Goal: Task Accomplishment & Management: Complete application form

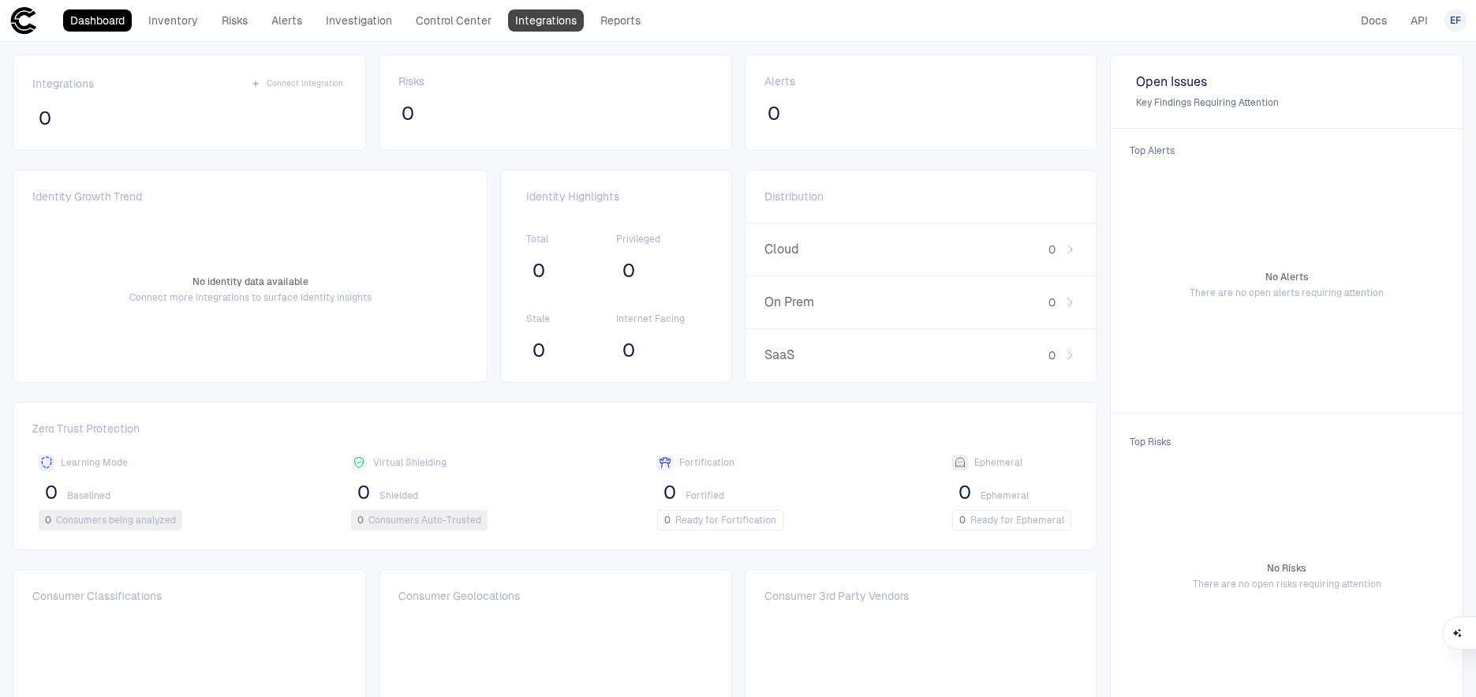
click at [544, 27] on link "Integrations" at bounding box center [546, 20] width 76 height 22
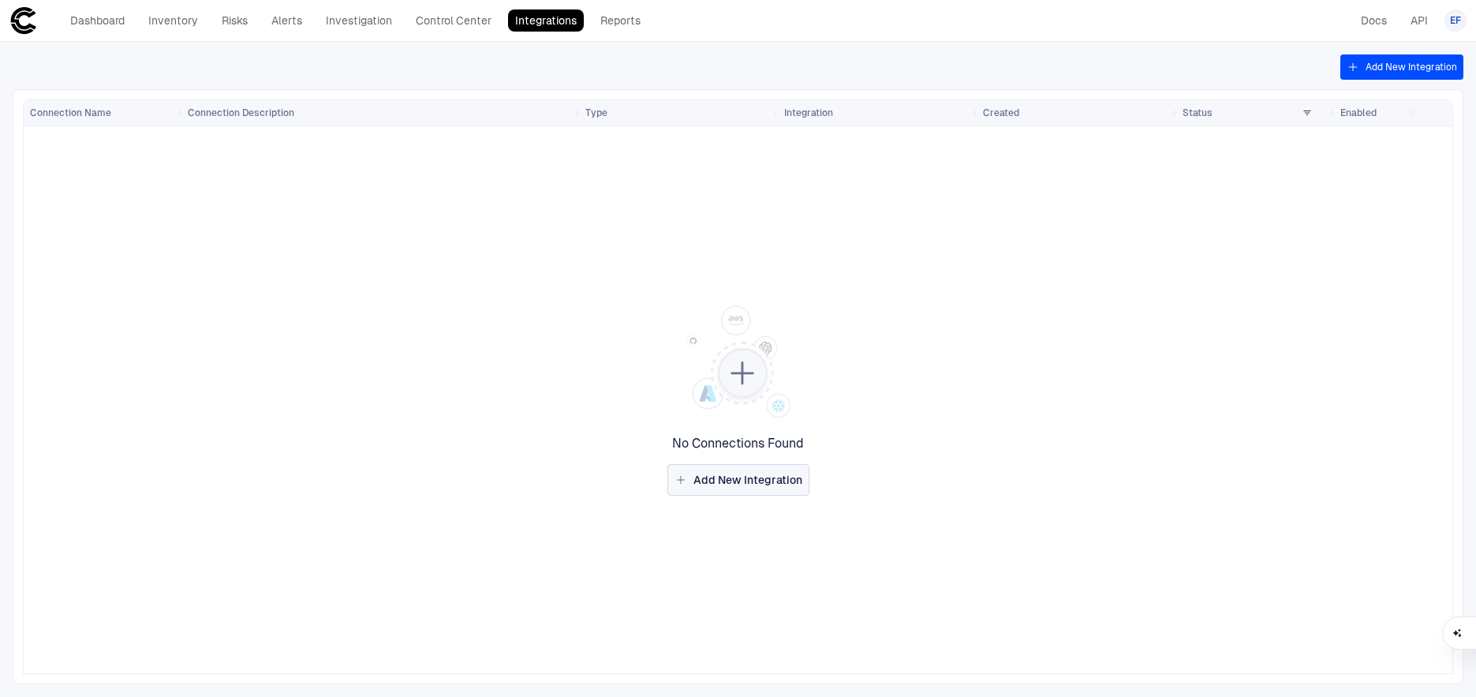
click at [714, 482] on span "Add New Integration" at bounding box center [747, 479] width 109 height 14
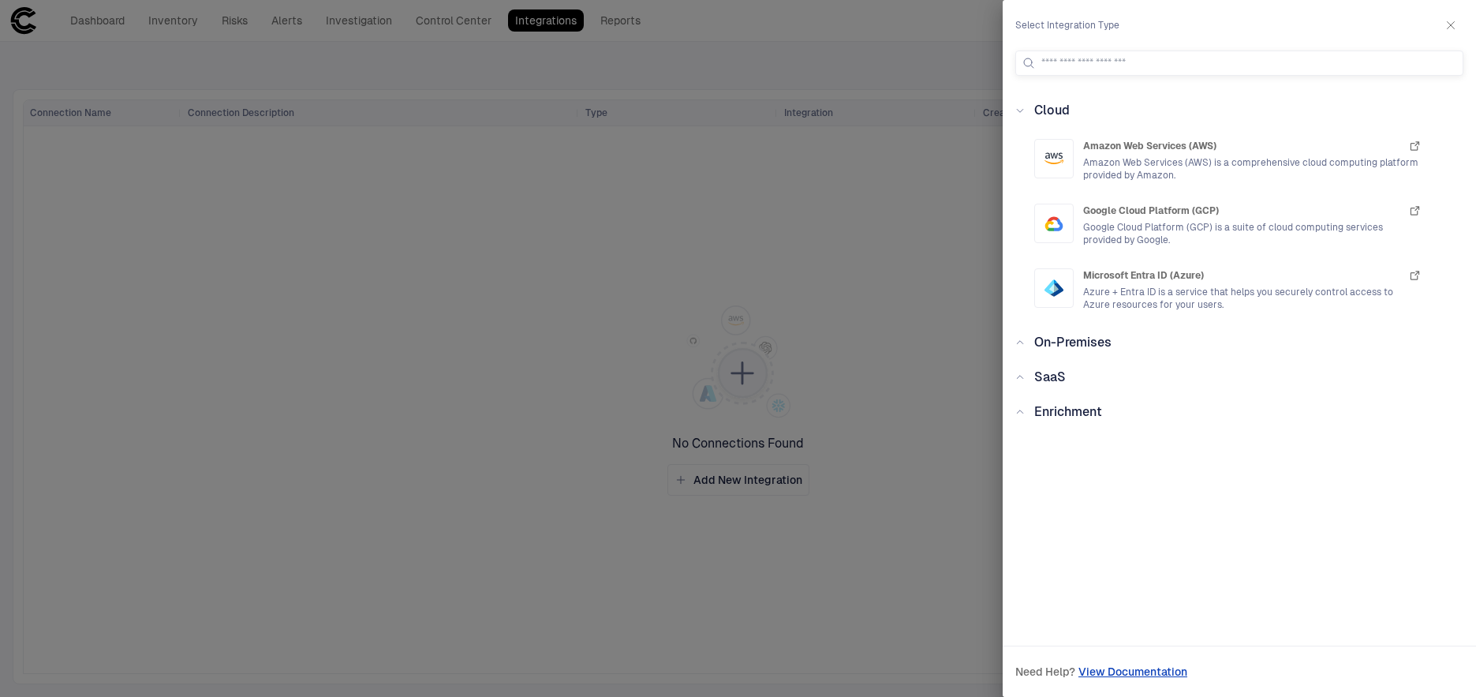
click at [444, 208] on div at bounding box center [738, 348] width 1476 height 697
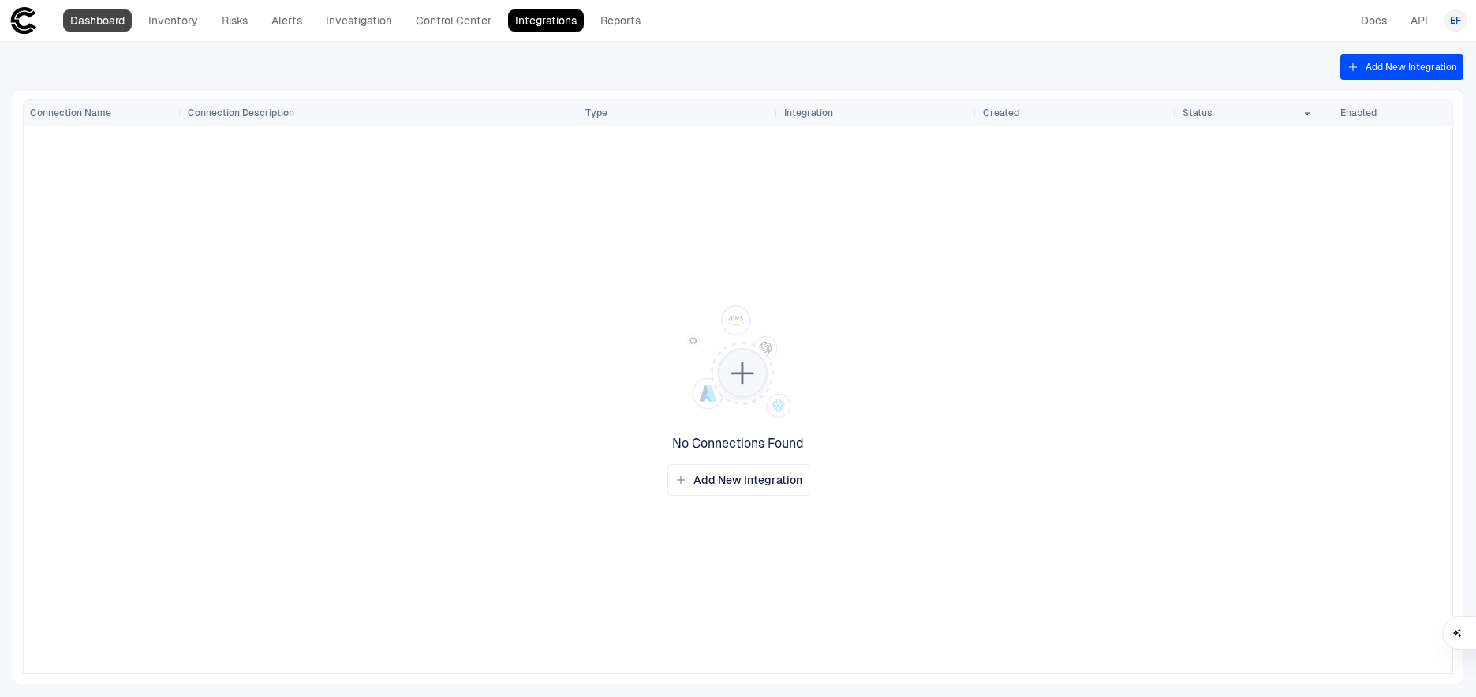
click at [106, 24] on link "Dashboard" at bounding box center [97, 20] width 69 height 22
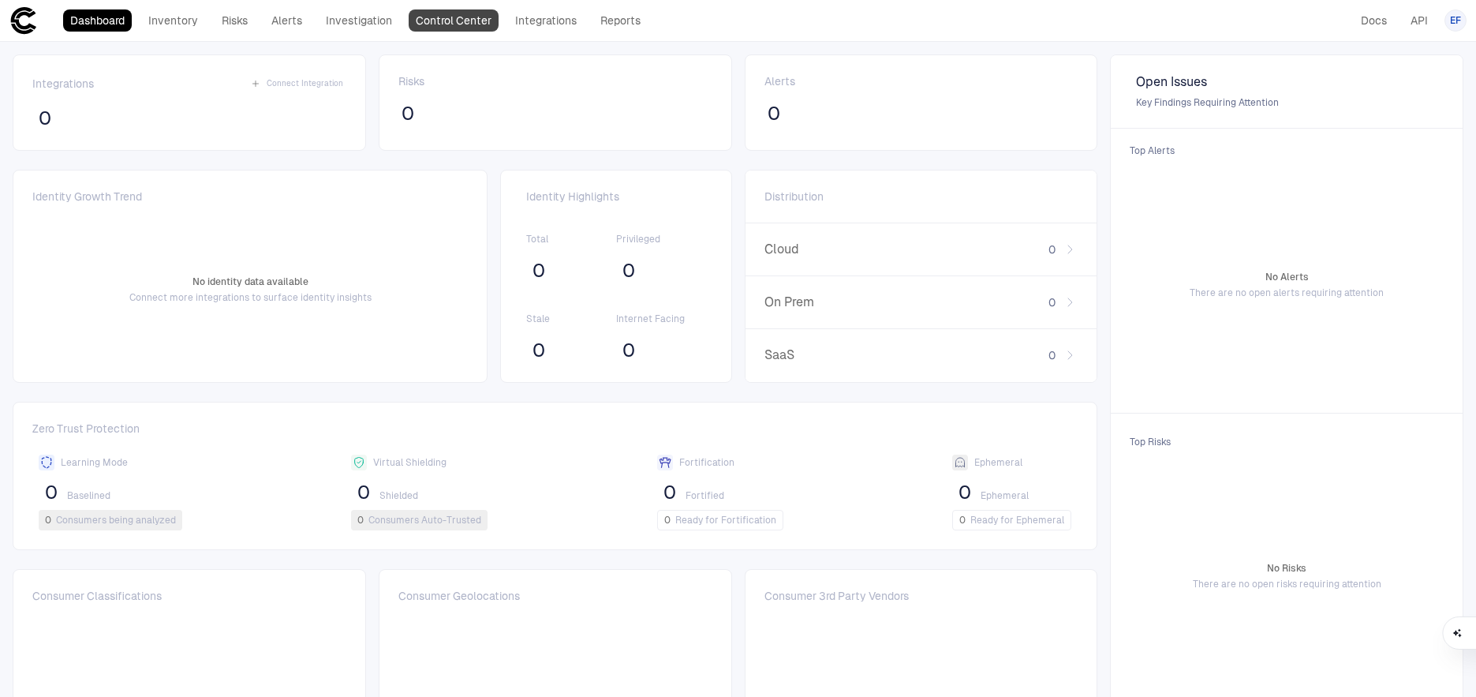
click at [449, 27] on link "Control Center" at bounding box center [454, 20] width 90 height 22
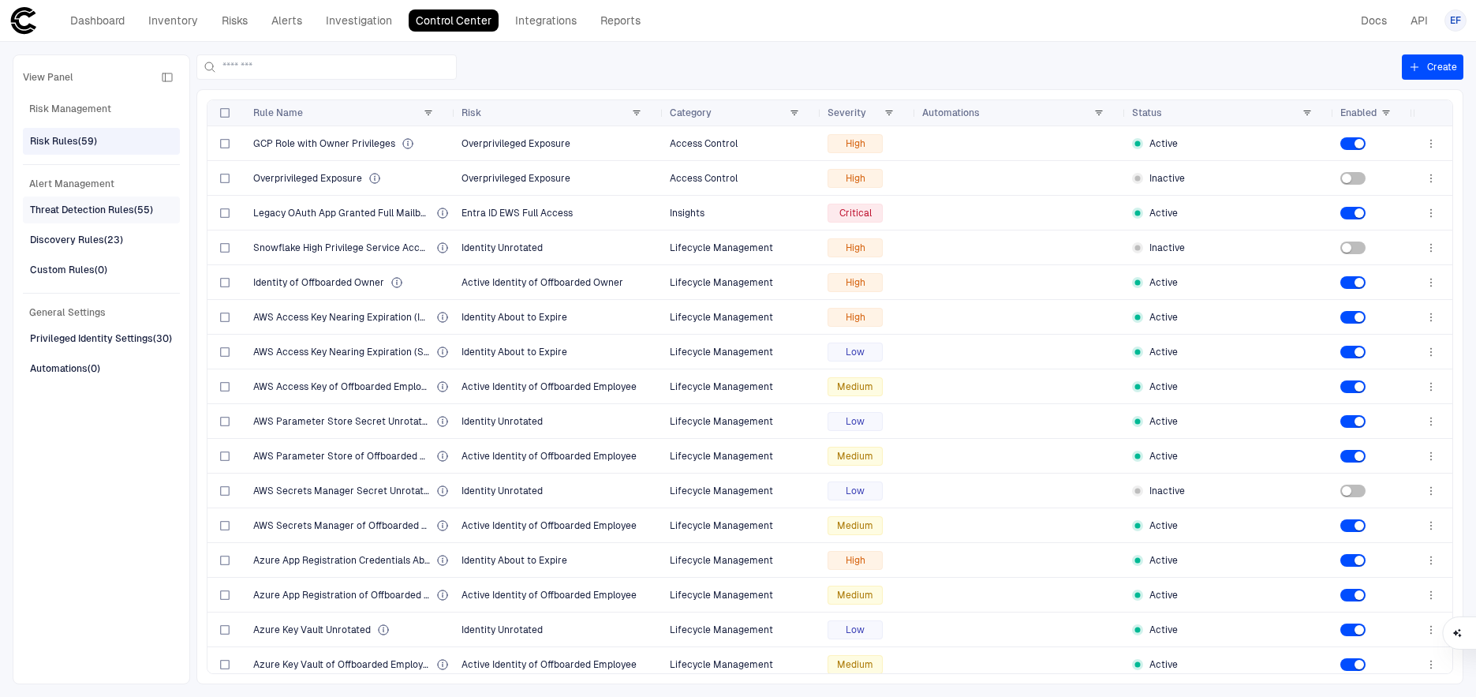
click at [48, 210] on div "Threat Detection Rules (55)" at bounding box center [91, 210] width 123 height 14
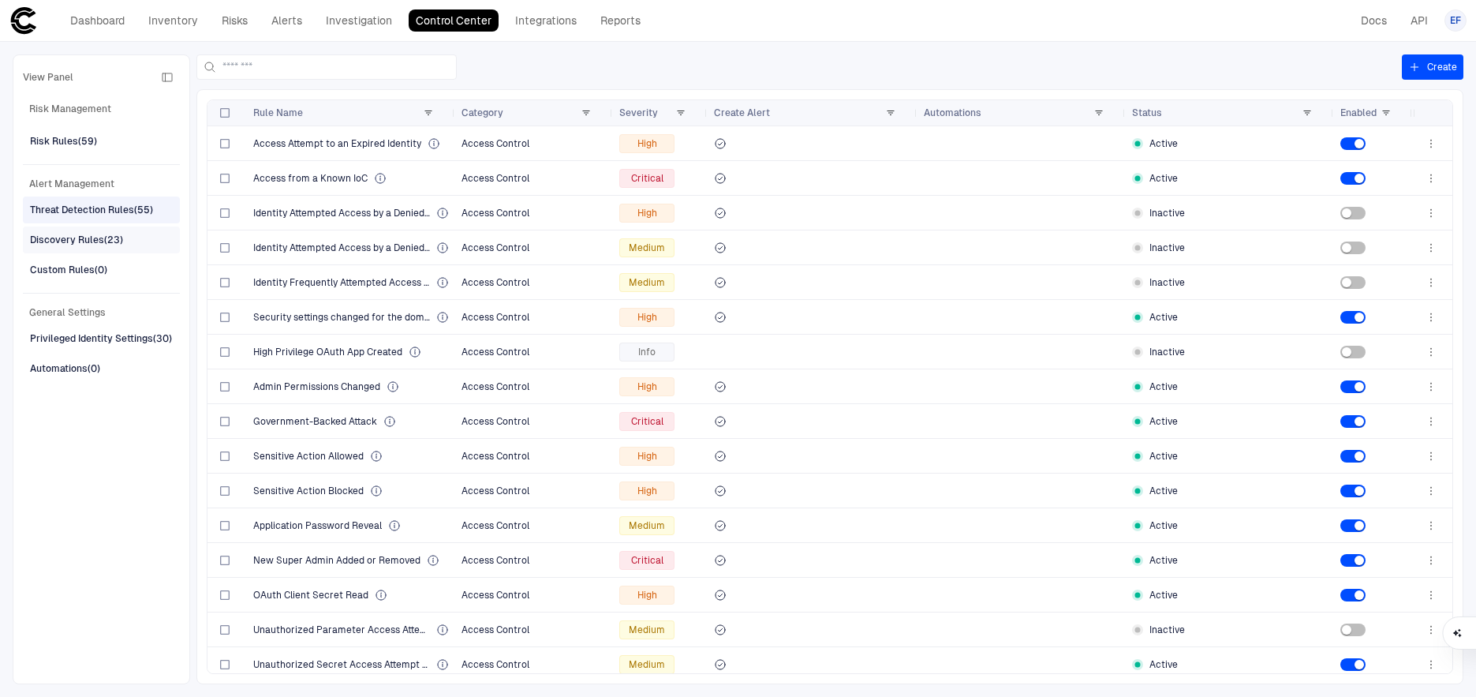
click at [53, 243] on div "Discovery Rules (23)" at bounding box center [76, 240] width 93 height 14
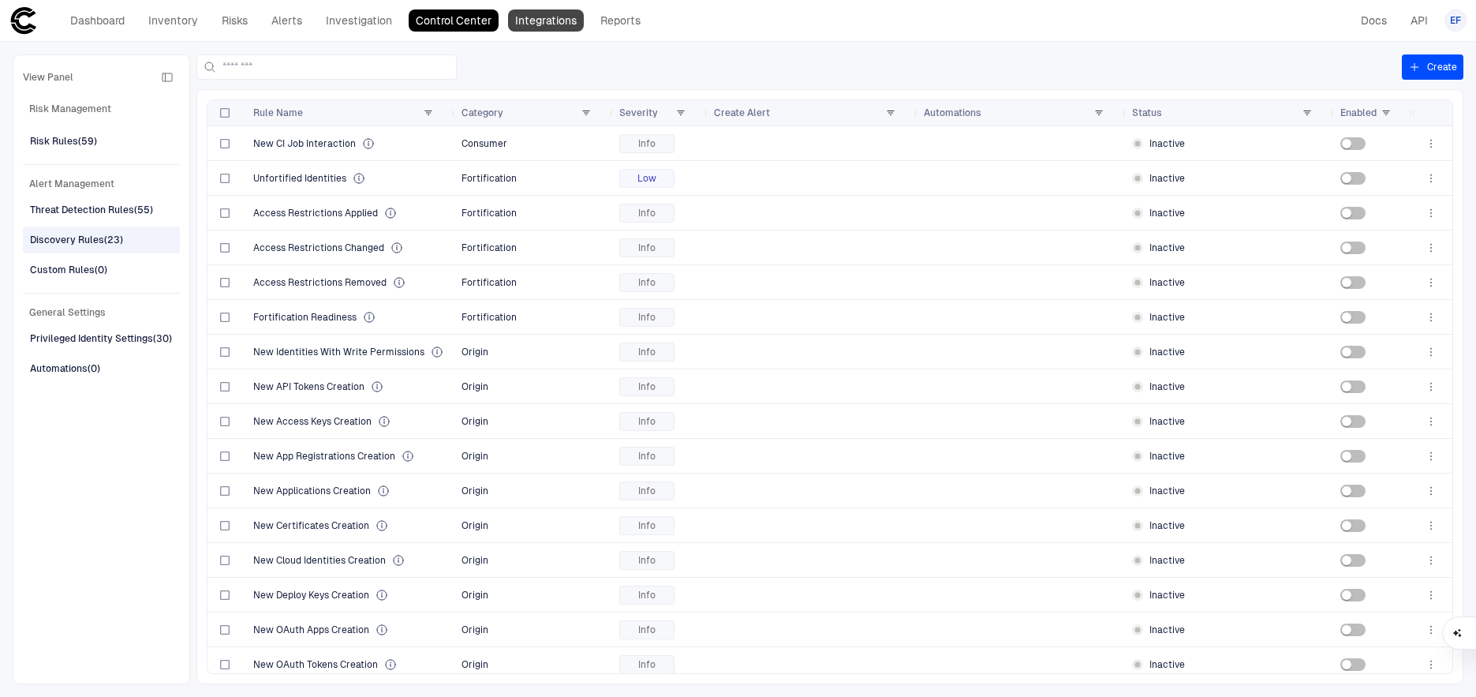
click at [544, 24] on link "Integrations" at bounding box center [546, 20] width 76 height 22
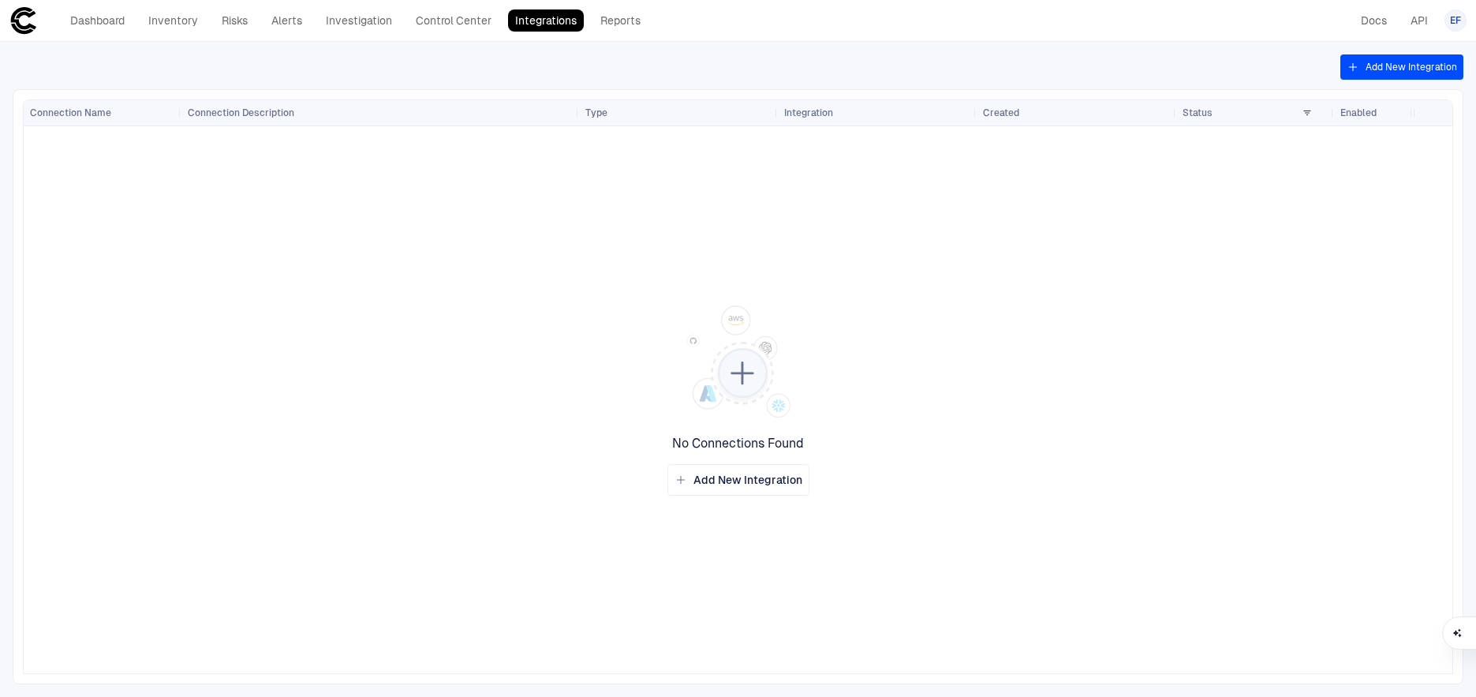
click at [1401, 69] on button "Add New Integration" at bounding box center [1401, 66] width 123 height 25
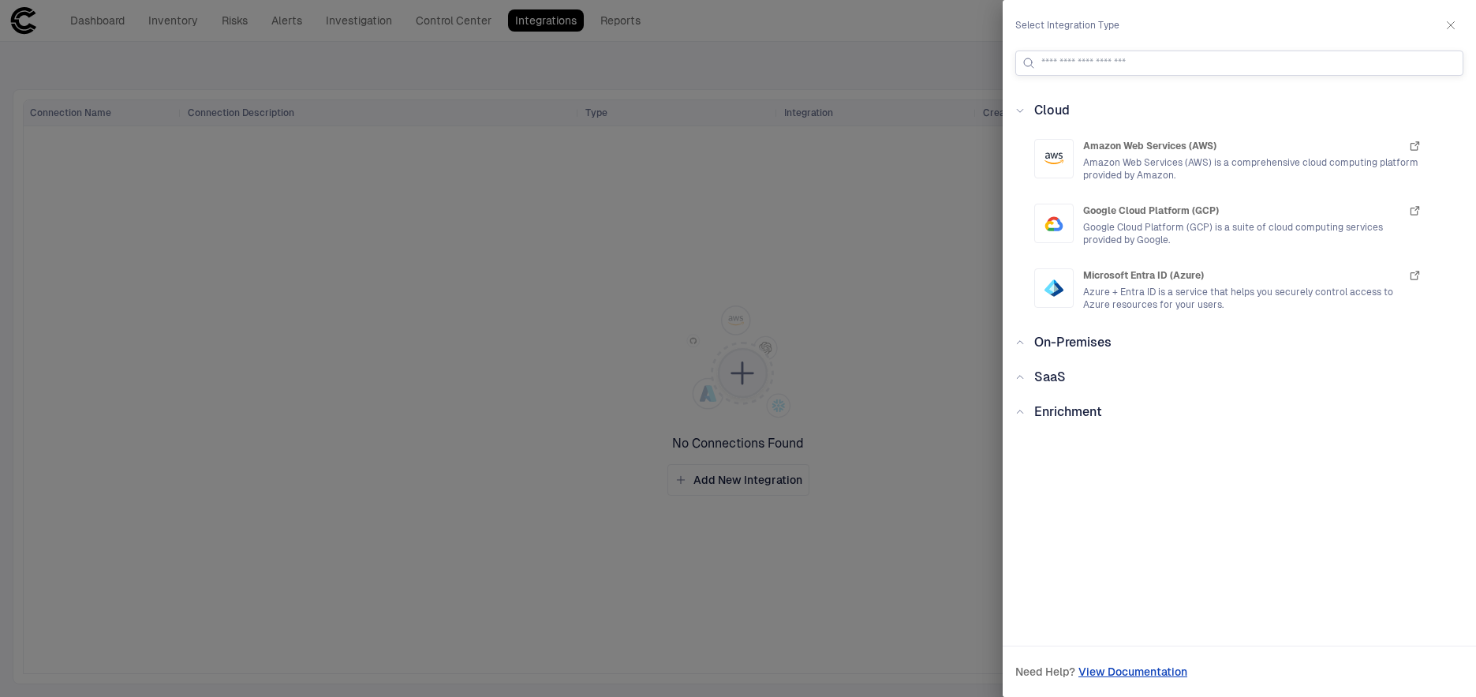
click at [1128, 62] on input at bounding box center [1248, 63] width 415 height 24
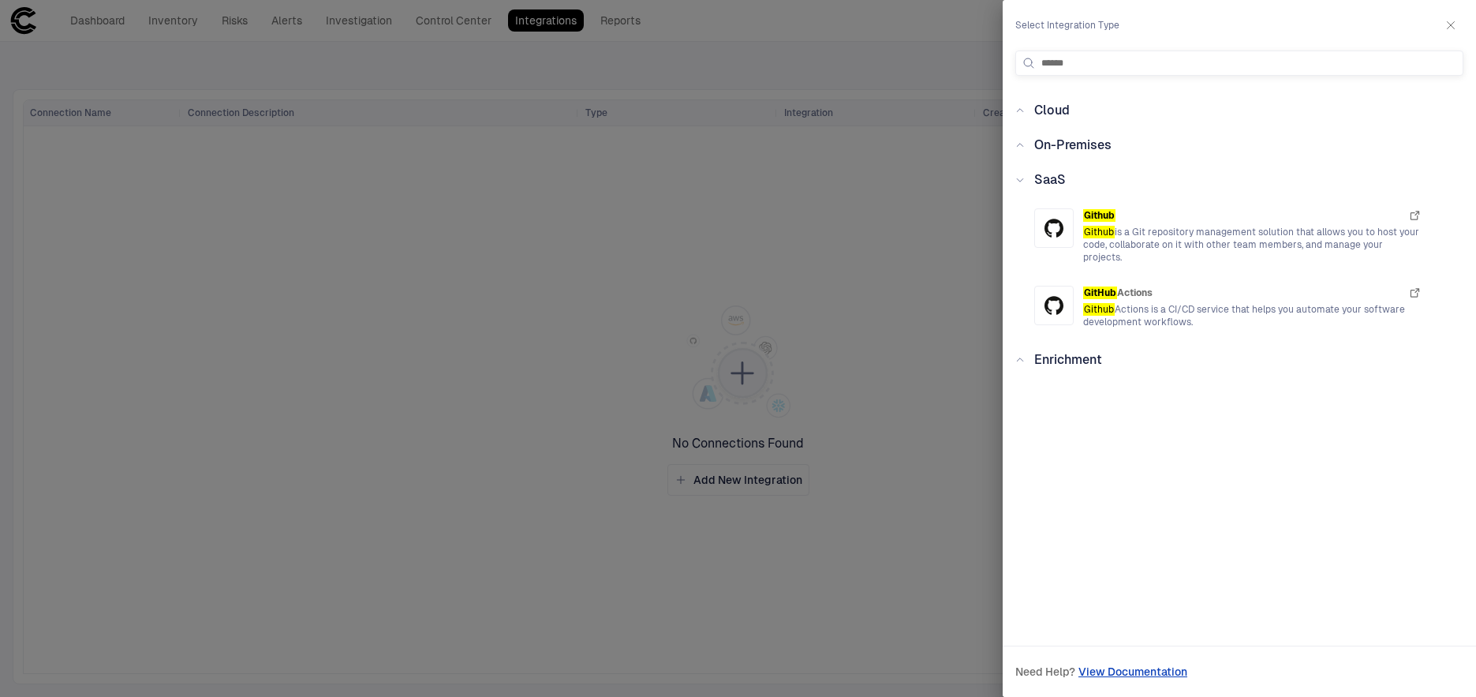
type input "******"
click at [1047, 110] on span "Cloud" at bounding box center [1051, 110] width 35 height 15
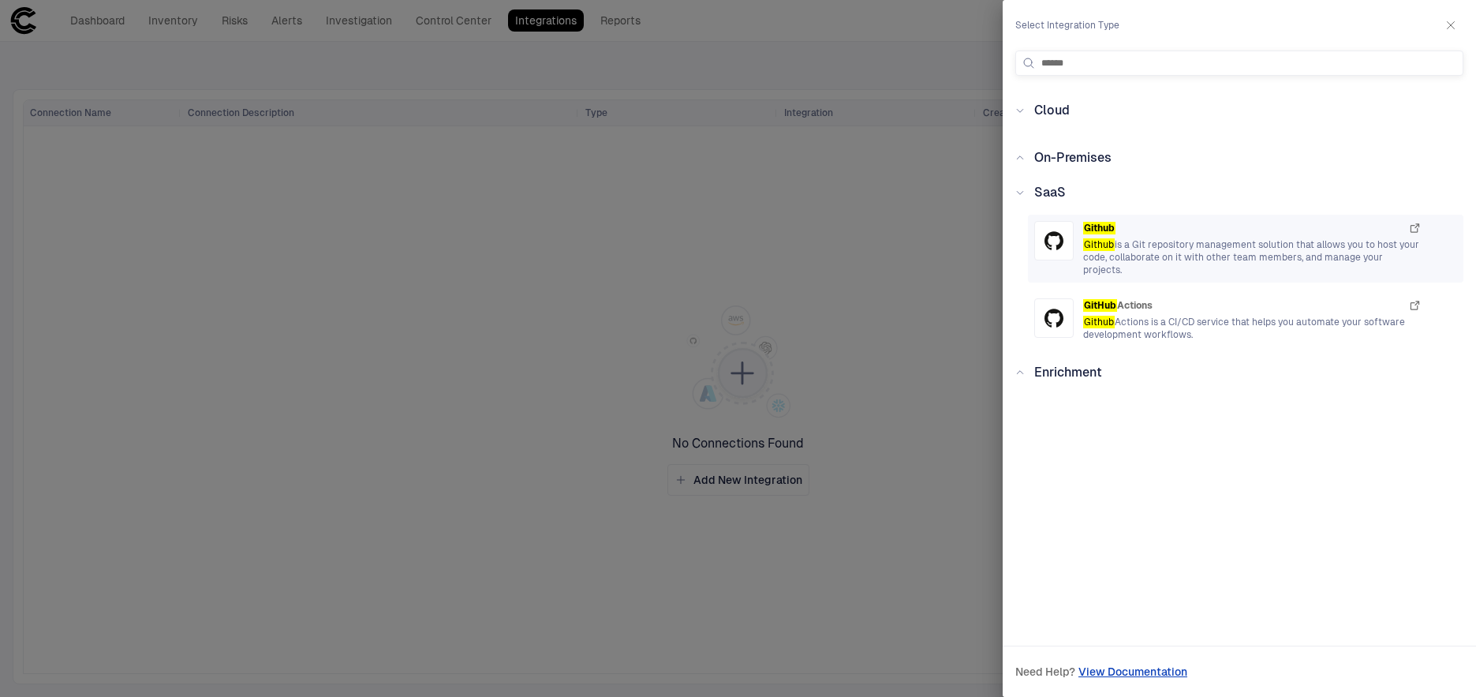
click at [1185, 254] on span "Github is a Git repository management solution that allows you to host your cod…" at bounding box center [1252, 257] width 338 height 38
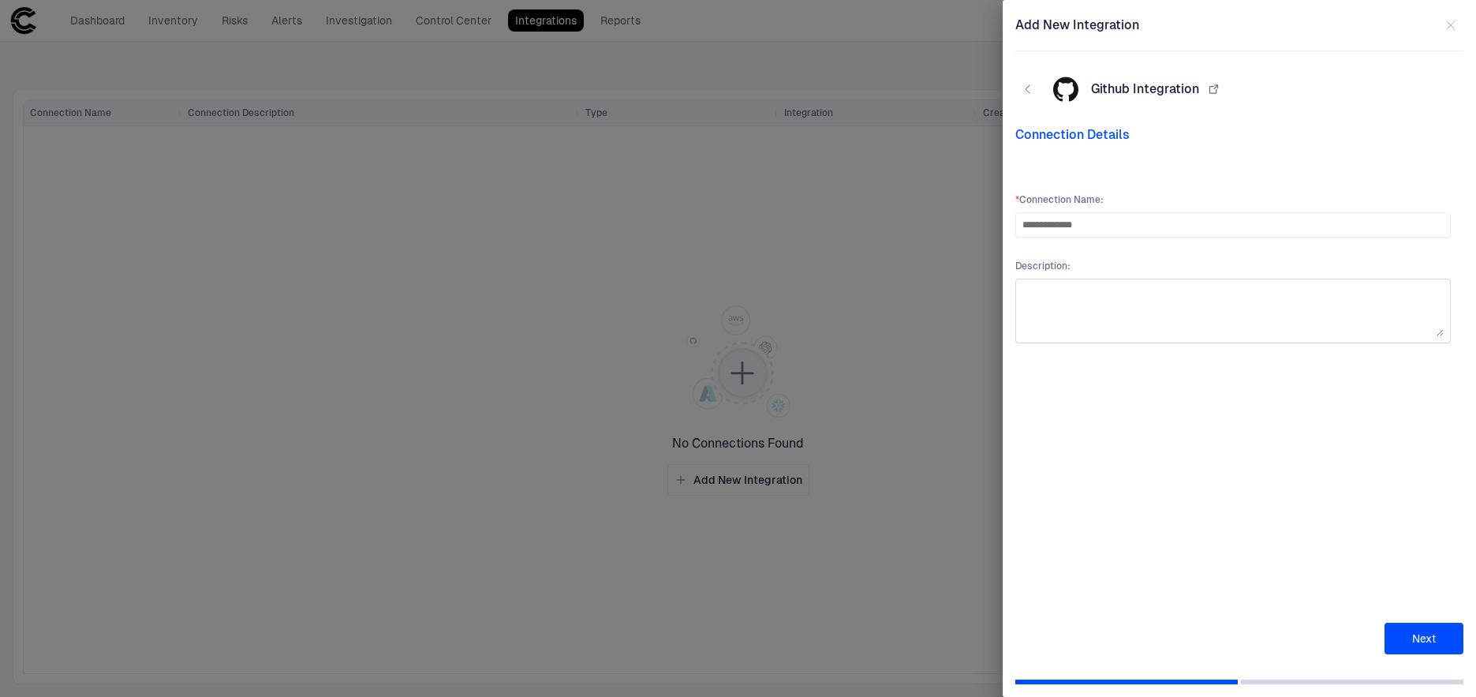
type input "**********"
click at [1122, 304] on textarea at bounding box center [1232, 311] width 421 height 50
type textarea "**********"
click at [1428, 637] on button "Next" at bounding box center [1423, 638] width 79 height 32
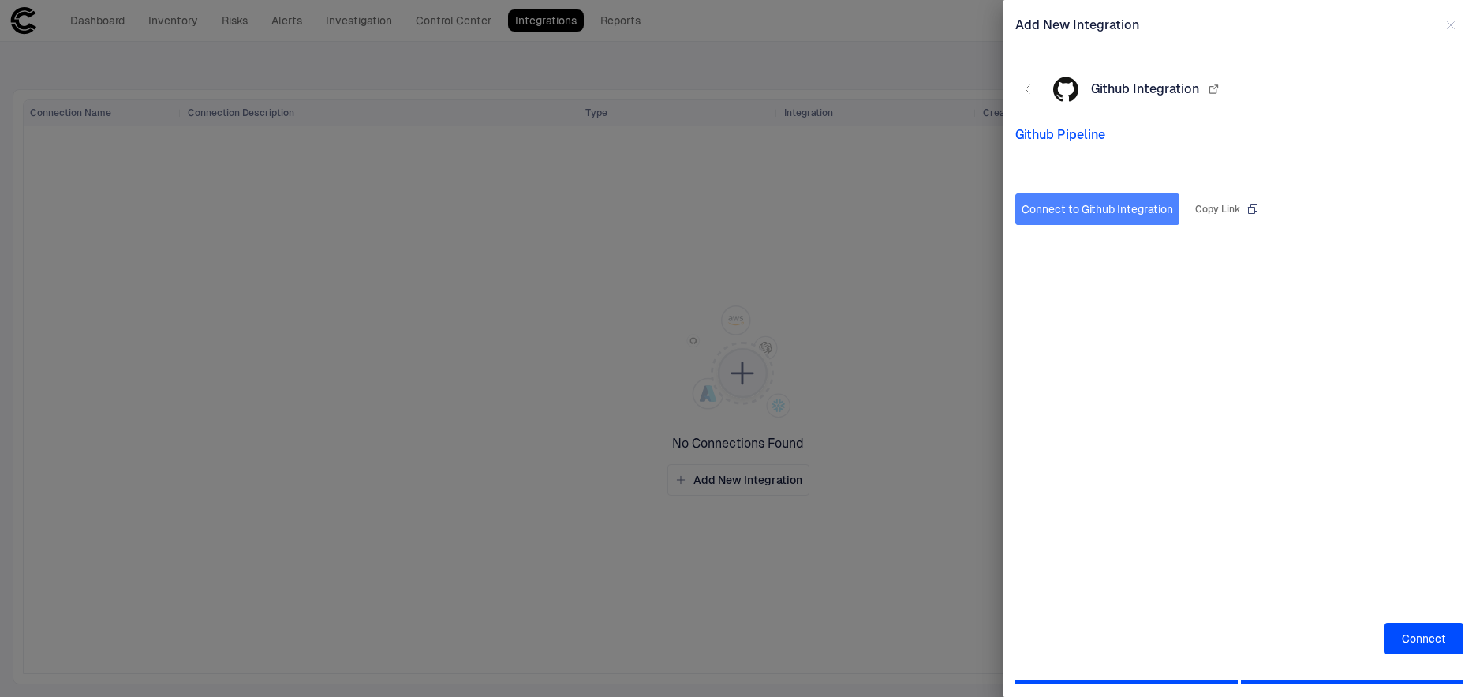
click at [1118, 209] on button "Connect to Github Integration" at bounding box center [1097, 209] width 164 height 32
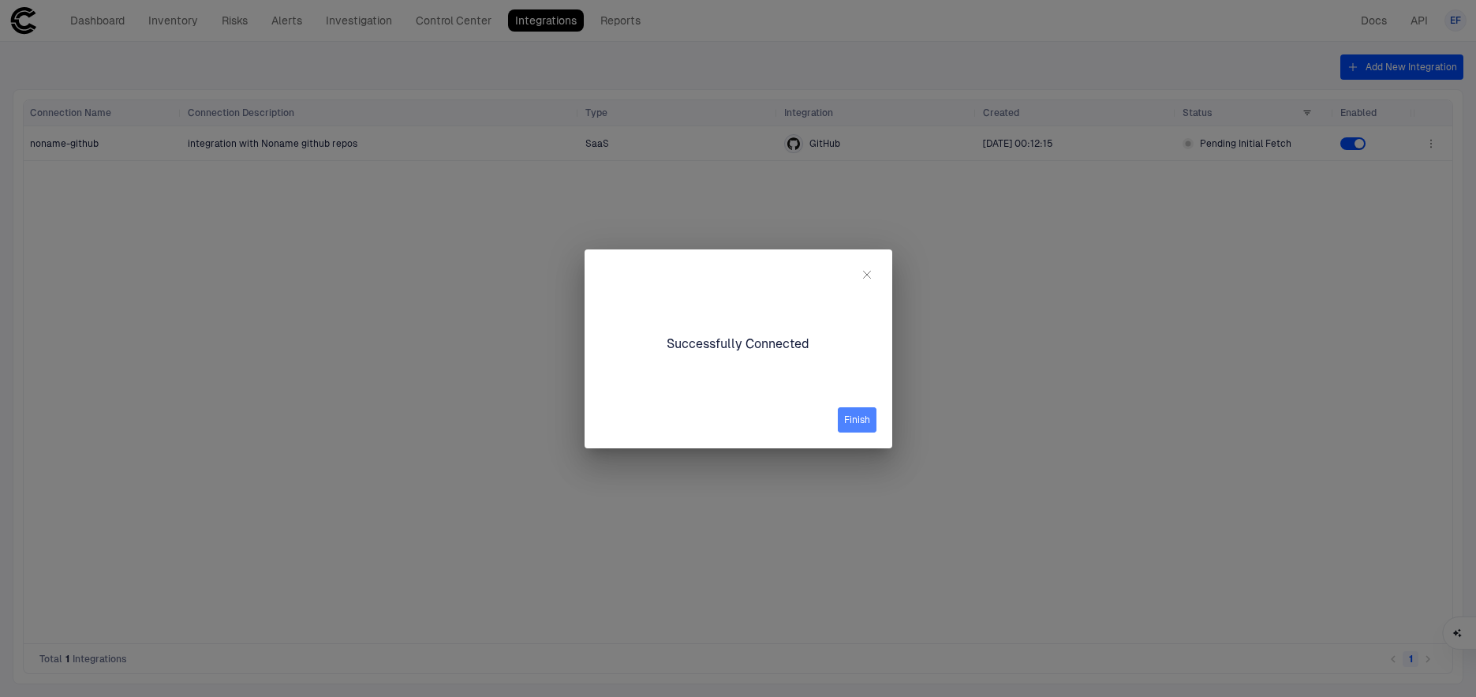
click at [856, 419] on button "Finish" at bounding box center [857, 419] width 39 height 25
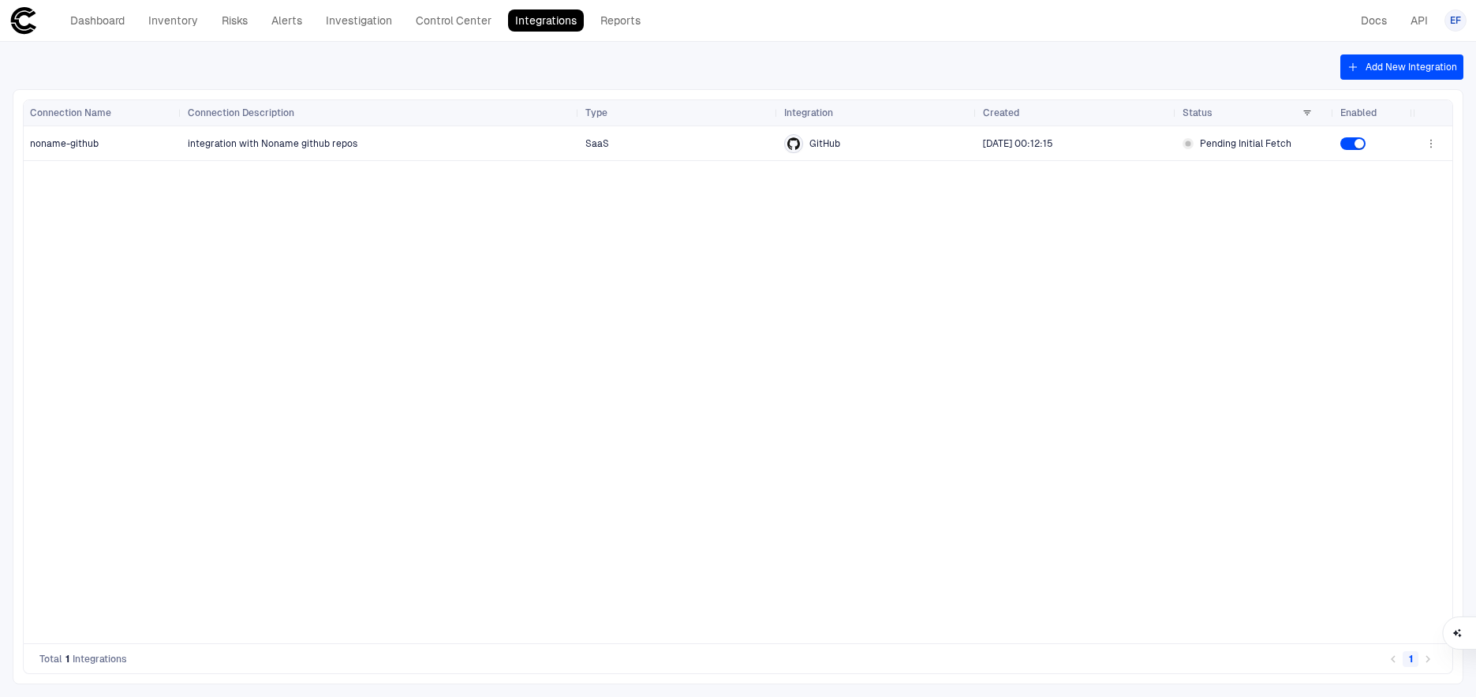
click at [1361, 57] on button "Add New Integration" at bounding box center [1401, 66] width 123 height 25
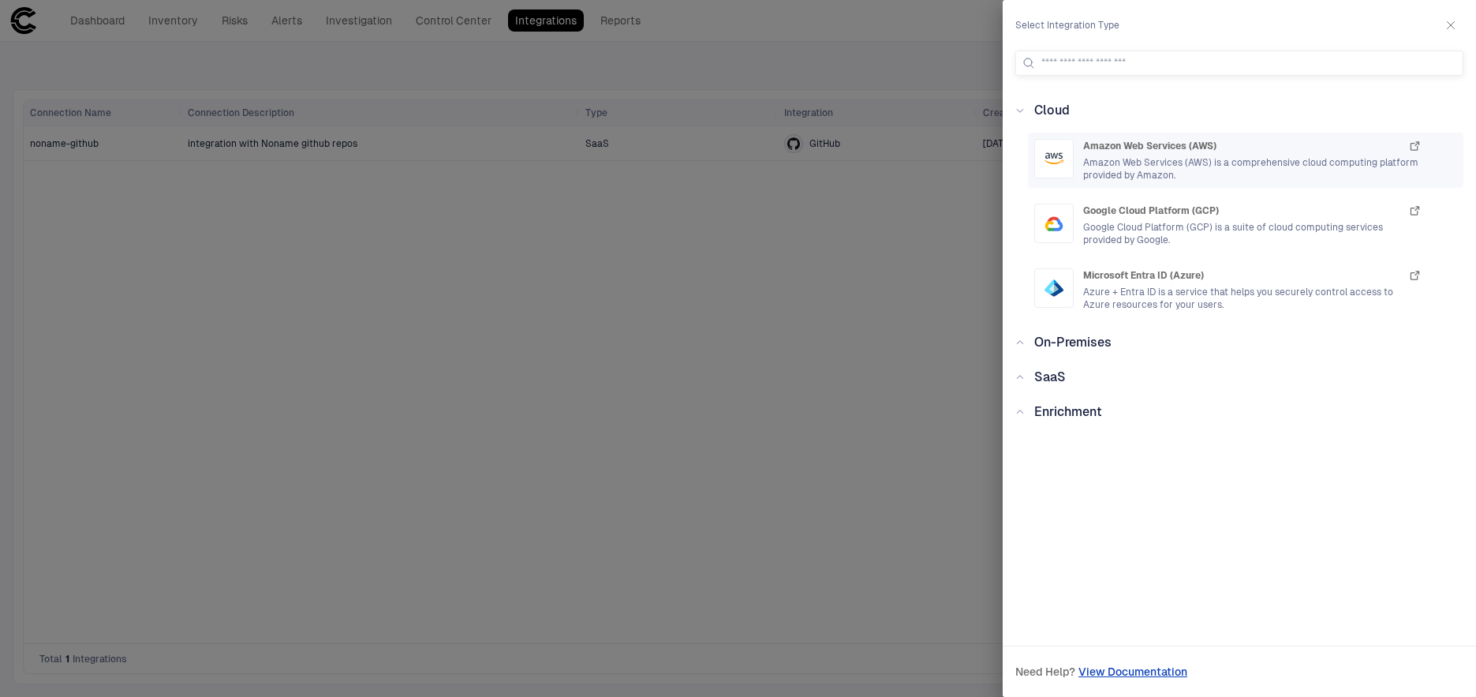
click at [1189, 158] on span "Amazon Web Services (AWS) is a comprehensive cloud computing platform provided …" at bounding box center [1252, 168] width 338 height 25
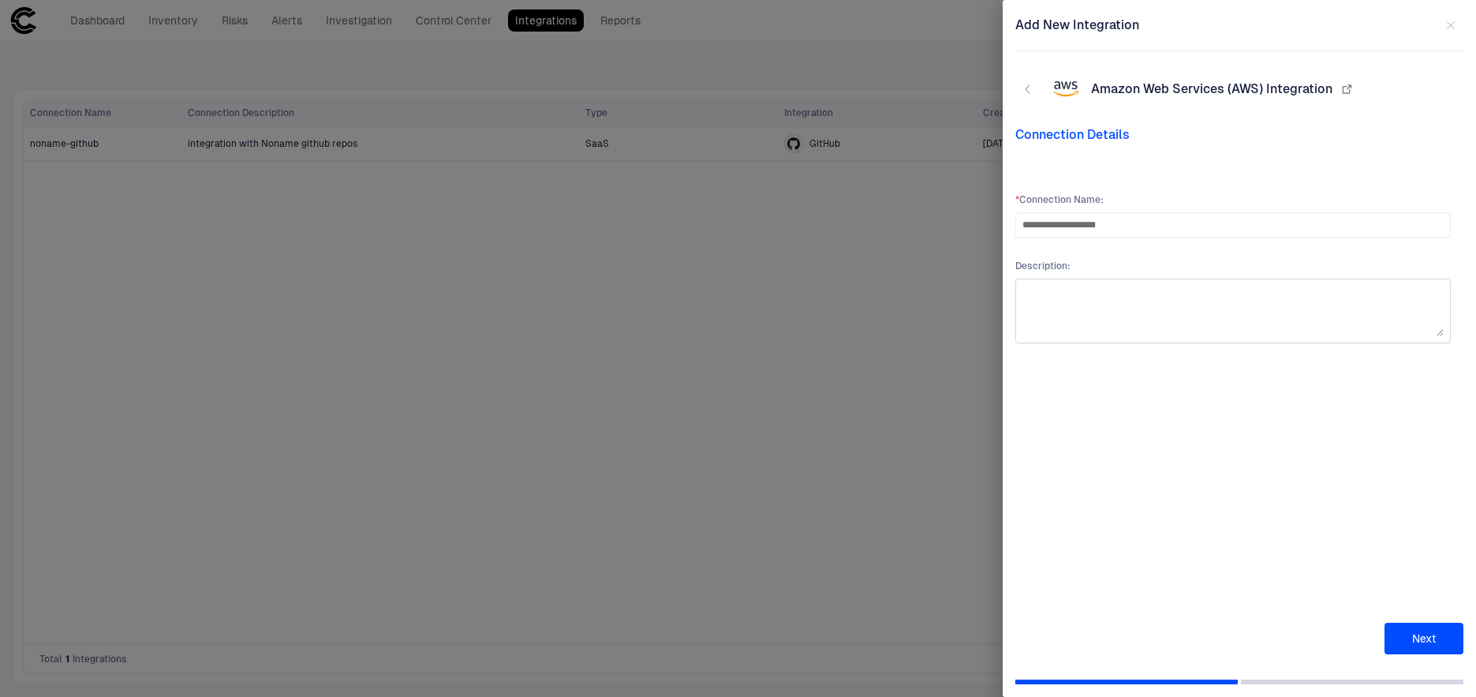
type input "**********"
click at [1065, 293] on textarea at bounding box center [1232, 311] width 421 height 50
type textarea "**********"
click at [1420, 639] on button "Next" at bounding box center [1423, 638] width 79 height 32
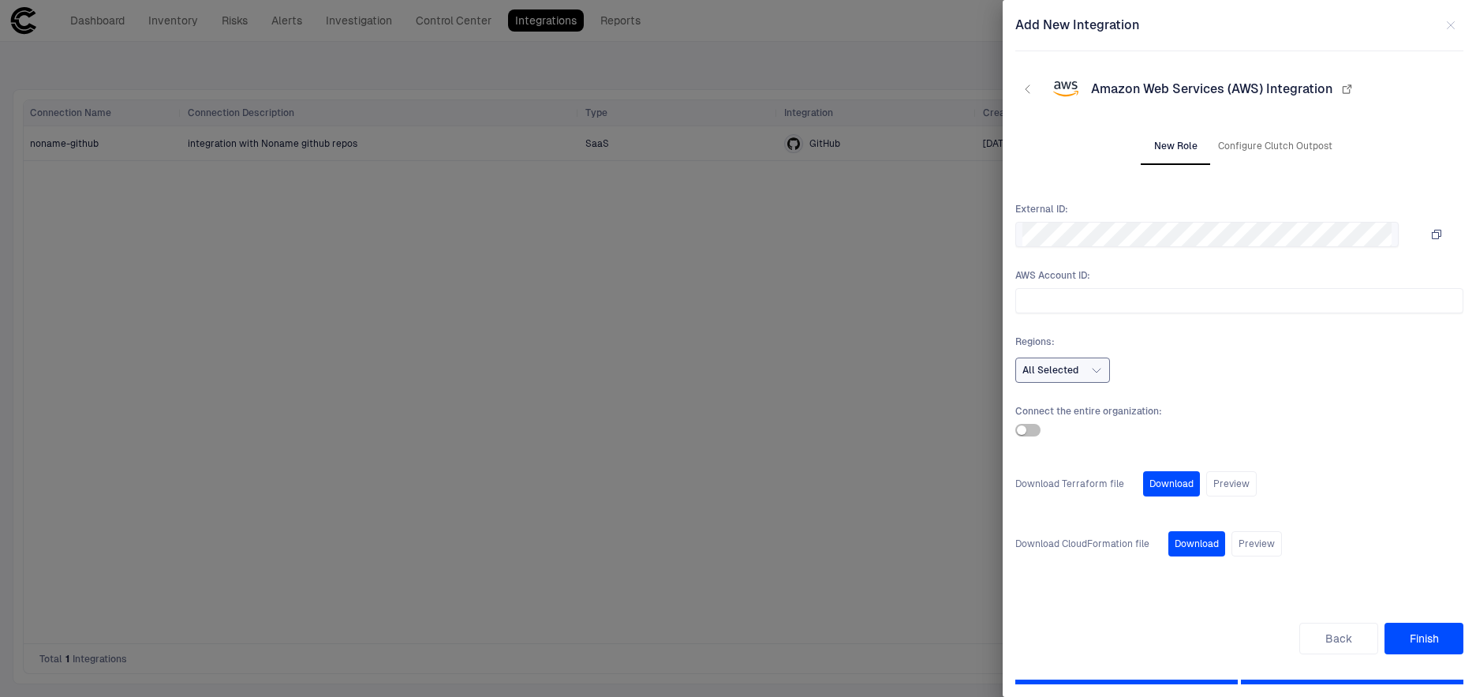
click at [1078, 371] on button "All Selected" at bounding box center [1062, 369] width 95 height 25
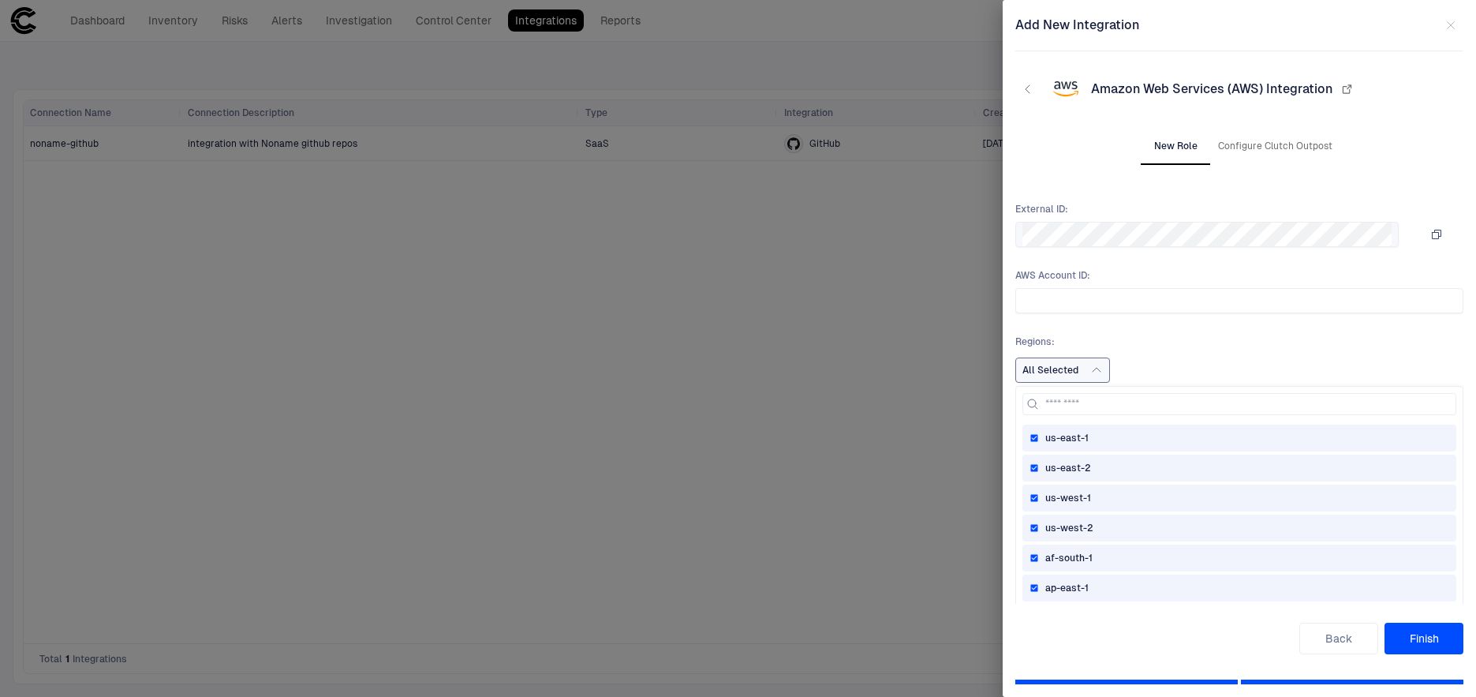
scroll to position [82, 0]
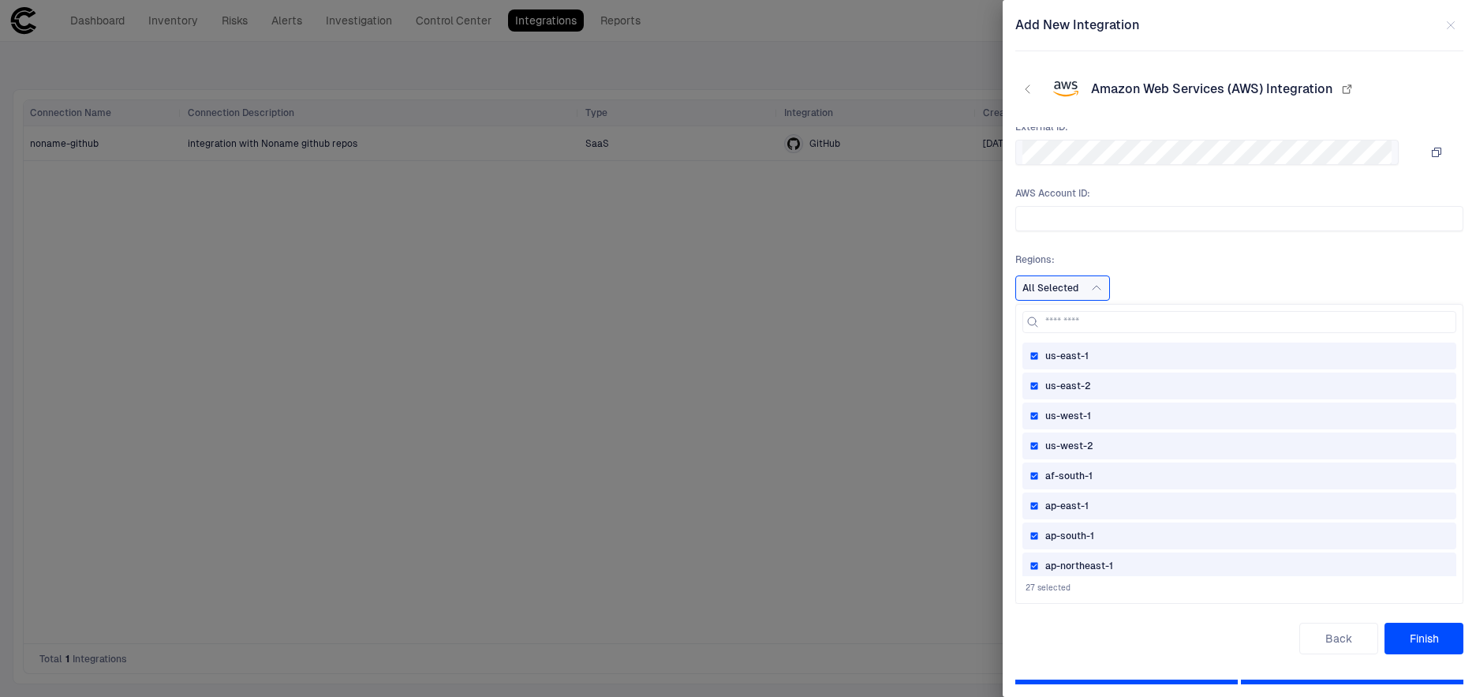
click at [1163, 256] on span "Regions :" at bounding box center [1239, 259] width 448 height 13
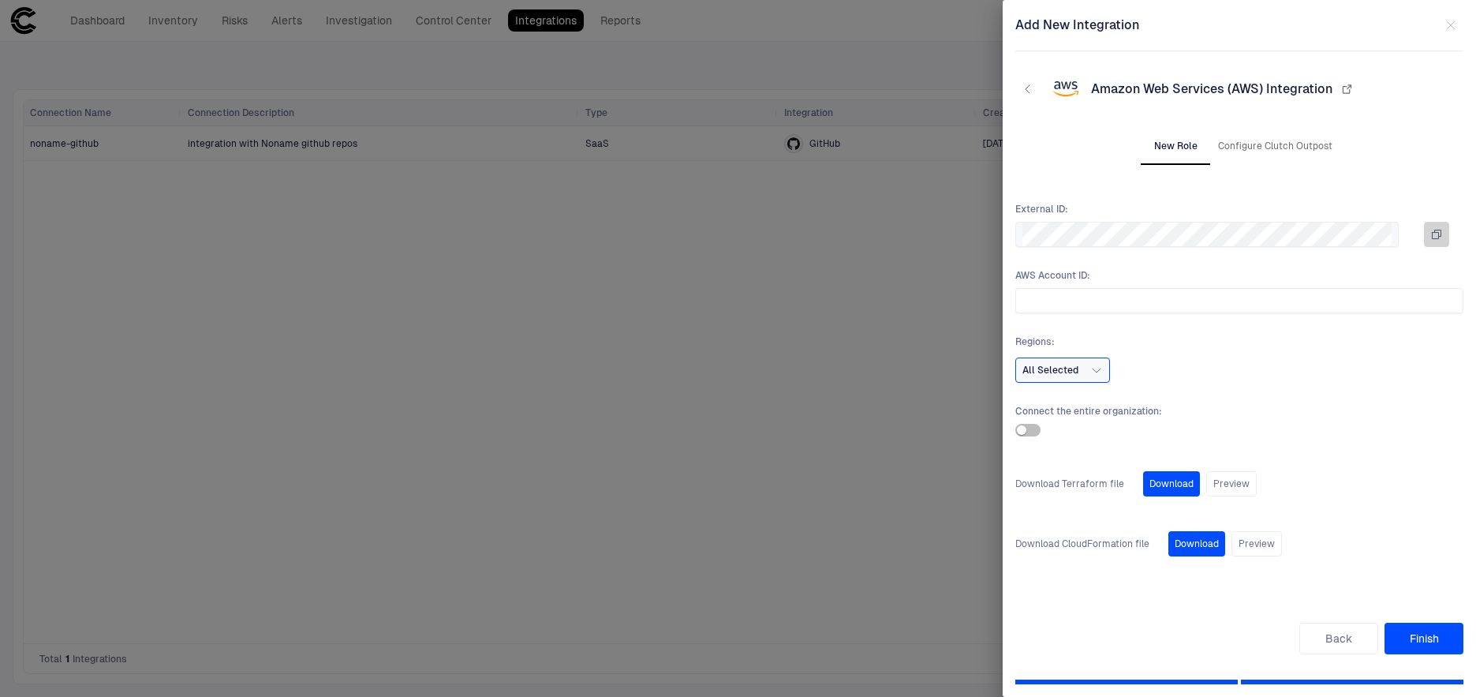
click at [1433, 234] on icon "button" at bounding box center [1436, 234] width 13 height 13
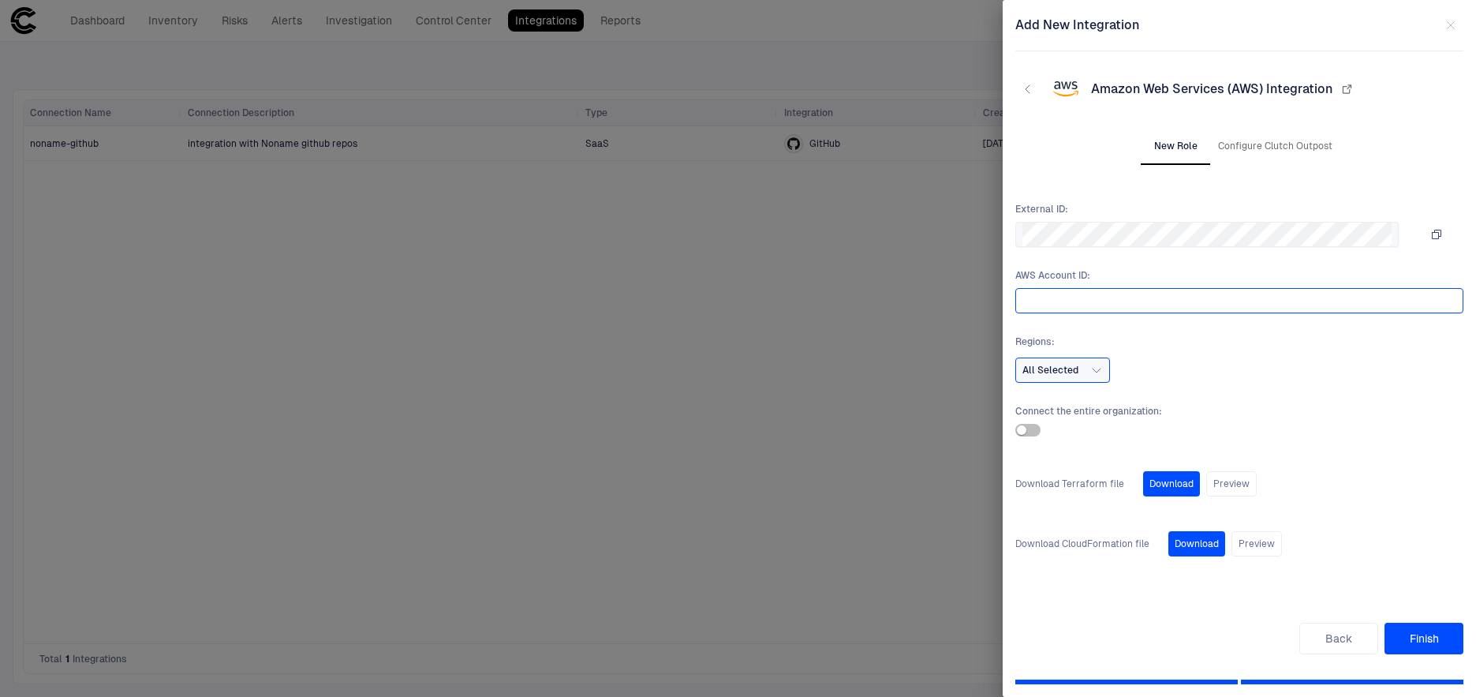
click at [1094, 303] on input "text" at bounding box center [1236, 301] width 428 height 24
click at [1336, 636] on button "Back" at bounding box center [1338, 638] width 79 height 32
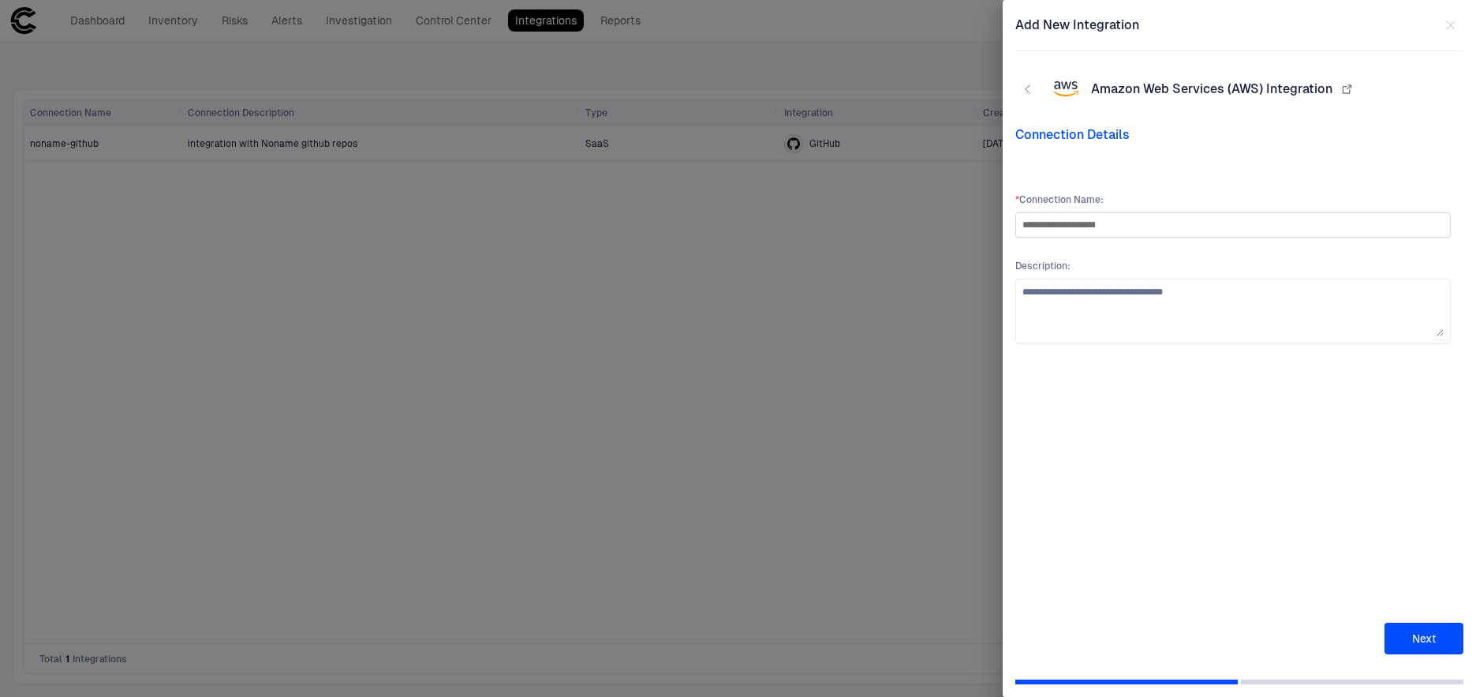
click at [1063, 225] on input "**********" at bounding box center [1232, 225] width 421 height 24
type input "**********"
drag, startPoint x: 1095, startPoint y: 294, endPoint x: 1390, endPoint y: 294, distance: 295.0
click at [1390, 294] on textarea "**********" at bounding box center [1232, 311] width 421 height 50
paste textarea "**********"
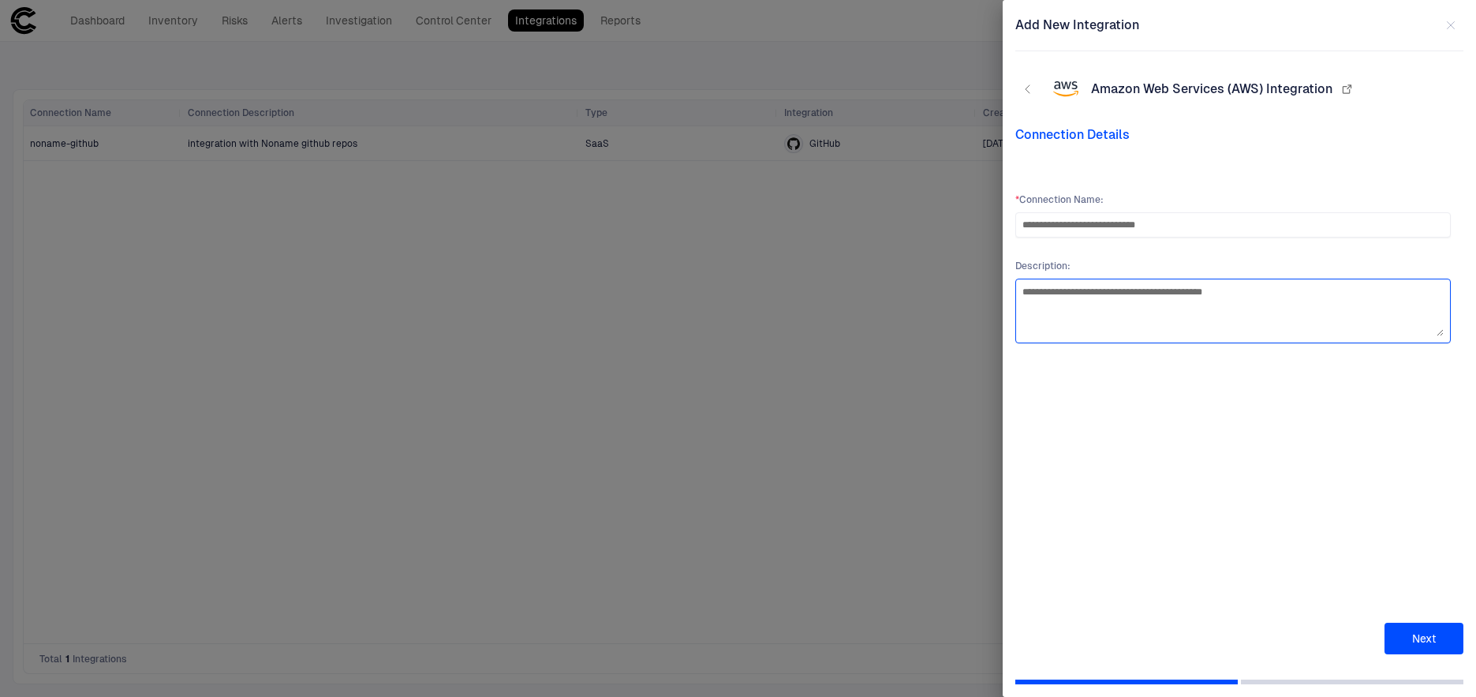
type textarea "**********"
click at [1417, 638] on button "Next" at bounding box center [1423, 638] width 79 height 32
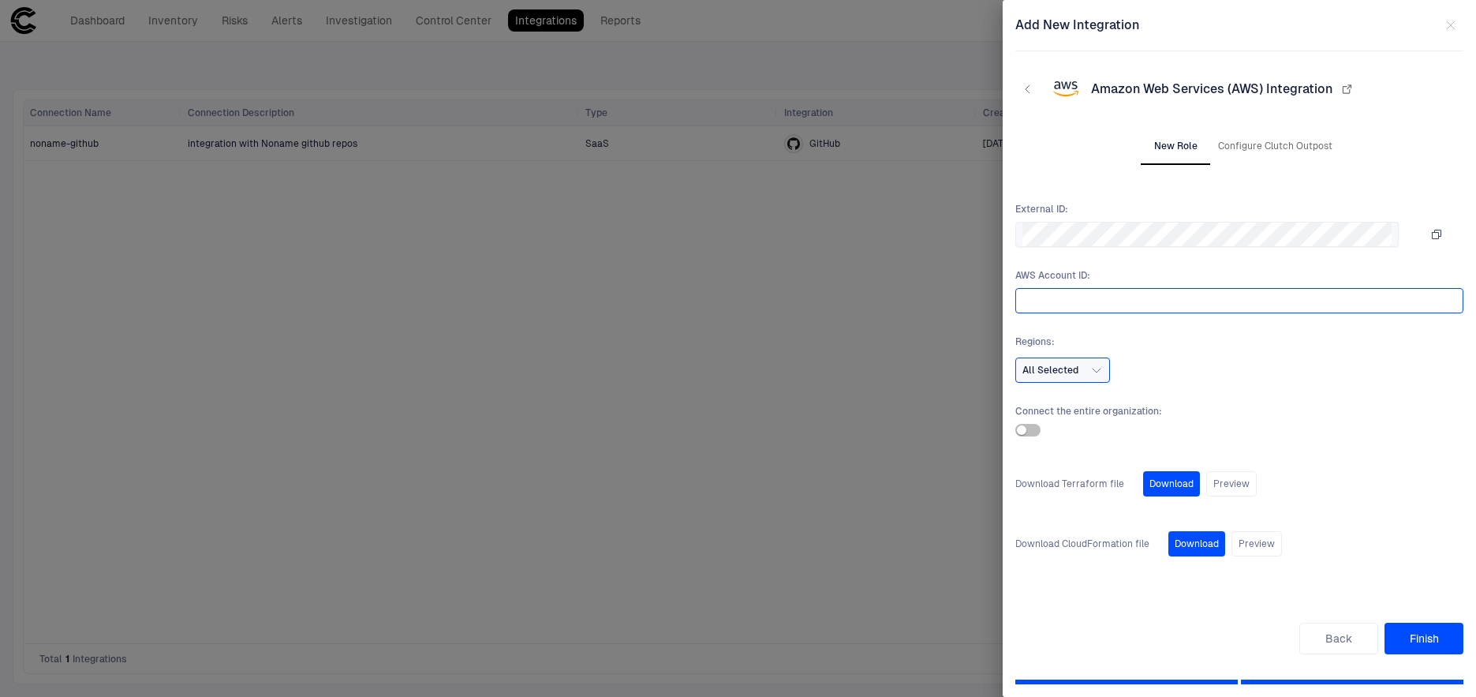
click at [1127, 306] on input "text" at bounding box center [1236, 301] width 428 height 24
paste input "**********"
type input "**********"
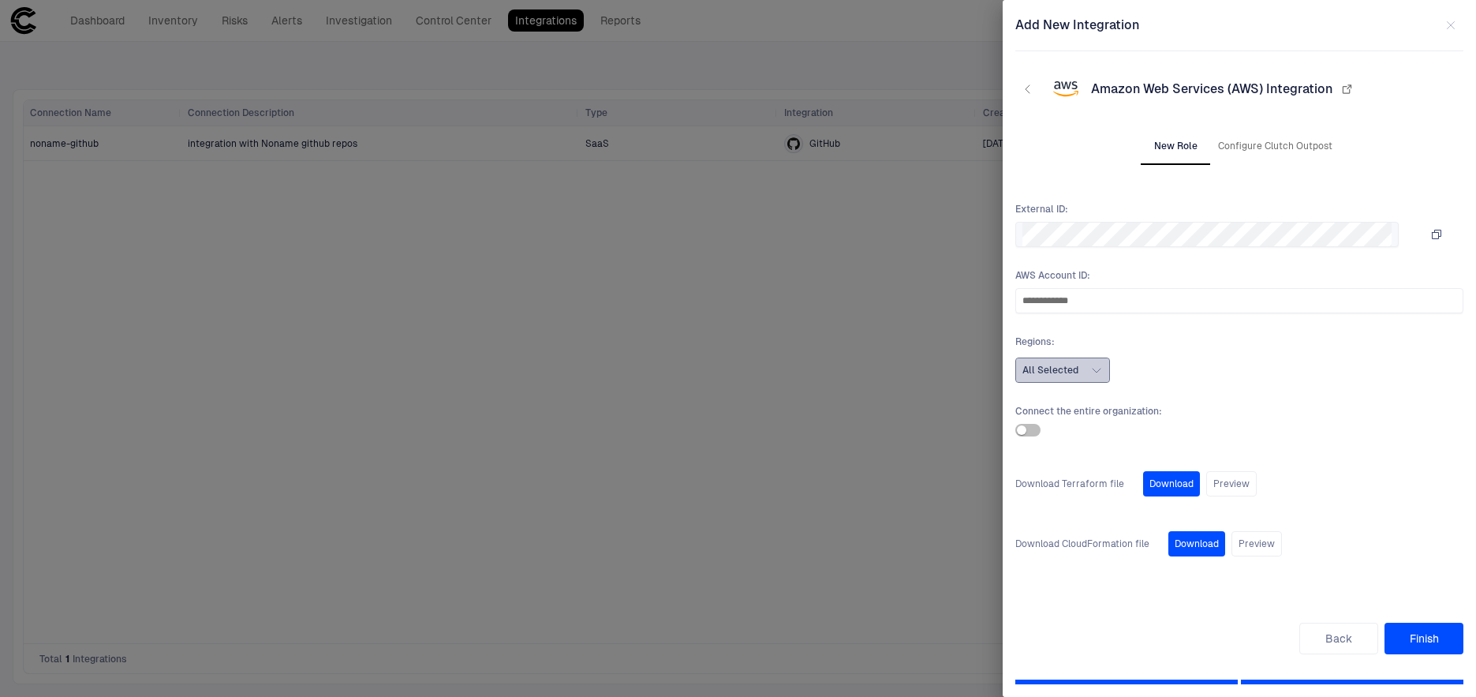
click at [1096, 368] on icon "button" at bounding box center [1096, 370] width 13 height 13
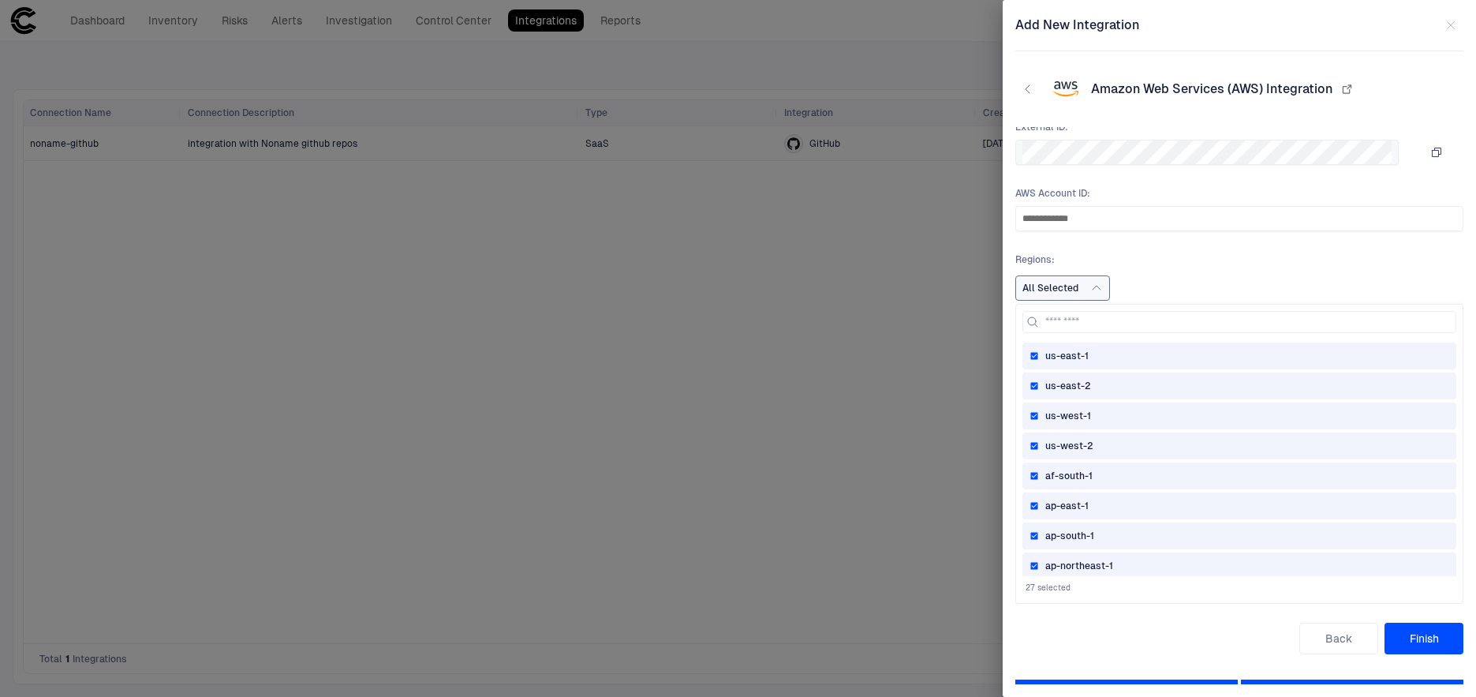
click at [1097, 563] on span "ap-northeast-1" at bounding box center [1079, 565] width 68 height 13
click at [1101, 529] on div "ap-south-1" at bounding box center [1239, 535] width 420 height 13
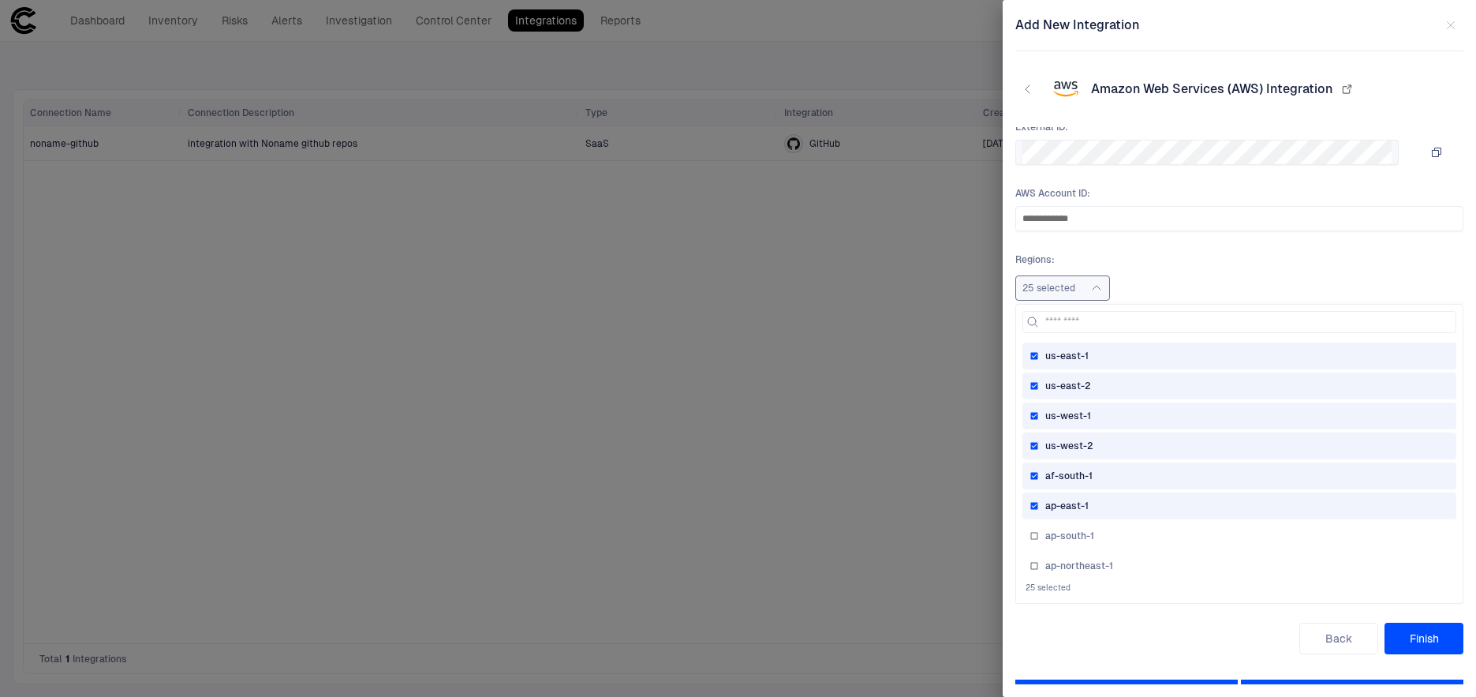
click at [1101, 495] on div "ap-east-1" at bounding box center [1239, 505] width 434 height 27
click at [1101, 478] on div "af-south-1" at bounding box center [1239, 475] width 420 height 13
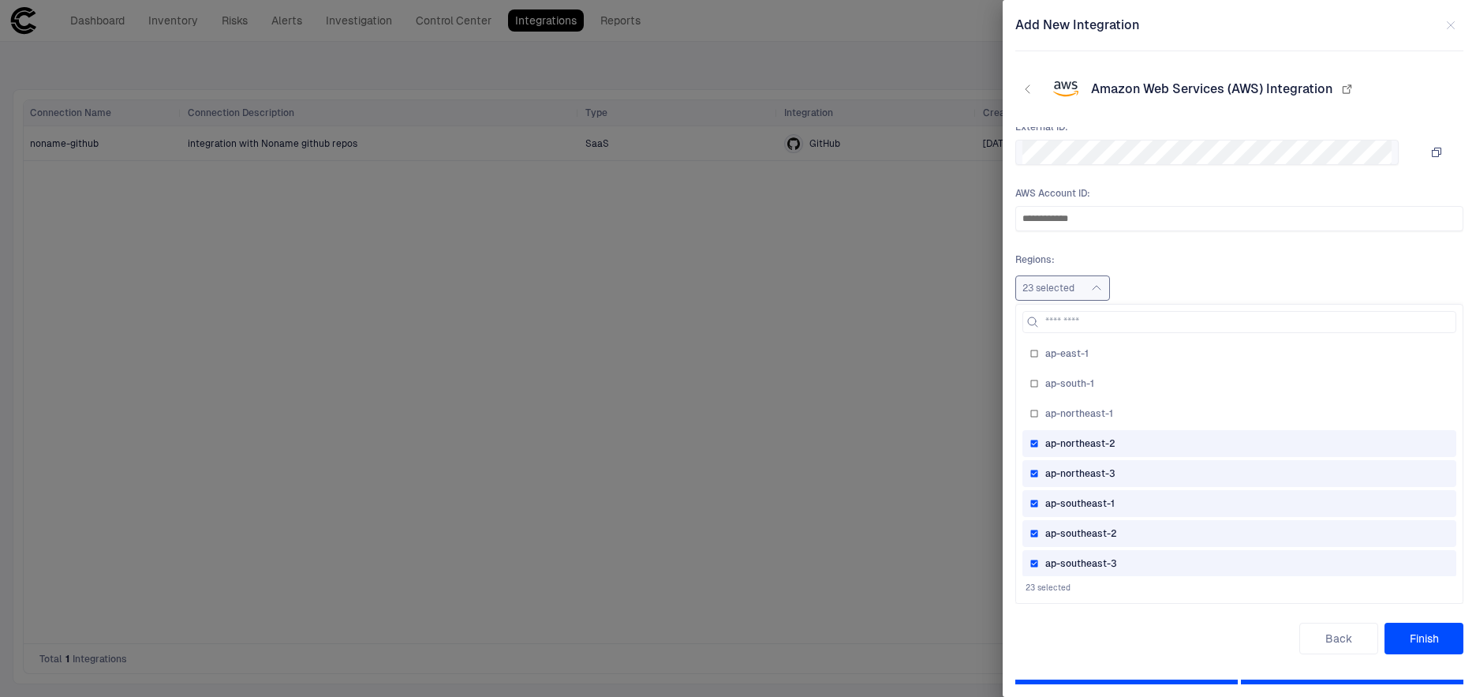
scroll to position [161, 0]
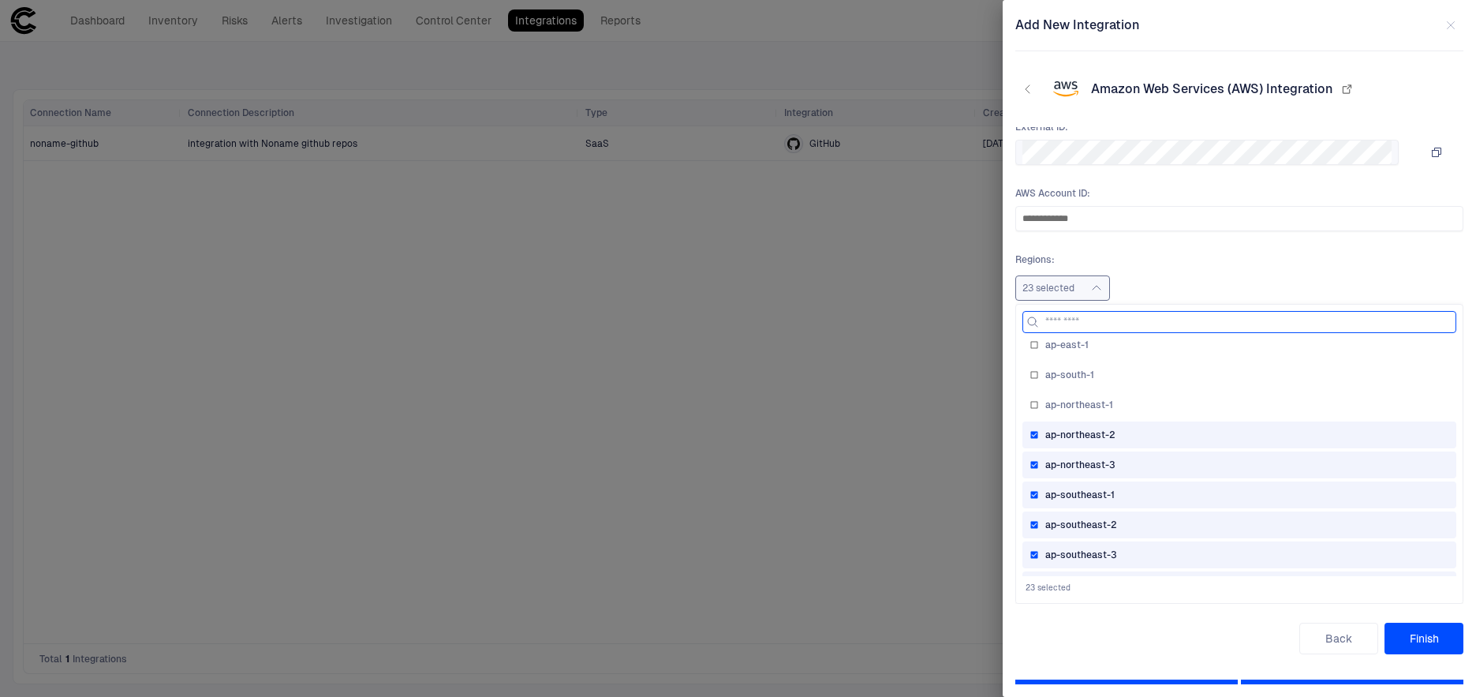
click at [1132, 462] on div "ap-northeast-3" at bounding box center [1239, 464] width 420 height 13
click at [1131, 437] on div "ap-northeast-2" at bounding box center [1239, 434] width 420 height 13
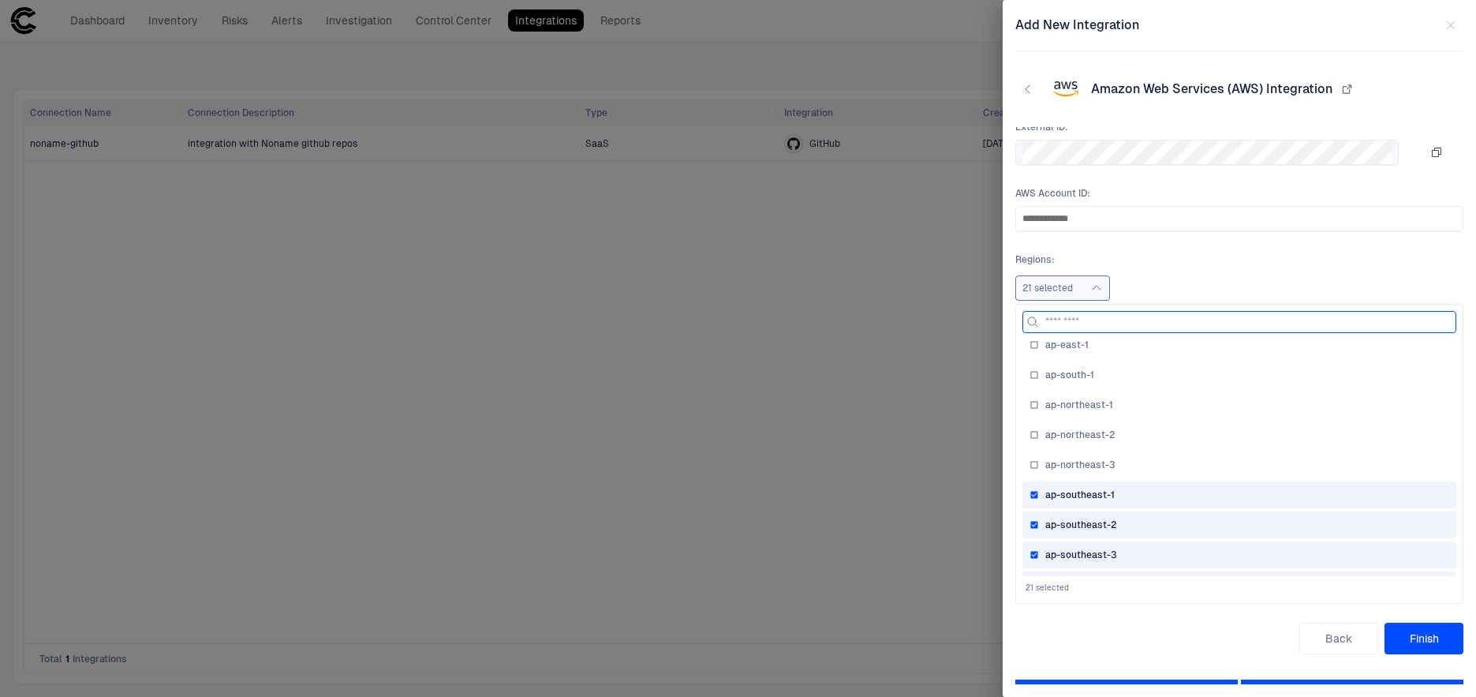
click at [1132, 495] on div "ap-southeast-1" at bounding box center [1239, 494] width 420 height 13
click at [1133, 525] on div "ap-southeast-2" at bounding box center [1239, 524] width 420 height 13
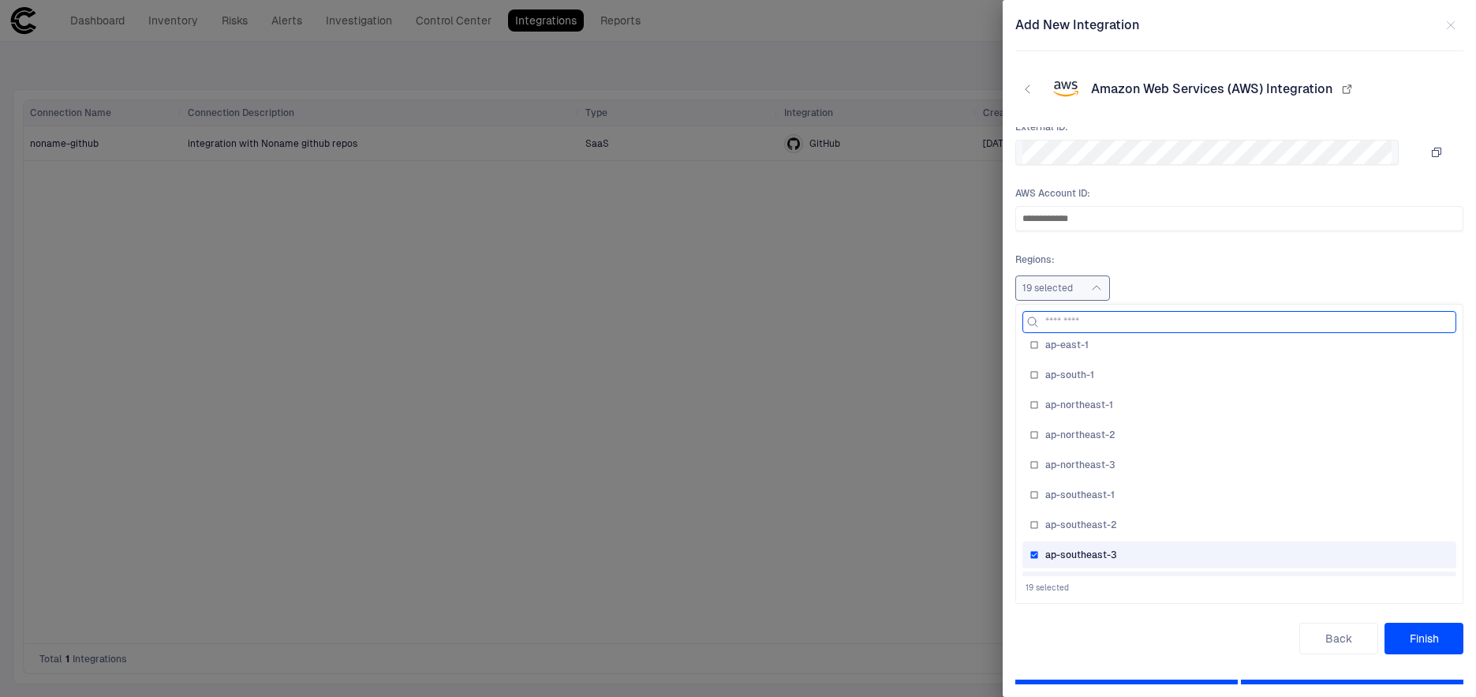
click at [1133, 551] on div "ap-southeast-3" at bounding box center [1239, 554] width 420 height 13
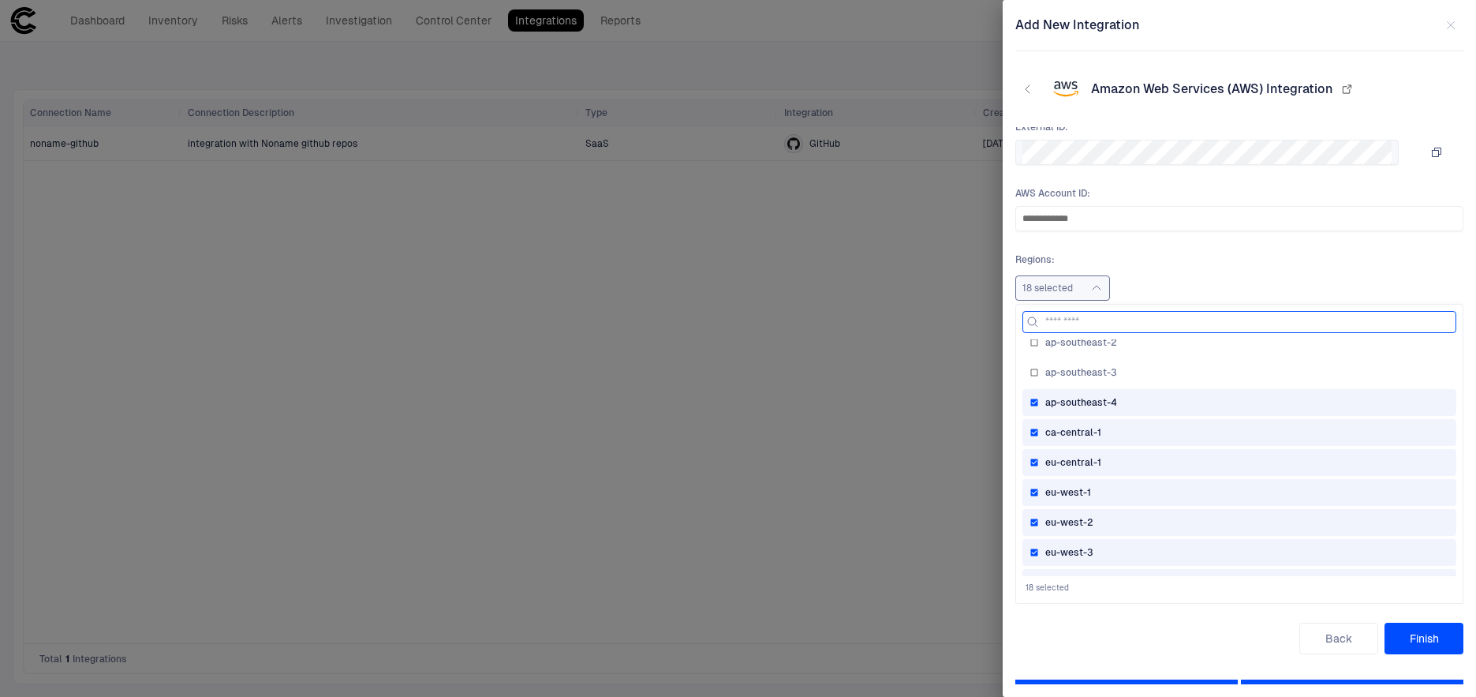
scroll to position [344, 0]
click at [1144, 402] on div "ap-southeast-4" at bounding box center [1239, 401] width 420 height 13
click at [1128, 431] on div "ca-central-1" at bounding box center [1239, 431] width 420 height 13
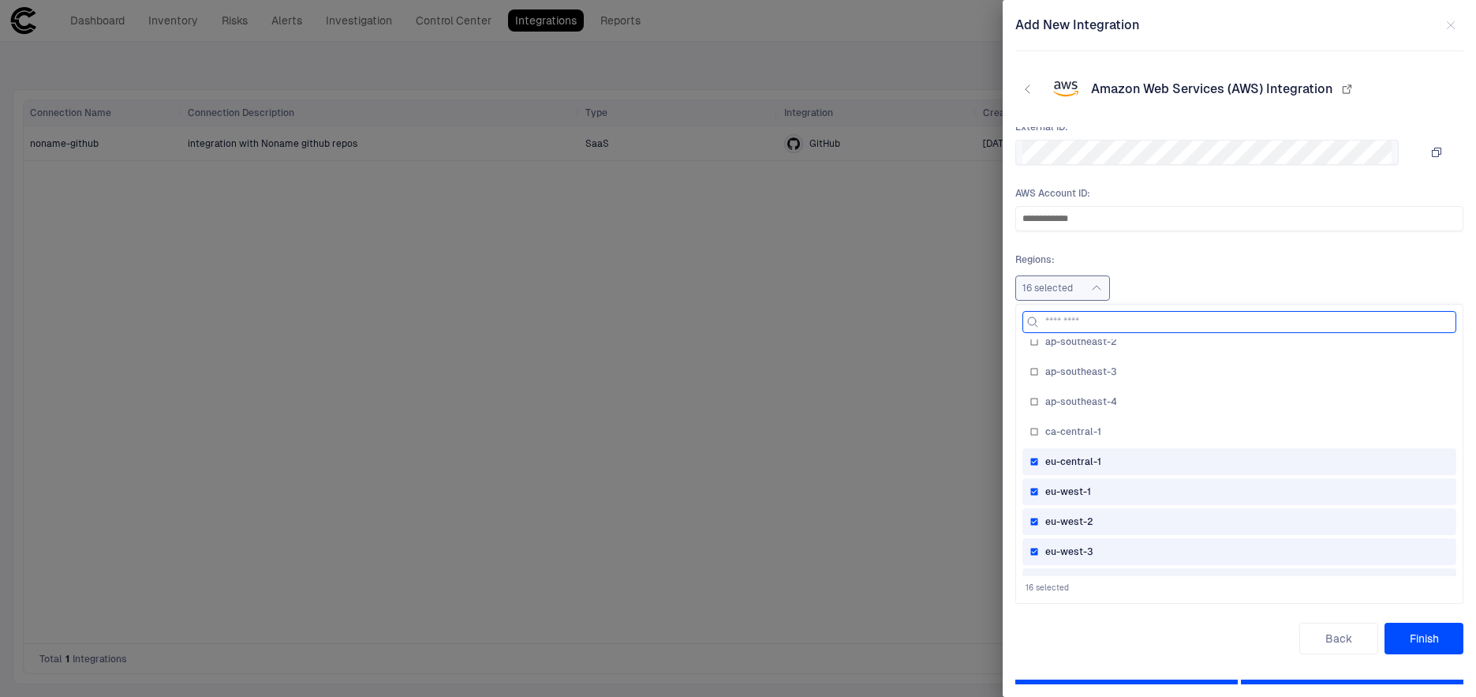
click at [1123, 495] on div "eu-west-1" at bounding box center [1239, 491] width 420 height 13
click at [1119, 529] on div "eu-west-2" at bounding box center [1239, 521] width 434 height 27
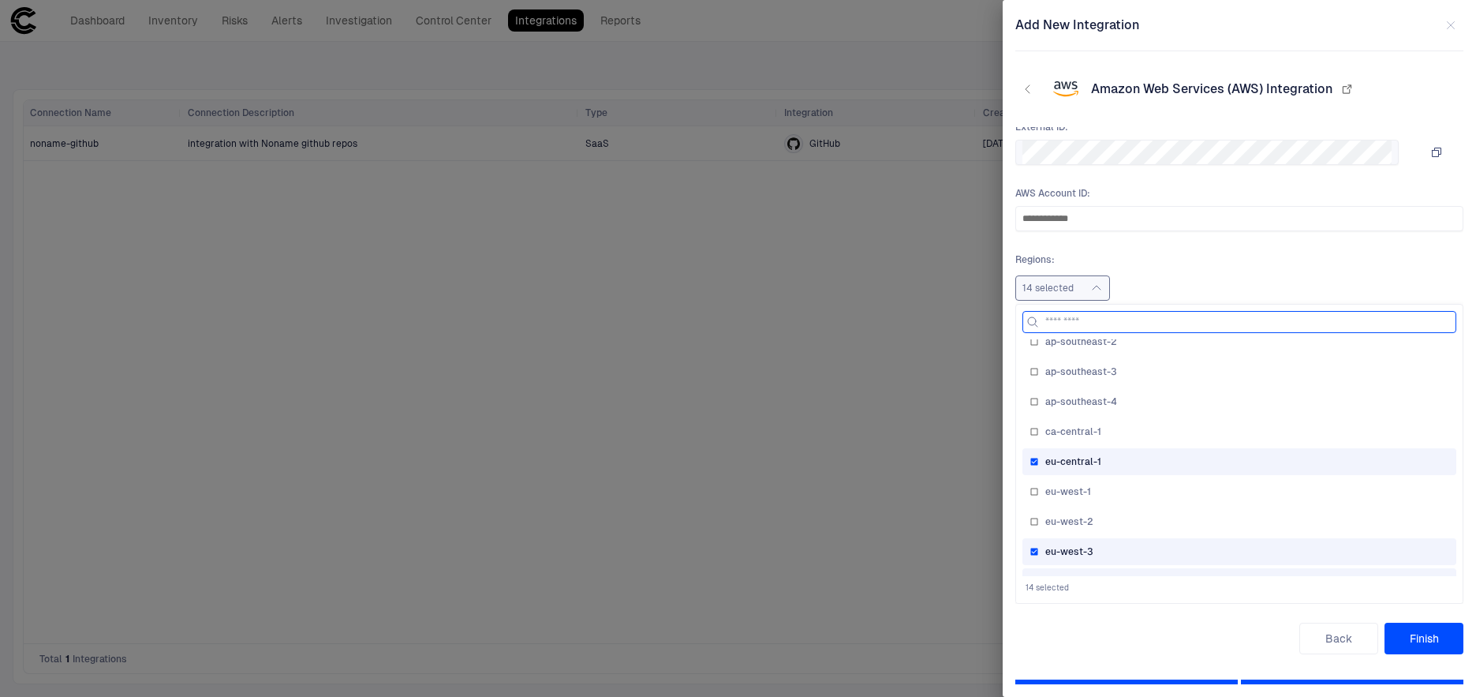
click at [1117, 551] on div "eu-west-3" at bounding box center [1239, 551] width 420 height 13
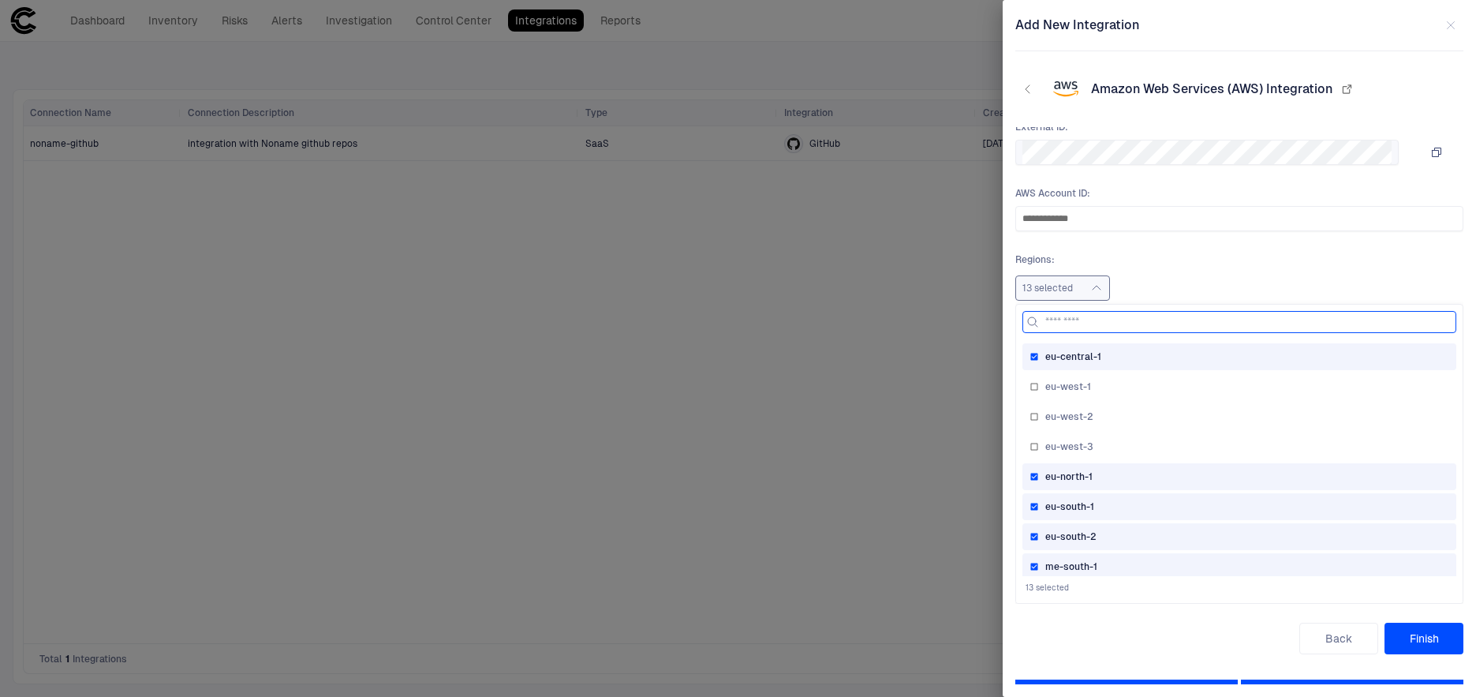
scroll to position [450, 0]
click at [1112, 475] on div "eu-north-1" at bounding box center [1239, 475] width 420 height 13
click at [1109, 506] on div "eu-south-1" at bounding box center [1239, 505] width 420 height 13
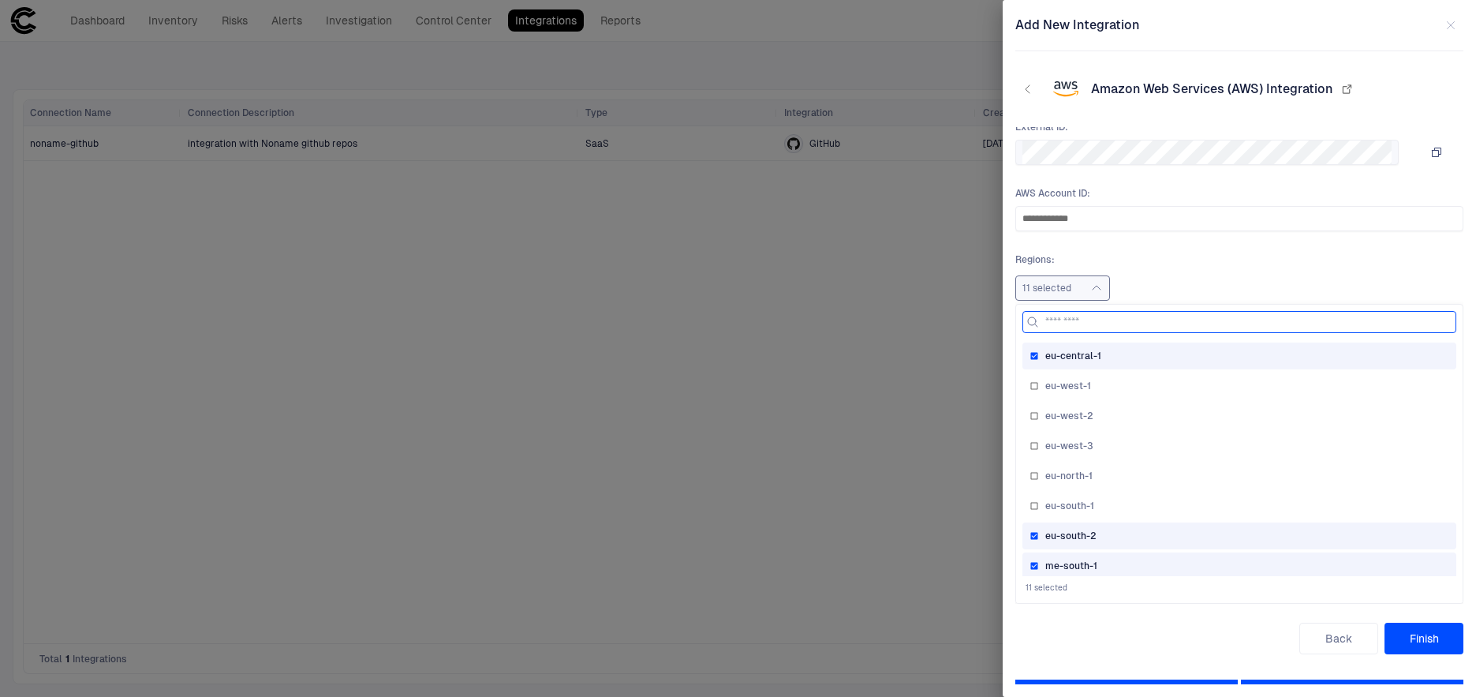
click at [1109, 526] on div "eu-south-2" at bounding box center [1239, 535] width 434 height 27
click at [1111, 553] on div "me-south-1" at bounding box center [1239, 565] width 434 height 27
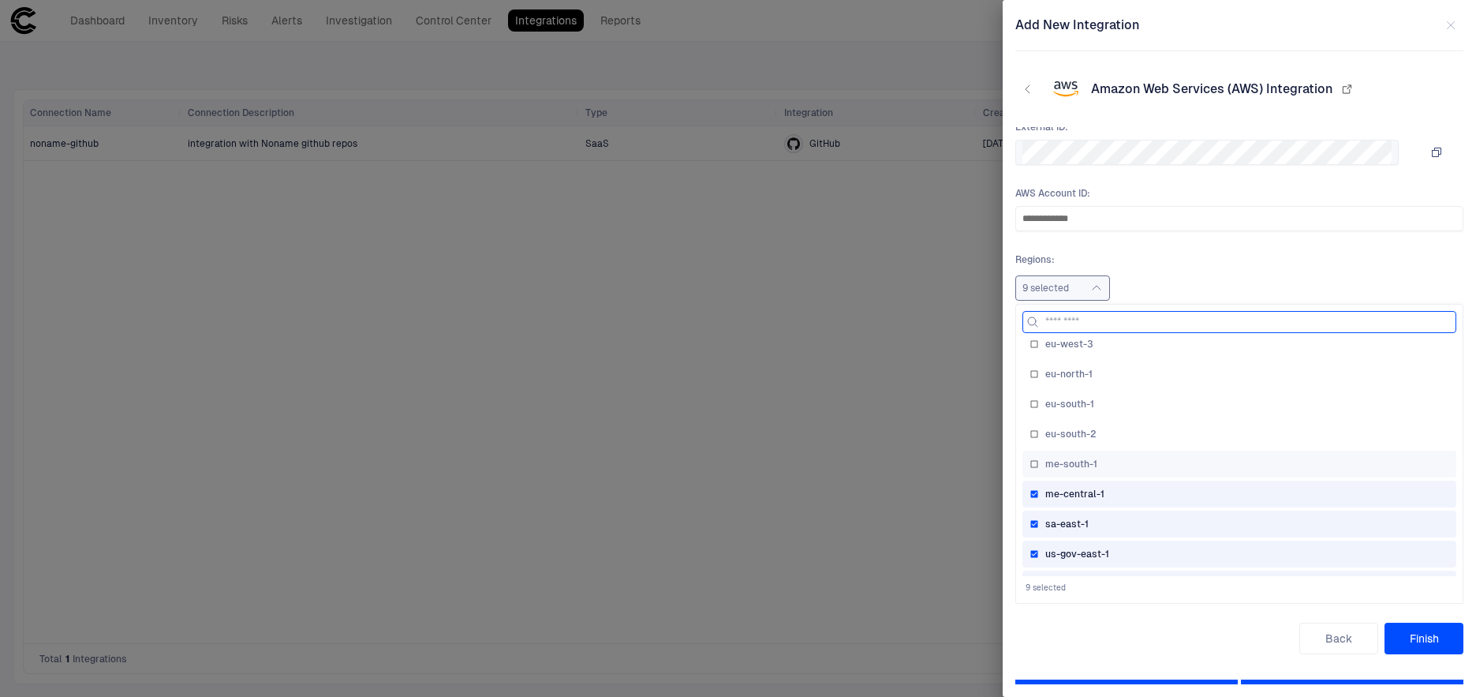
scroll to position [576, 0]
click at [1115, 476] on div "me-central-1" at bounding box center [1239, 469] width 434 height 27
click at [1115, 502] on div "sa-east-1" at bounding box center [1239, 499] width 420 height 13
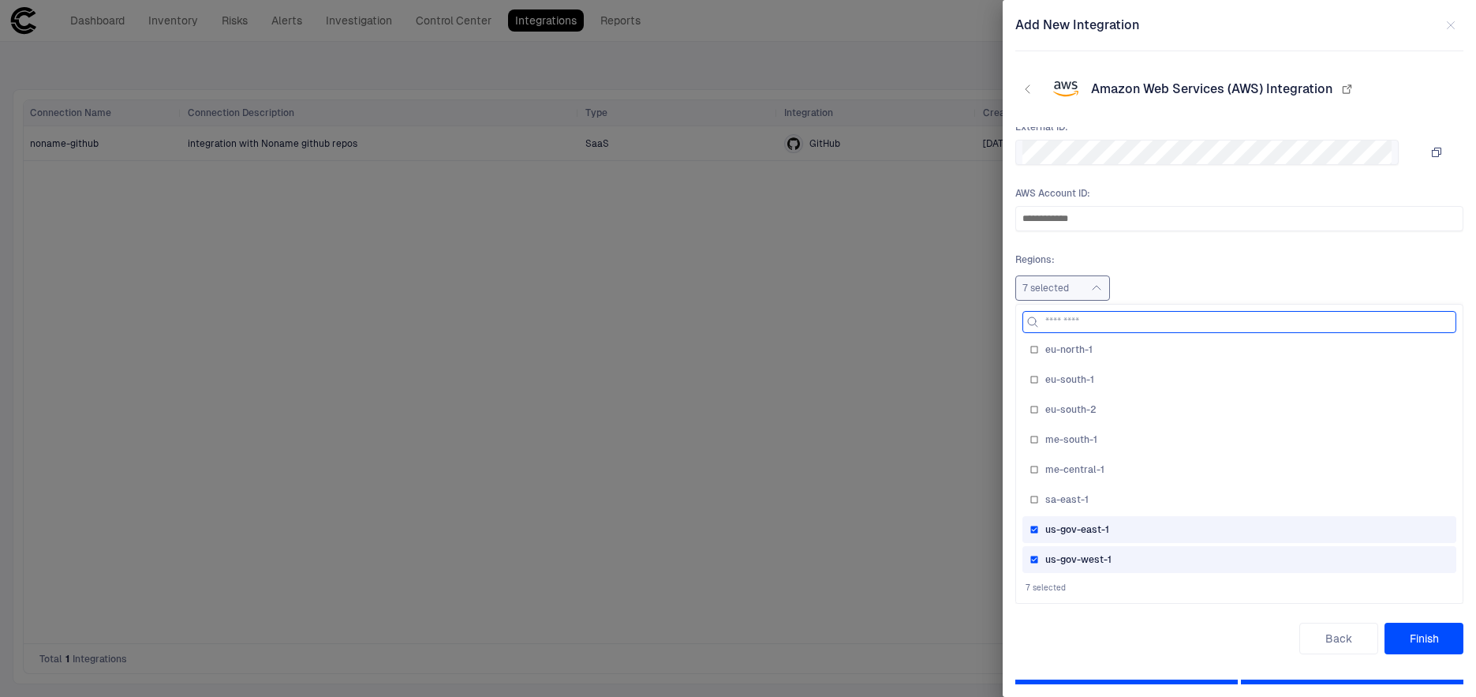
click at [1122, 523] on div "us-gov-east-1" at bounding box center [1239, 529] width 420 height 13
click at [1128, 553] on div "us-gov-west-1" at bounding box center [1239, 559] width 420 height 13
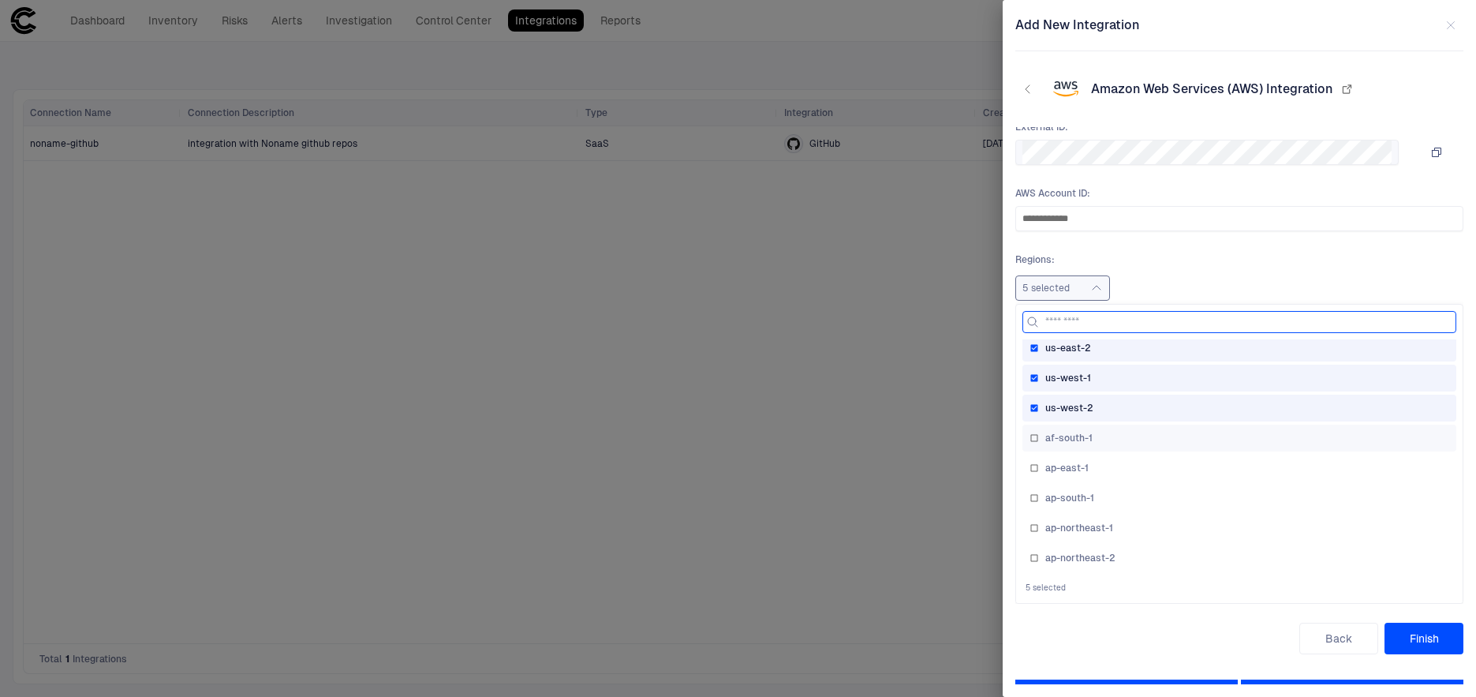
scroll to position [0, 0]
click at [1115, 434] on div "us-west-2" at bounding box center [1239, 445] width 434 height 27
click at [1115, 409] on div "us-west-1" at bounding box center [1239, 415] width 420 height 13
click at [1119, 381] on div "us-east-2" at bounding box center [1239, 385] width 420 height 13
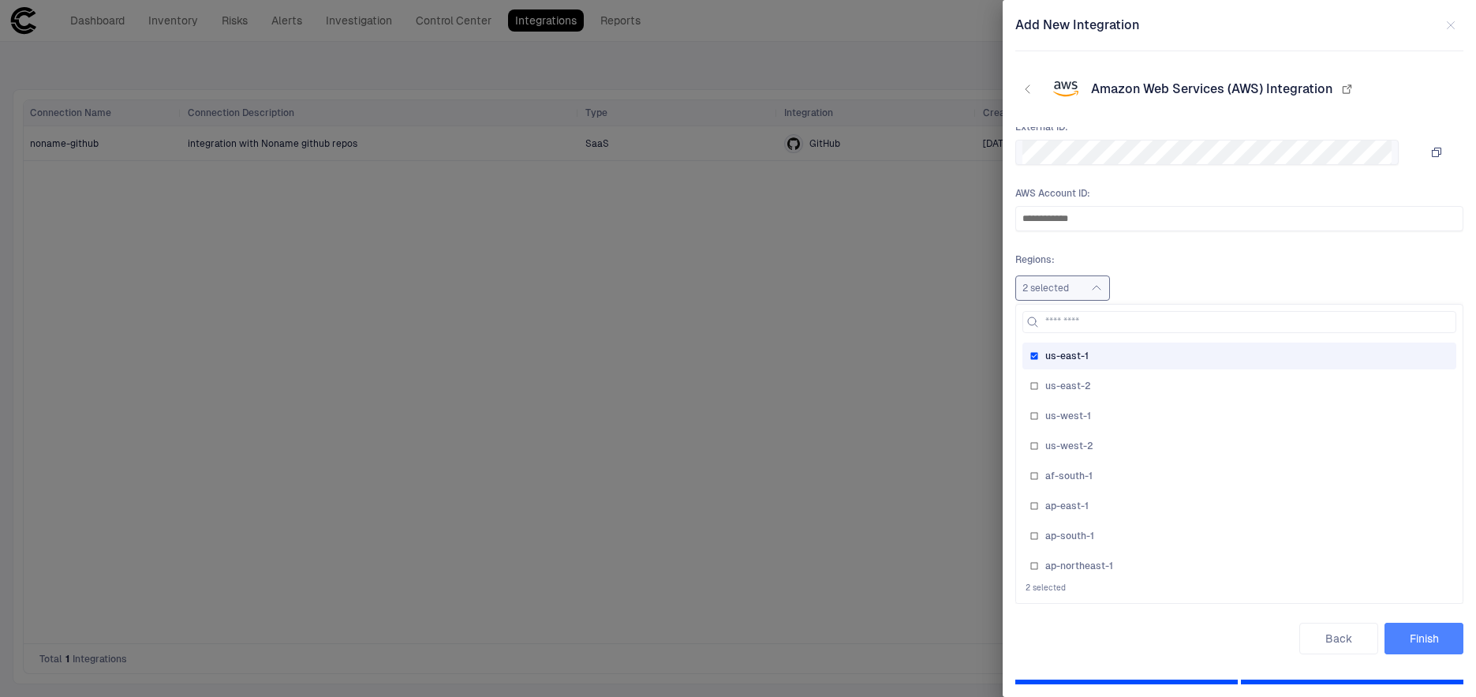
click at [1425, 637] on button "Finish" at bounding box center [1423, 638] width 79 height 32
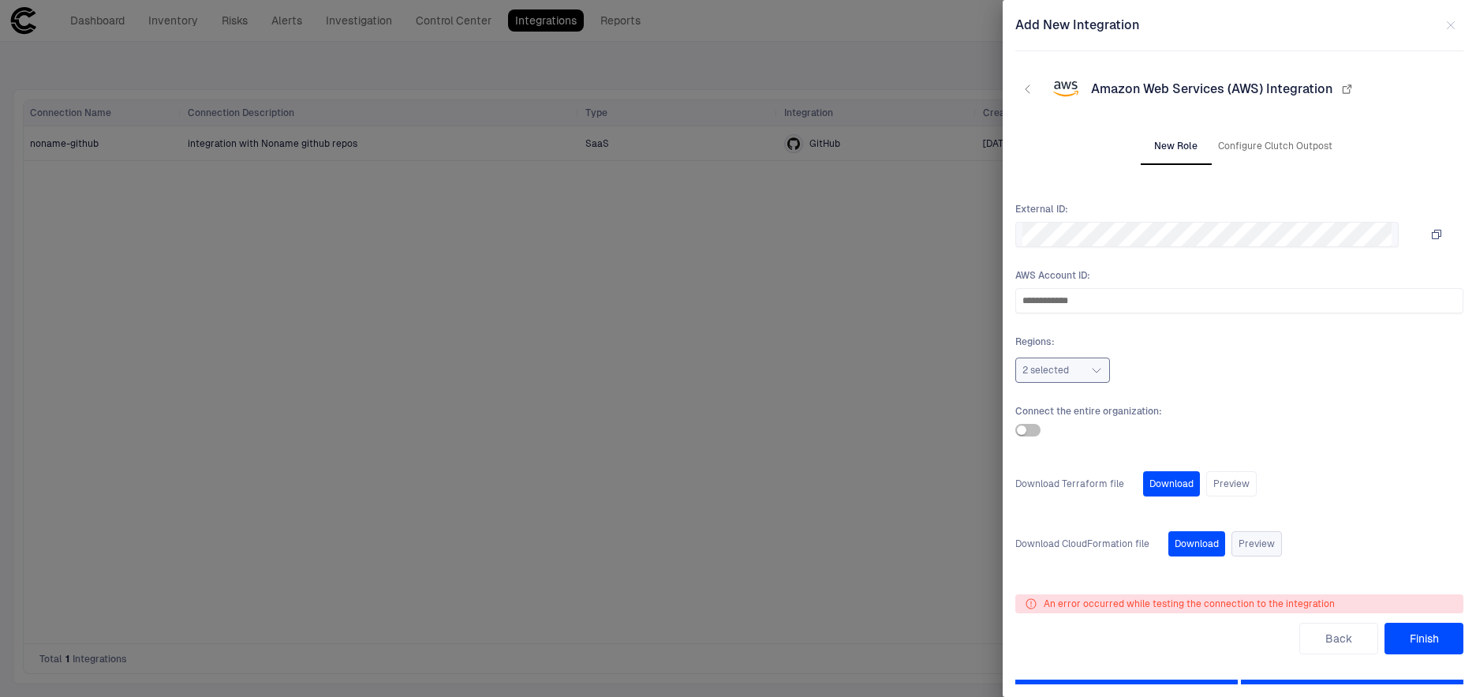
click at [1251, 539] on button "Preview" at bounding box center [1256, 543] width 50 height 25
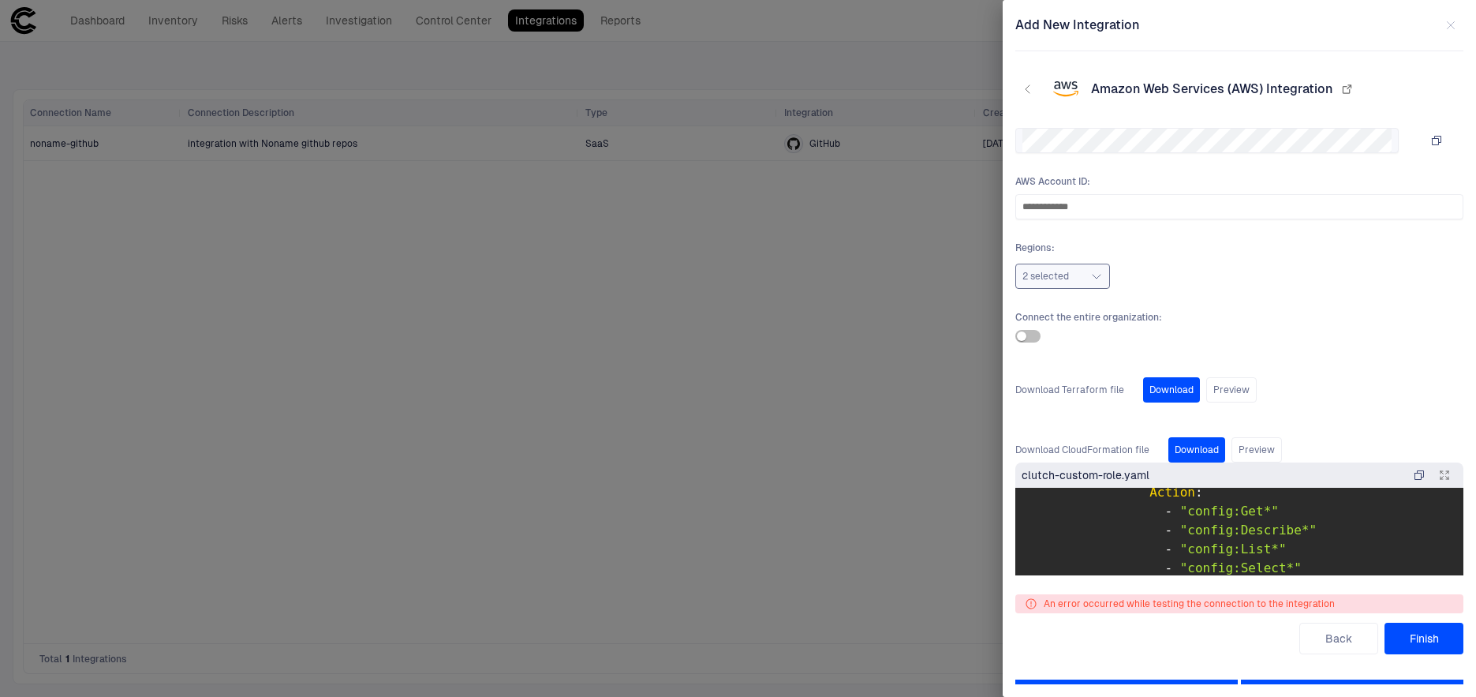
scroll to position [95, 0]
click at [1321, 644] on button "Back" at bounding box center [1338, 638] width 79 height 32
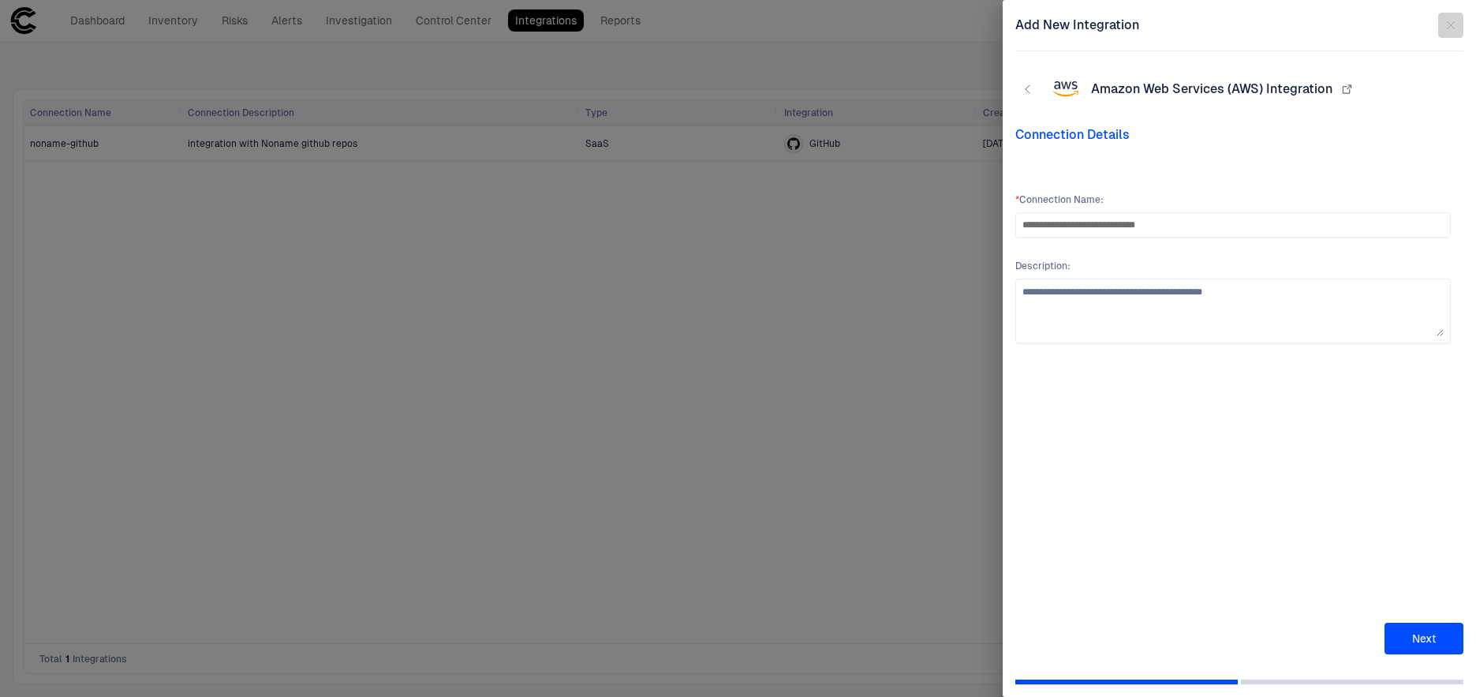
click at [1447, 24] on icon "button" at bounding box center [1450, 25] width 13 height 13
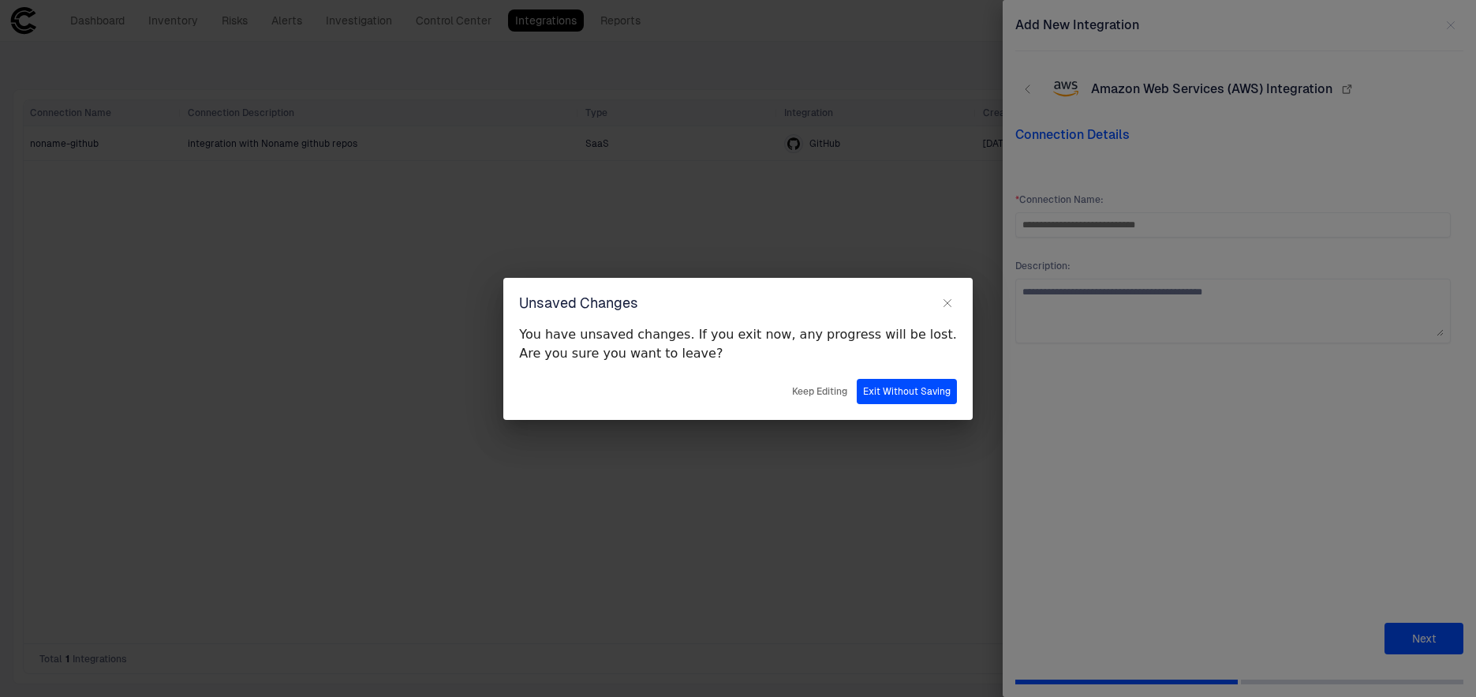
click at [859, 395] on button "Exit Without Saving" at bounding box center [907, 391] width 100 height 25
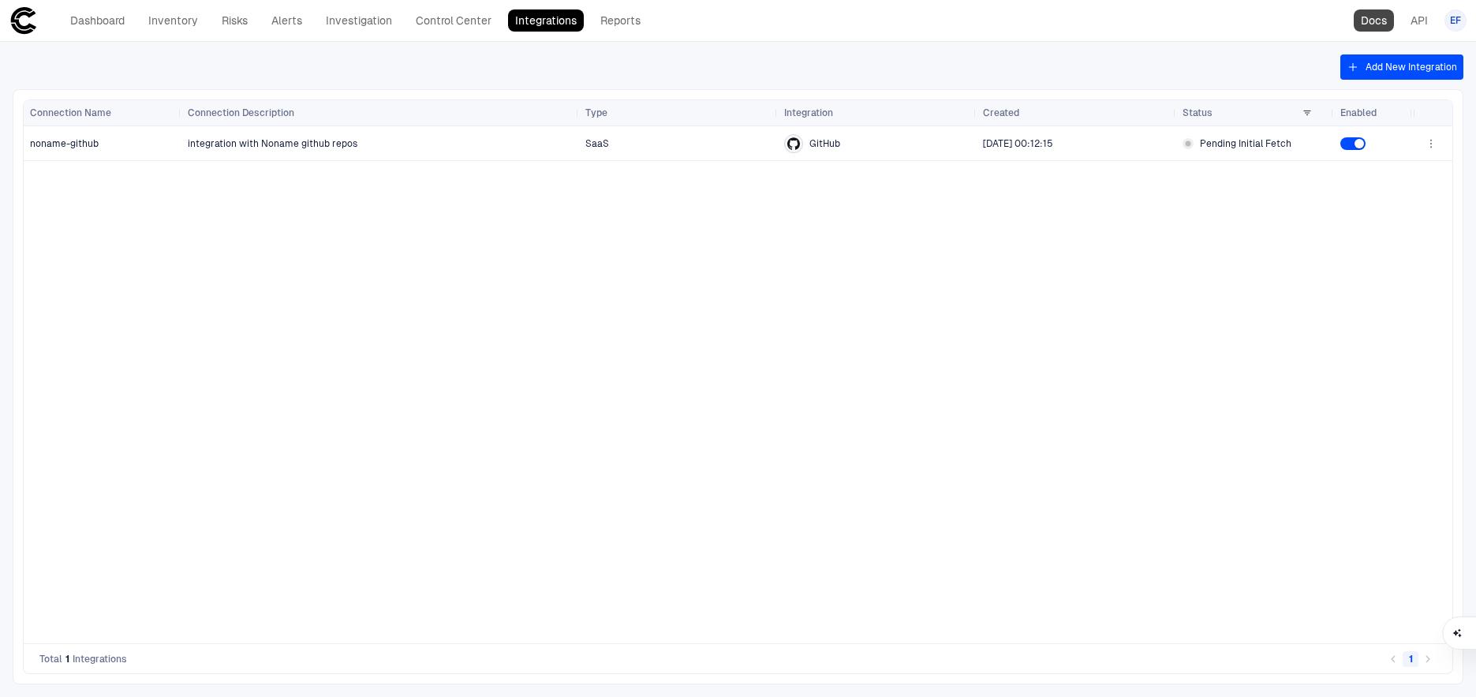
click at [1379, 21] on link "Docs" at bounding box center [1374, 20] width 40 height 22
click at [1385, 71] on button "Add New Integration" at bounding box center [1401, 66] width 123 height 25
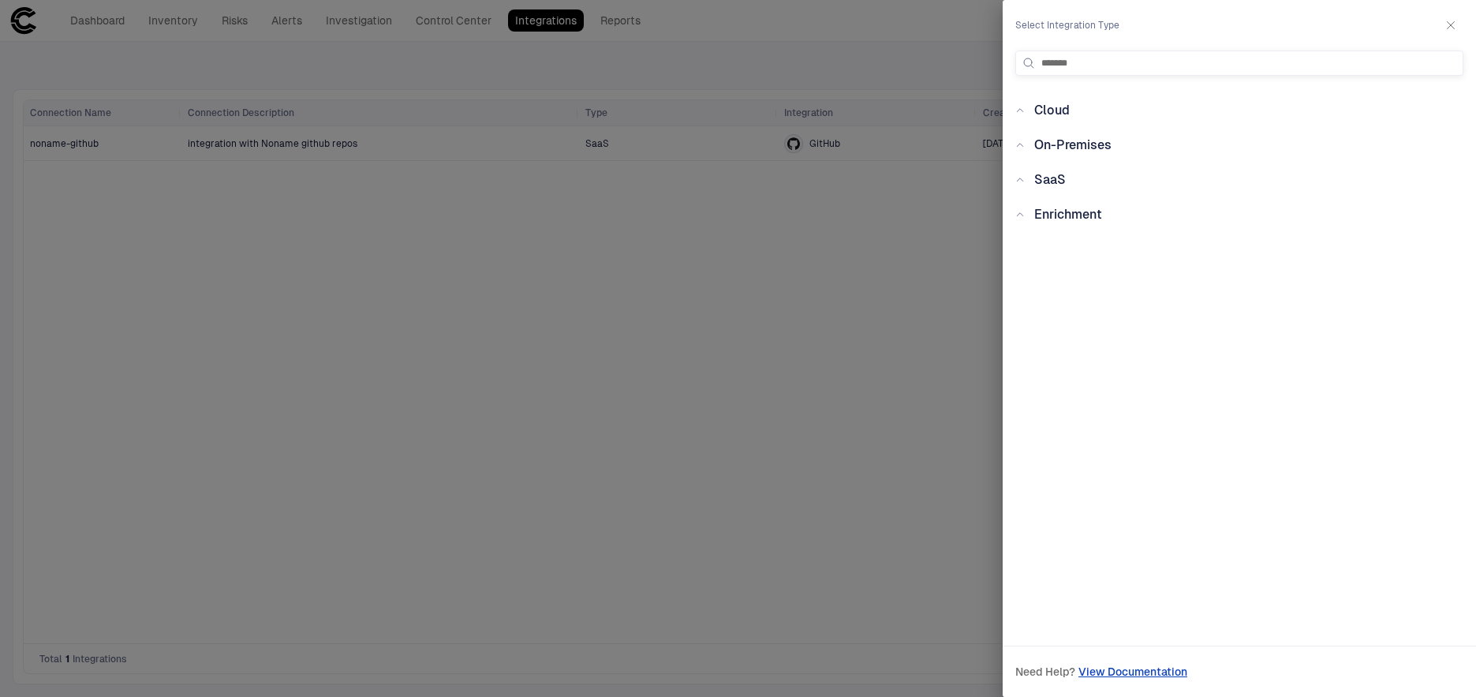
type input "*******"
click at [1030, 112] on div "Cloud" at bounding box center [1047, 110] width 45 height 19
click at [1063, 155] on span "On-Premises" at bounding box center [1072, 157] width 77 height 15
click at [1051, 200] on span "SaaS" at bounding box center [1050, 204] width 32 height 15
click at [1051, 248] on span "Enrichment" at bounding box center [1068, 252] width 68 height 15
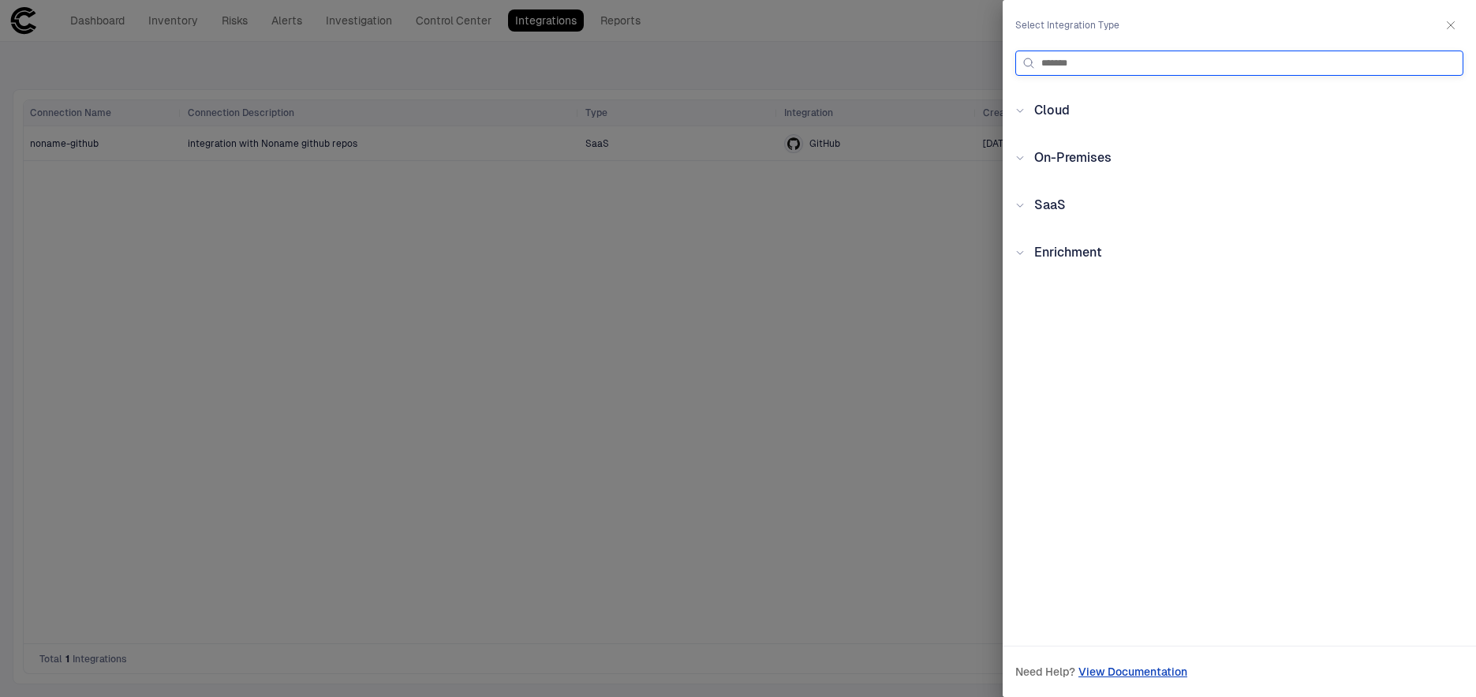
click at [1217, 61] on input "*******" at bounding box center [1248, 63] width 415 height 24
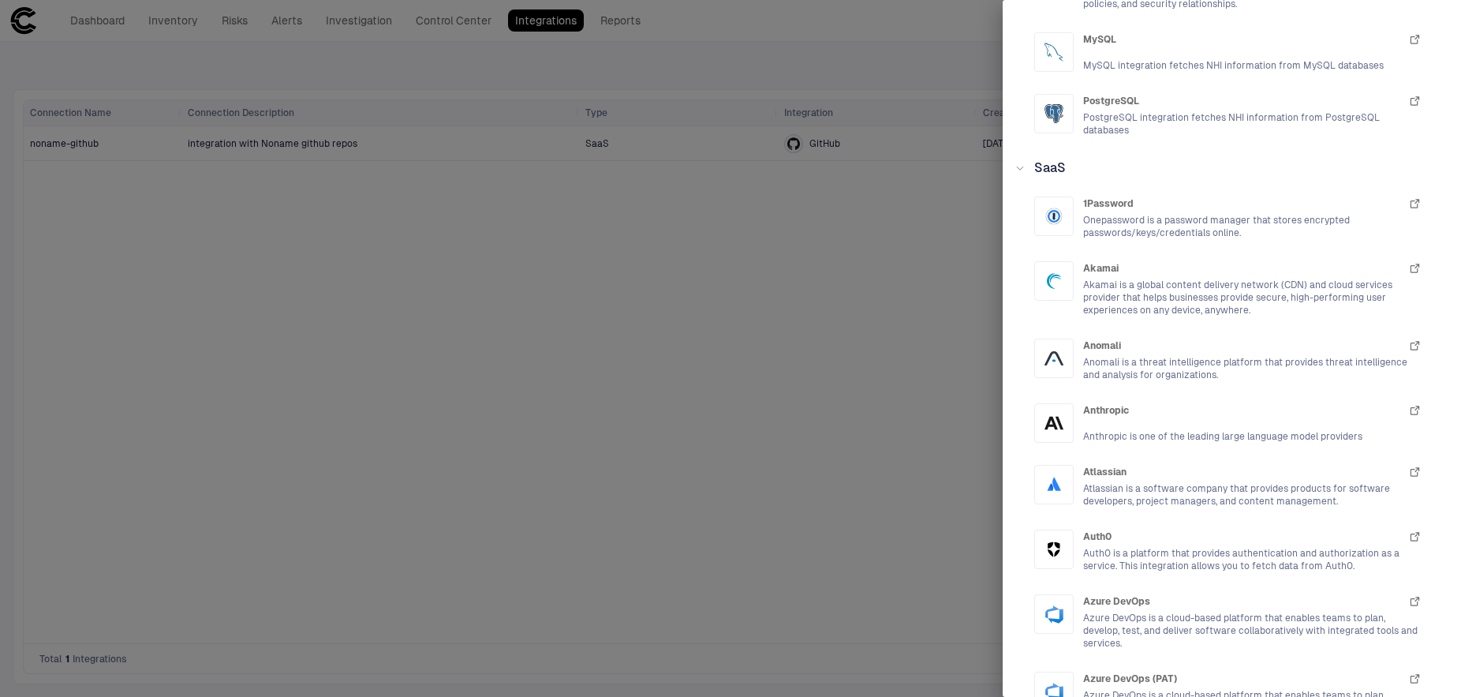
scroll to position [0, 0]
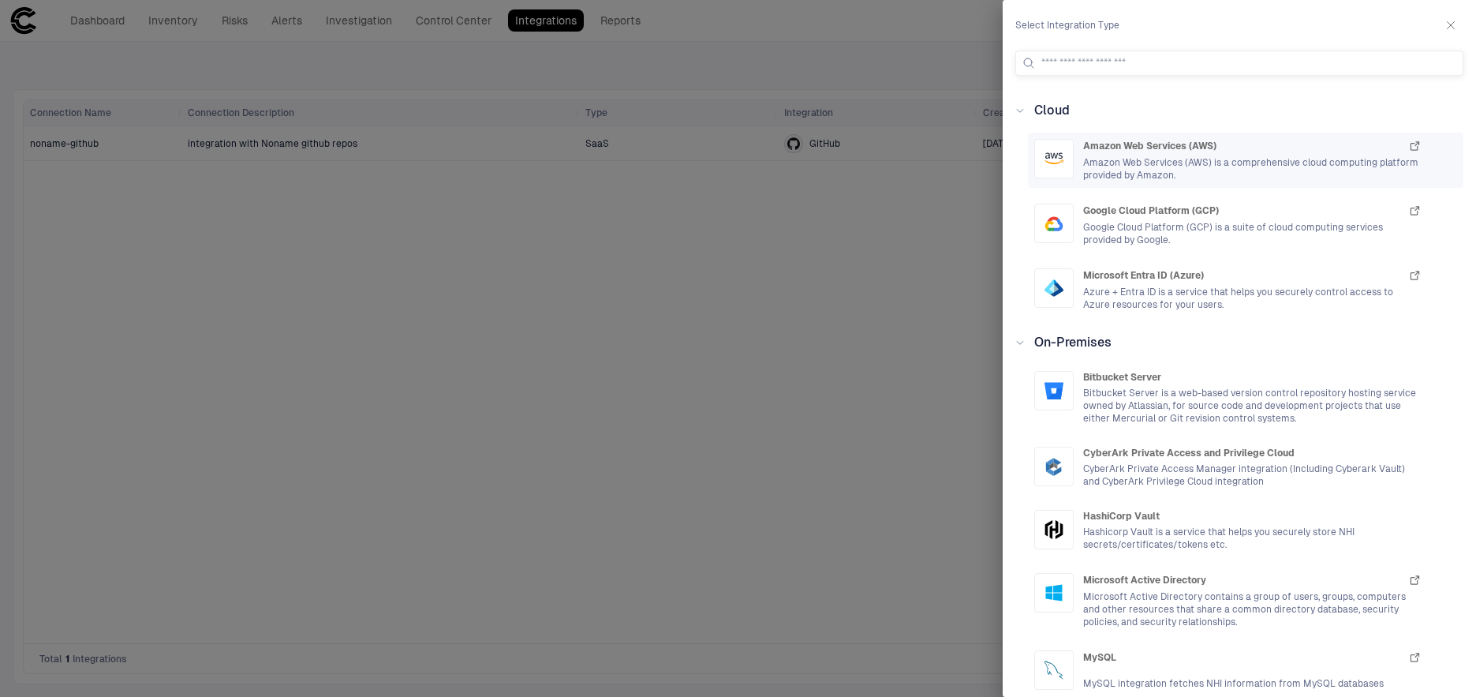
click at [1140, 148] on span "Amazon Web Services (AWS)" at bounding box center [1149, 146] width 133 height 13
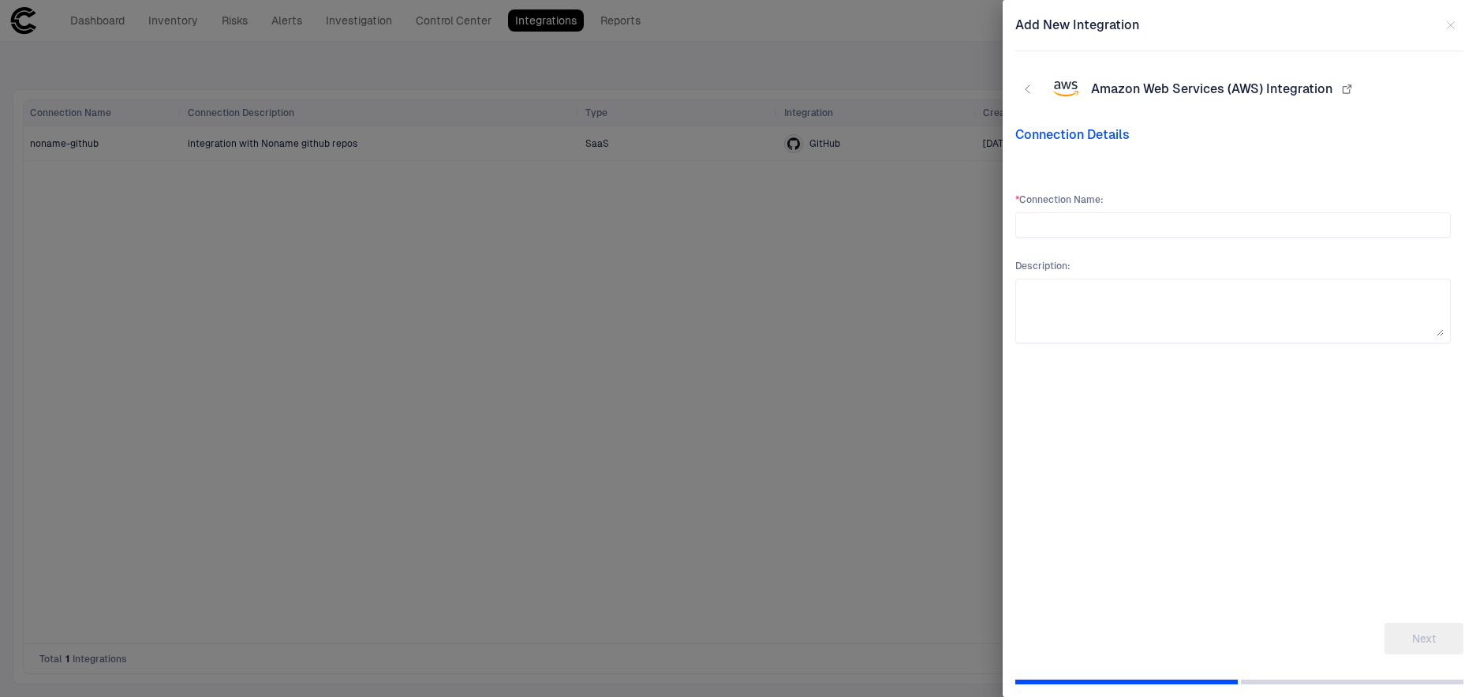
click at [648, 344] on div at bounding box center [738, 348] width 1476 height 697
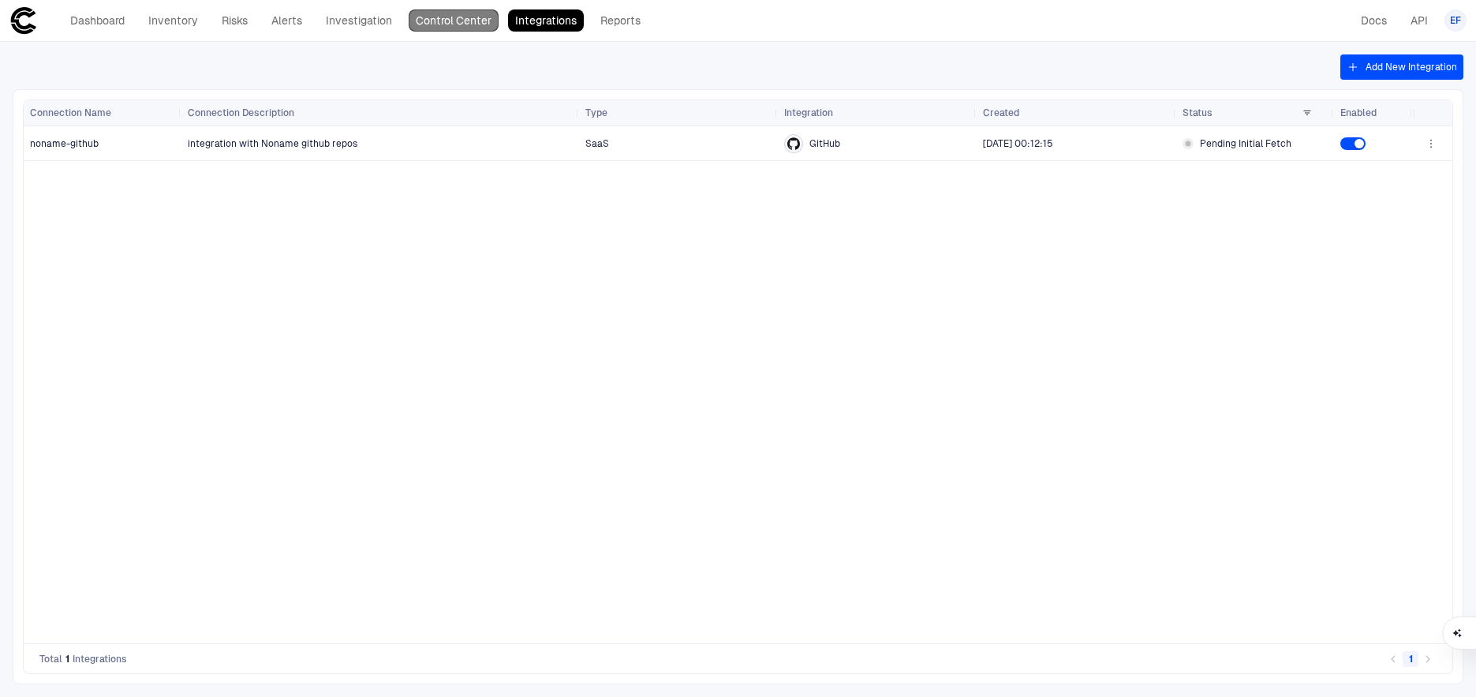
click at [443, 15] on link "Control Center" at bounding box center [454, 20] width 90 height 22
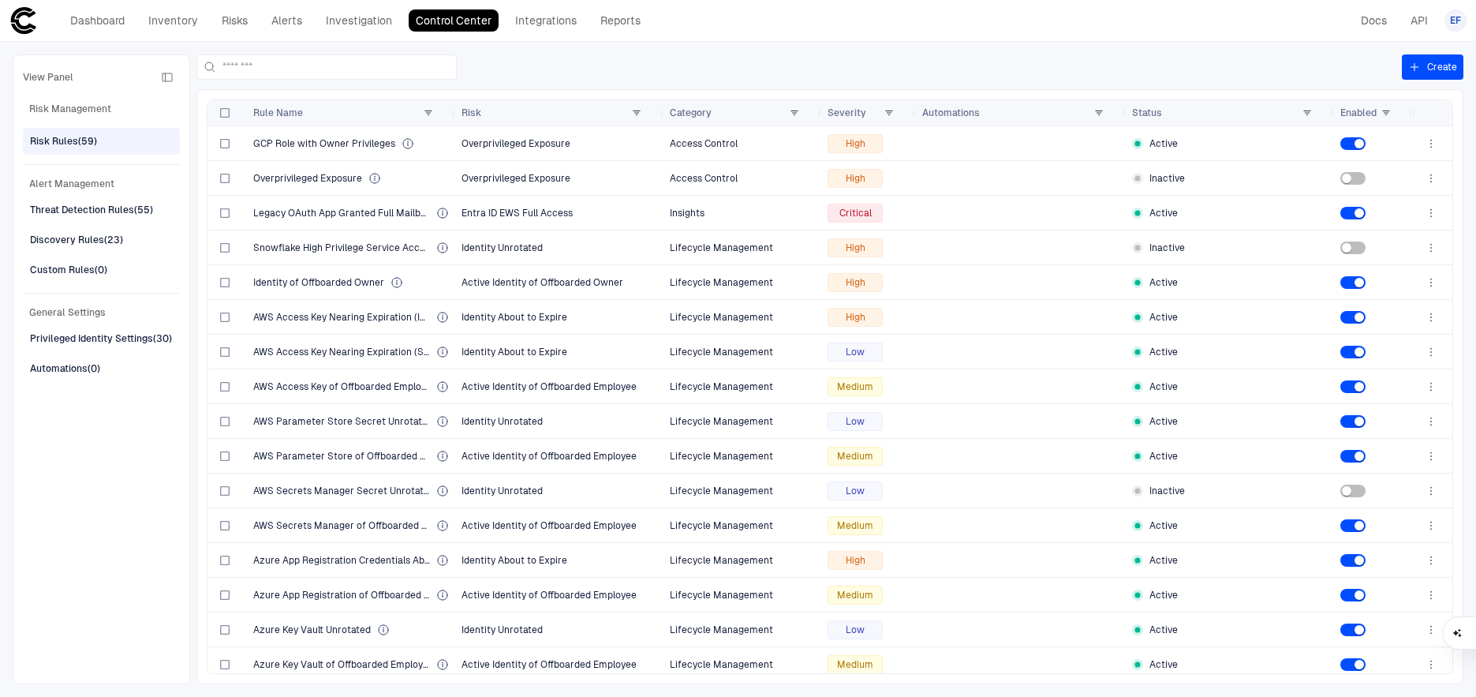
click at [70, 110] on span "Risk Management" at bounding box center [101, 108] width 157 height 19
click at [43, 76] on span "View Panel" at bounding box center [48, 77] width 50 height 13
click at [43, 112] on span "Risk Management" at bounding box center [101, 108] width 157 height 19
click at [54, 216] on div "Threat Detection Rules (55)" at bounding box center [91, 210] width 123 height 14
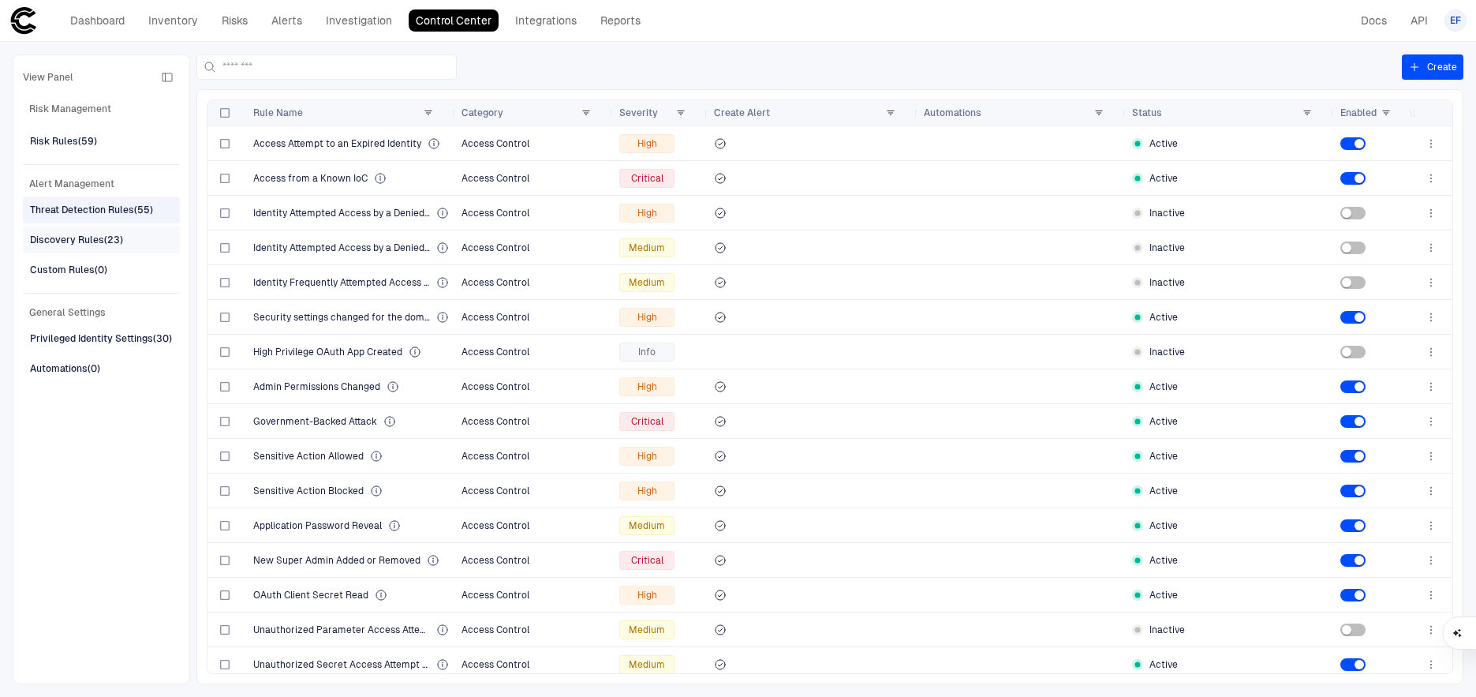
click at [53, 237] on div "Discovery Rules (23)" at bounding box center [76, 240] width 93 height 14
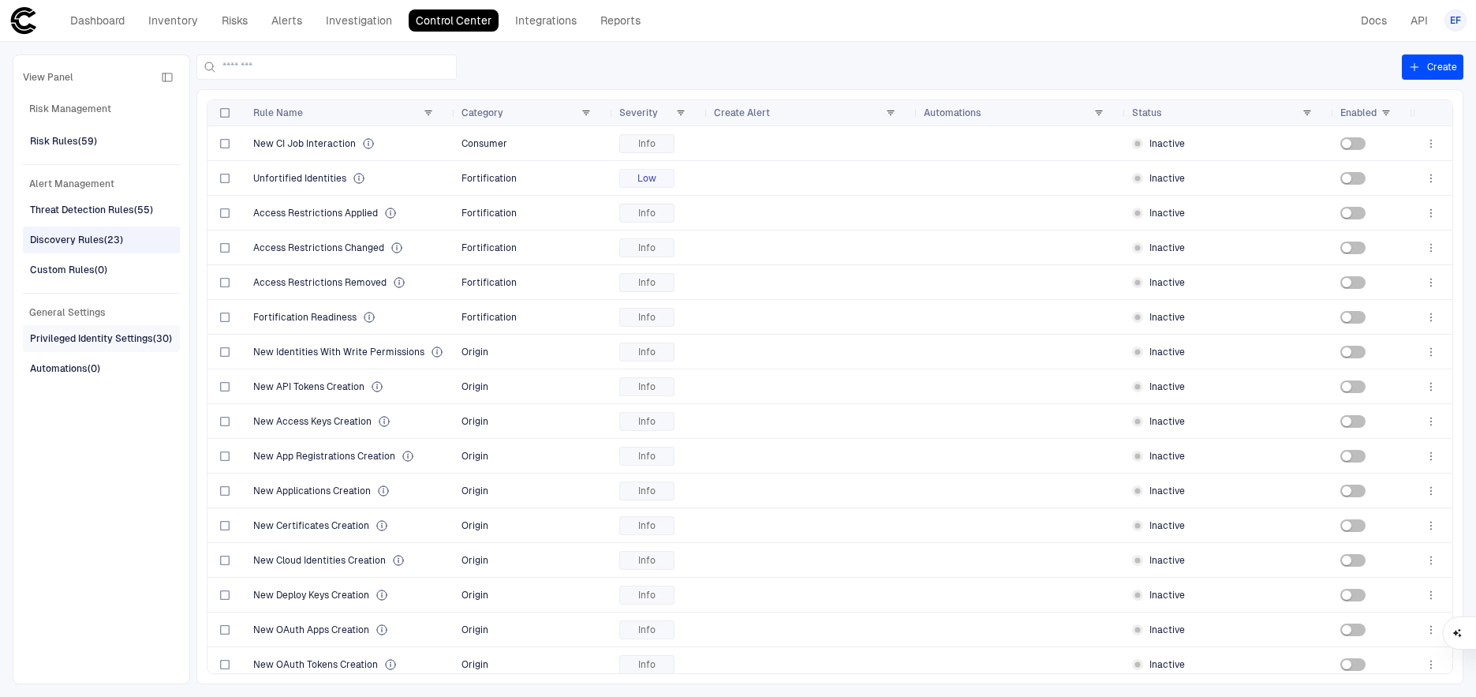
click at [47, 343] on div "Privileged Identity Settings (30)" at bounding box center [101, 338] width 142 height 14
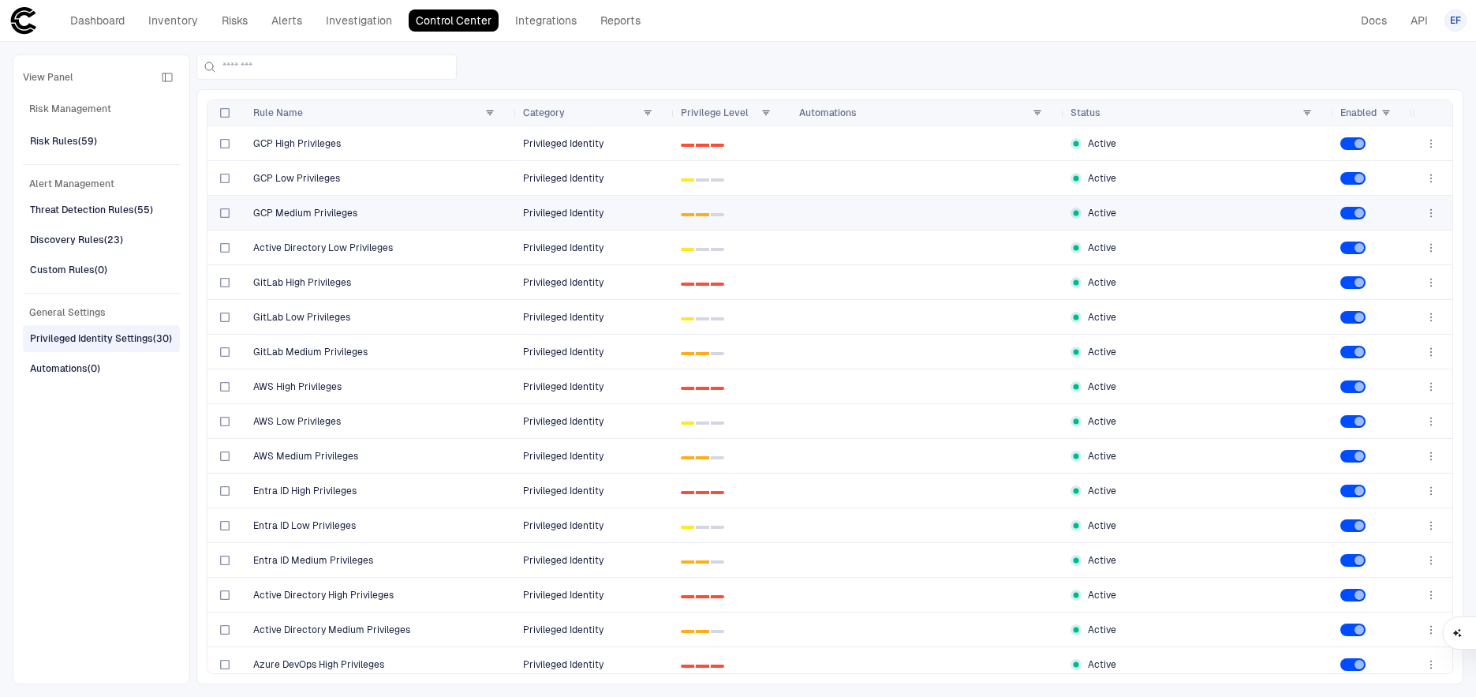
click at [302, 215] on span "GCP Medium Privileges" at bounding box center [305, 213] width 104 height 13
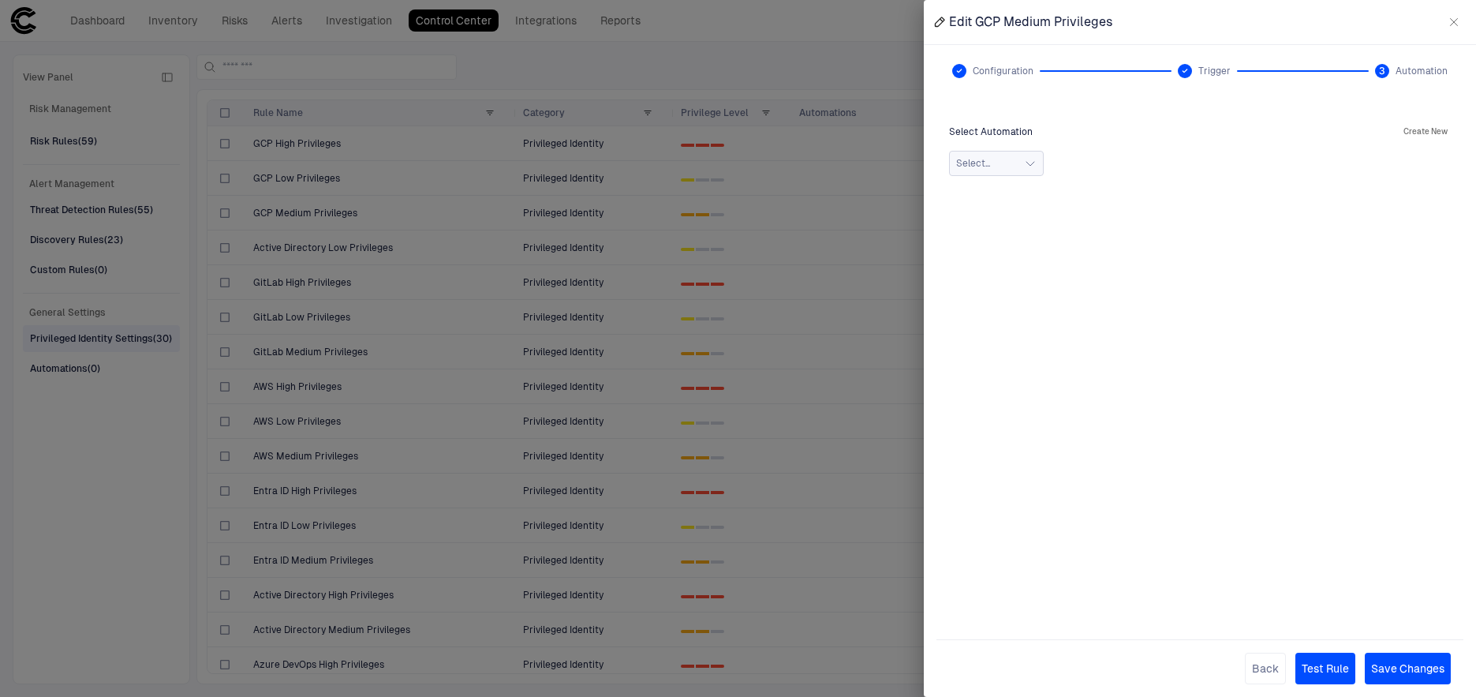
click at [1034, 166] on icon "button" at bounding box center [1030, 163] width 13 height 13
click at [1177, 140] on div "Select Automation Create New" at bounding box center [1200, 131] width 502 height 19
click at [1254, 663] on button "Back" at bounding box center [1265, 668] width 41 height 32
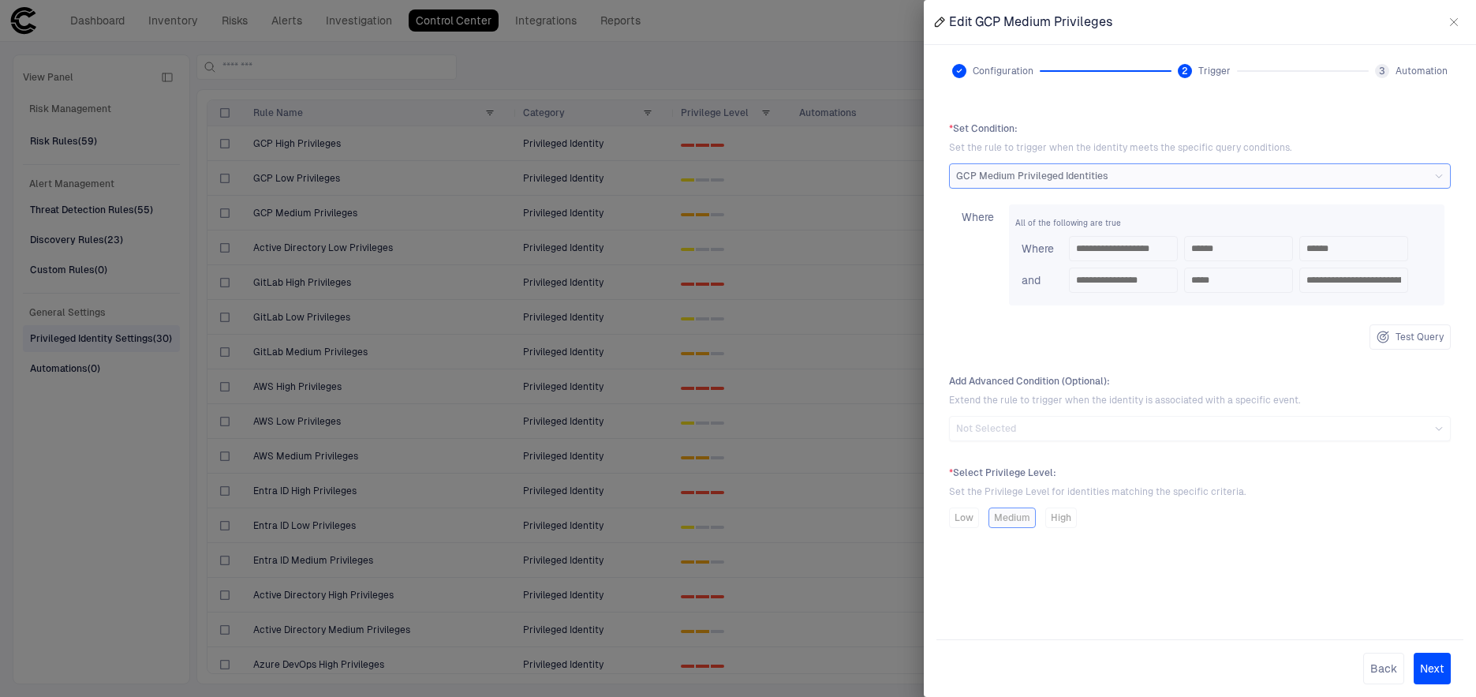
click at [1456, 21] on icon "button" at bounding box center [1453, 22] width 13 height 13
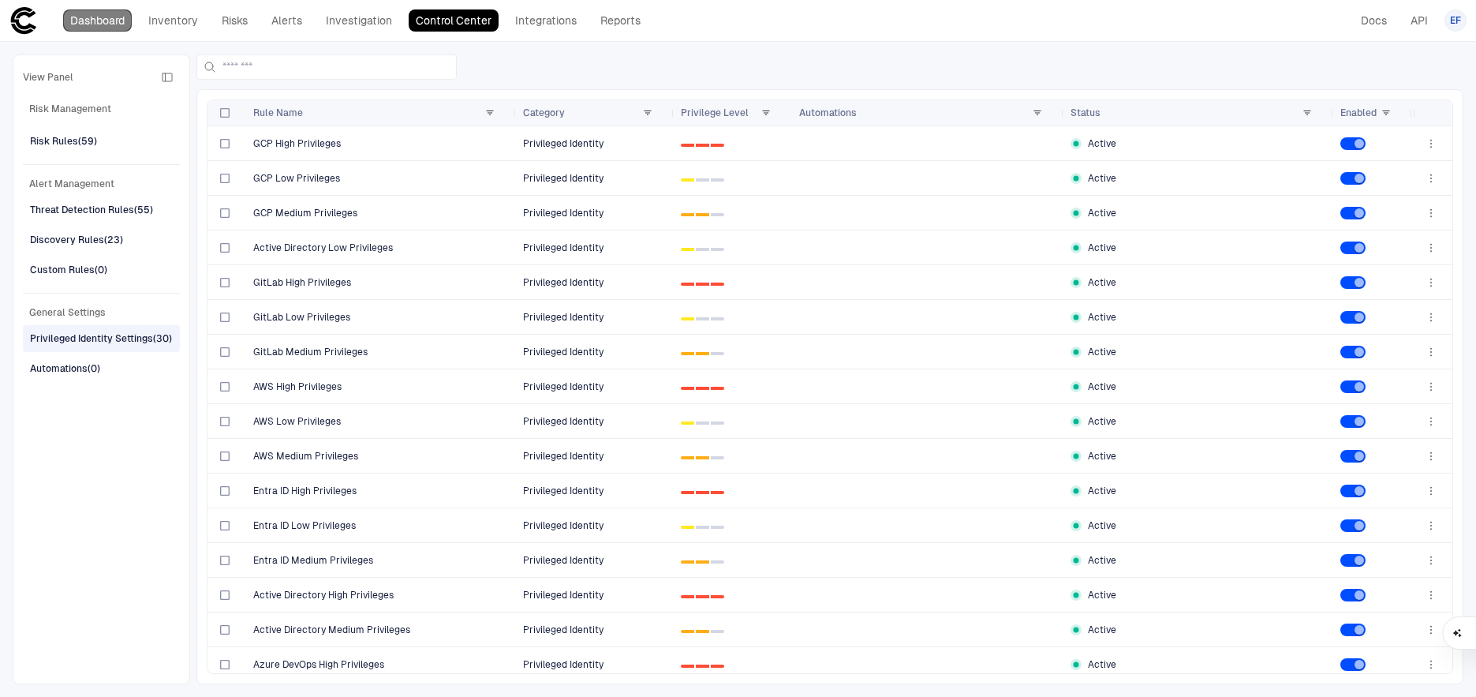
click at [111, 24] on link "Dashboard" at bounding box center [97, 20] width 69 height 22
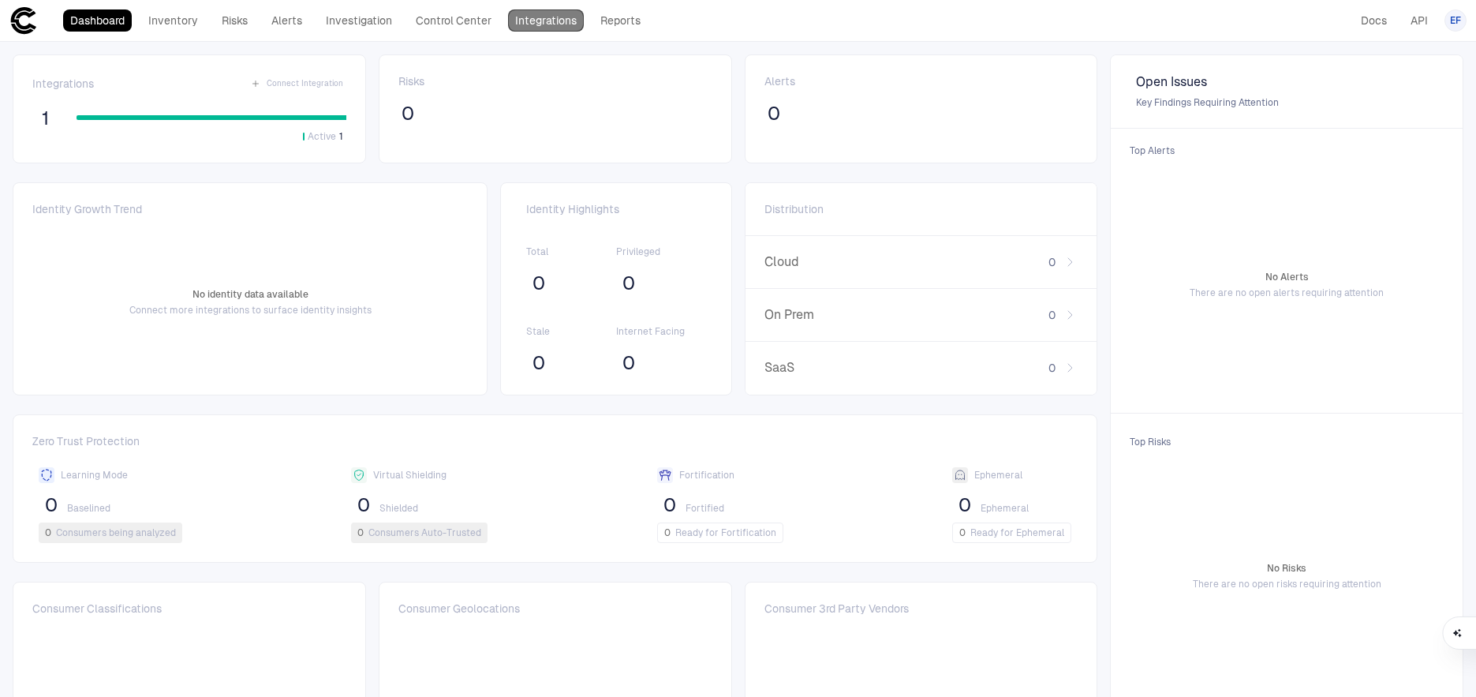
click at [536, 17] on link "Integrations" at bounding box center [546, 20] width 76 height 22
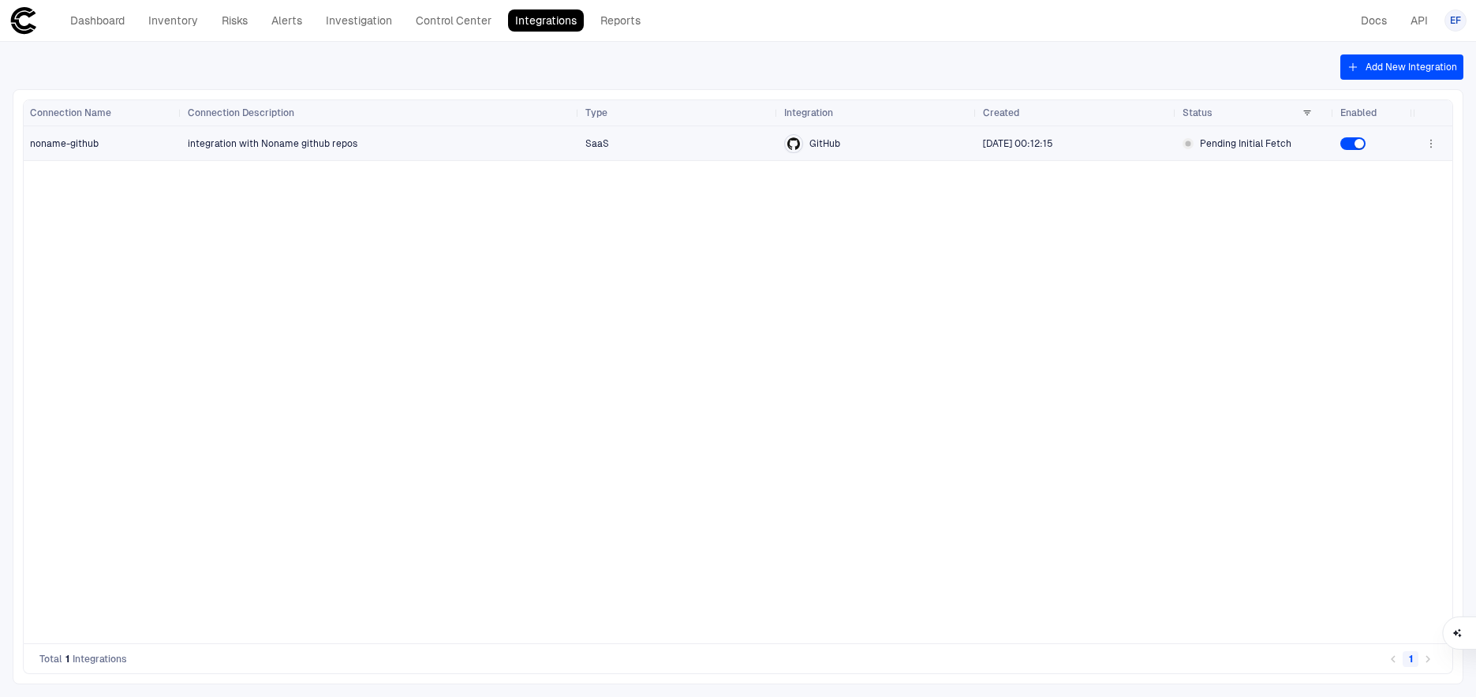
click at [1428, 141] on icon "button" at bounding box center [1431, 143] width 13 height 13
click at [1223, 224] on div at bounding box center [738, 348] width 1476 height 697
click at [1401, 65] on button "Add New Integration" at bounding box center [1401, 66] width 123 height 25
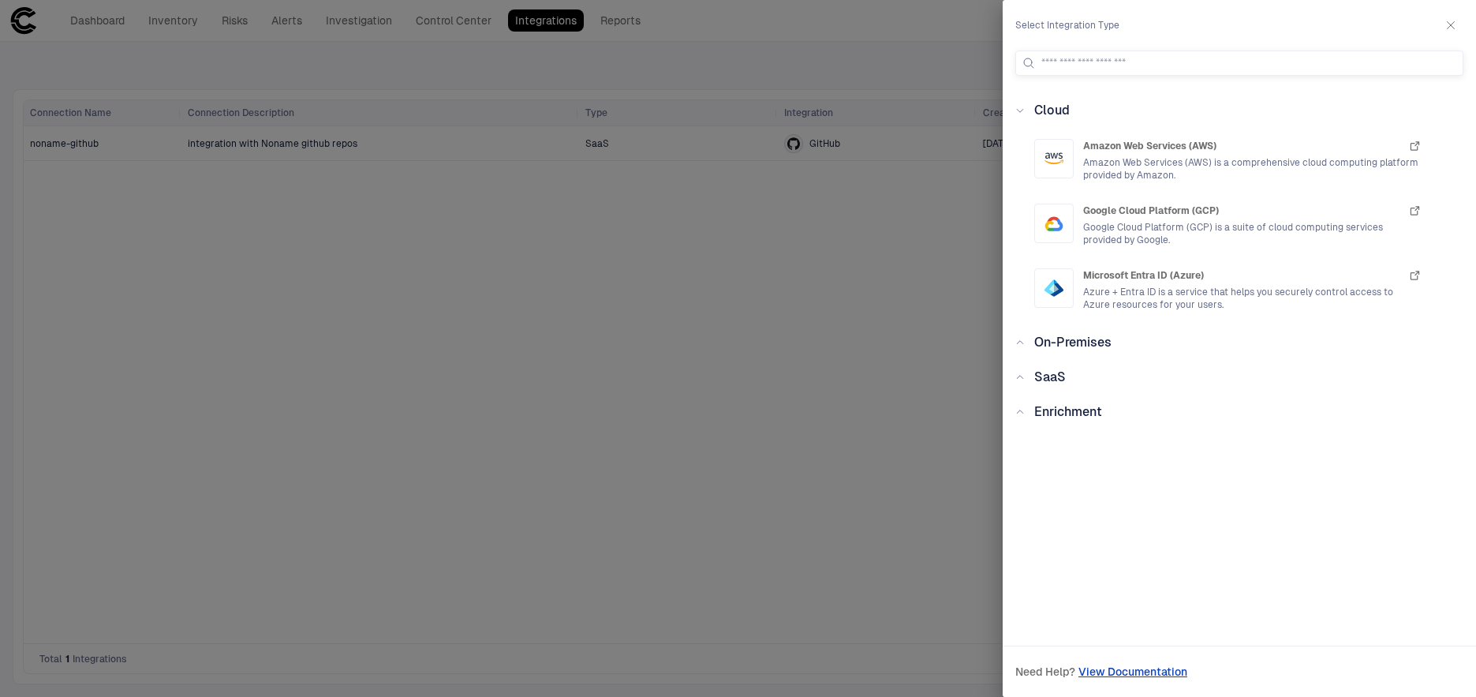
click at [1022, 379] on icon at bounding box center [1019, 376] width 9 height 9
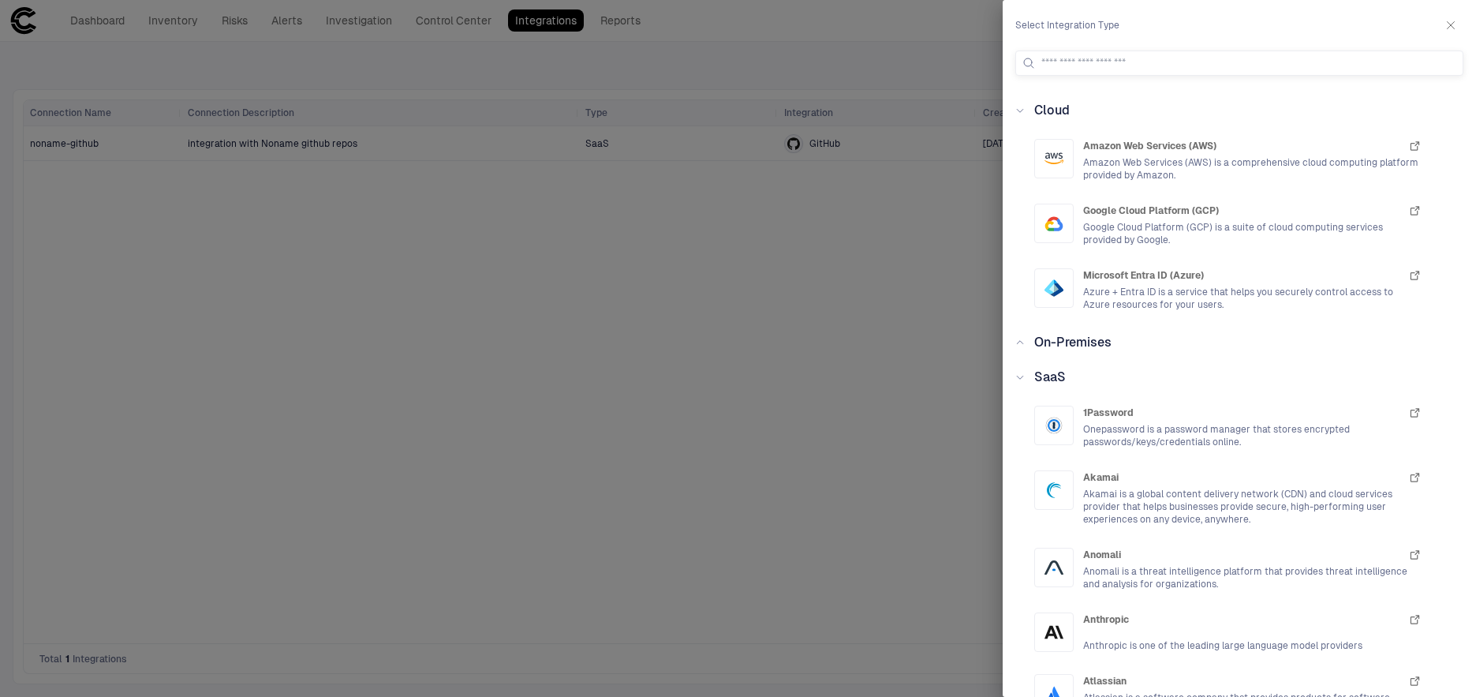
click at [1022, 379] on icon at bounding box center [1019, 376] width 9 height 9
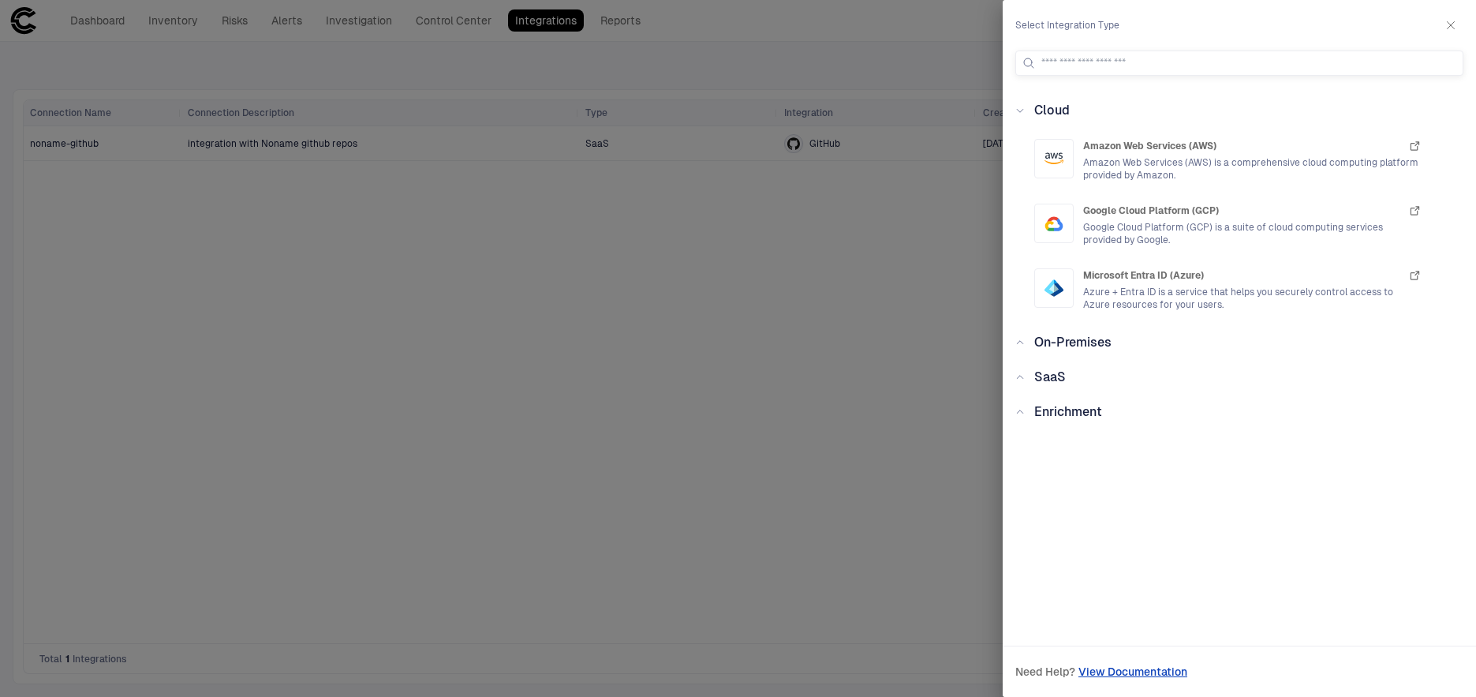
click at [1119, 671] on span "View Documentation" at bounding box center [1132, 671] width 109 height 13
click at [1212, 159] on span "Amazon Web Services (AWS) is a comprehensive cloud computing platform provided …" at bounding box center [1252, 168] width 338 height 25
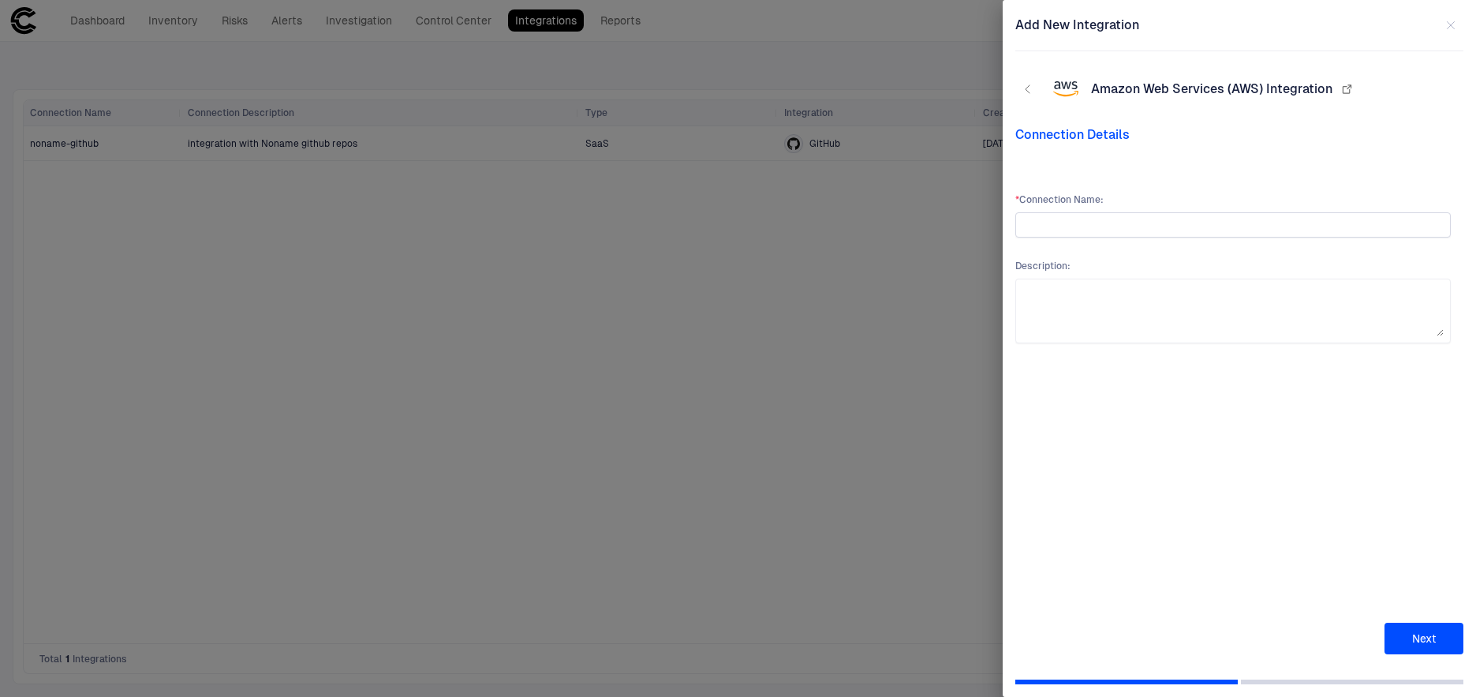
type input "**********"
type input "*"
type input "**********"
click at [1126, 304] on textarea at bounding box center [1232, 311] width 421 height 50
paste textarea "**********"
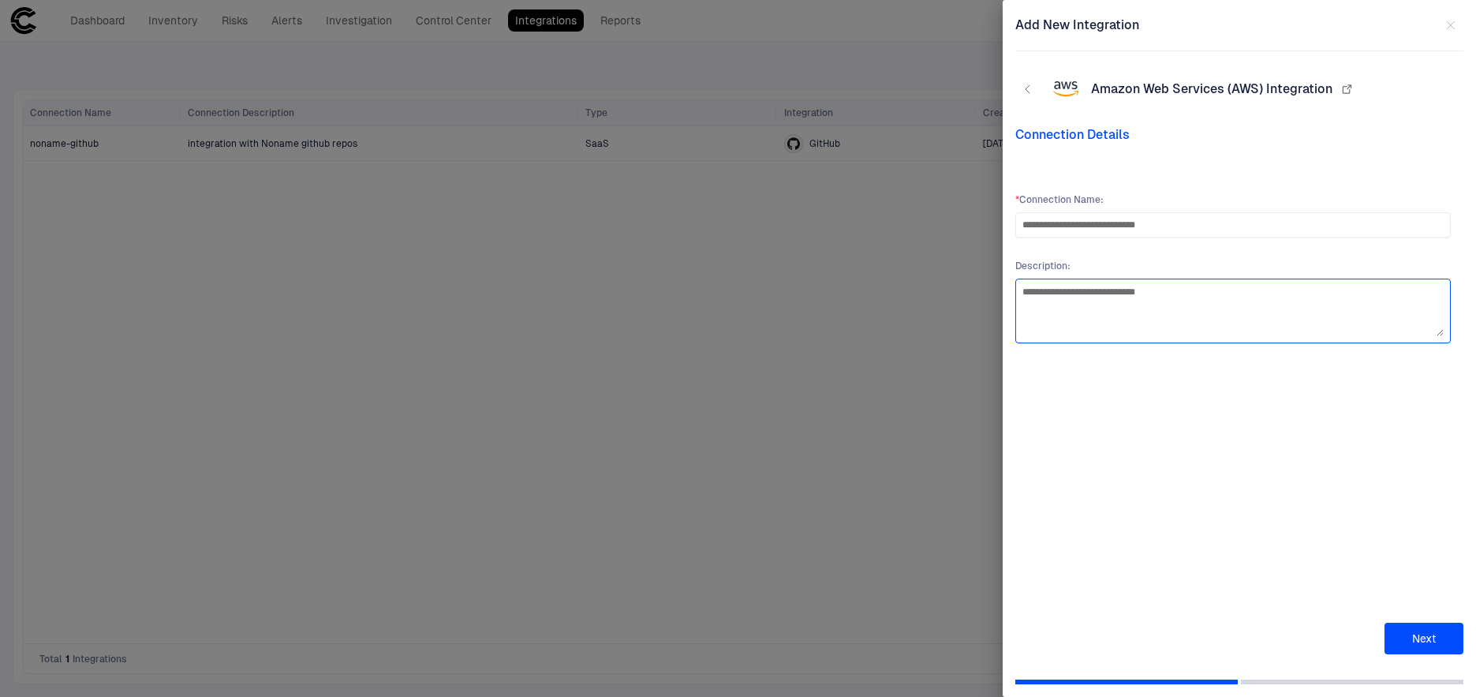
type textarea "**********"
click at [1414, 641] on button "Next" at bounding box center [1423, 638] width 79 height 32
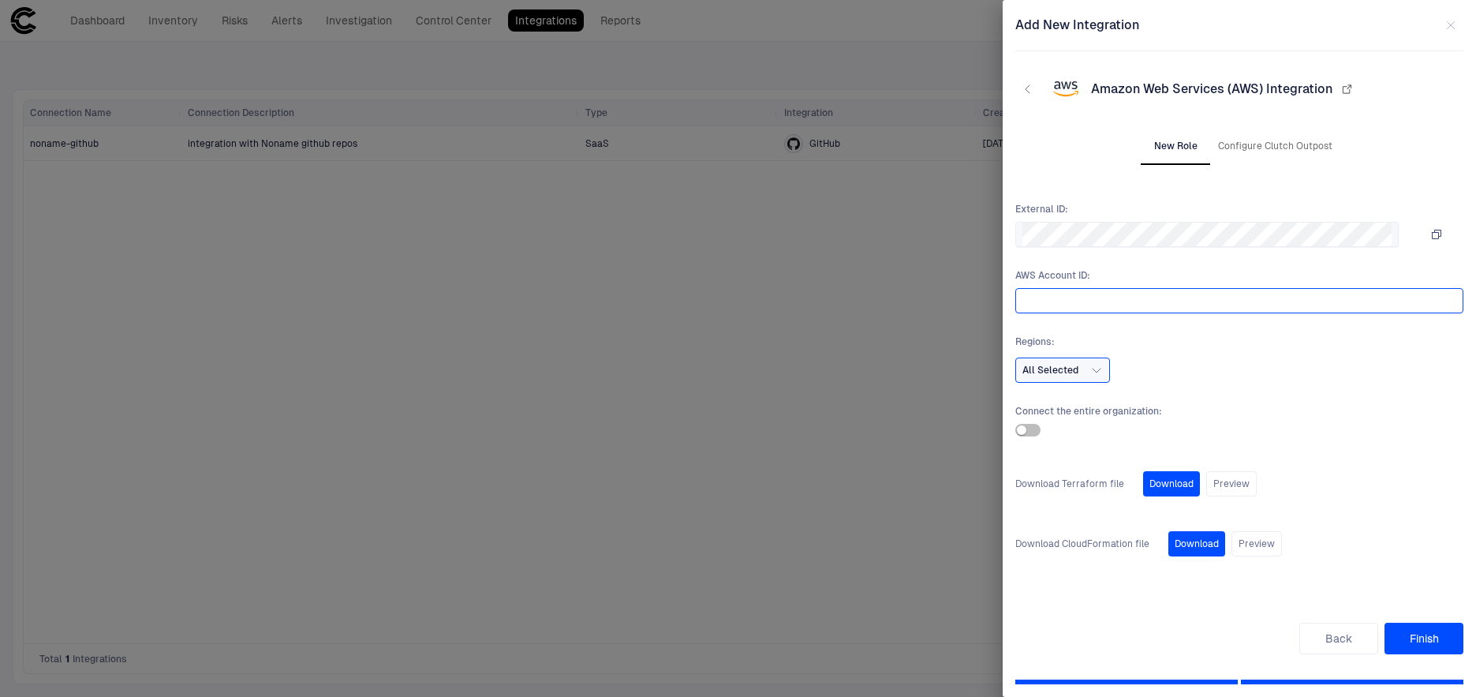
click at [1052, 301] on input "text" at bounding box center [1236, 301] width 428 height 24
paste input "**********"
type input "**********"
click at [1100, 371] on icon "button" at bounding box center [1096, 370] width 13 height 13
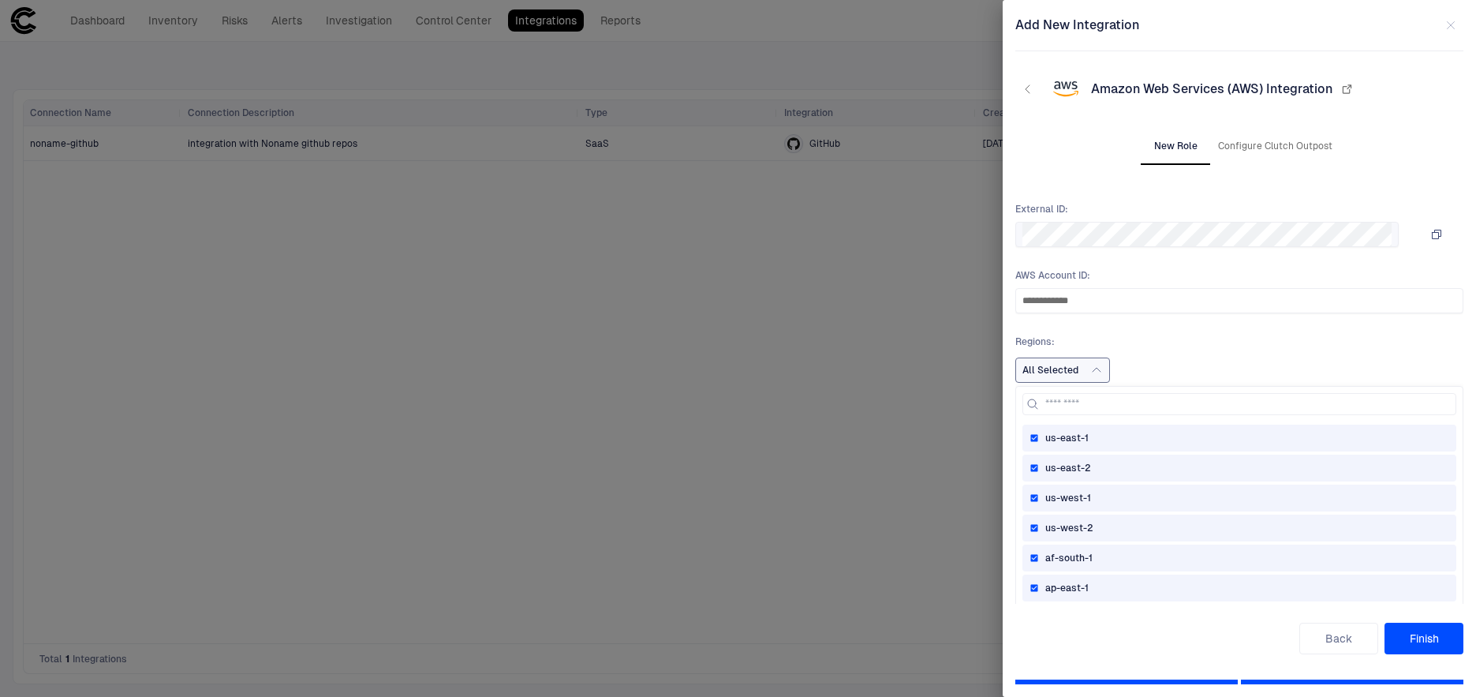
scroll to position [82, 0]
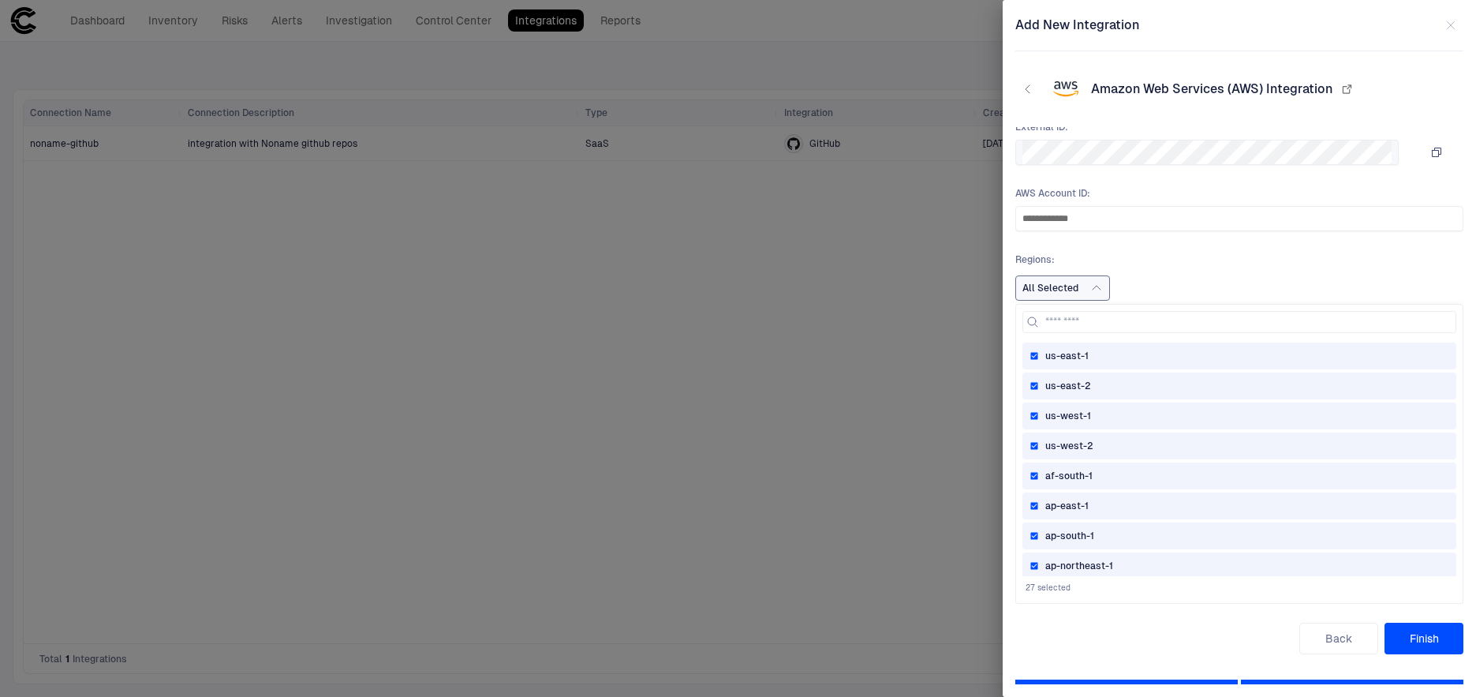
click at [1062, 286] on span "All Selected" at bounding box center [1050, 288] width 56 height 13
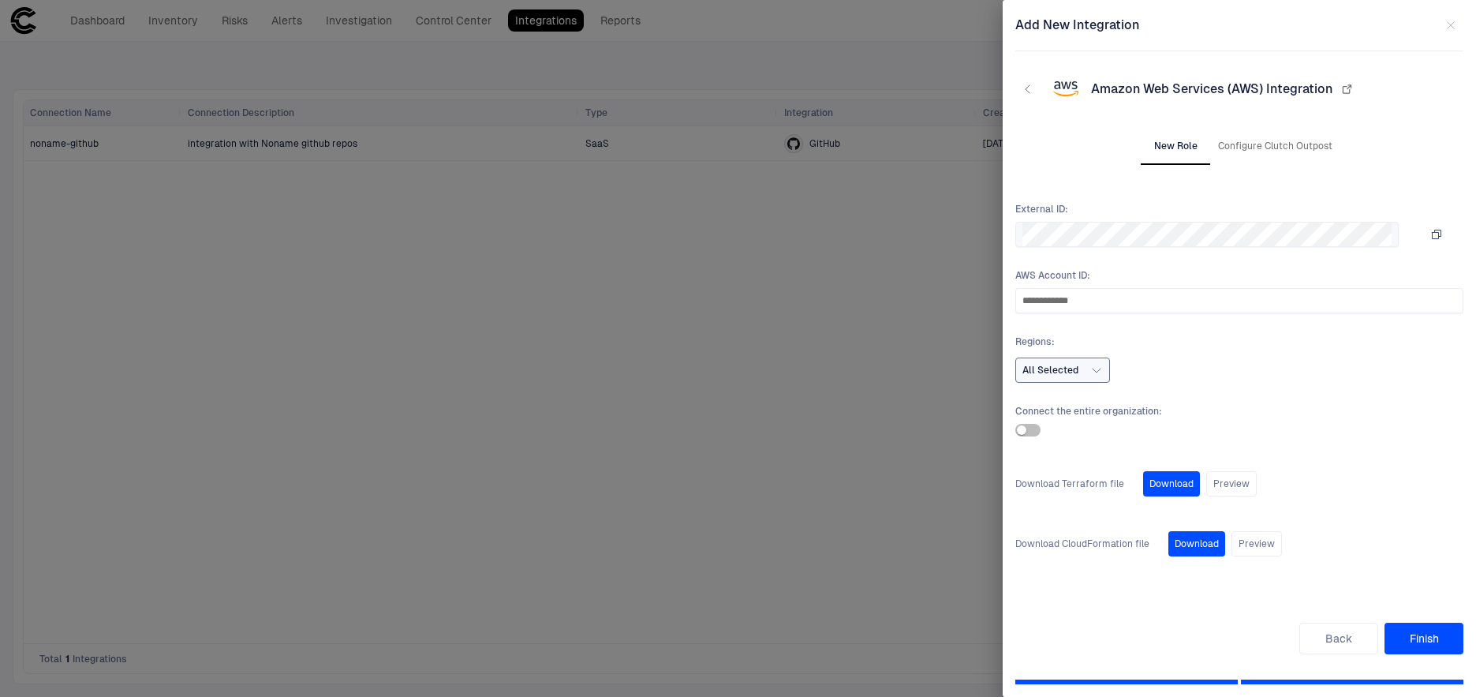
scroll to position [0, 0]
click at [1054, 380] on button "All Selected" at bounding box center [1062, 369] width 95 height 25
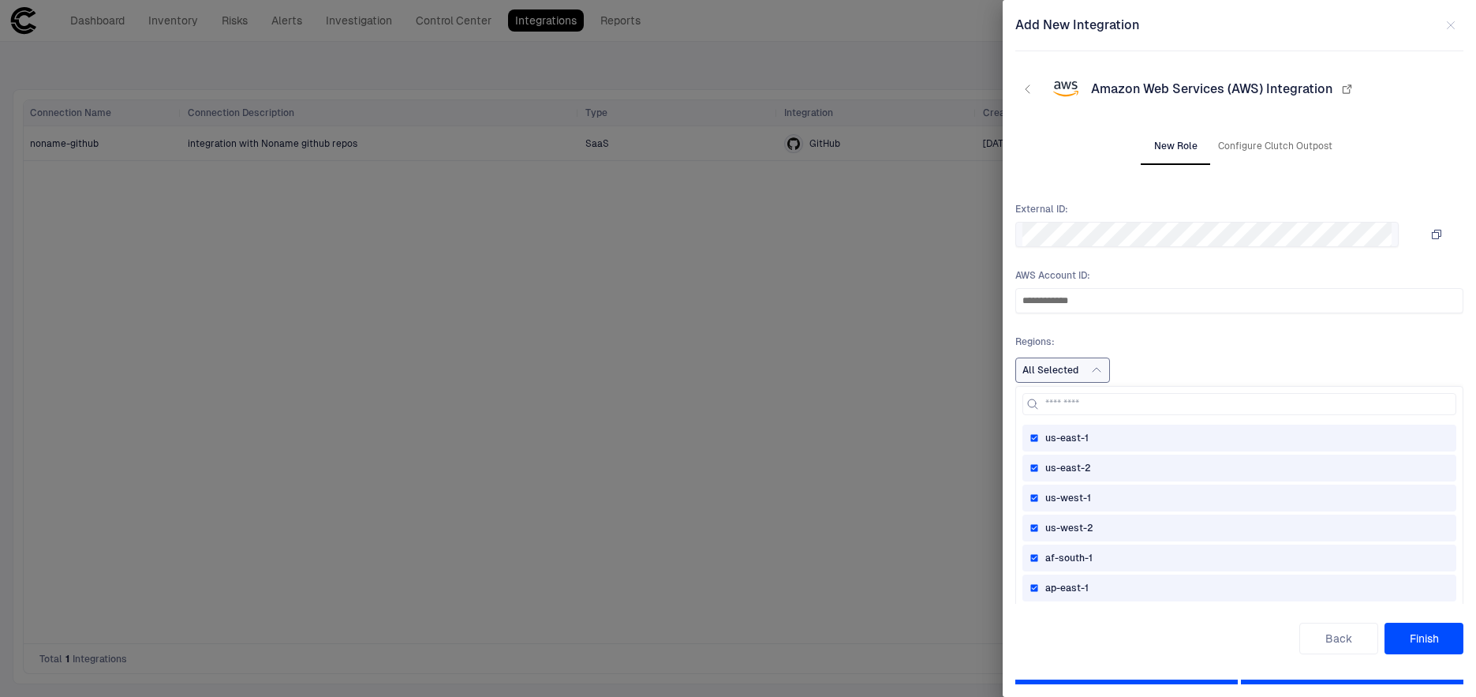
scroll to position [82, 0]
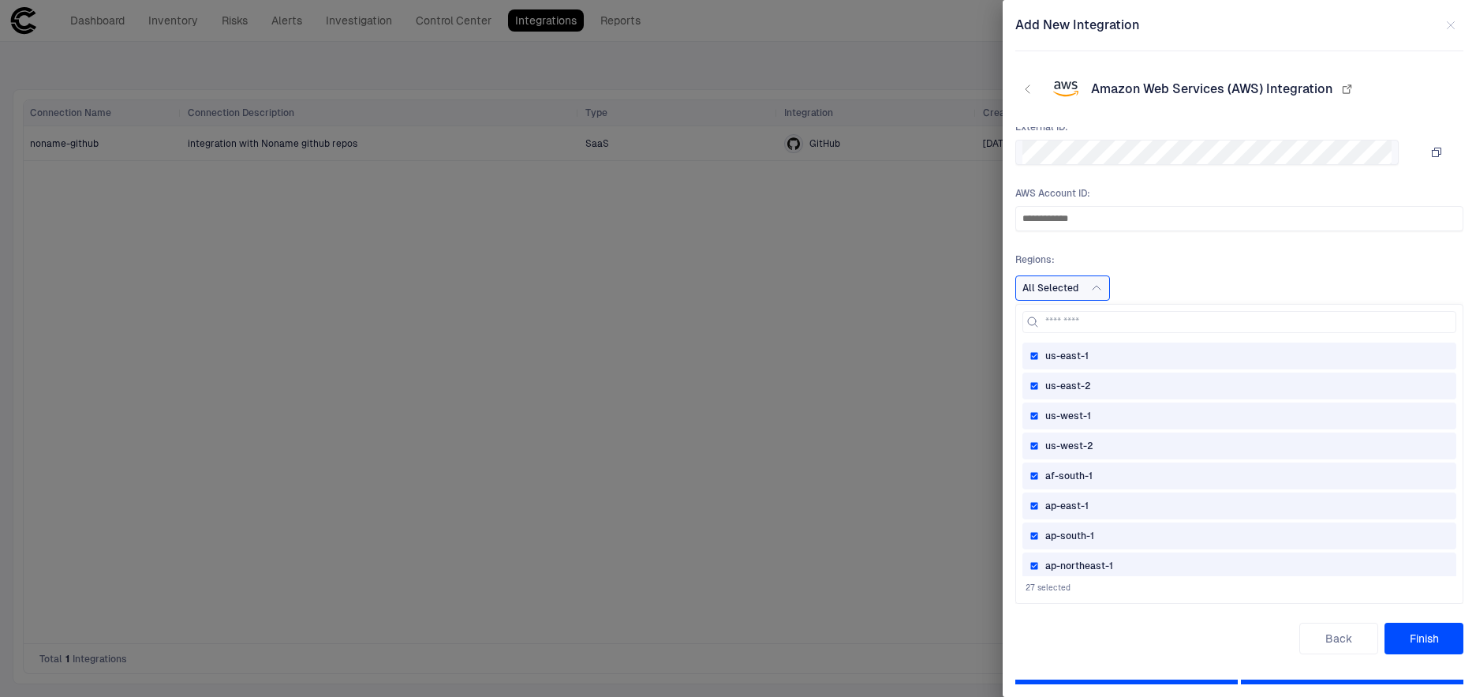
click at [1162, 263] on span "Regions :" at bounding box center [1239, 259] width 448 height 13
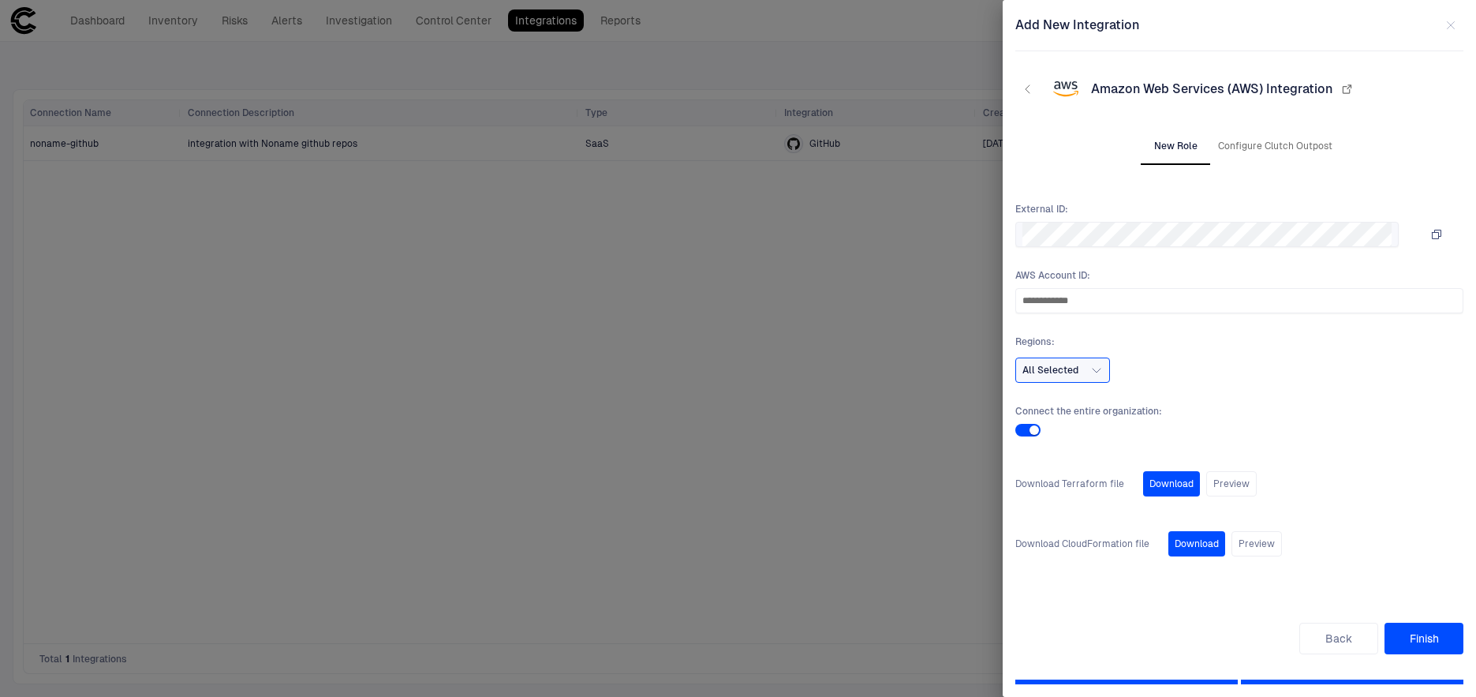
scroll to position [0, 0]
click at [1269, 144] on button "Configure Clutch Outpost" at bounding box center [1275, 146] width 127 height 38
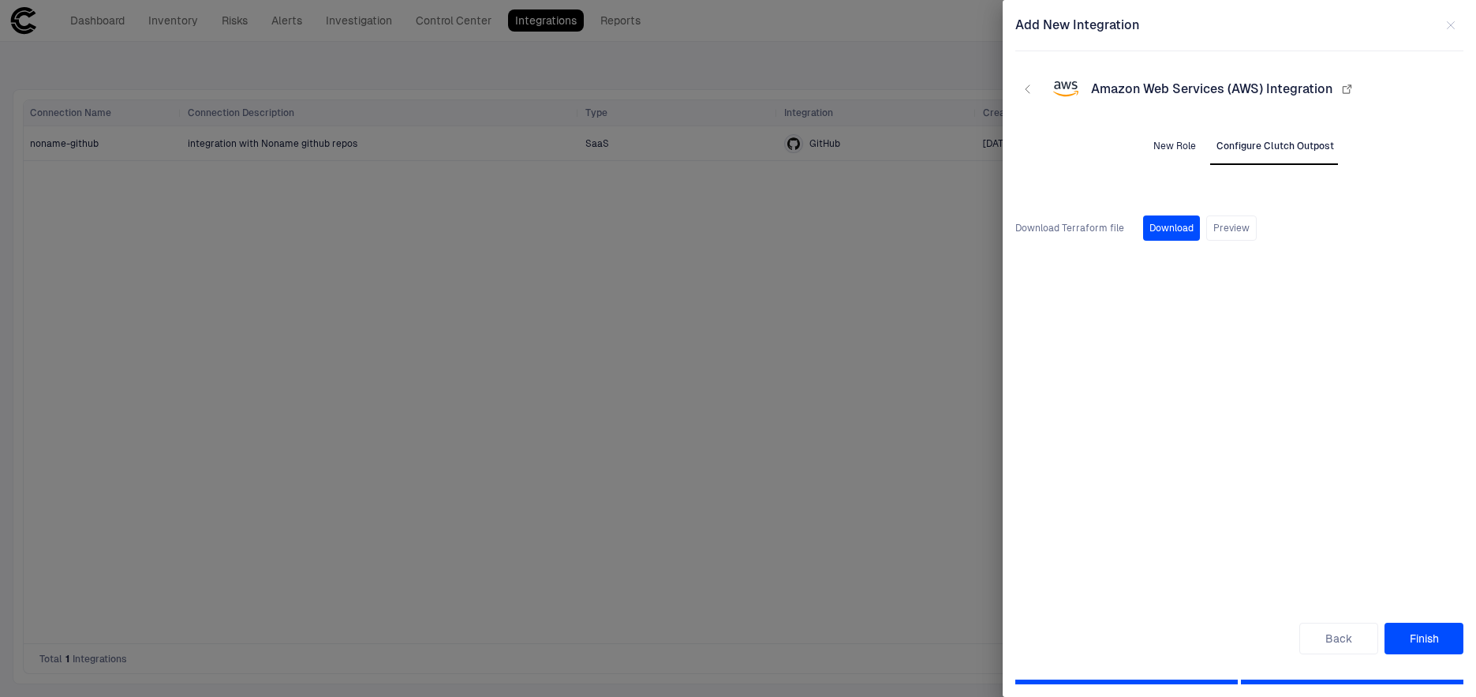
click at [1176, 151] on button "New Role" at bounding box center [1174, 146] width 71 height 38
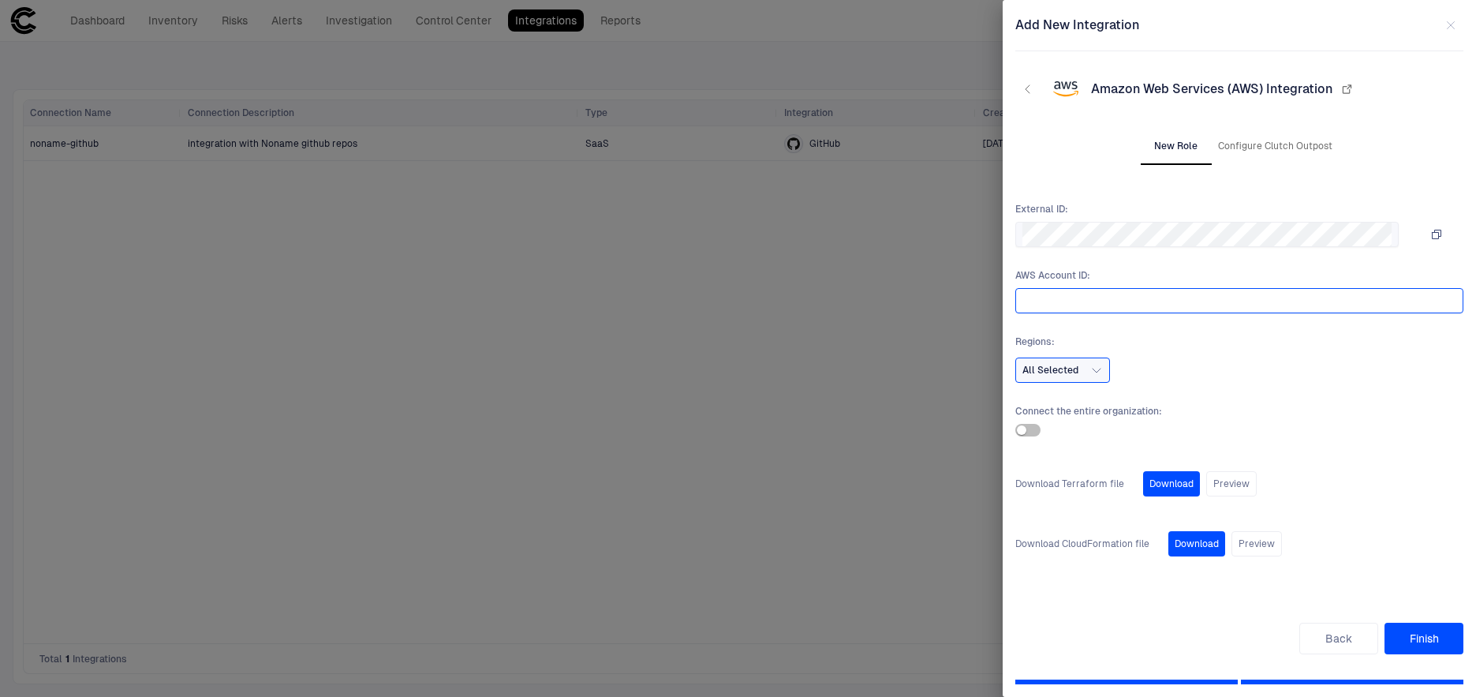
click at [1040, 303] on input "text" at bounding box center [1236, 301] width 428 height 24
paste input "**********"
type input "**********"
click at [1090, 368] on icon "button" at bounding box center [1096, 370] width 13 height 13
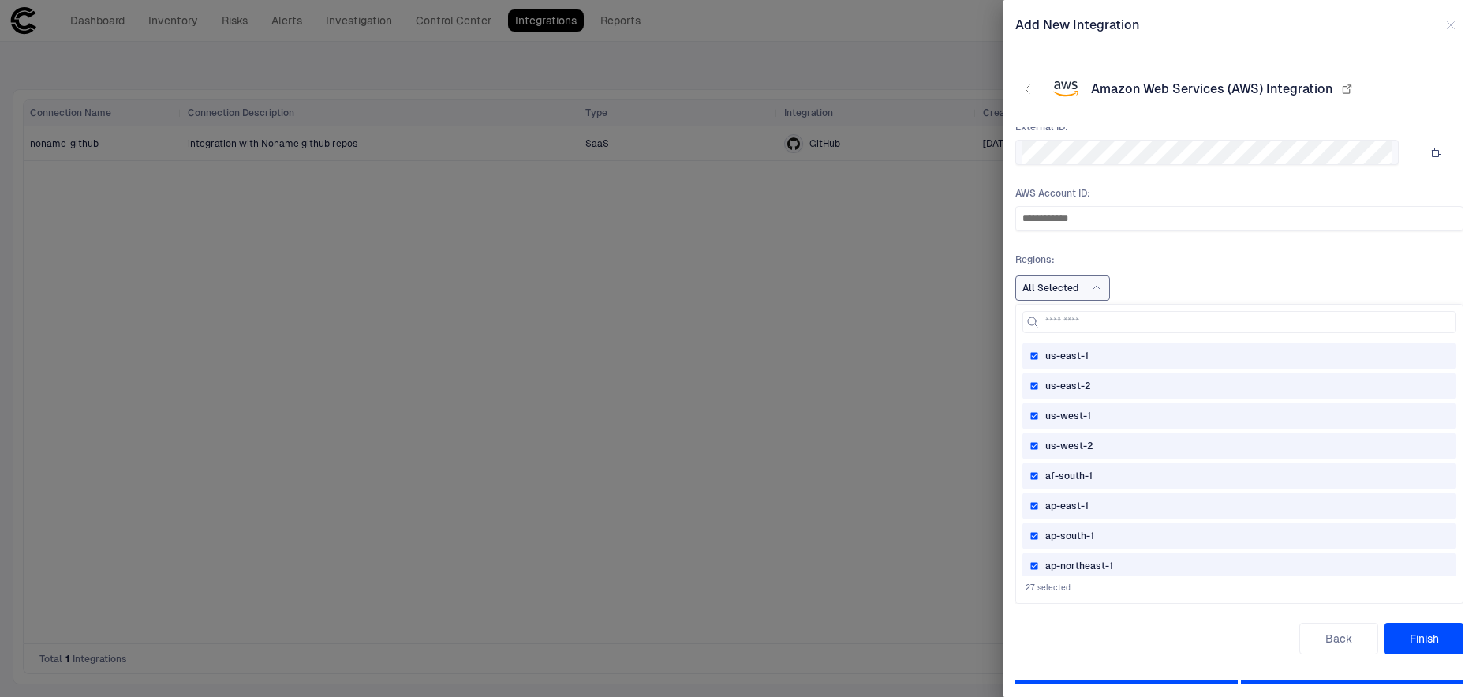
scroll to position [576, 0]
click at [1094, 553] on span "us-gov-west-1" at bounding box center [1078, 559] width 66 height 13
click at [1096, 529] on span "us-gov-east-1" at bounding box center [1077, 529] width 64 height 13
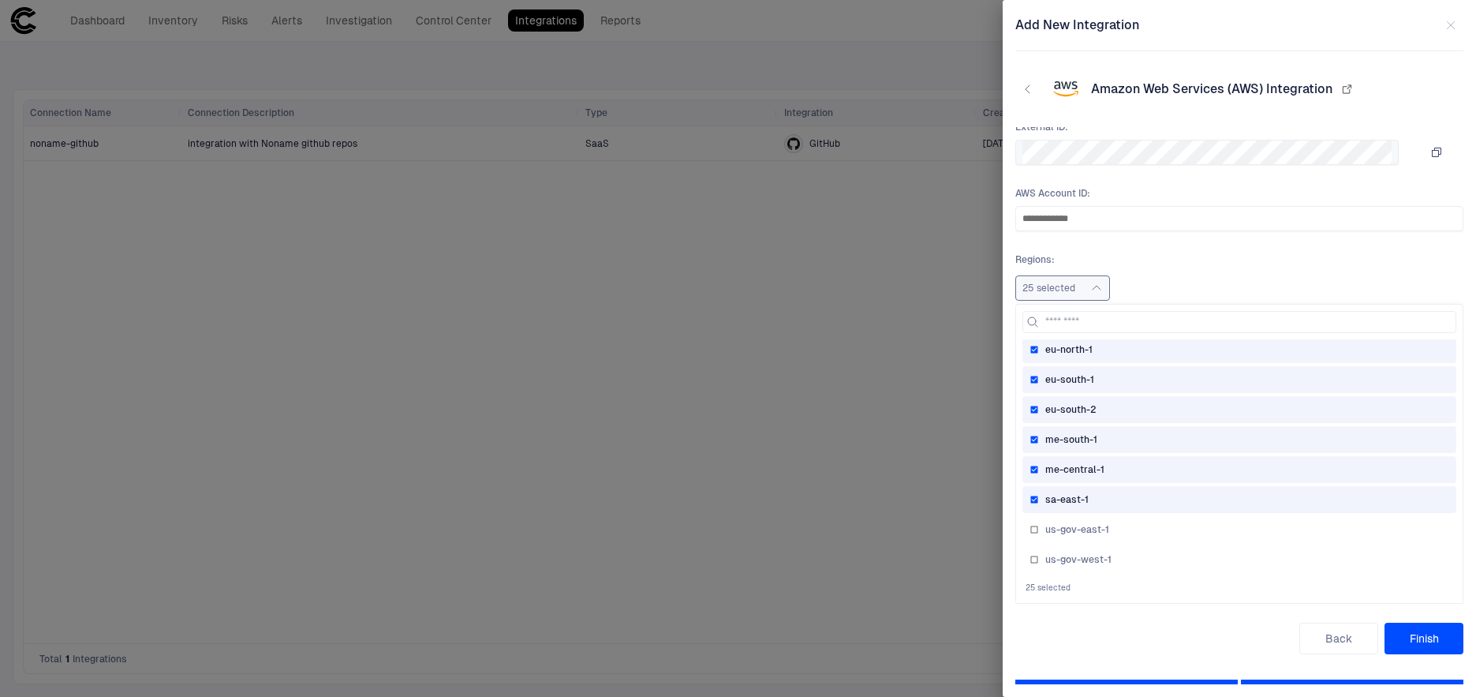
click at [1099, 498] on div "sa-east-1" at bounding box center [1239, 499] width 420 height 13
click at [1111, 466] on div "me-central-1" at bounding box center [1239, 469] width 420 height 13
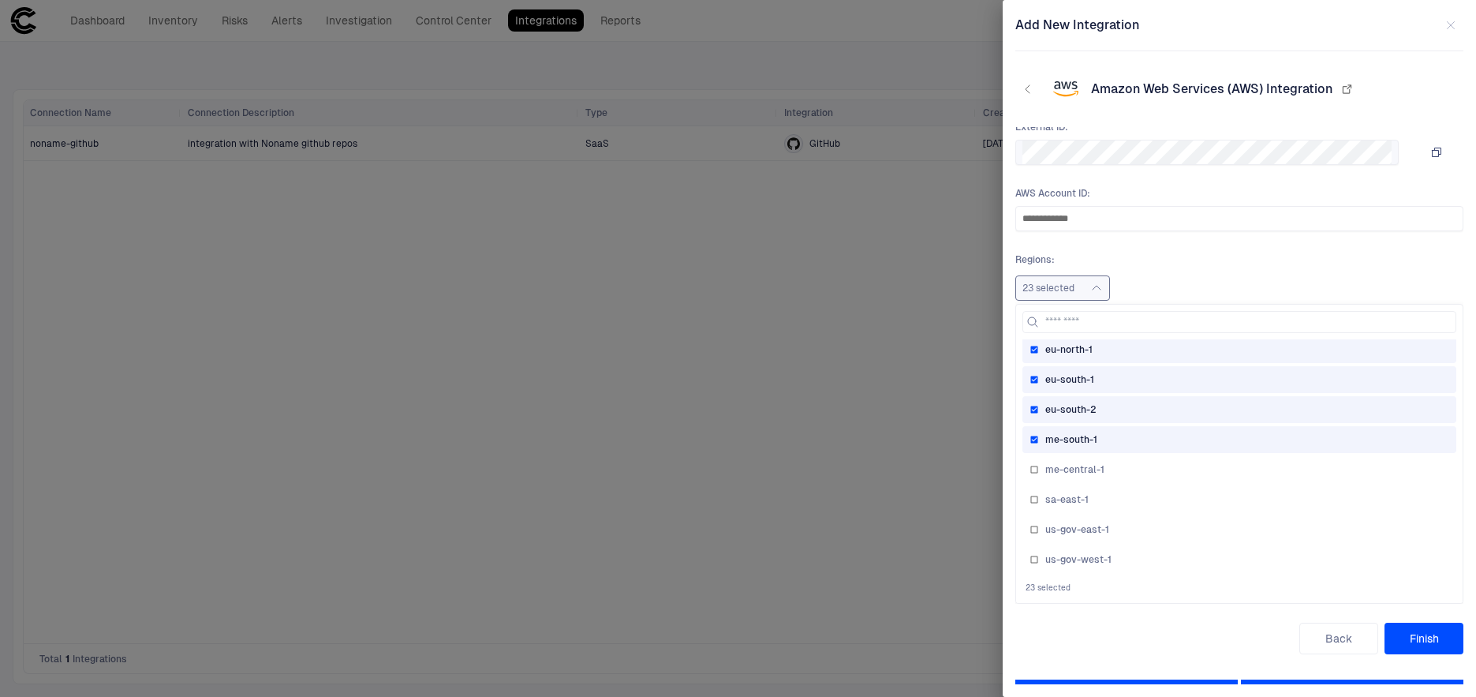
click at [1110, 443] on div "me-south-1" at bounding box center [1239, 439] width 420 height 13
click at [1118, 413] on div "eu-south-2" at bounding box center [1239, 409] width 420 height 13
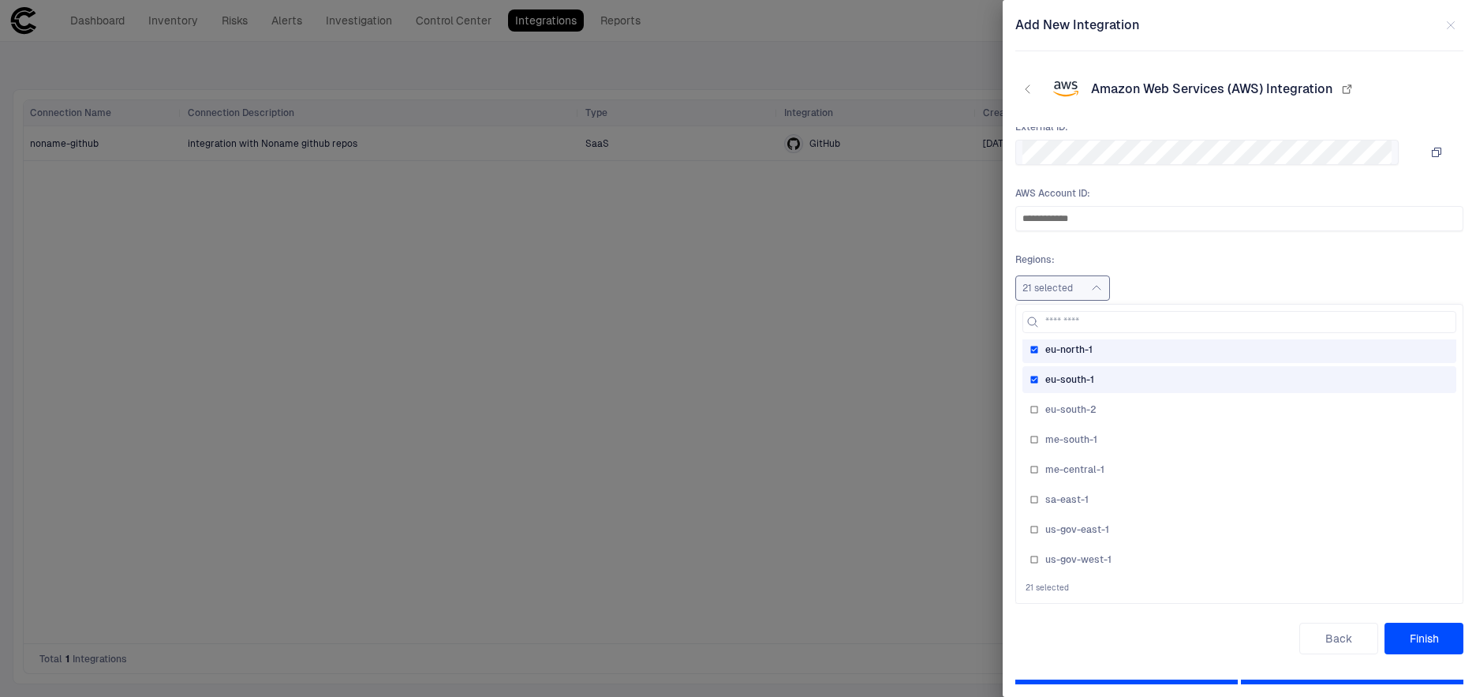
click at [1115, 388] on div "eu-south-1" at bounding box center [1239, 379] width 434 height 27
click at [1114, 353] on div "eu-north-1" at bounding box center [1239, 349] width 420 height 13
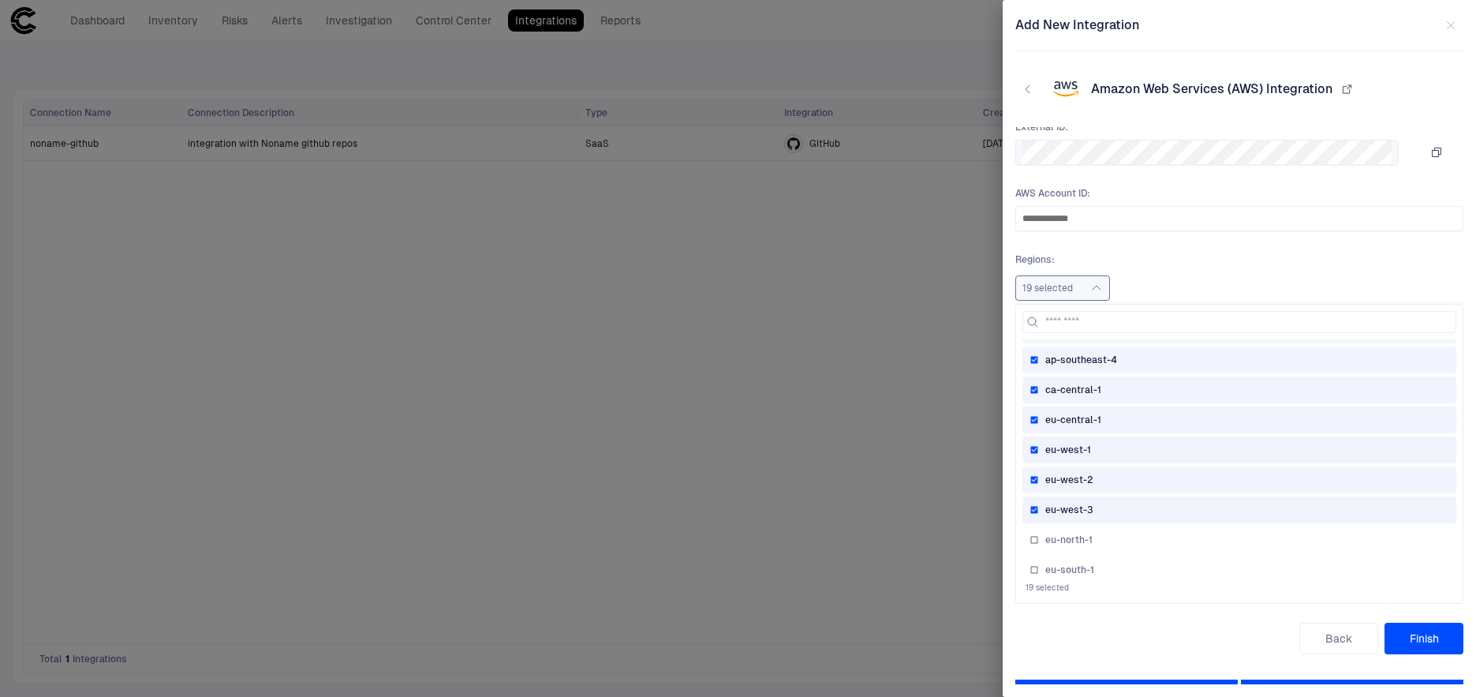
scroll to position [385, 0]
click at [1130, 506] on div "eu-west-3" at bounding box center [1239, 510] width 420 height 13
click at [1128, 485] on div "eu-west-2" at bounding box center [1239, 480] width 420 height 13
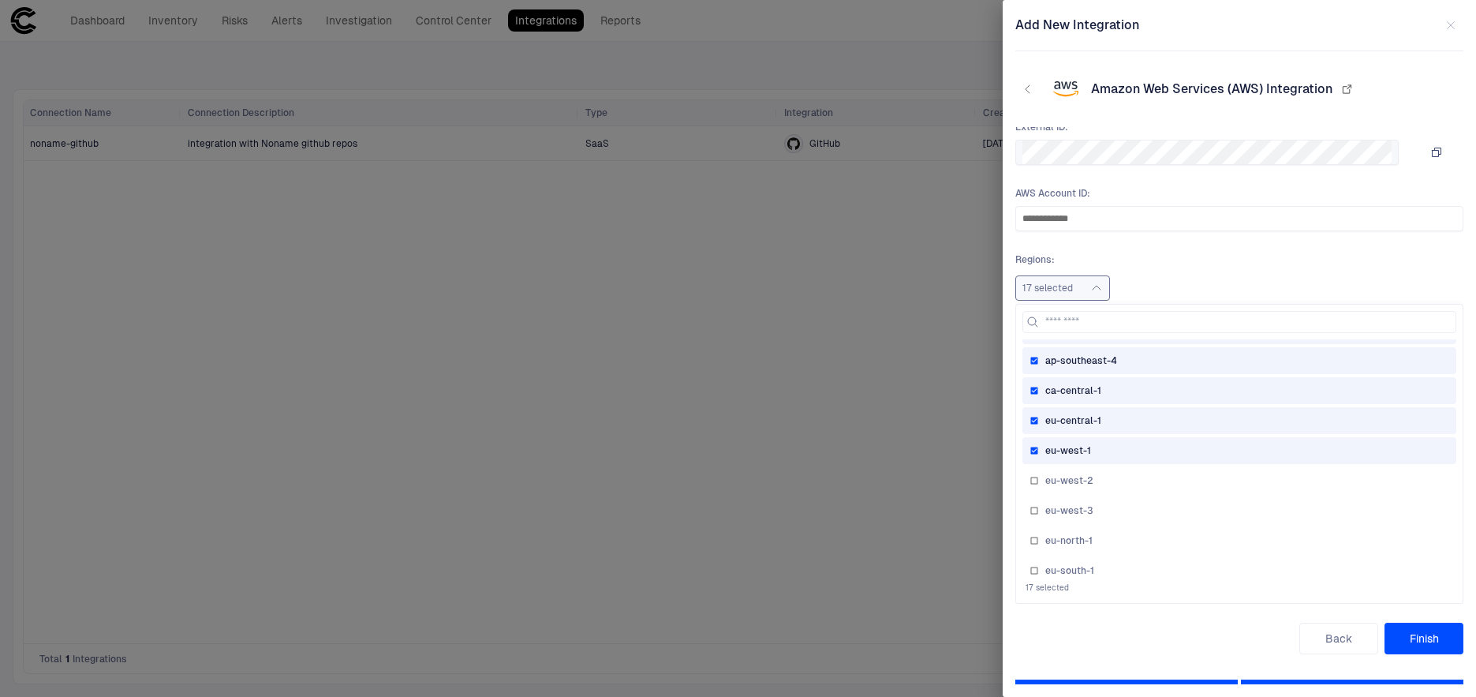
click at [1130, 454] on div "eu-west-1" at bounding box center [1239, 450] width 420 height 13
click at [1139, 389] on div "ca-central-1" at bounding box center [1239, 390] width 420 height 13
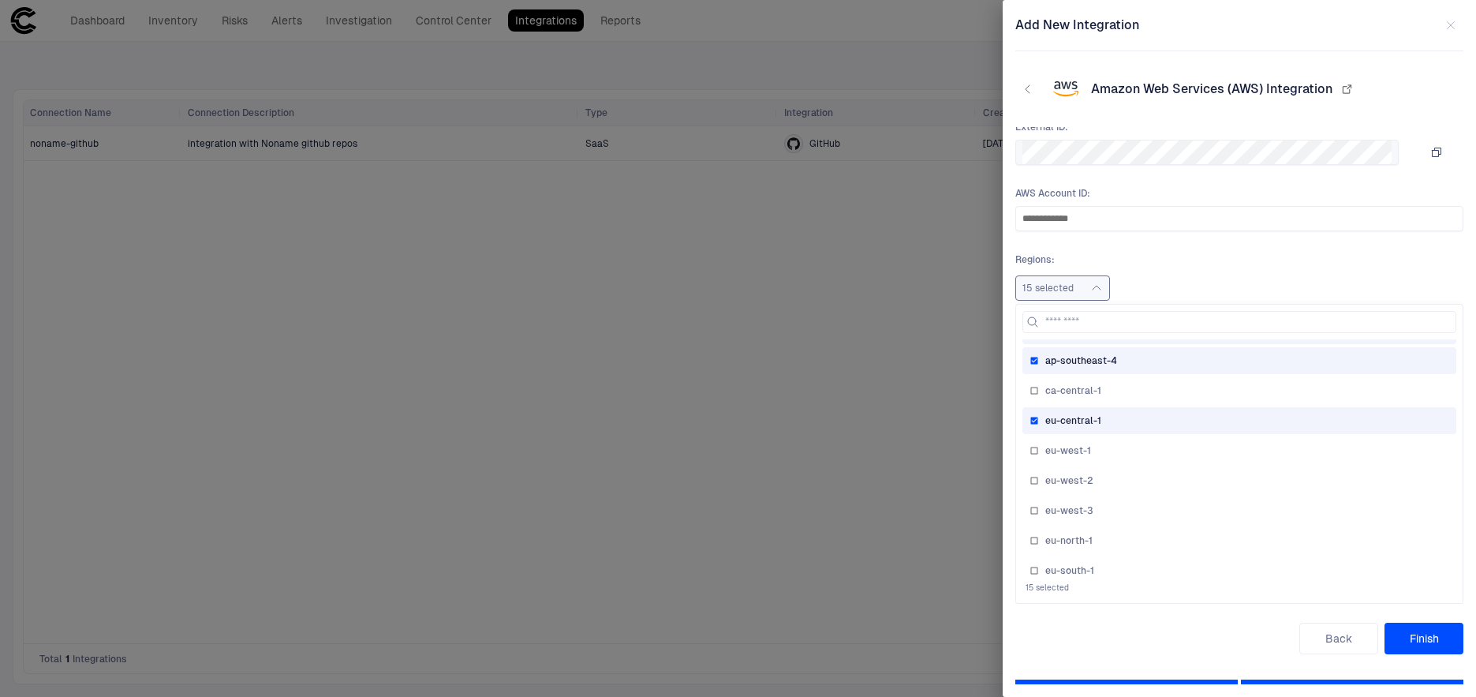
click at [1141, 362] on div "ap-southeast-4" at bounding box center [1239, 360] width 420 height 13
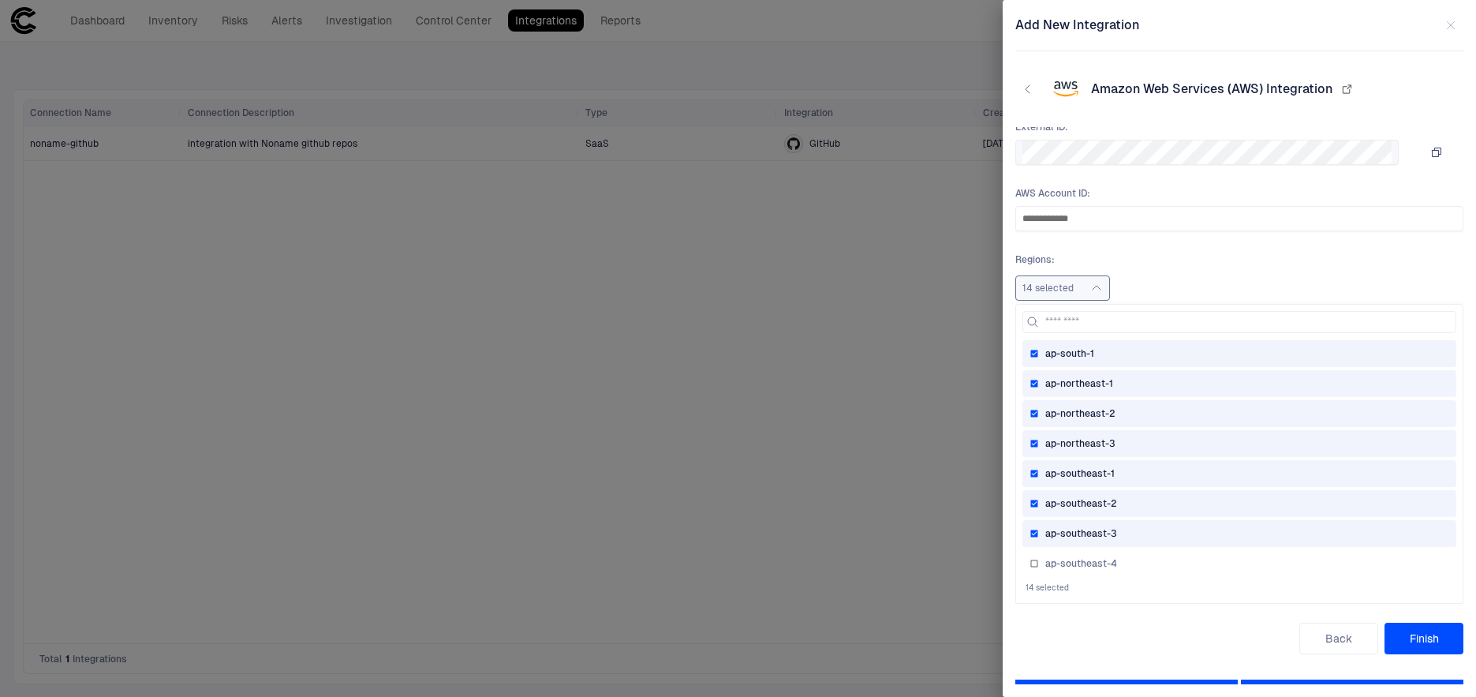
scroll to position [191, 0]
click at [1141, 377] on div "ap-northeast-1" at bounding box center [1239, 374] width 420 height 13
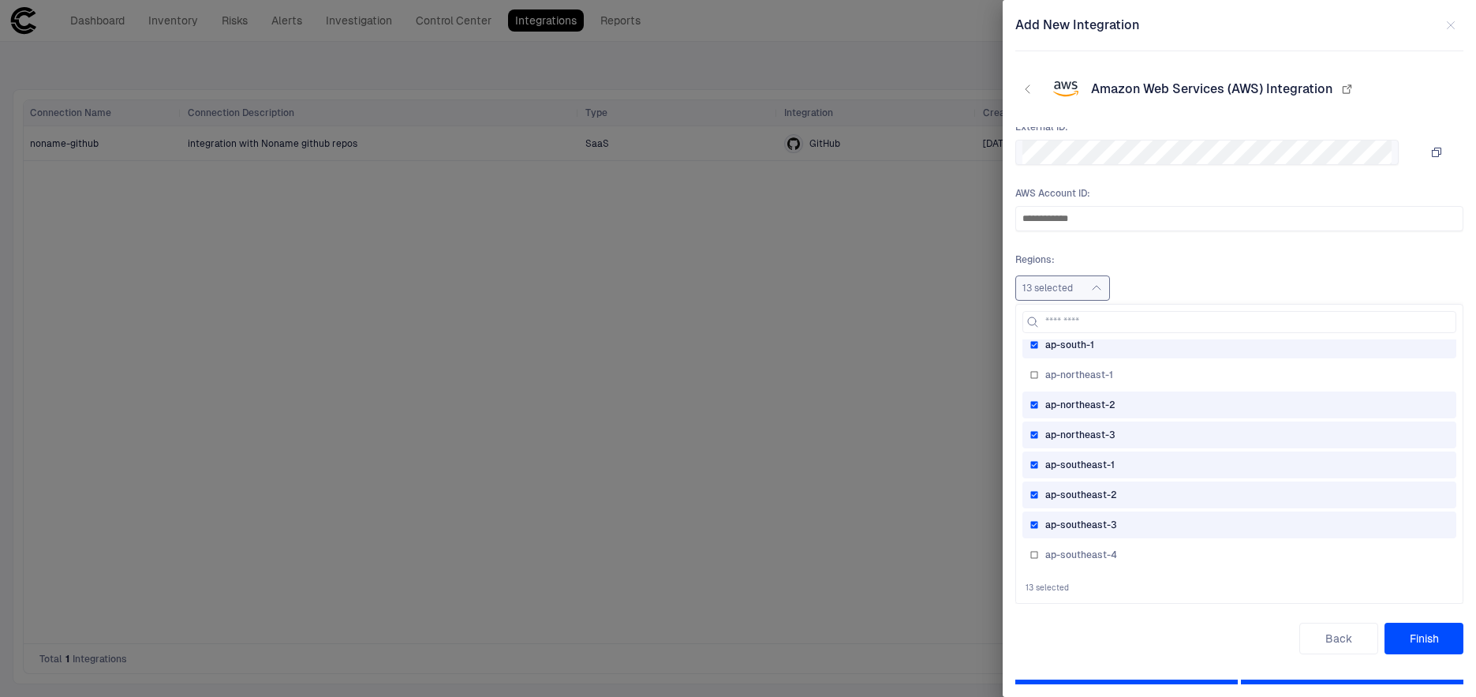
click at [1137, 405] on div "ap-northeast-2" at bounding box center [1239, 404] width 420 height 13
click at [1137, 431] on div "ap-northeast-3" at bounding box center [1239, 434] width 420 height 13
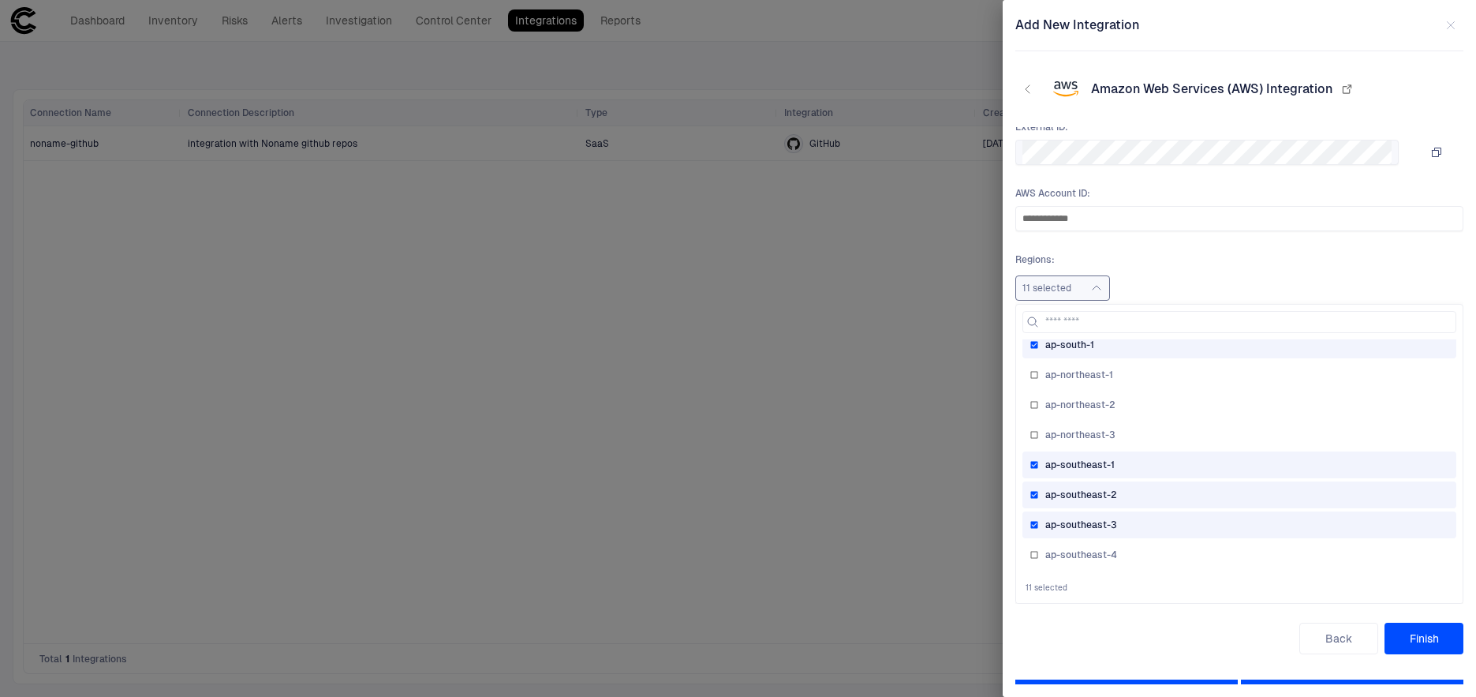
click at [1137, 454] on div "ap-southeast-1" at bounding box center [1239, 464] width 434 height 27
click at [1137, 487] on div "ap-southeast-2" at bounding box center [1239, 494] width 434 height 27
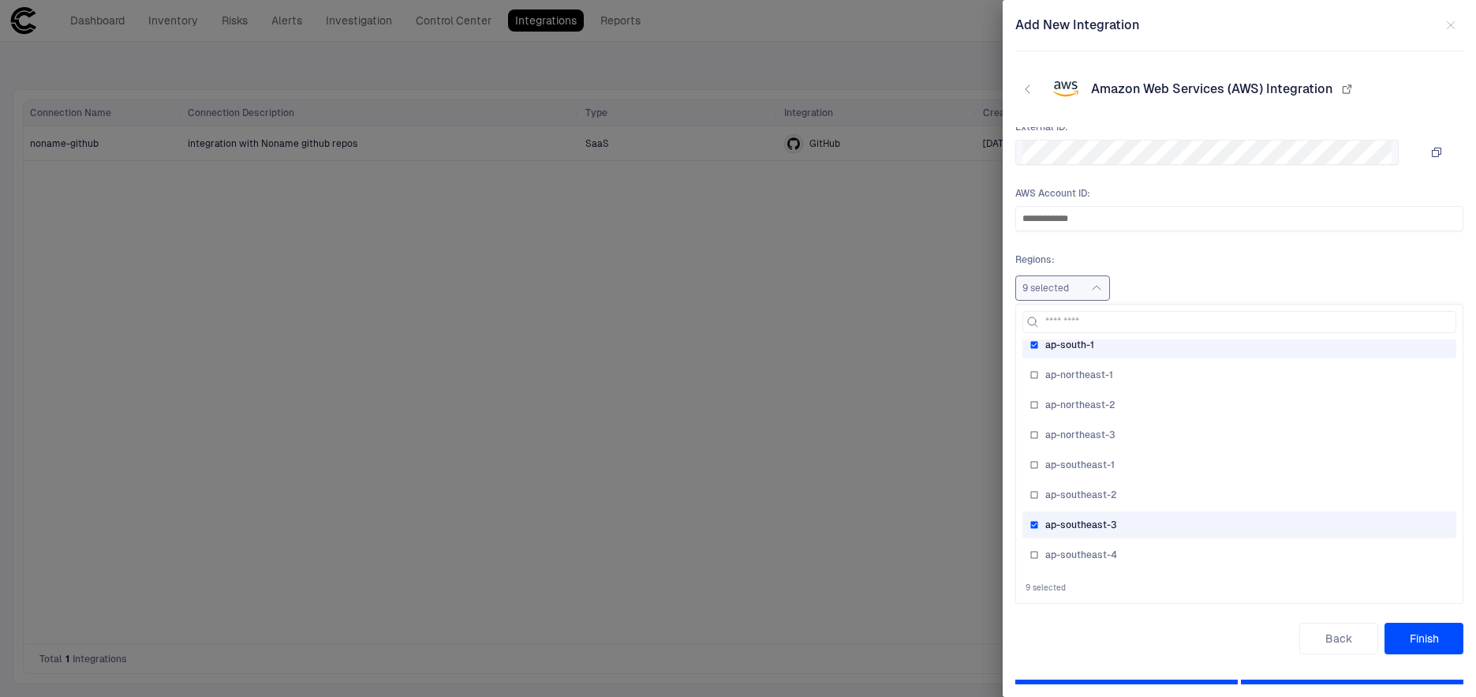
click at [1137, 521] on div "ap-southeast-3" at bounding box center [1239, 524] width 420 height 13
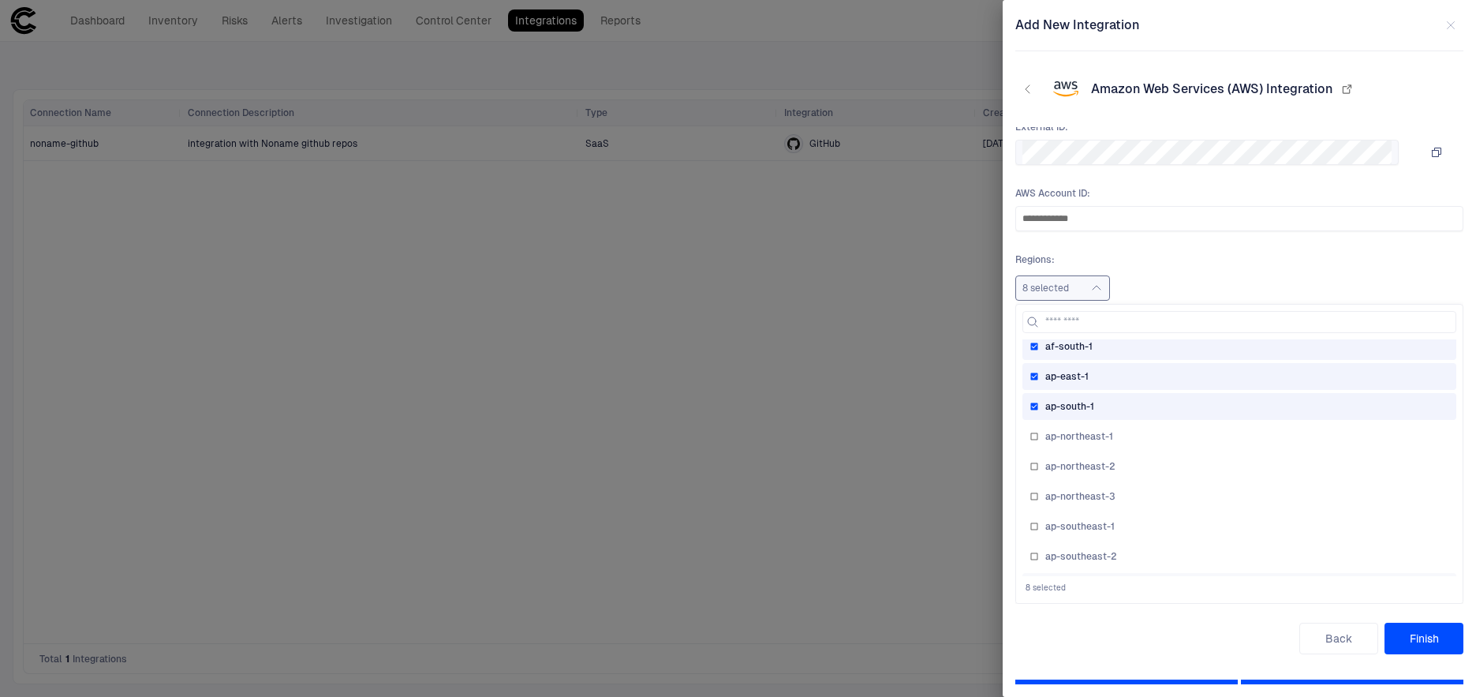
scroll to position [76, 0]
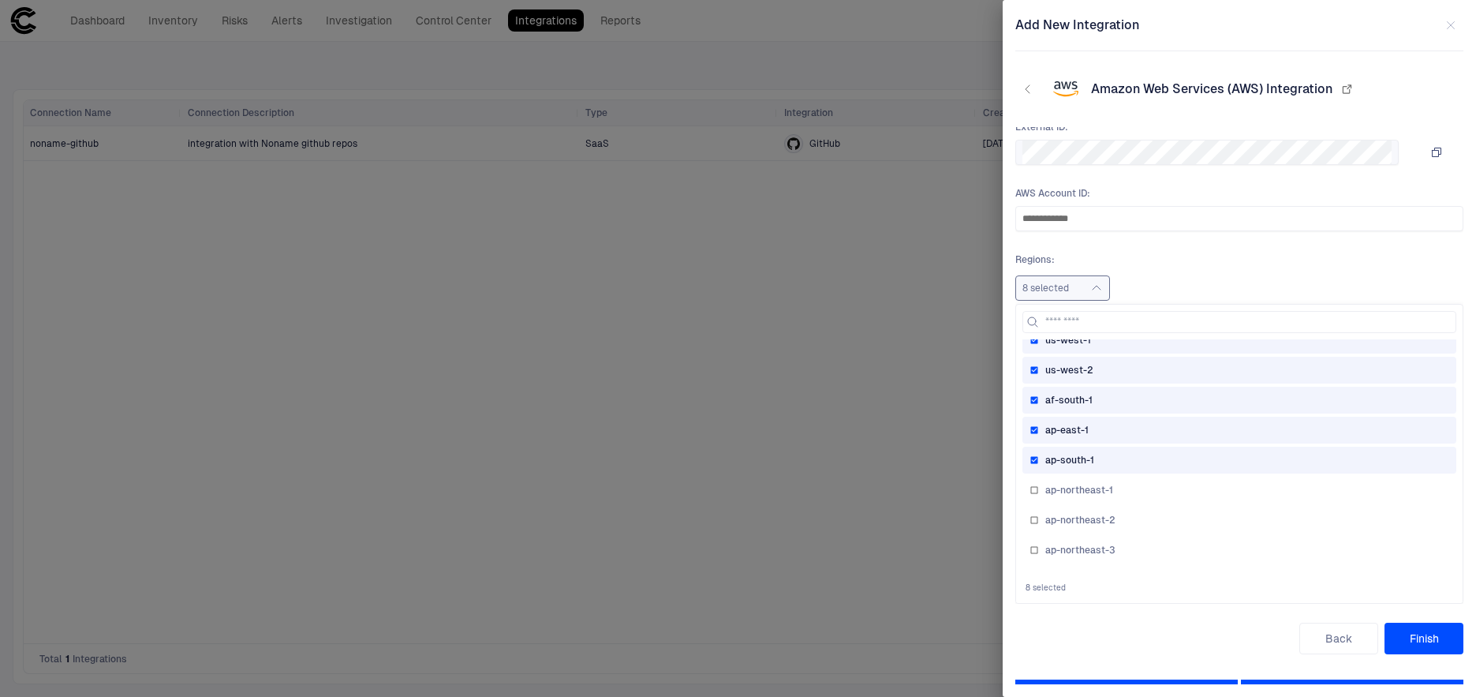
click at [1125, 454] on div "ap-south-1" at bounding box center [1239, 460] width 420 height 13
click at [1125, 426] on div "ap-east-1" at bounding box center [1239, 430] width 420 height 13
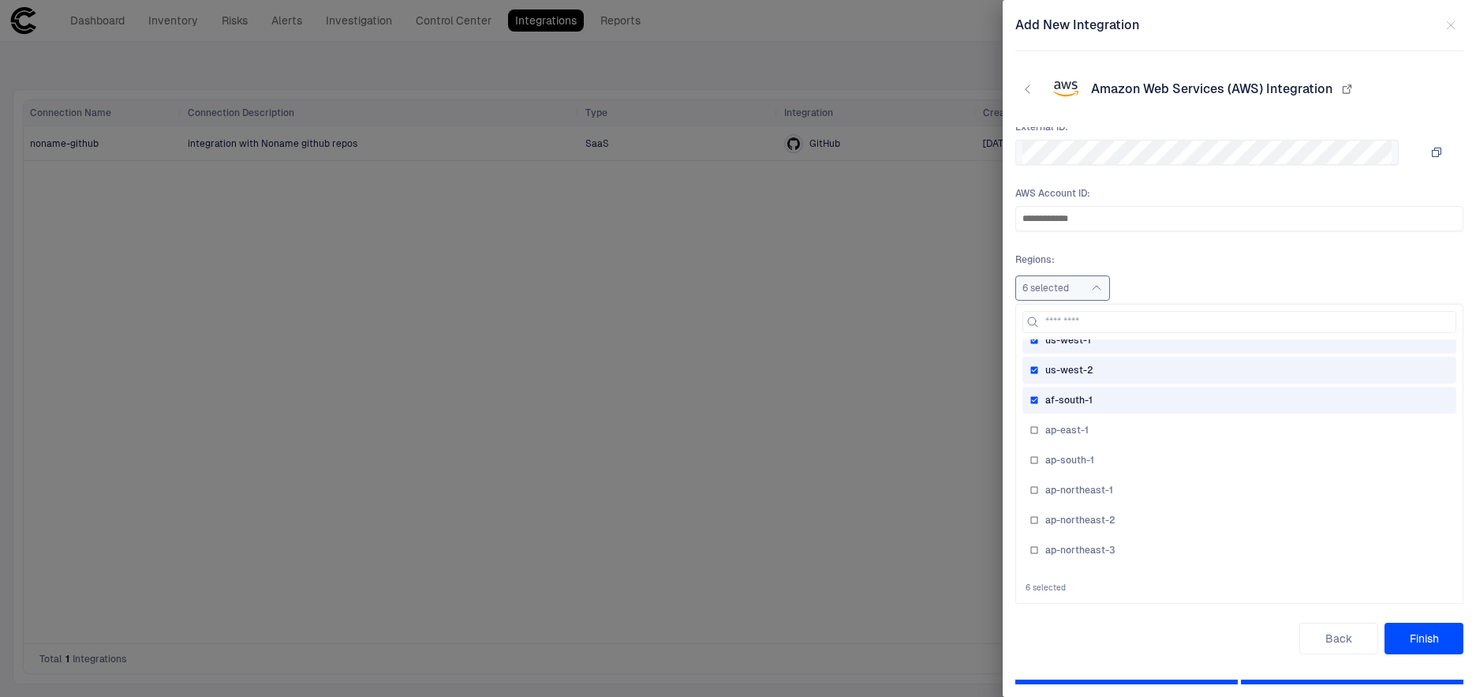
click at [1124, 395] on div "af-south-1" at bounding box center [1239, 400] width 420 height 13
click at [1123, 373] on div "us-west-2" at bounding box center [1239, 370] width 420 height 13
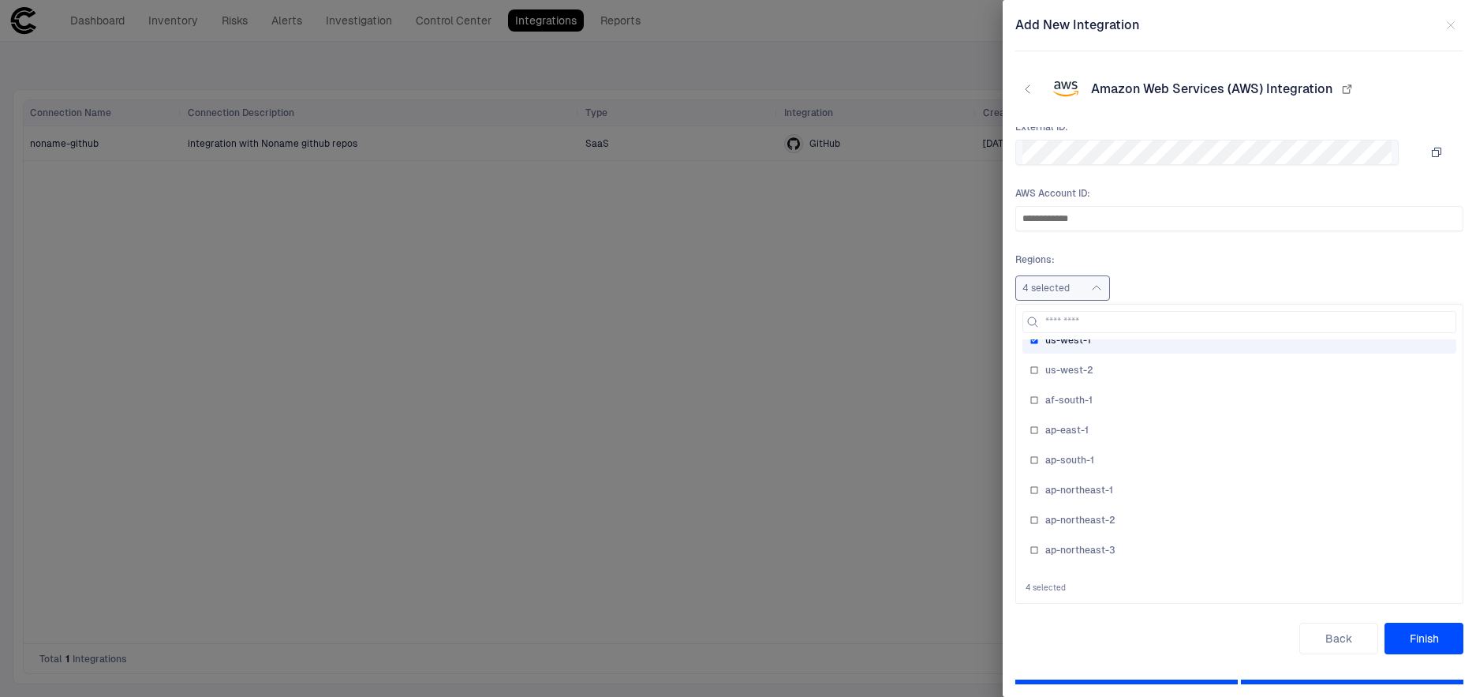
scroll to position [0, 0]
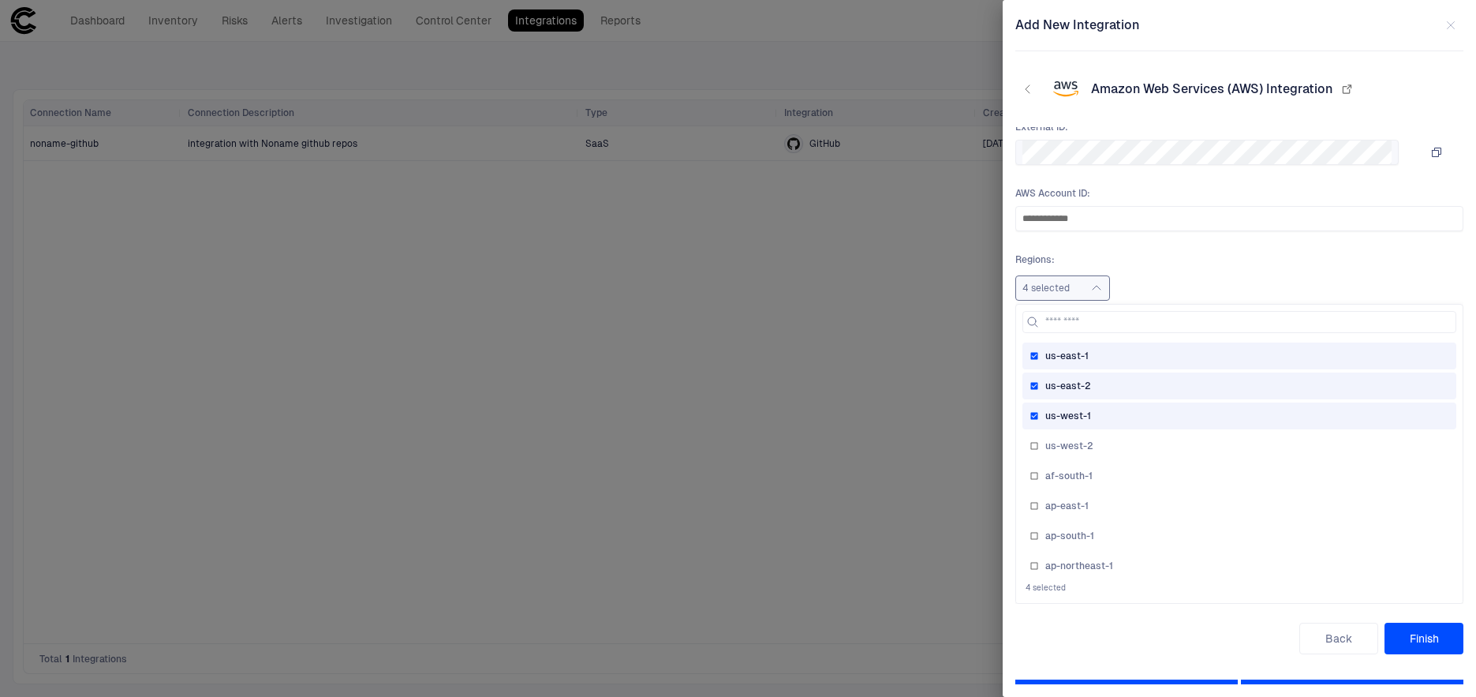
click at [1129, 413] on div "us-west-1" at bounding box center [1239, 415] width 420 height 13
click at [1129, 393] on div "us-east-2" at bounding box center [1239, 385] width 434 height 27
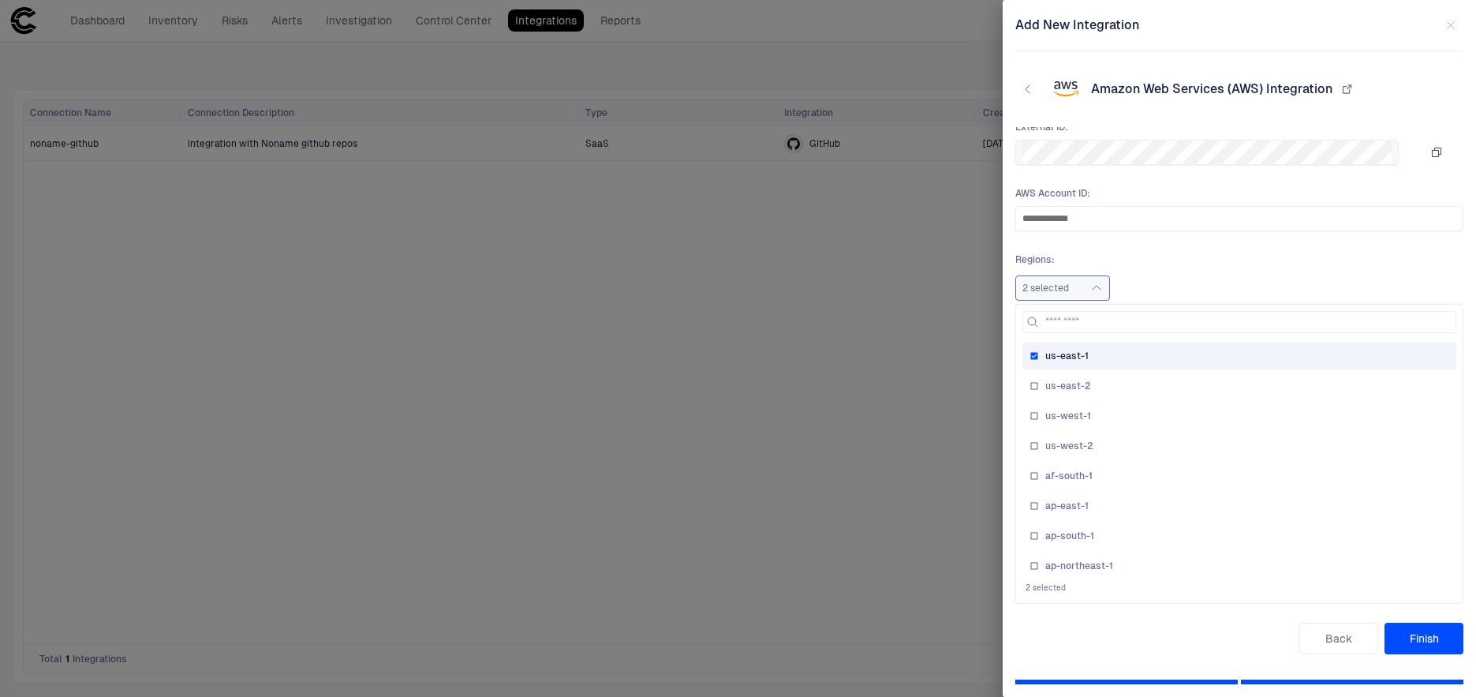
click at [1418, 637] on button "Finish" at bounding box center [1423, 638] width 79 height 32
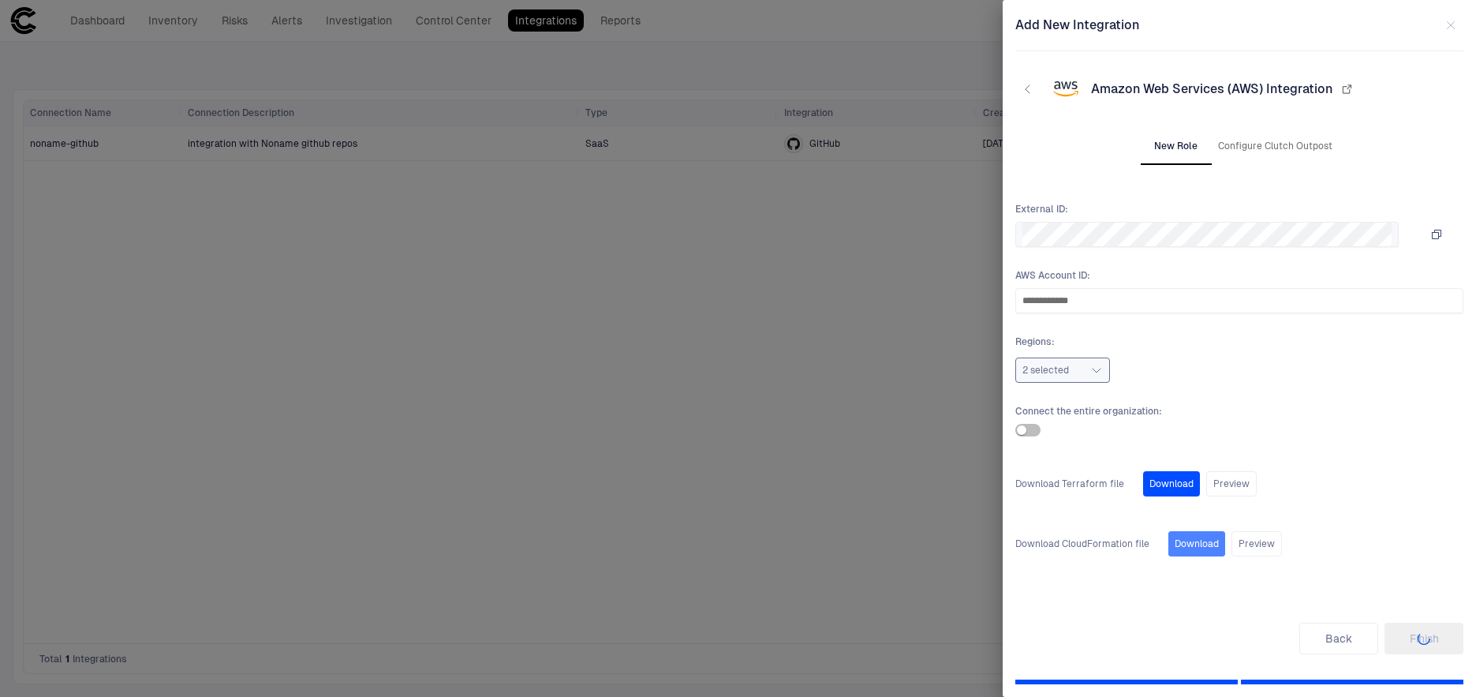
click at [1207, 545] on button "Download" at bounding box center [1196, 543] width 57 height 25
click at [1257, 544] on button "Preview" at bounding box center [1256, 543] width 50 height 25
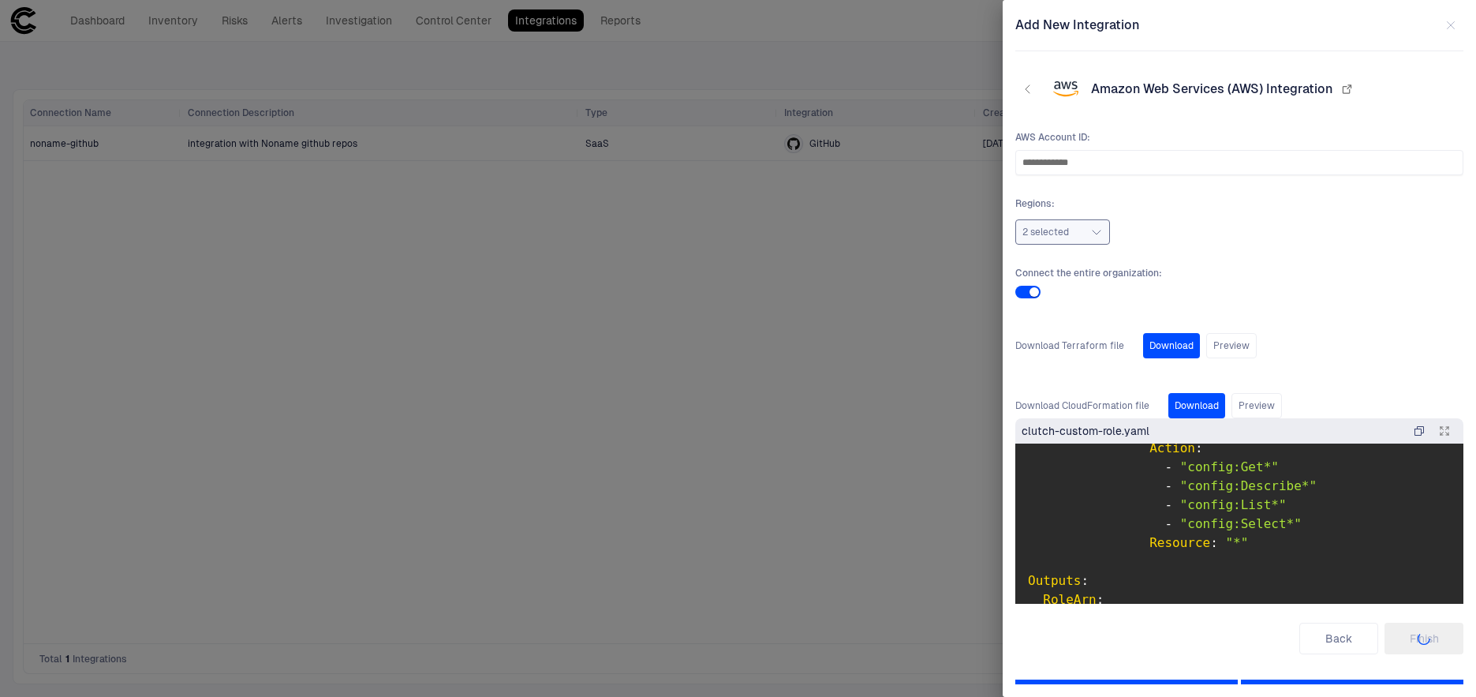
scroll to position [1608, 0]
click at [1243, 267] on span "Connect the entire organization :" at bounding box center [1239, 273] width 448 height 13
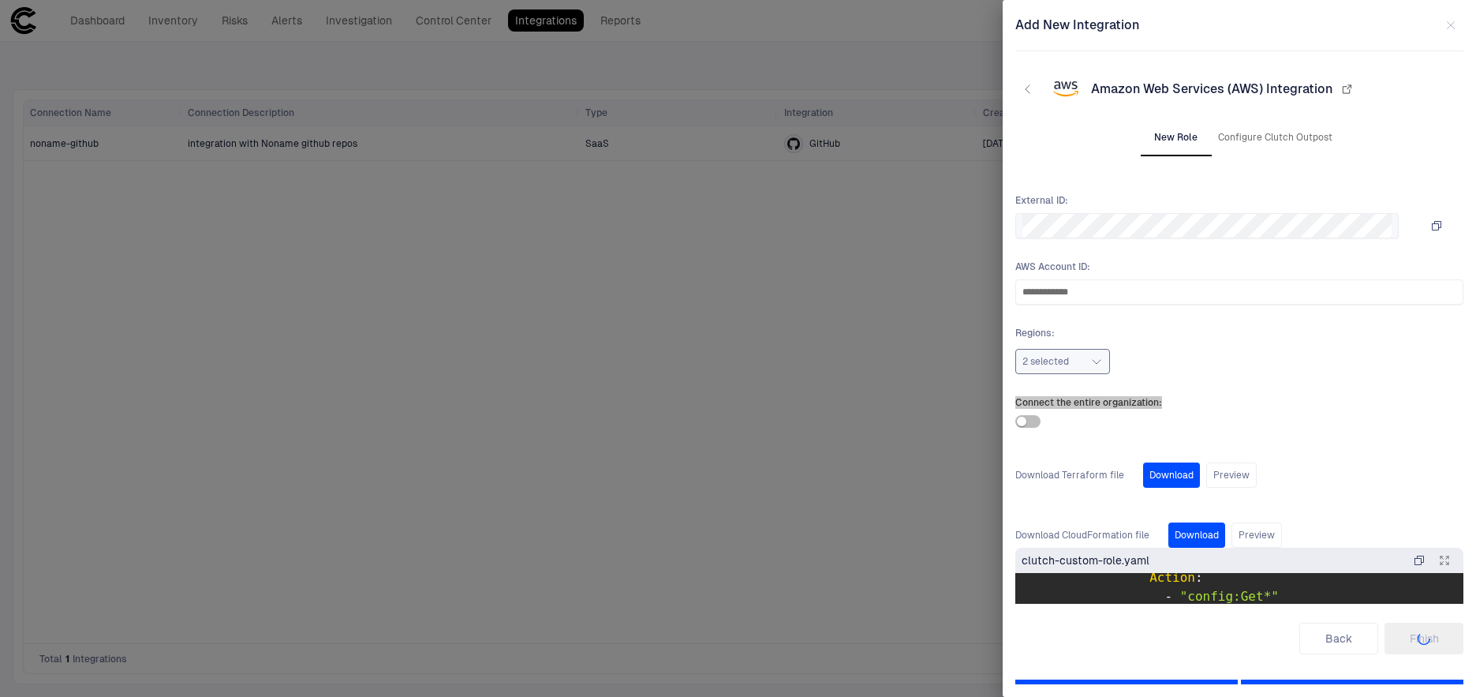
scroll to position [0, 0]
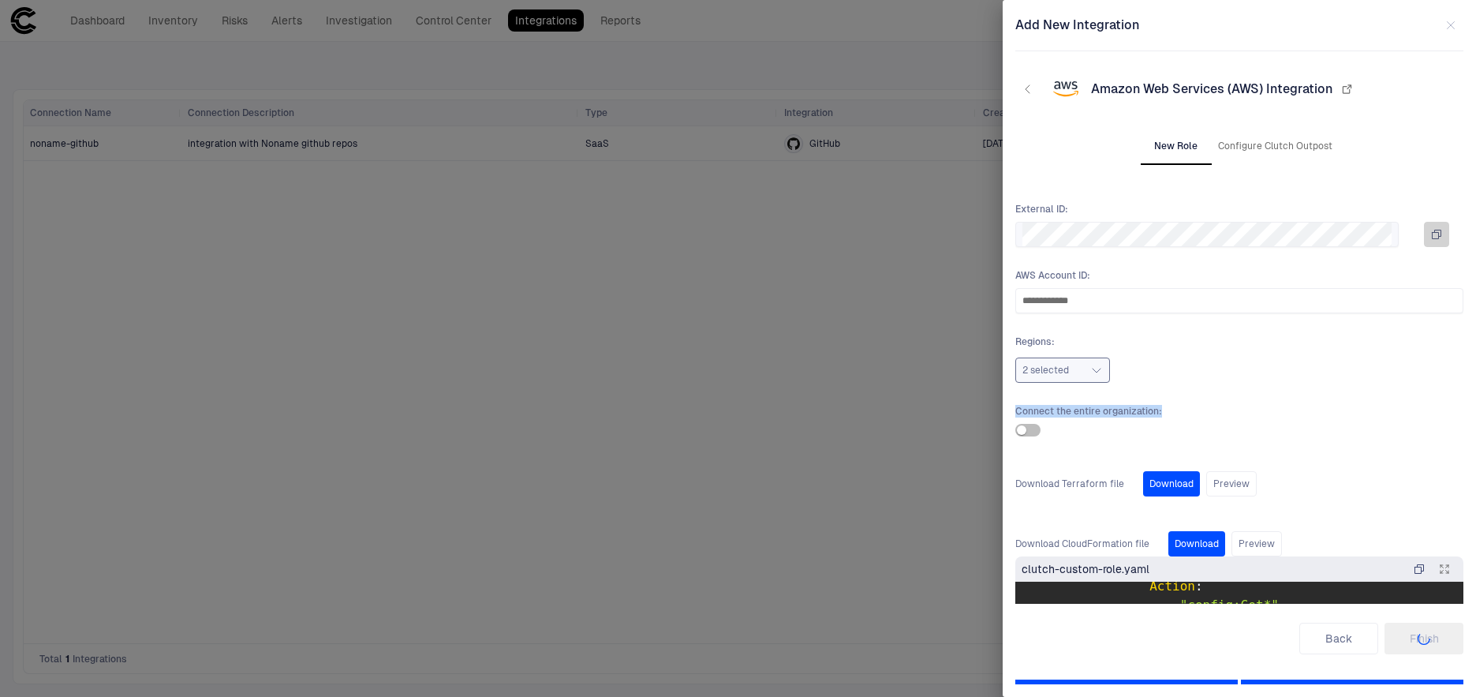
click at [1436, 239] on icon "button" at bounding box center [1436, 234] width 13 height 13
click at [1411, 642] on div "Back Finish" at bounding box center [1239, 638] width 448 height 32
click at [1409, 637] on div "Back Finish" at bounding box center [1239, 638] width 448 height 32
click at [1344, 89] on icon "button" at bounding box center [1346, 89] width 13 height 13
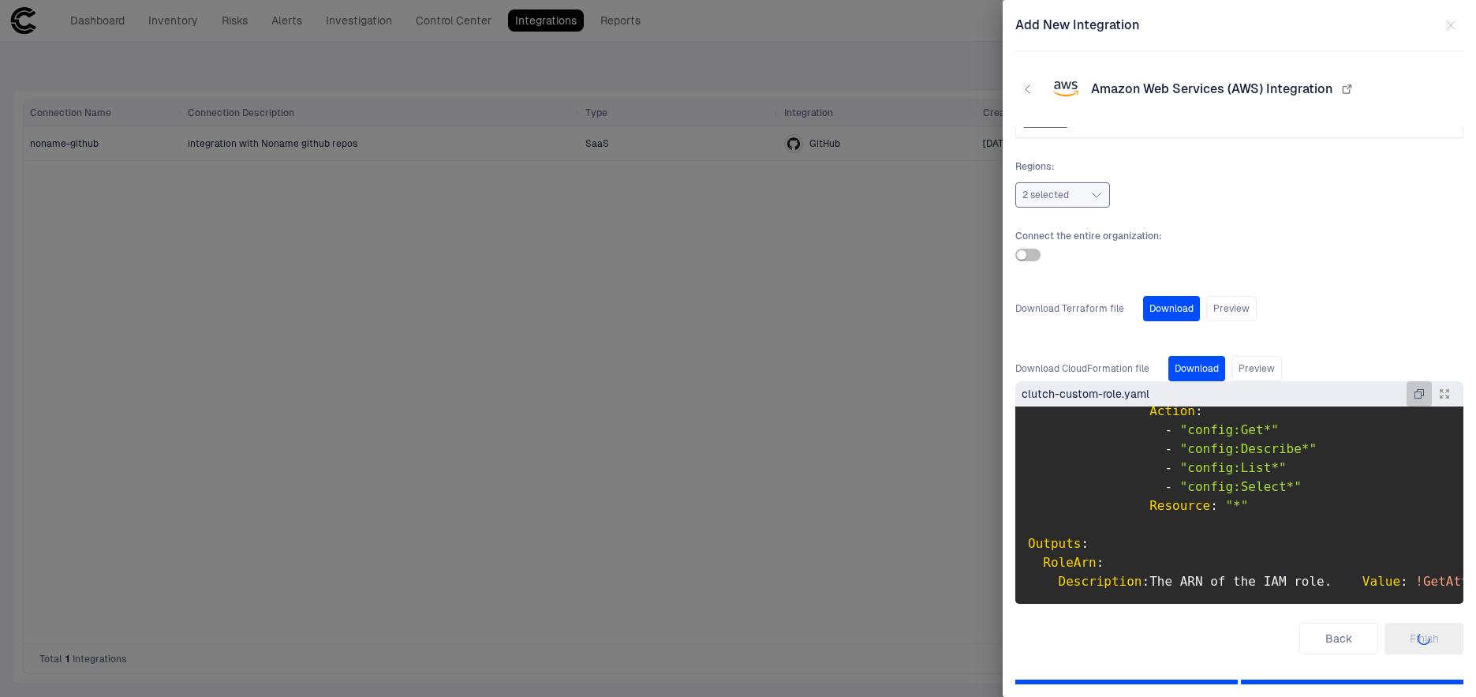
click at [1415, 391] on icon "button" at bounding box center [1419, 394] width 9 height 9
click at [1447, 392] on icon "button" at bounding box center [1444, 393] width 13 height 13
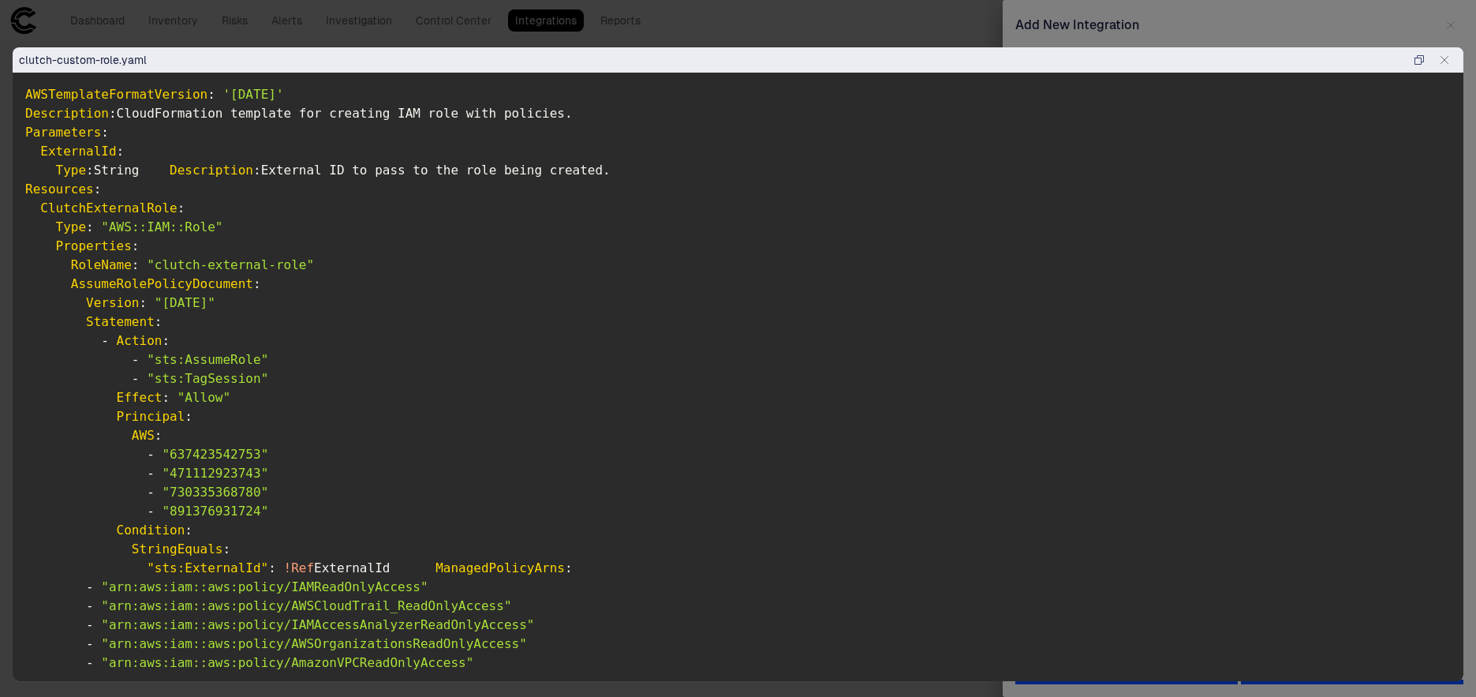
scroll to position [1197, 0]
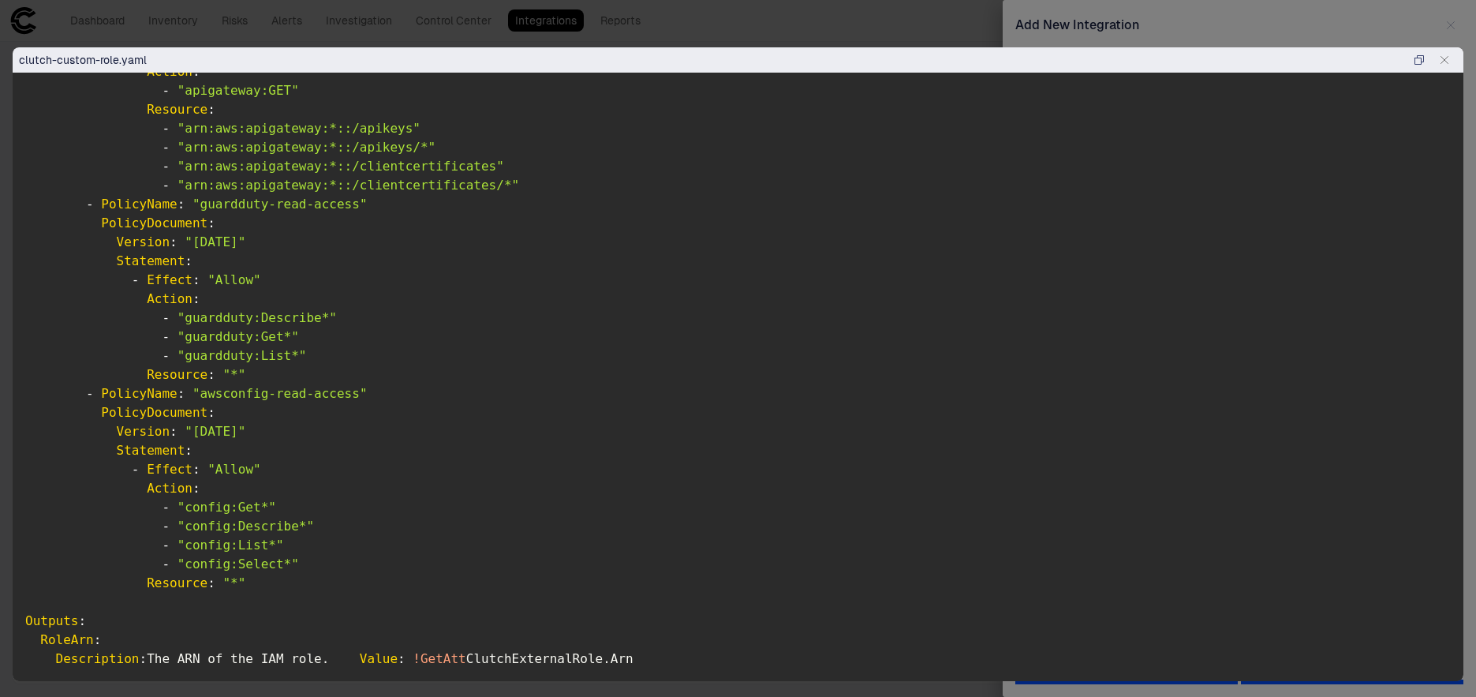
click at [1447, 58] on icon "button" at bounding box center [1444, 60] width 13 height 13
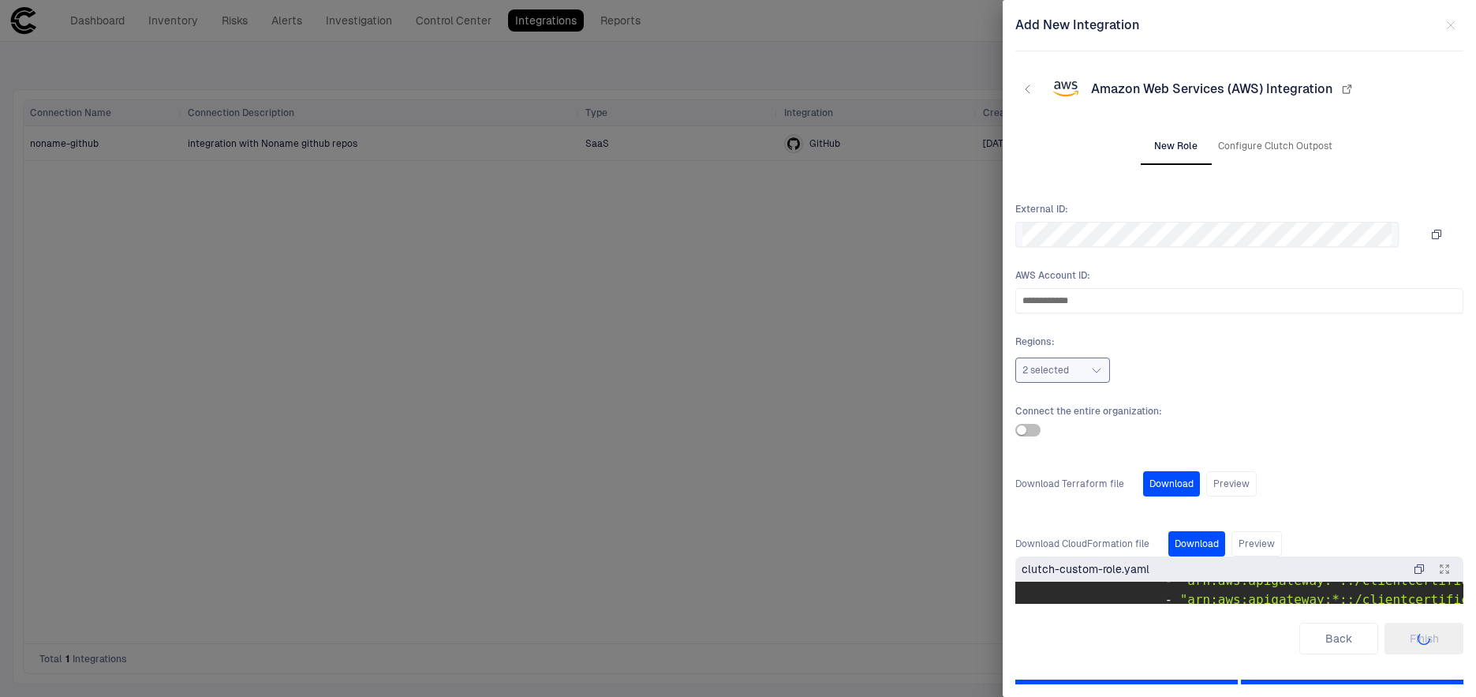
scroll to position [175, 0]
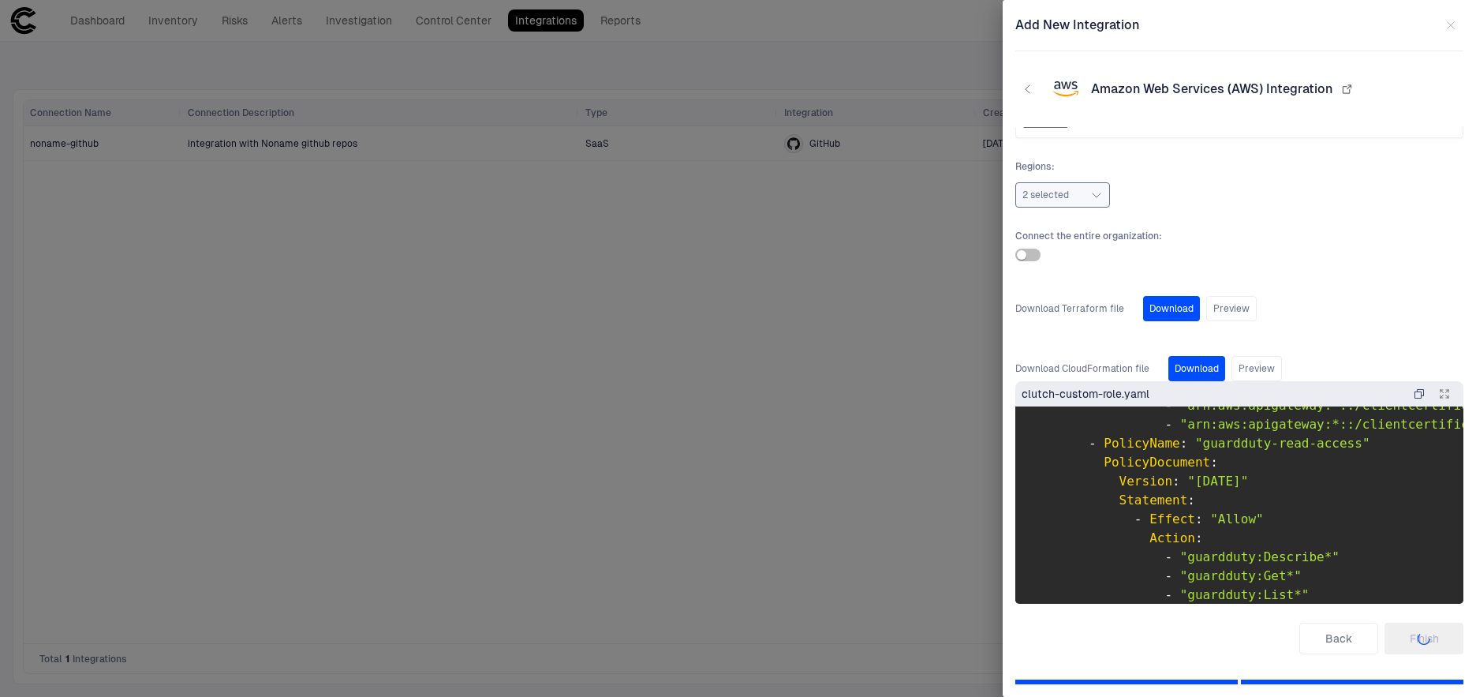
click at [1421, 641] on div "Back Finish" at bounding box center [1239, 638] width 448 height 32
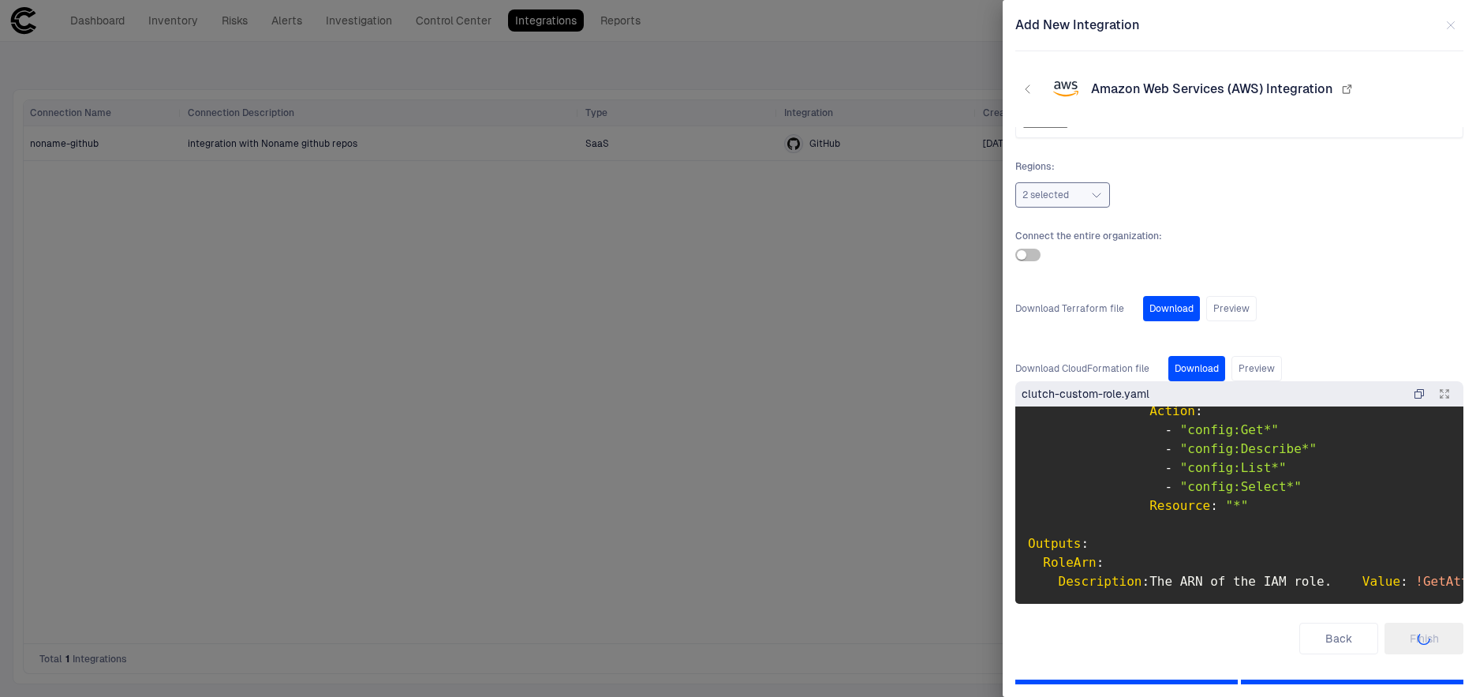
click at [1449, 24] on icon "button" at bounding box center [1450, 25] width 13 height 13
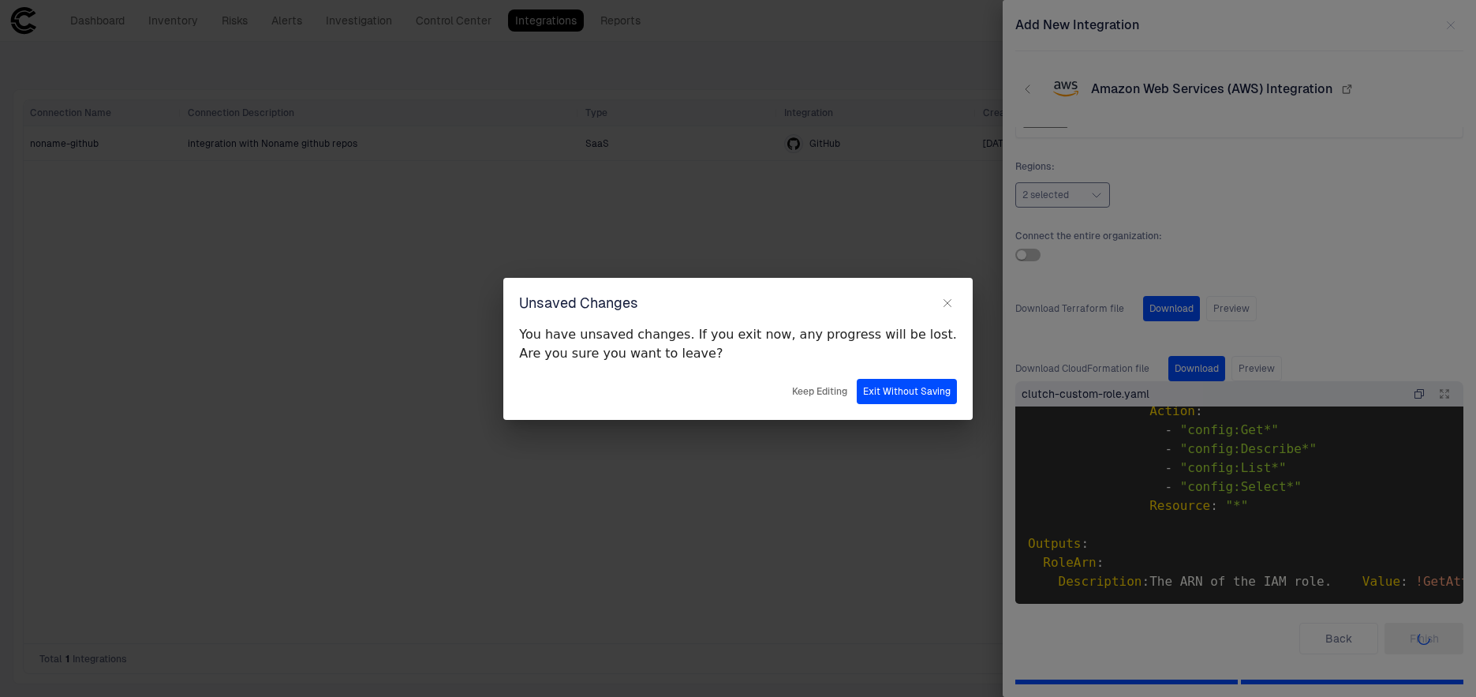
click at [791, 398] on button "Keep Editing" at bounding box center [820, 391] width 62 height 25
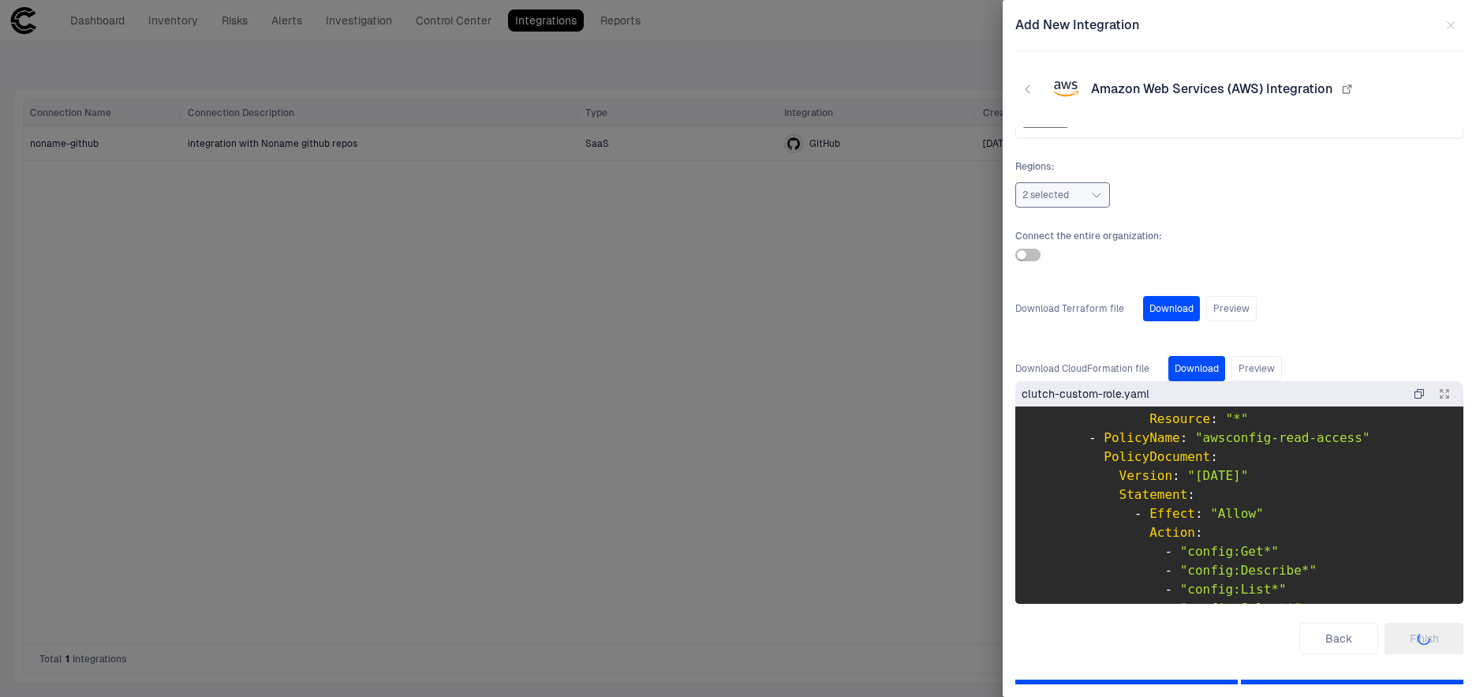
scroll to position [0, 0]
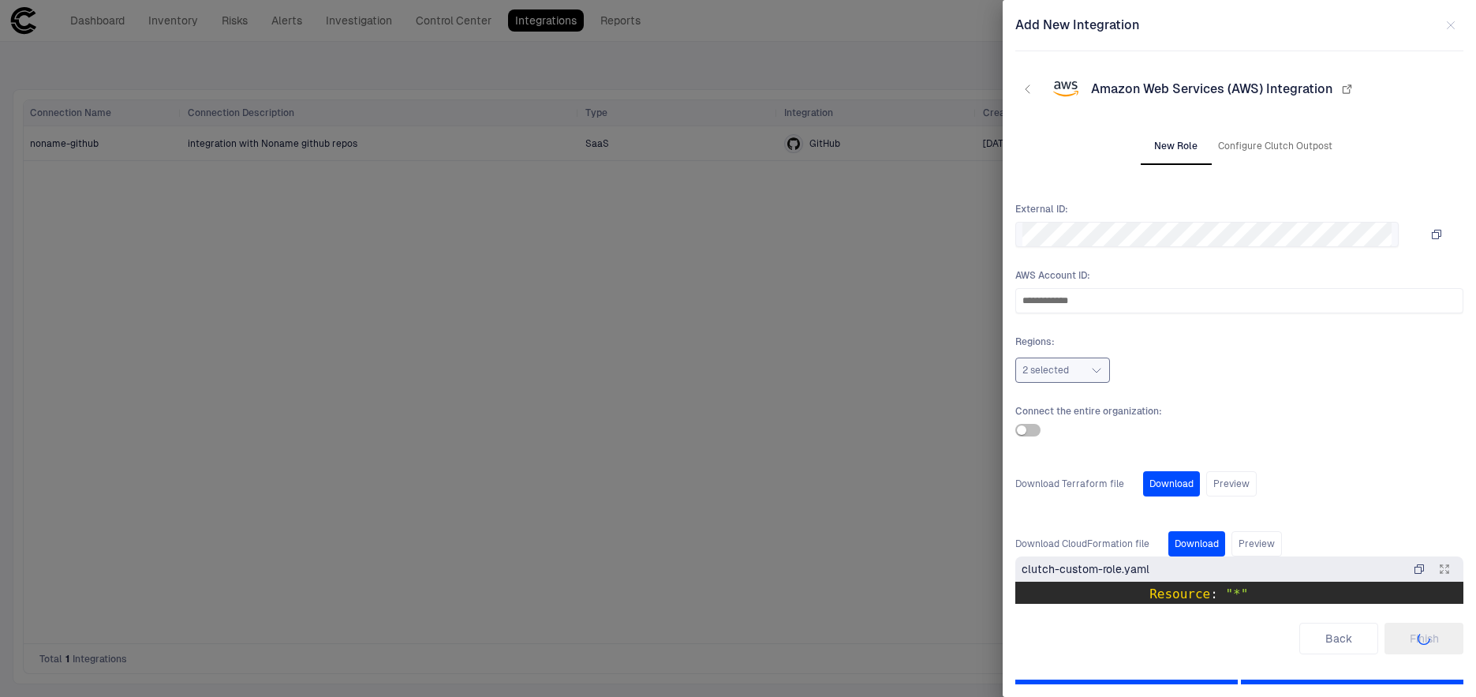
click at [1091, 374] on icon "button" at bounding box center [1096, 370] width 13 height 13
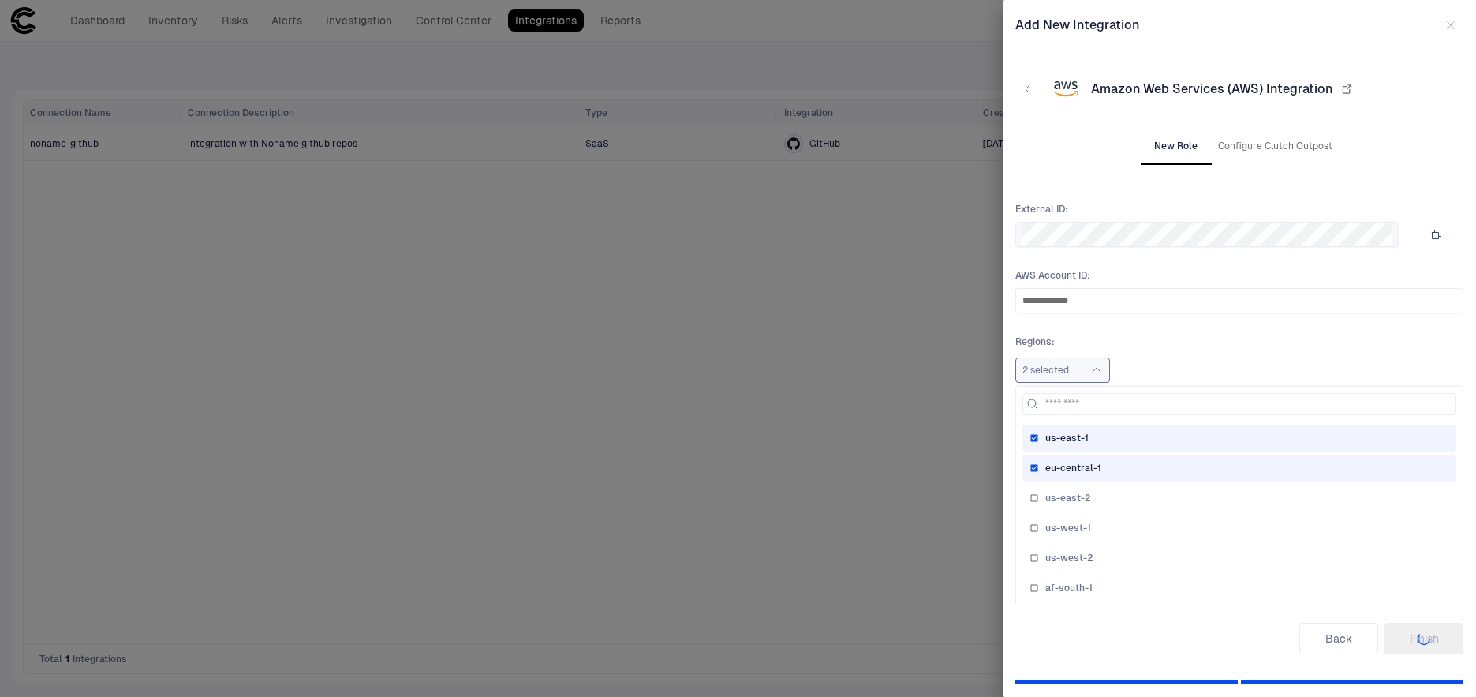
scroll to position [175, 0]
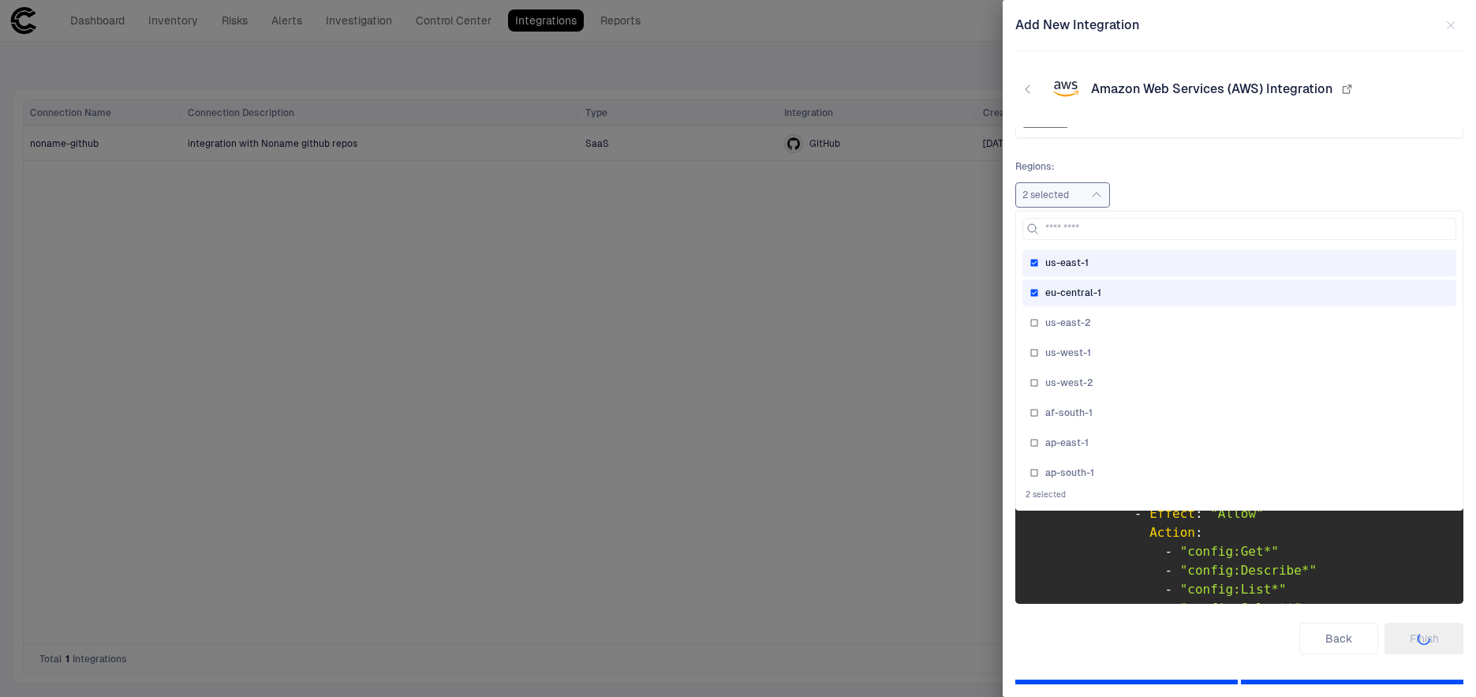
click at [1196, 179] on div "Regions : 2 selected us-east-1 eu-central-1 us-east-2 us-west-1 us-west-2 af-so…" at bounding box center [1239, 183] width 448 height 47
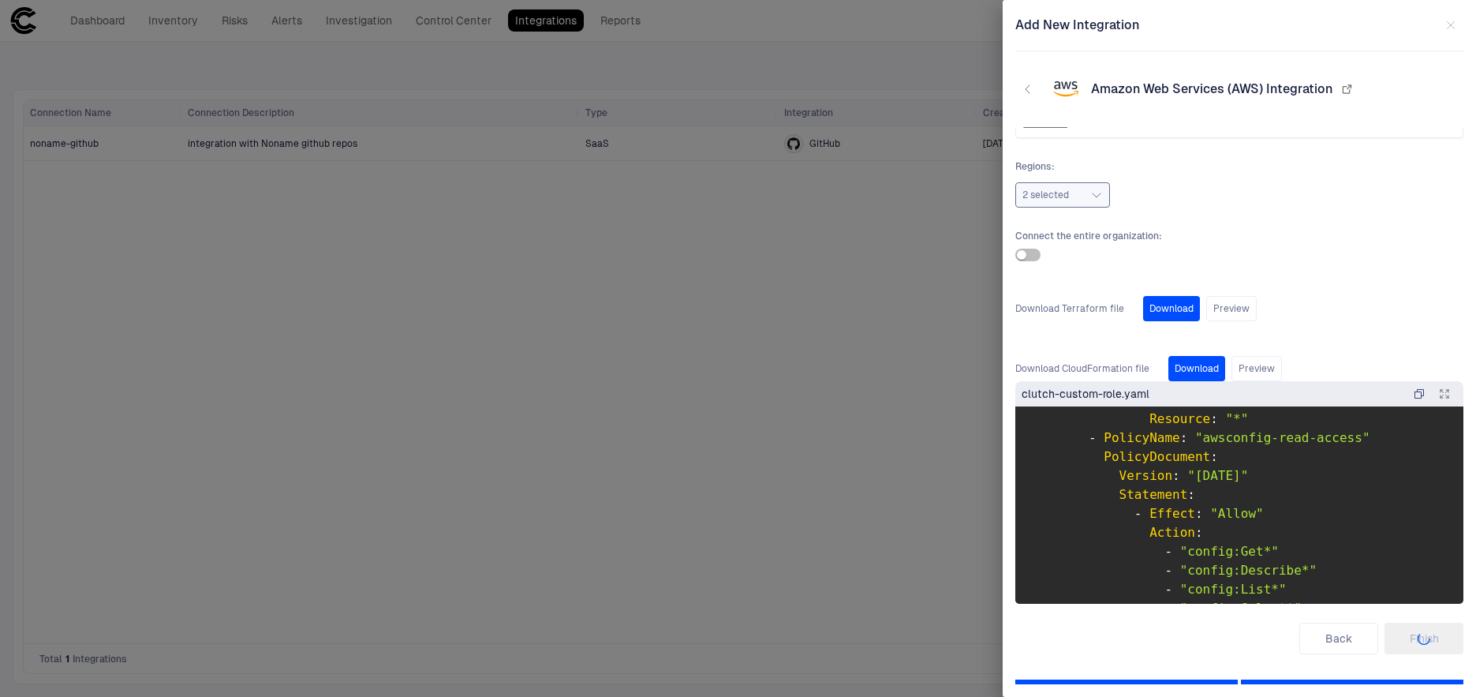
click at [1430, 639] on div "Back Finish" at bounding box center [1239, 638] width 448 height 32
click at [1449, 28] on icon "button" at bounding box center [1450, 25] width 13 height 13
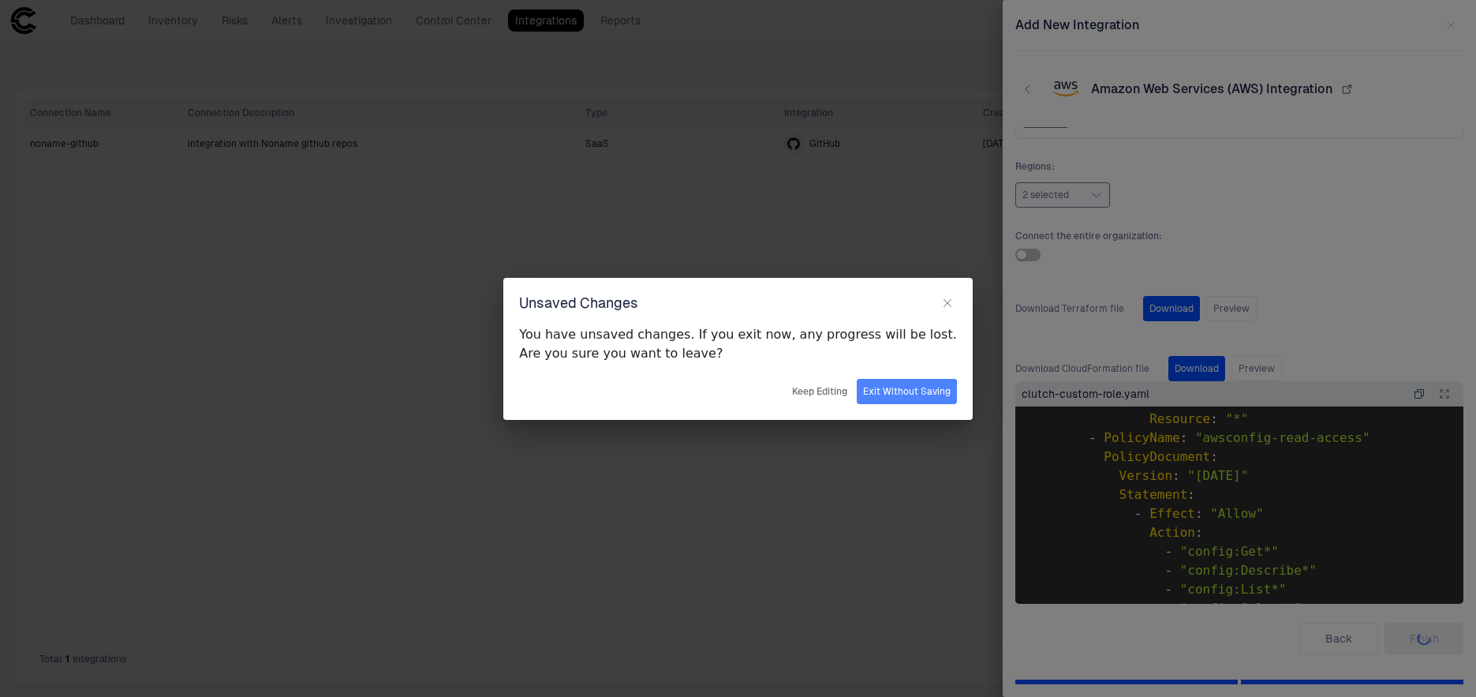
click at [864, 395] on button "Exit Without Saving" at bounding box center [907, 391] width 100 height 25
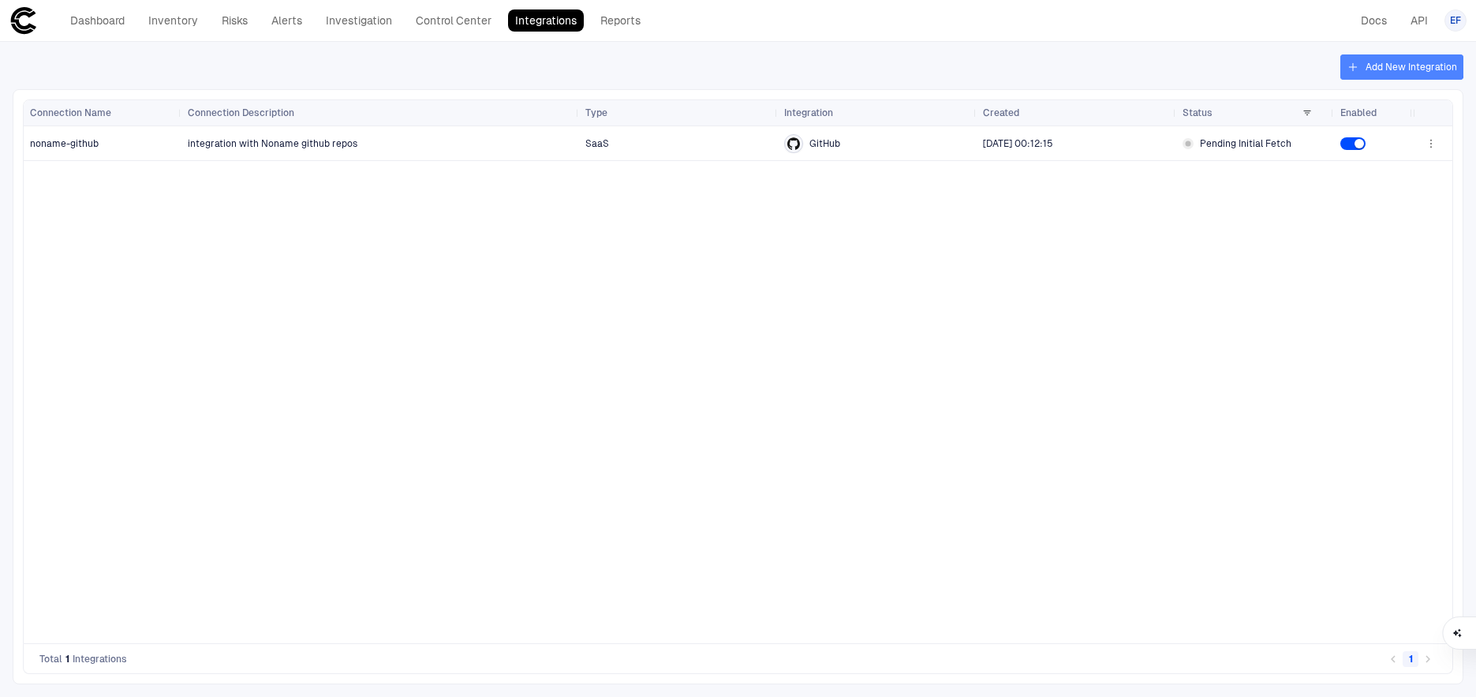
click at [1367, 63] on button "Add New Integration" at bounding box center [1401, 66] width 123 height 25
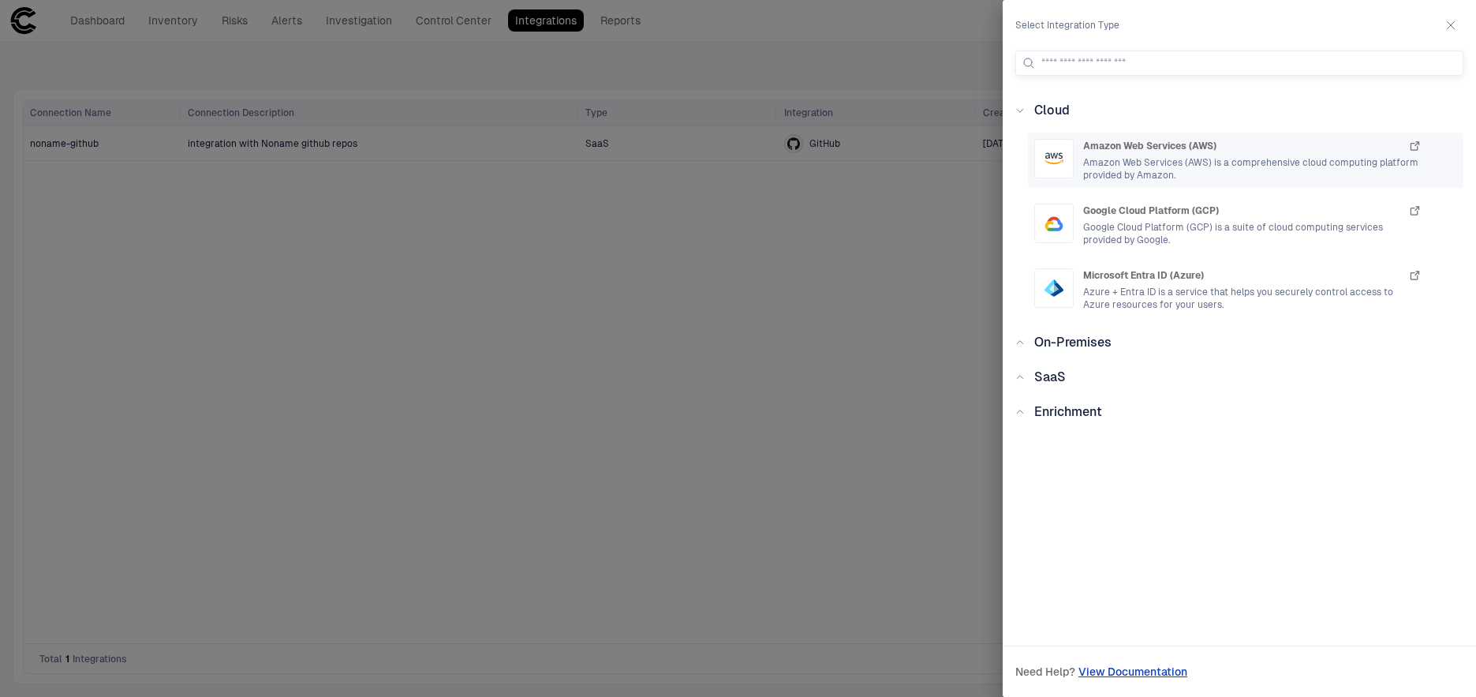
click at [1146, 148] on span "Amazon Web Services (AWS)" at bounding box center [1149, 146] width 133 height 13
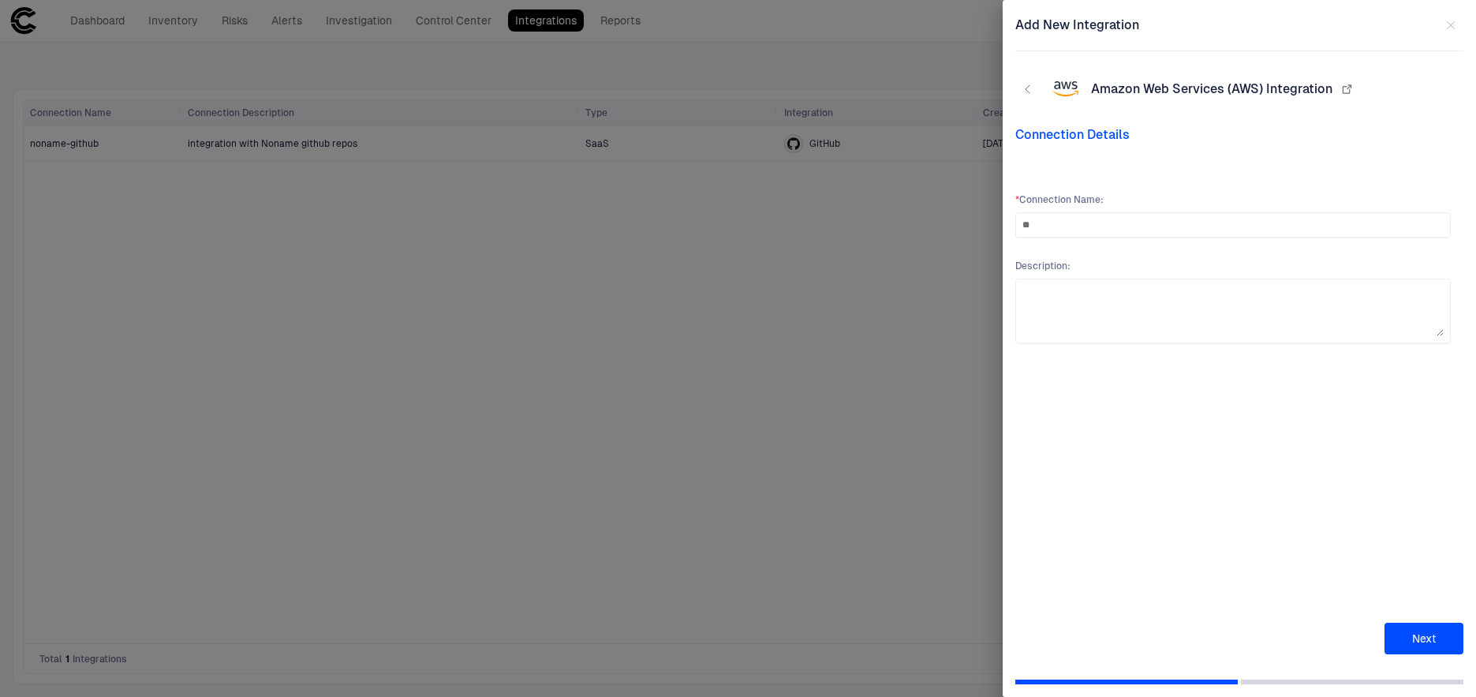
type input "*"
type input "**********"
click at [1113, 317] on textarea at bounding box center [1232, 311] width 421 height 50
paste textarea "**********"
type textarea "**********"
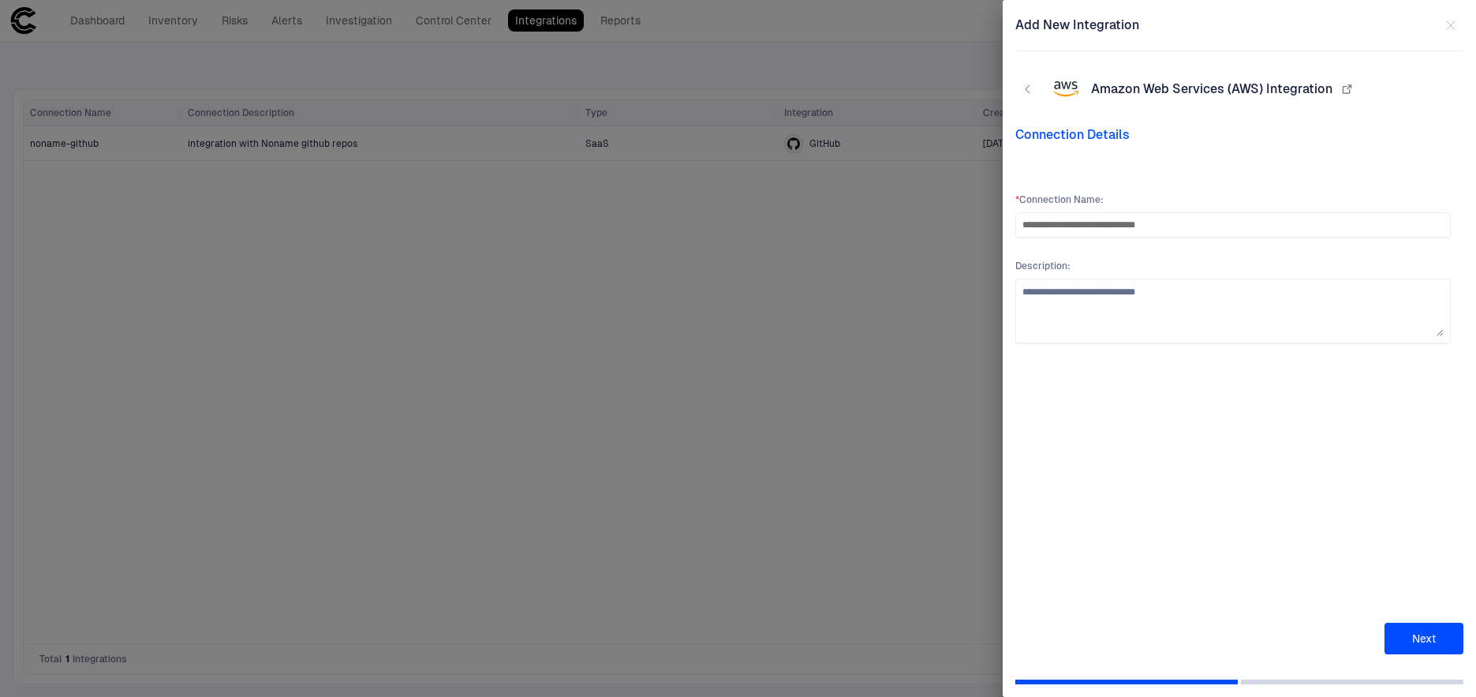
click at [1424, 639] on button "Next" at bounding box center [1423, 638] width 79 height 32
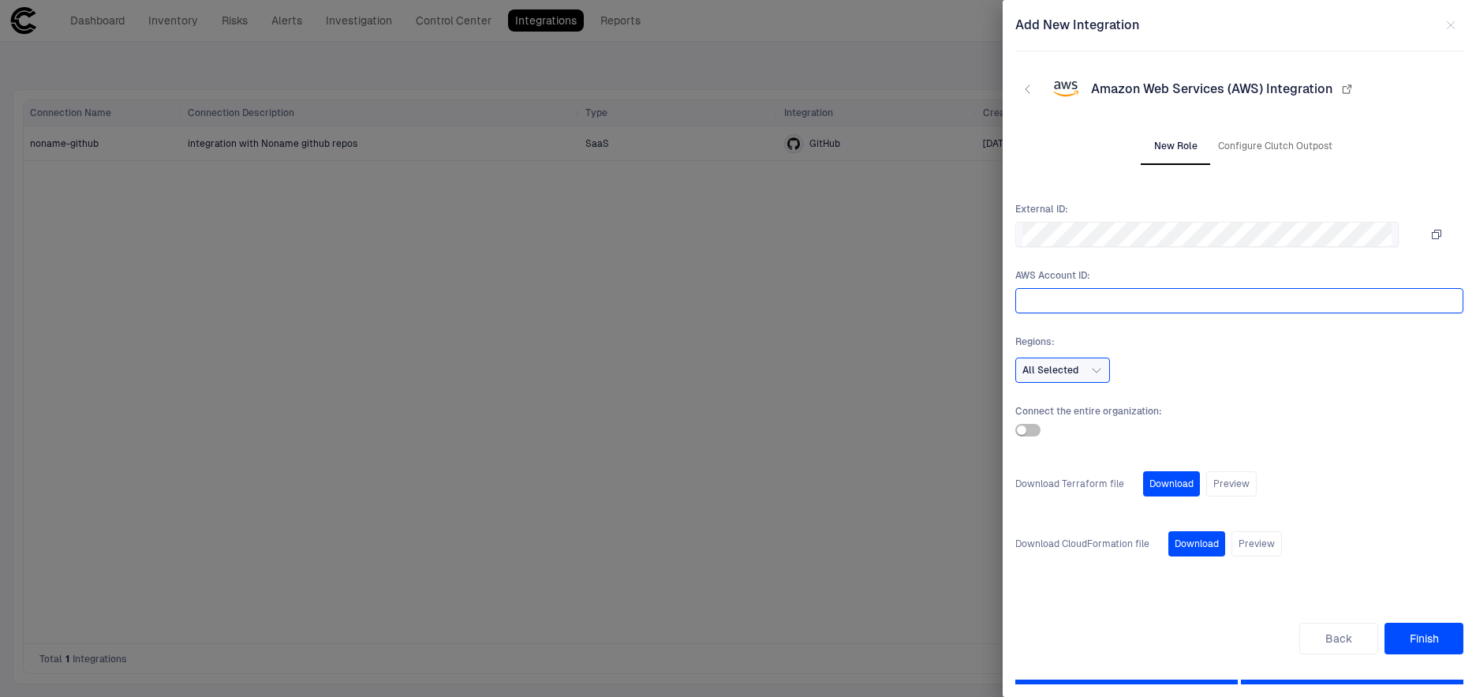
click at [1124, 299] on input "text" at bounding box center [1236, 301] width 428 height 24
paste input "**********"
type input "**********"
click at [1429, 649] on button "Finish" at bounding box center [1423, 638] width 79 height 32
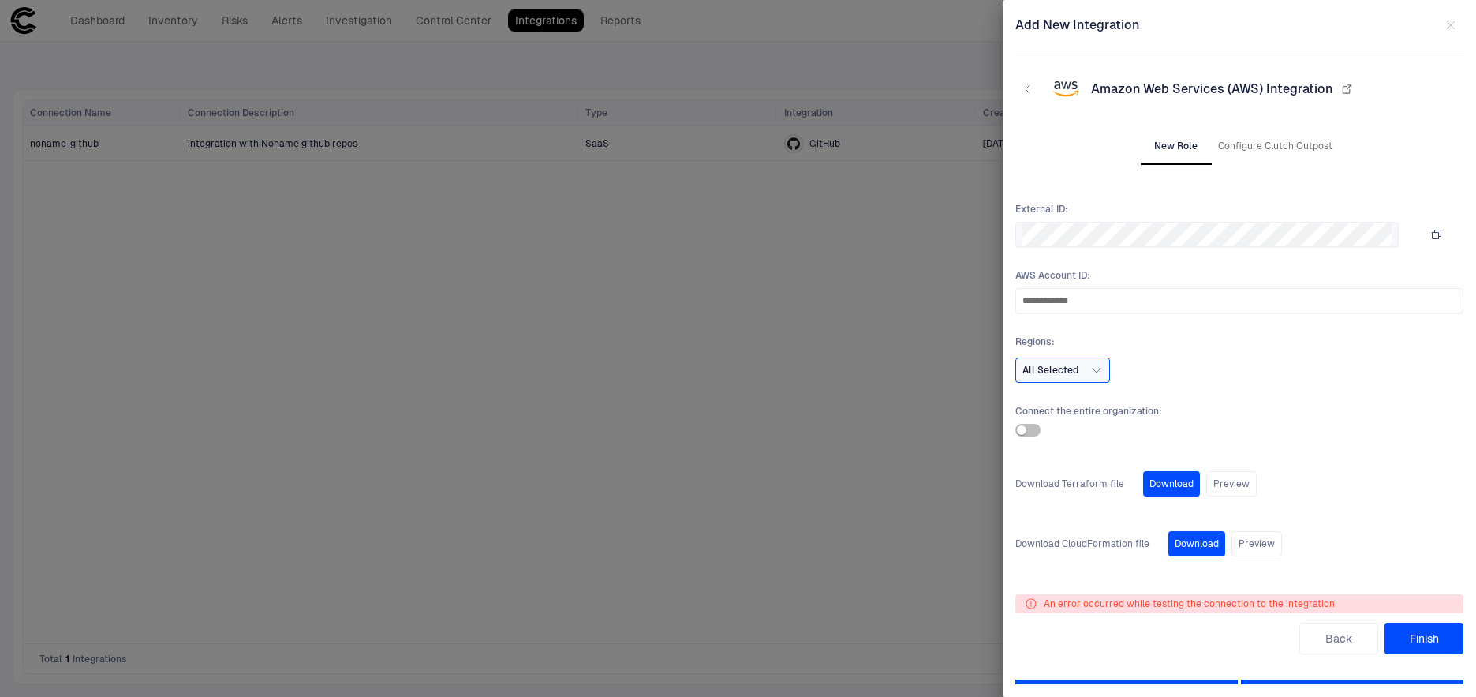
click at [1435, 234] on icon "button" at bounding box center [1436, 234] width 13 height 13
click at [1101, 369] on icon "button" at bounding box center [1096, 370] width 13 height 13
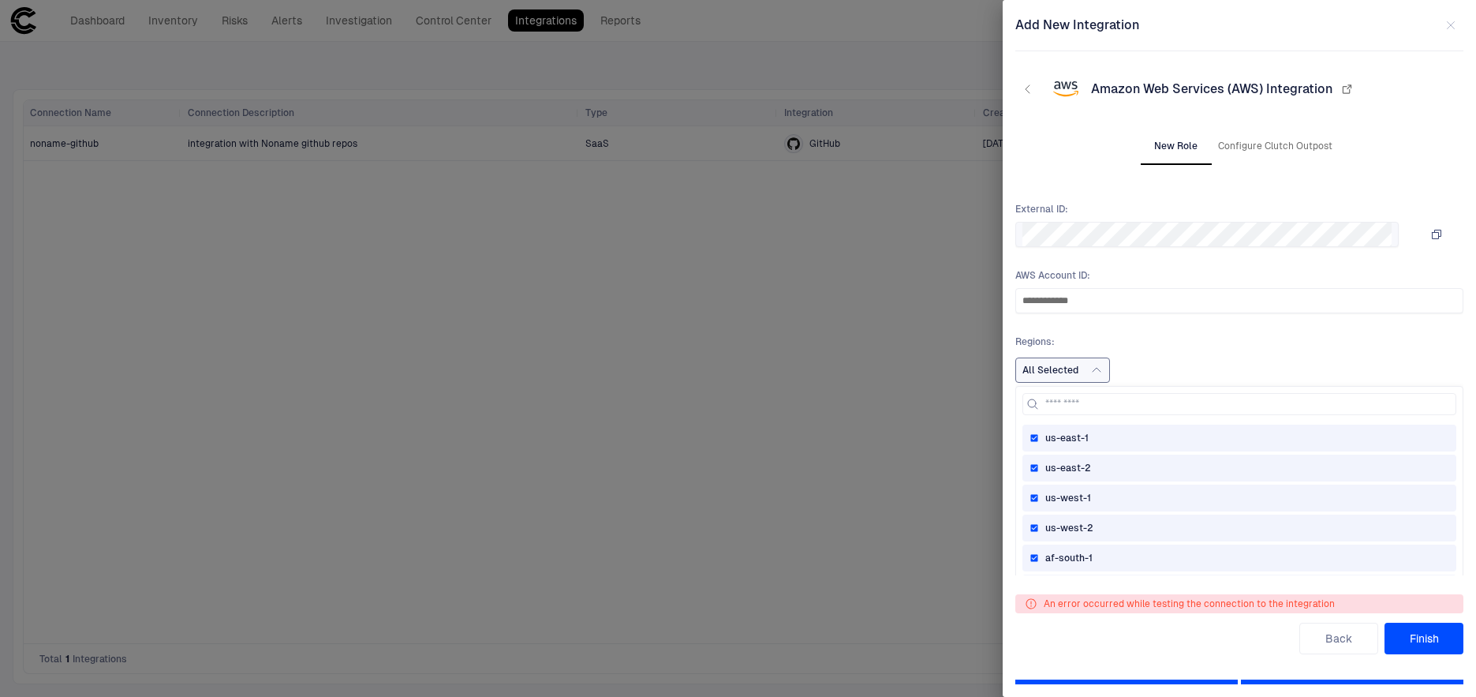
scroll to position [110, 0]
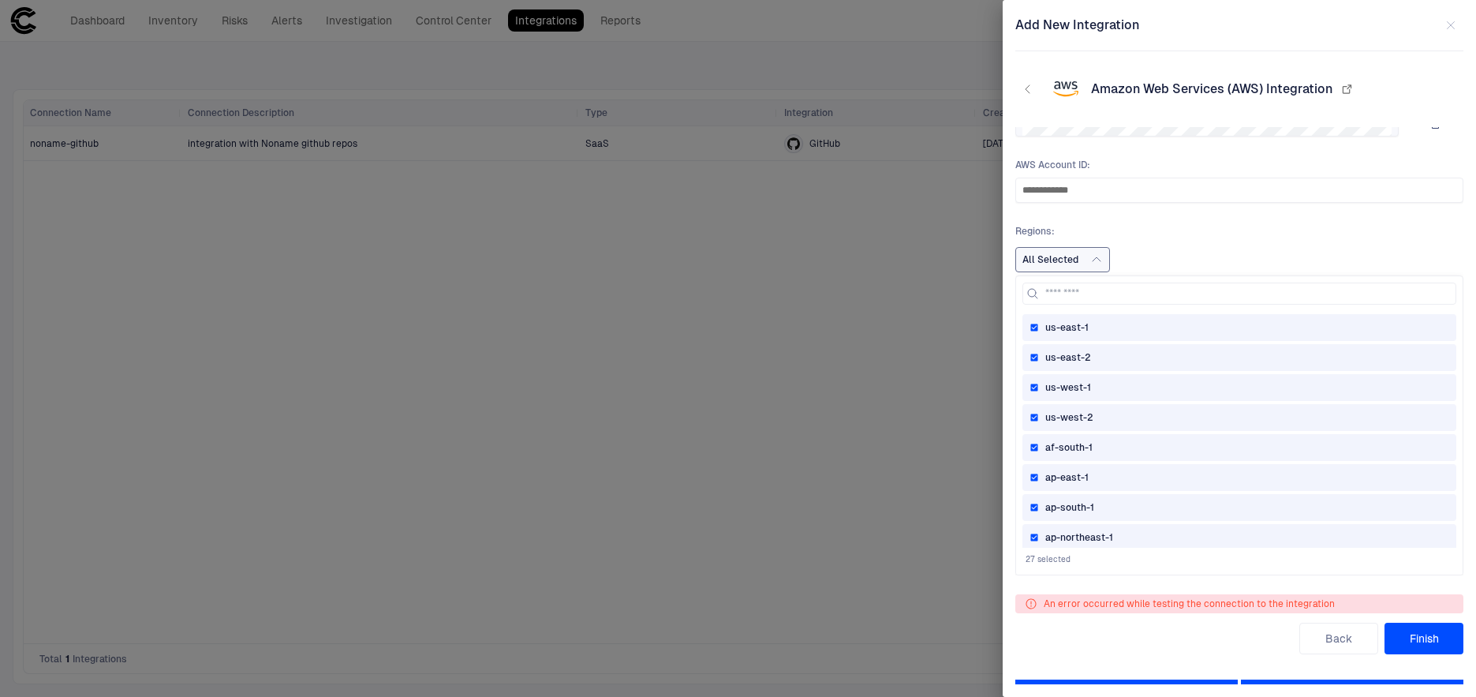
click at [1029, 349] on div "us-east-2" at bounding box center [1239, 357] width 434 height 27
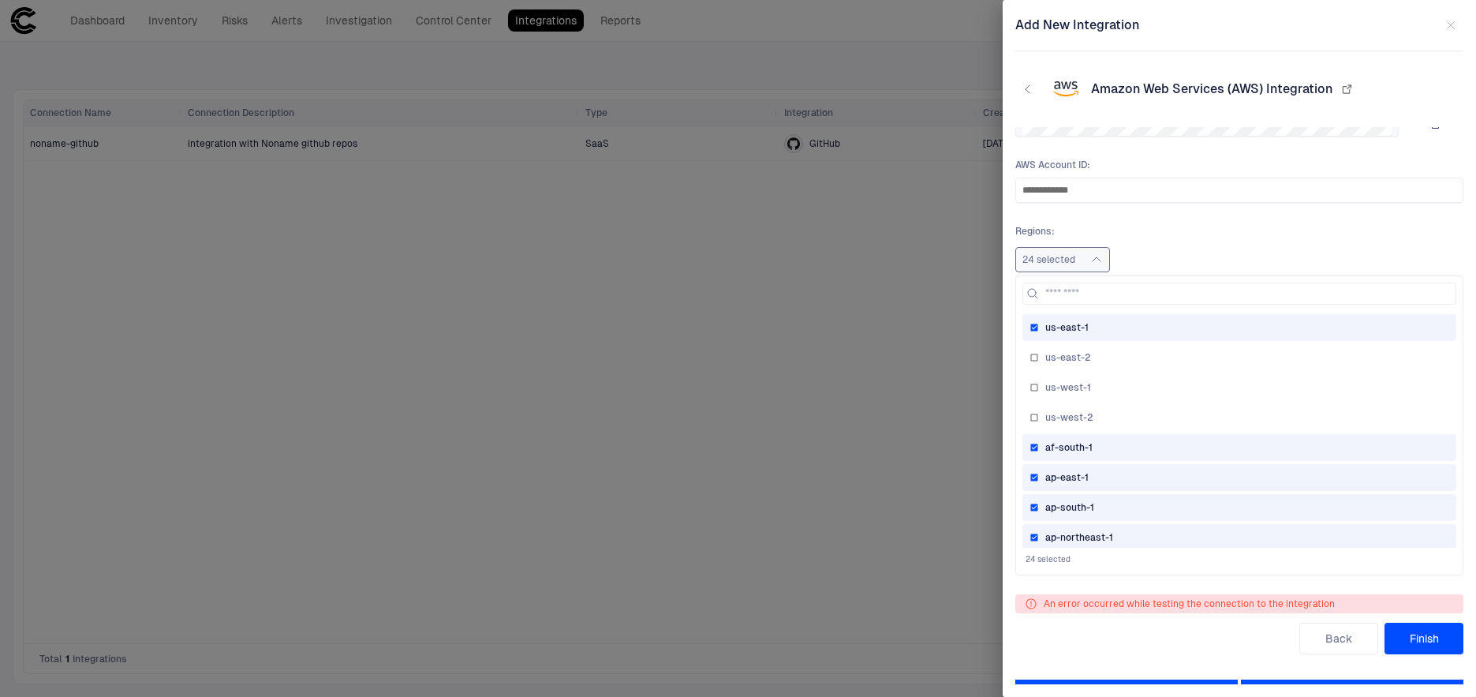
click at [1036, 441] on div "af-south-1" at bounding box center [1239, 447] width 420 height 13
click at [1033, 471] on div "ap-east-1" at bounding box center [1239, 477] width 420 height 13
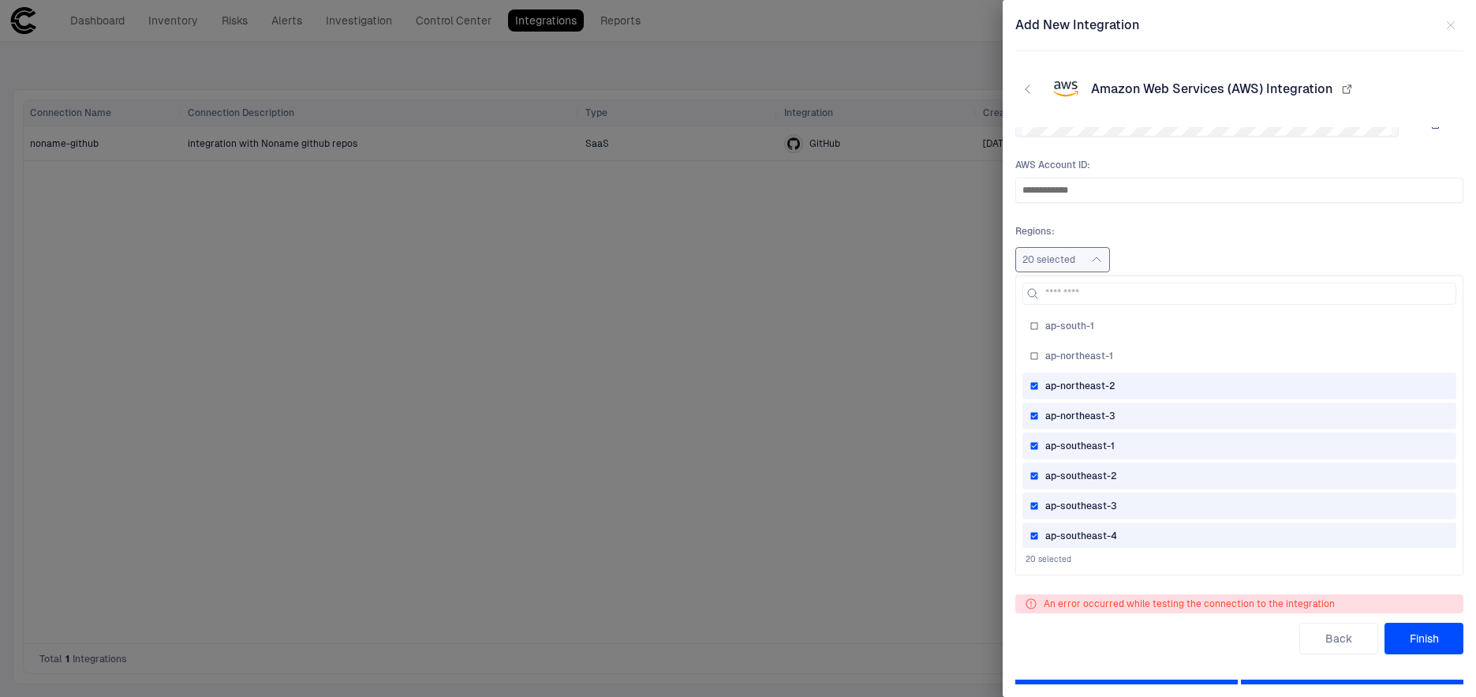
scroll to position [200, 0]
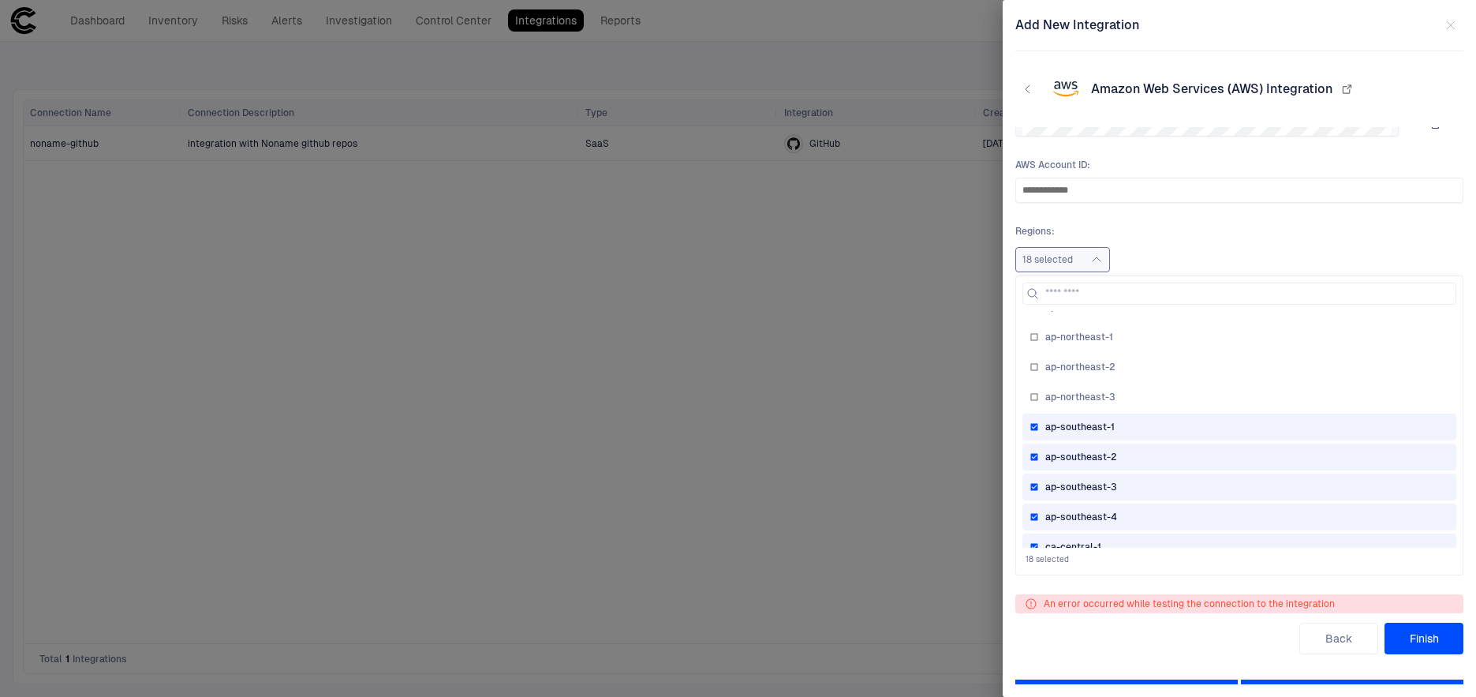
click at [1036, 420] on div "ap-southeast-1" at bounding box center [1239, 426] width 420 height 13
click at [1068, 456] on span "ap-southeast-2" at bounding box center [1081, 456] width 72 height 13
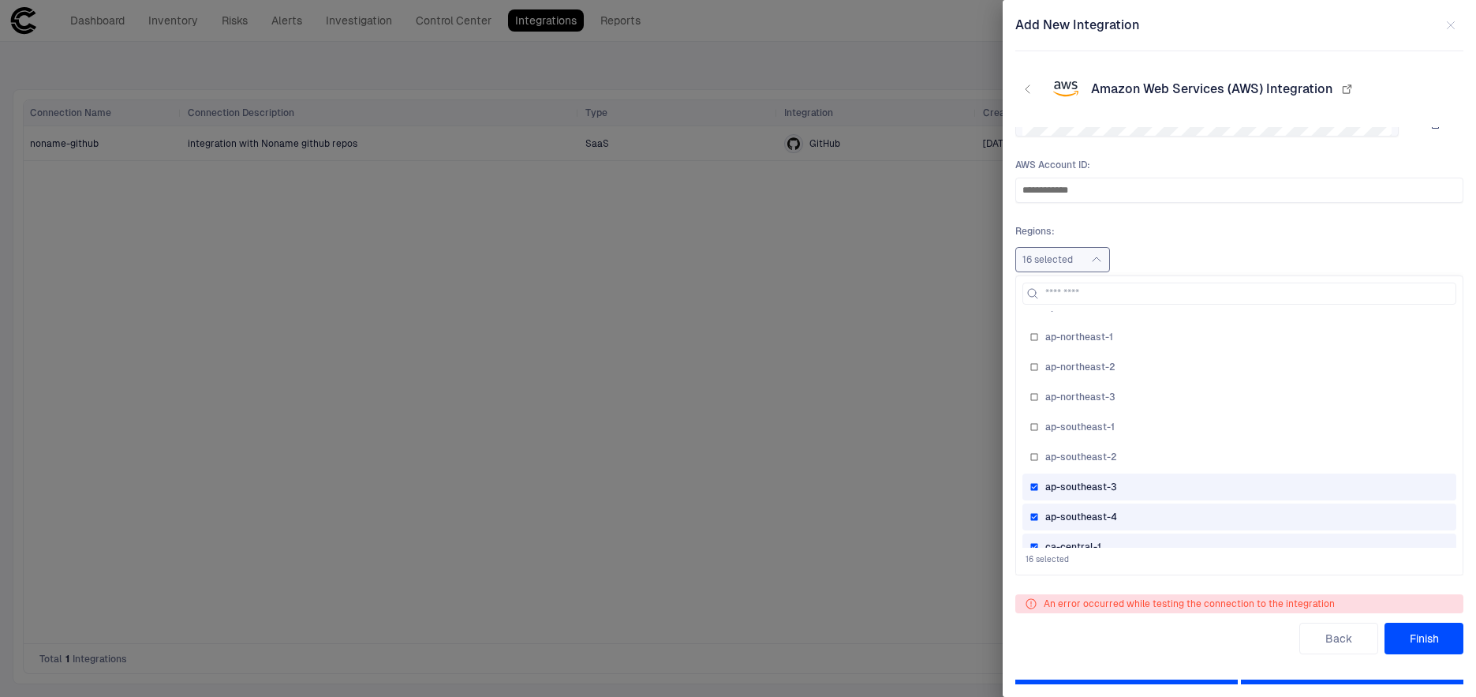
click at [1063, 480] on span "ap-southeast-3" at bounding box center [1081, 486] width 72 height 13
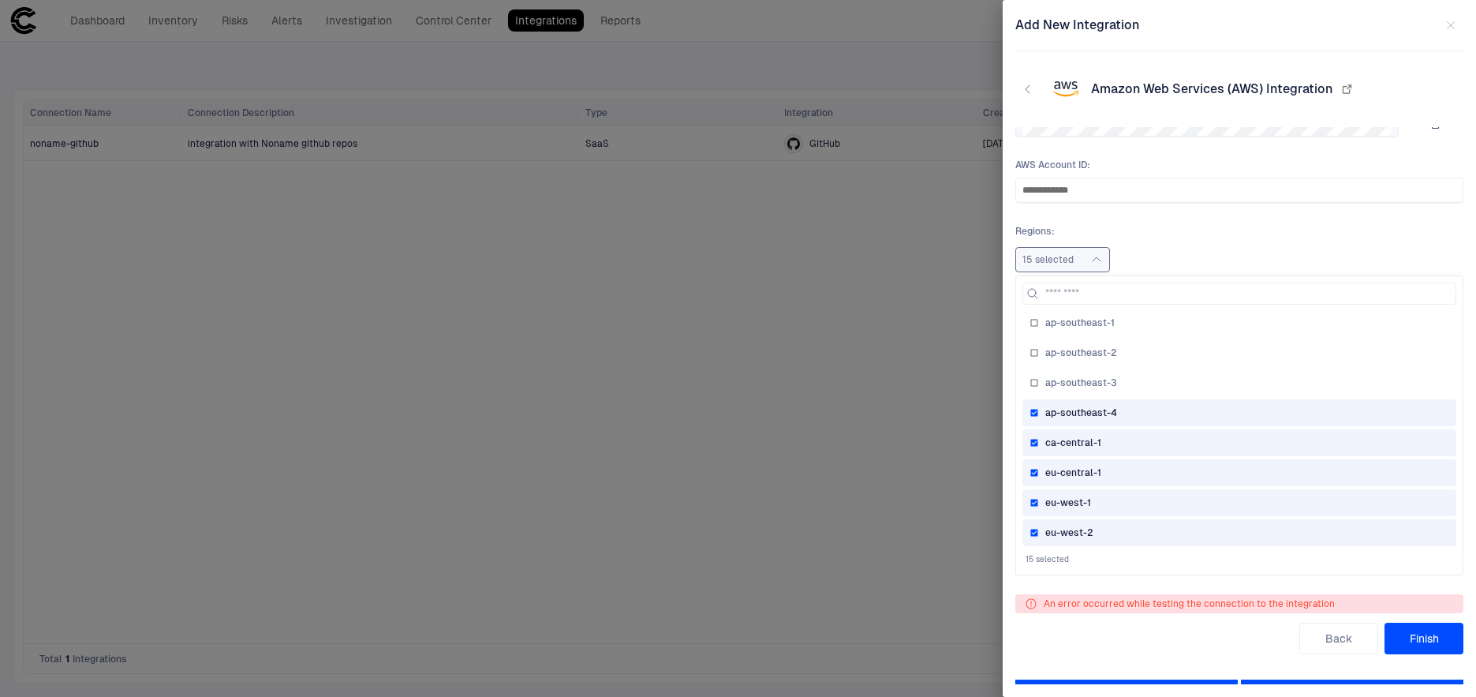
scroll to position [312, 0]
click at [1070, 406] on span "ap-southeast-4" at bounding box center [1081, 404] width 72 height 13
click at [1065, 437] on span "ca-central-1" at bounding box center [1073, 434] width 56 height 13
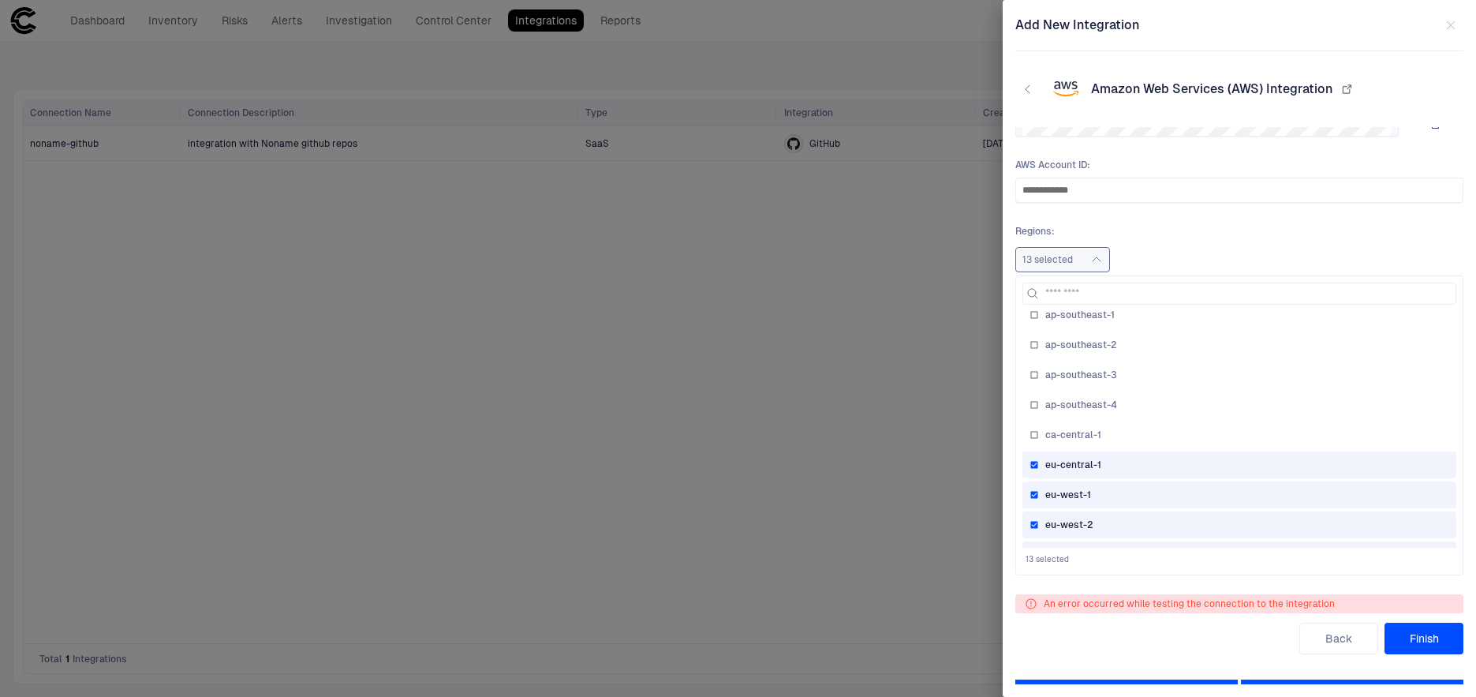
click at [1065, 466] on span "eu-central-1" at bounding box center [1073, 464] width 56 height 13
click at [1063, 500] on span "eu-west-1" at bounding box center [1068, 494] width 46 height 13
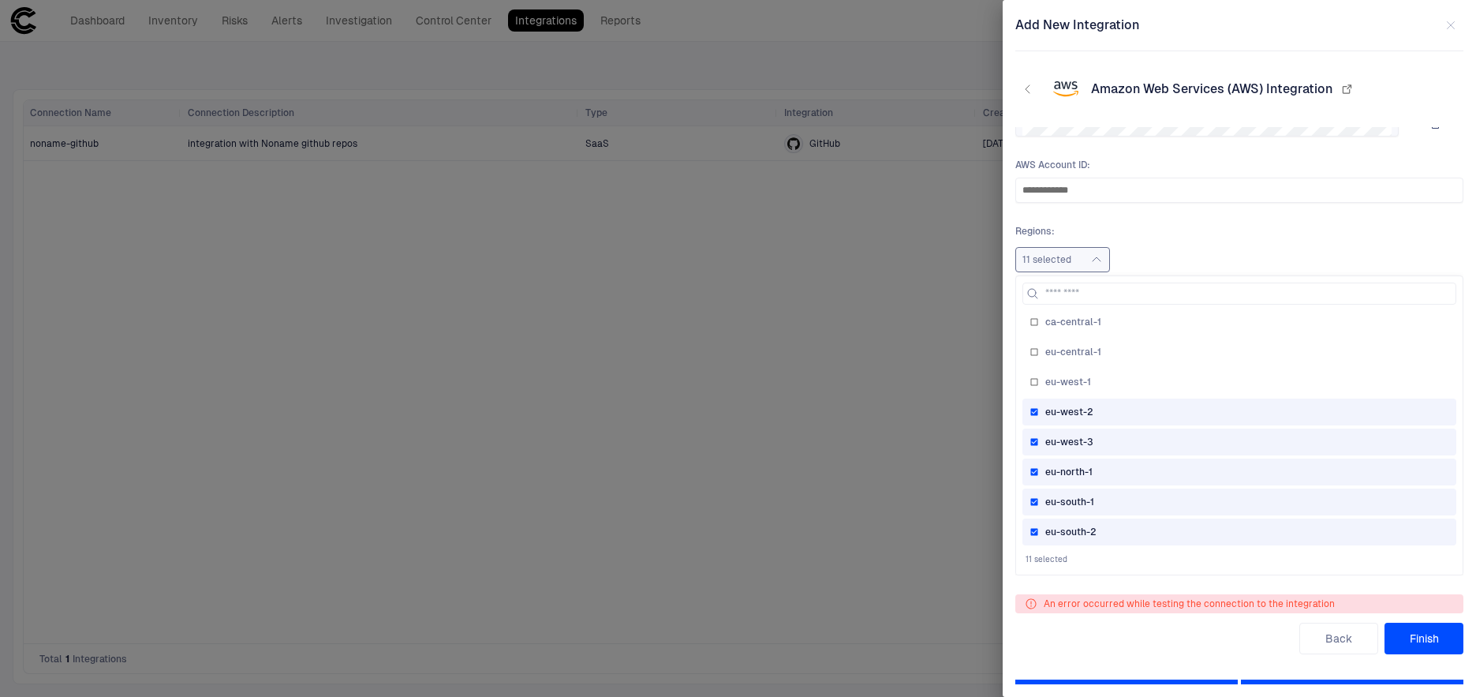
scroll to position [432, 0]
click at [1065, 370] on span "eu-west-1" at bounding box center [1068, 374] width 46 height 13
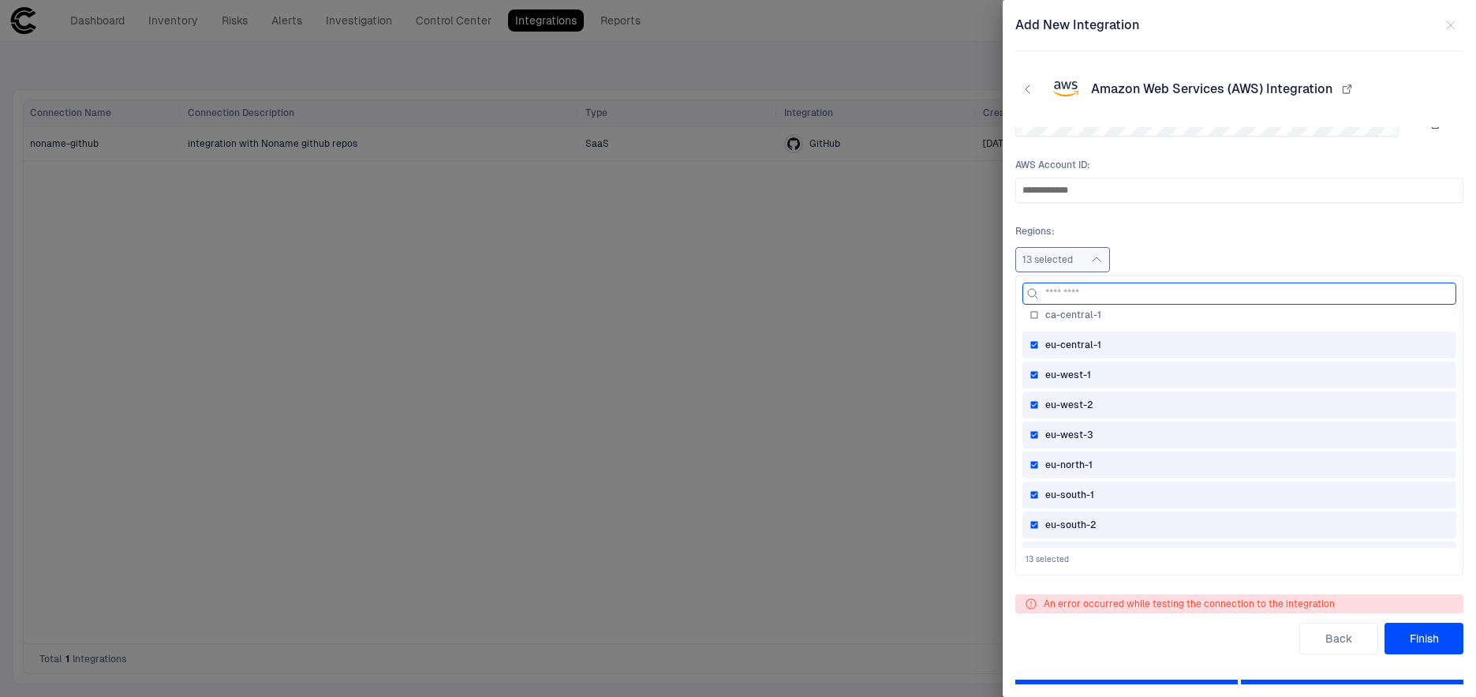
click at [1067, 371] on span "eu-west-1" at bounding box center [1068, 374] width 46 height 13
click at [1079, 404] on span "eu-west-2" at bounding box center [1069, 404] width 48 height 13
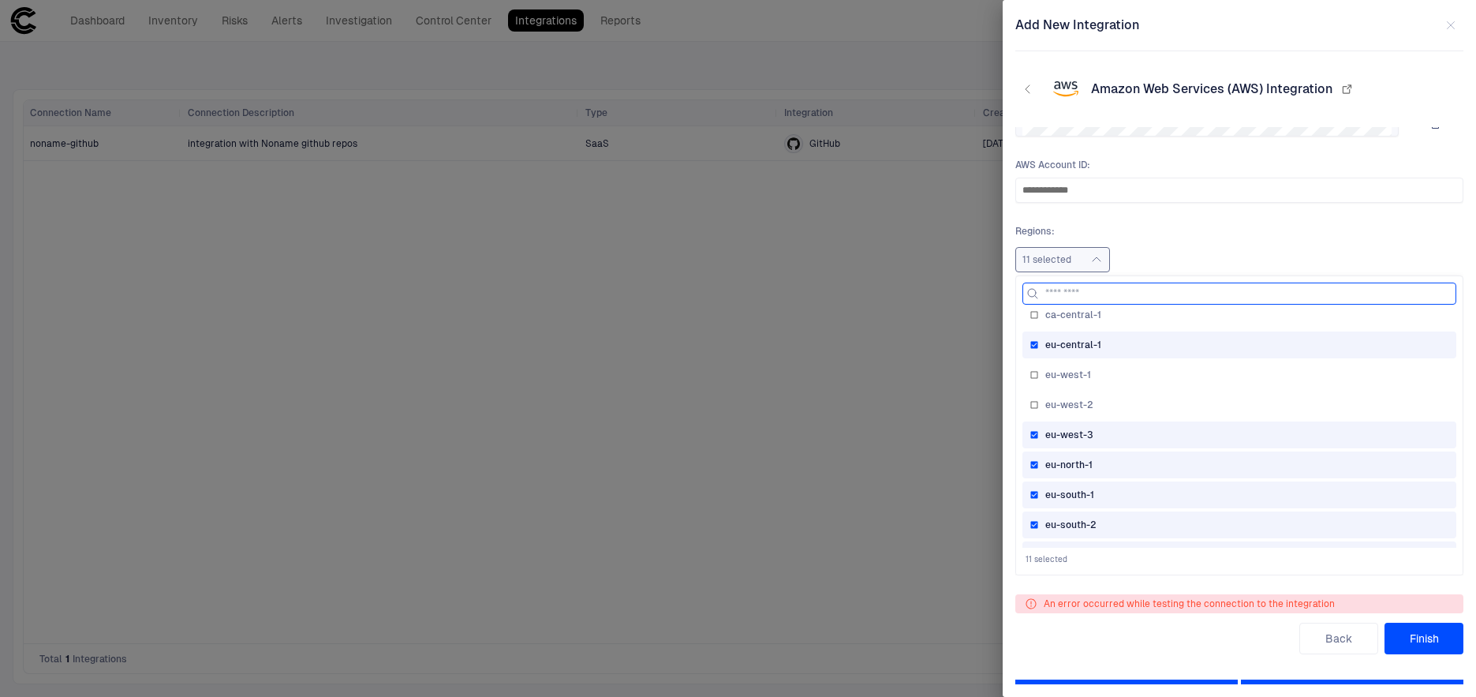
click at [1078, 427] on div "eu-west-3" at bounding box center [1239, 434] width 434 height 27
click at [1078, 454] on div "eu-north-1" at bounding box center [1239, 464] width 434 height 27
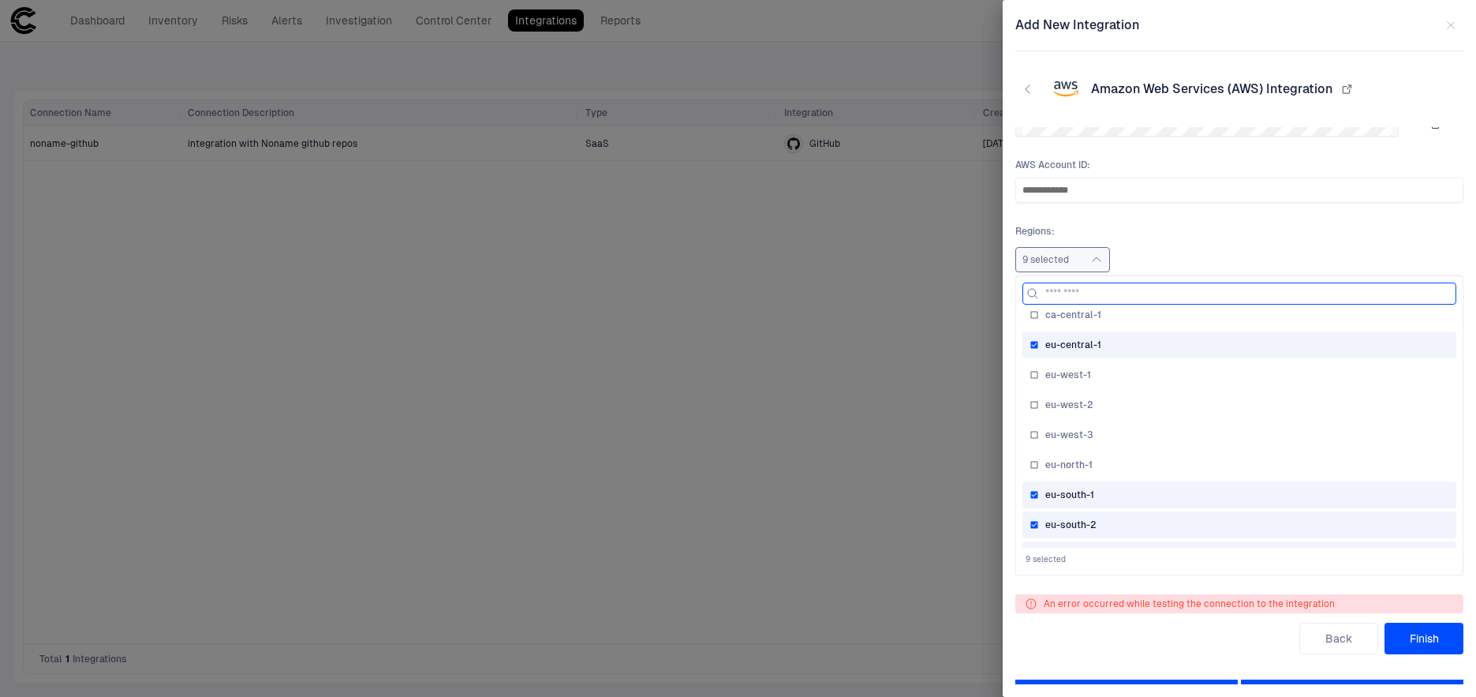
click at [1078, 490] on span "eu-south-1" at bounding box center [1069, 494] width 49 height 13
click at [1078, 521] on span "eu-south-2" at bounding box center [1070, 524] width 51 height 13
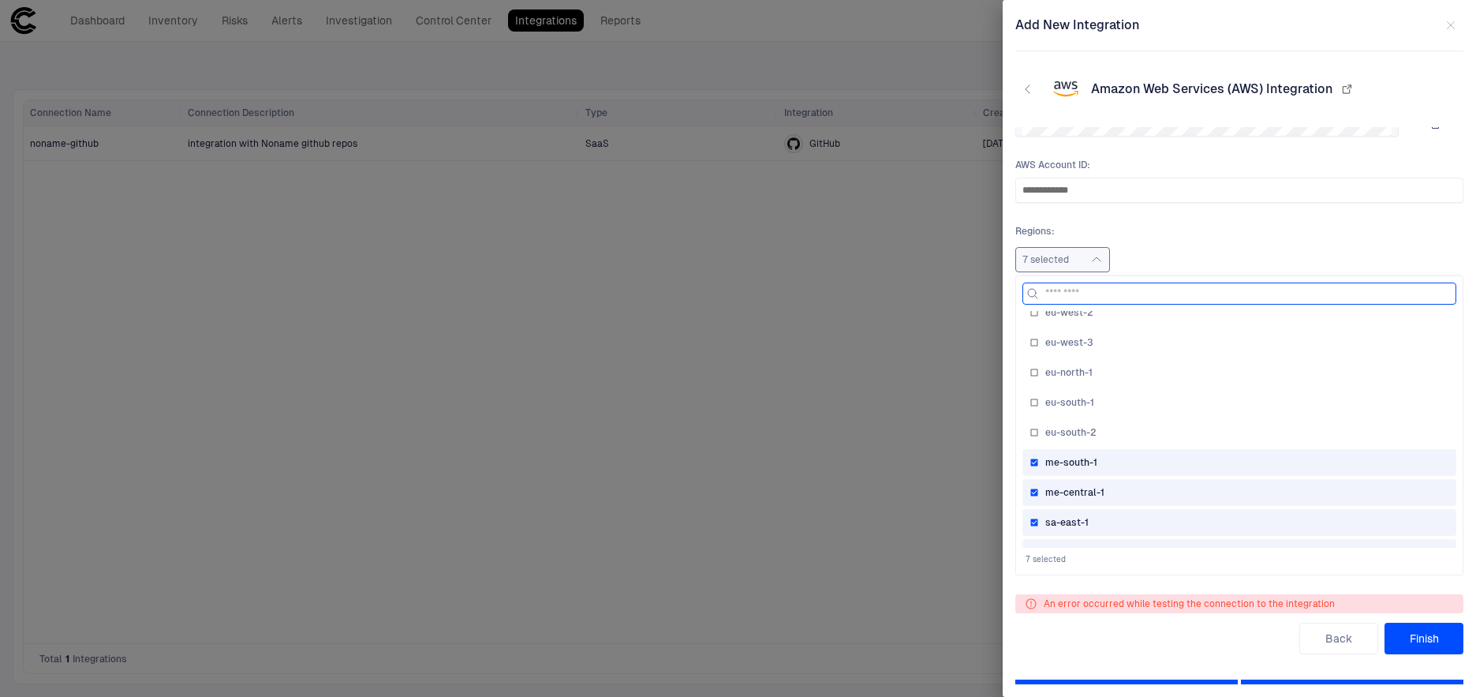
scroll to position [551, 0]
click at [1175, 440] on div "me-south-1" at bounding box center [1239, 435] width 420 height 13
click at [1149, 461] on div "me-central-1" at bounding box center [1239, 465] width 420 height 13
click at [1129, 499] on div "sa-east-1" at bounding box center [1239, 495] width 420 height 13
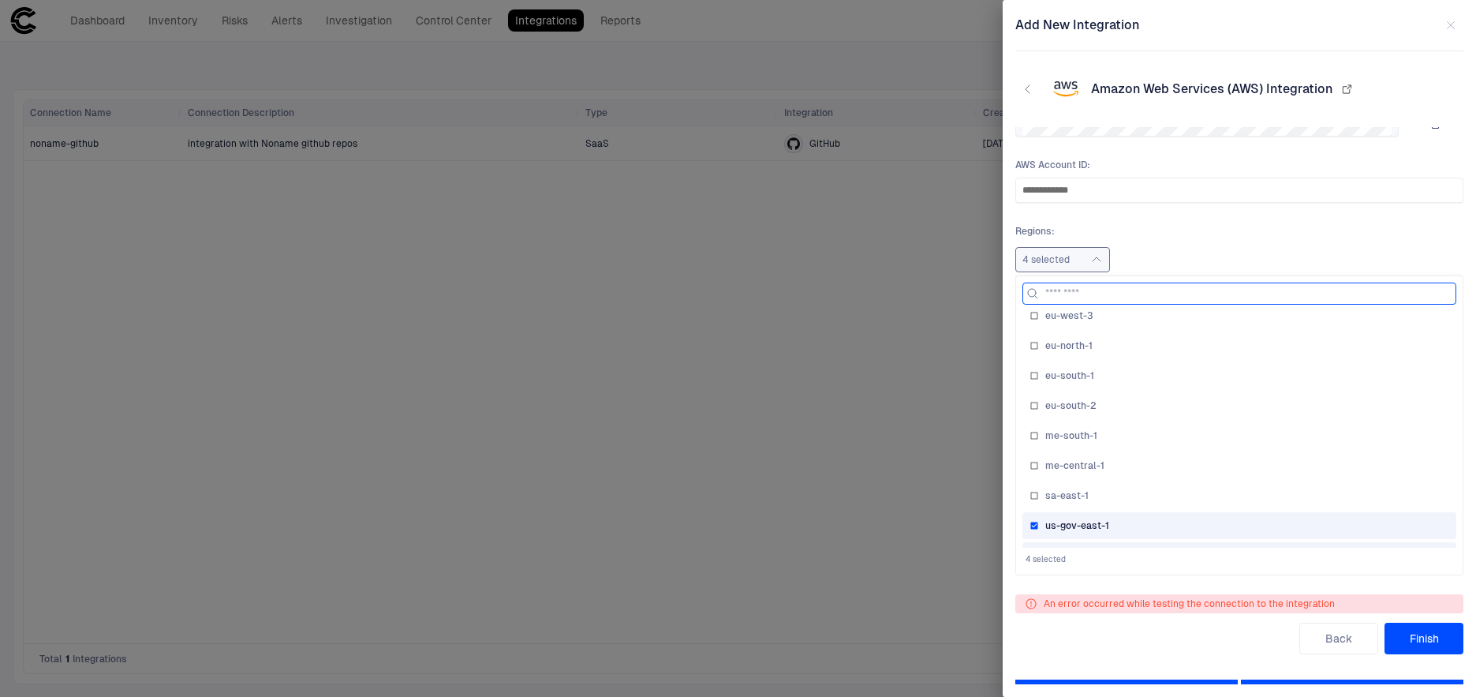
click at [1129, 527] on div "us-gov-east-1" at bounding box center [1239, 525] width 420 height 13
click at [1128, 527] on div "us-gov-west-1" at bounding box center [1239, 531] width 420 height 13
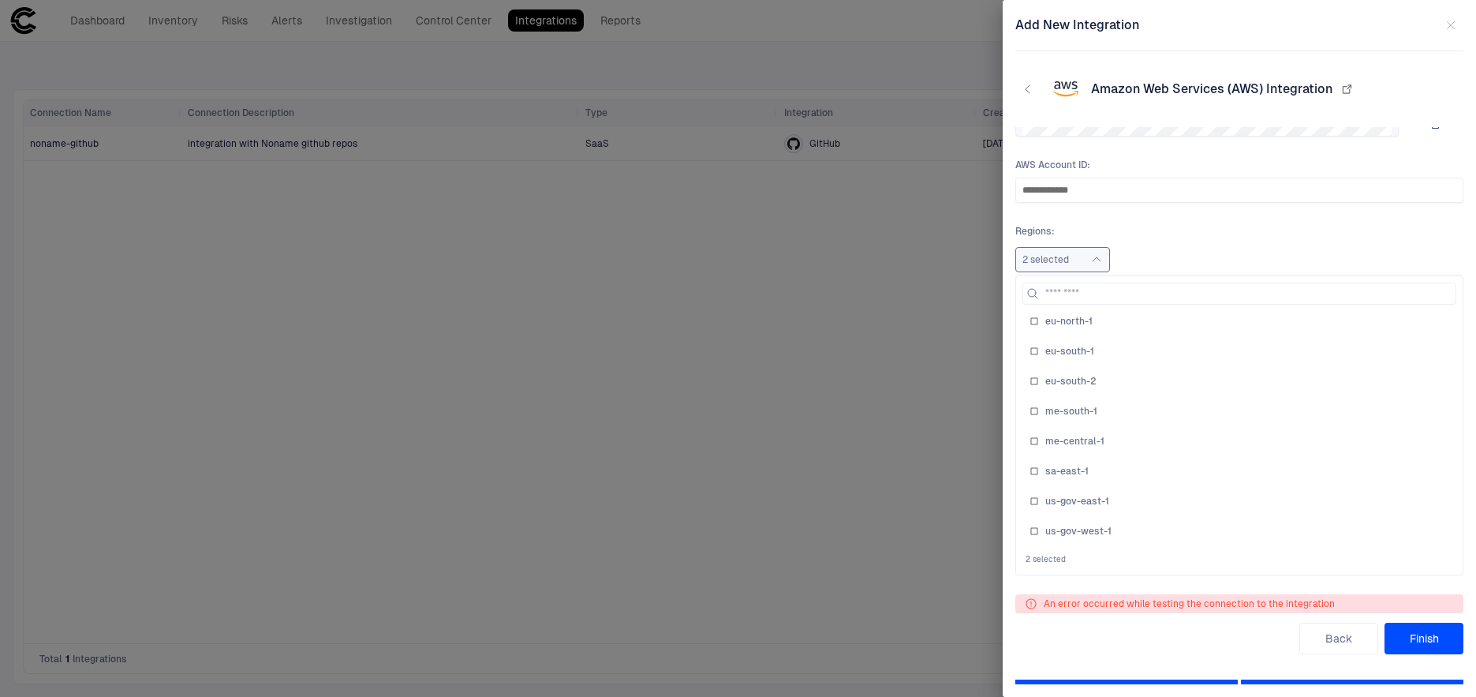
click at [1434, 644] on button "Finish" at bounding box center [1423, 638] width 79 height 32
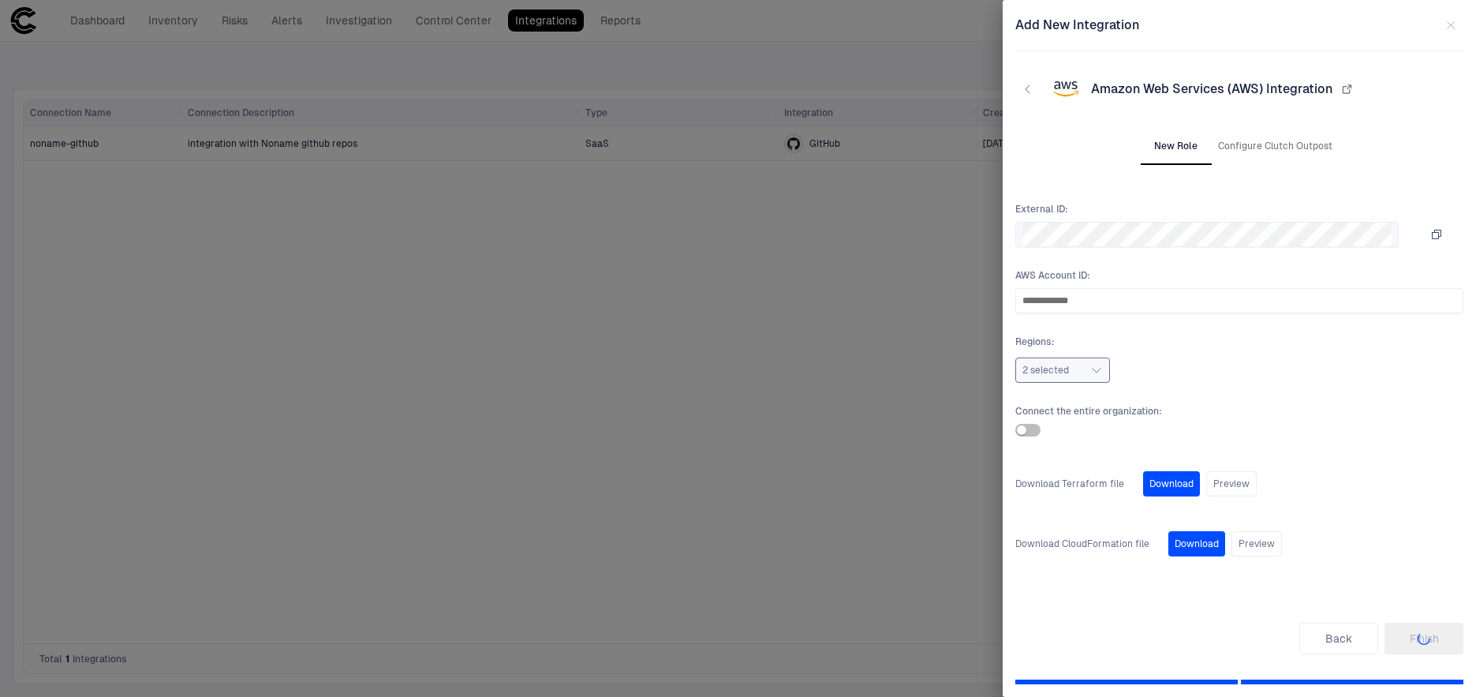
scroll to position [0, 0]
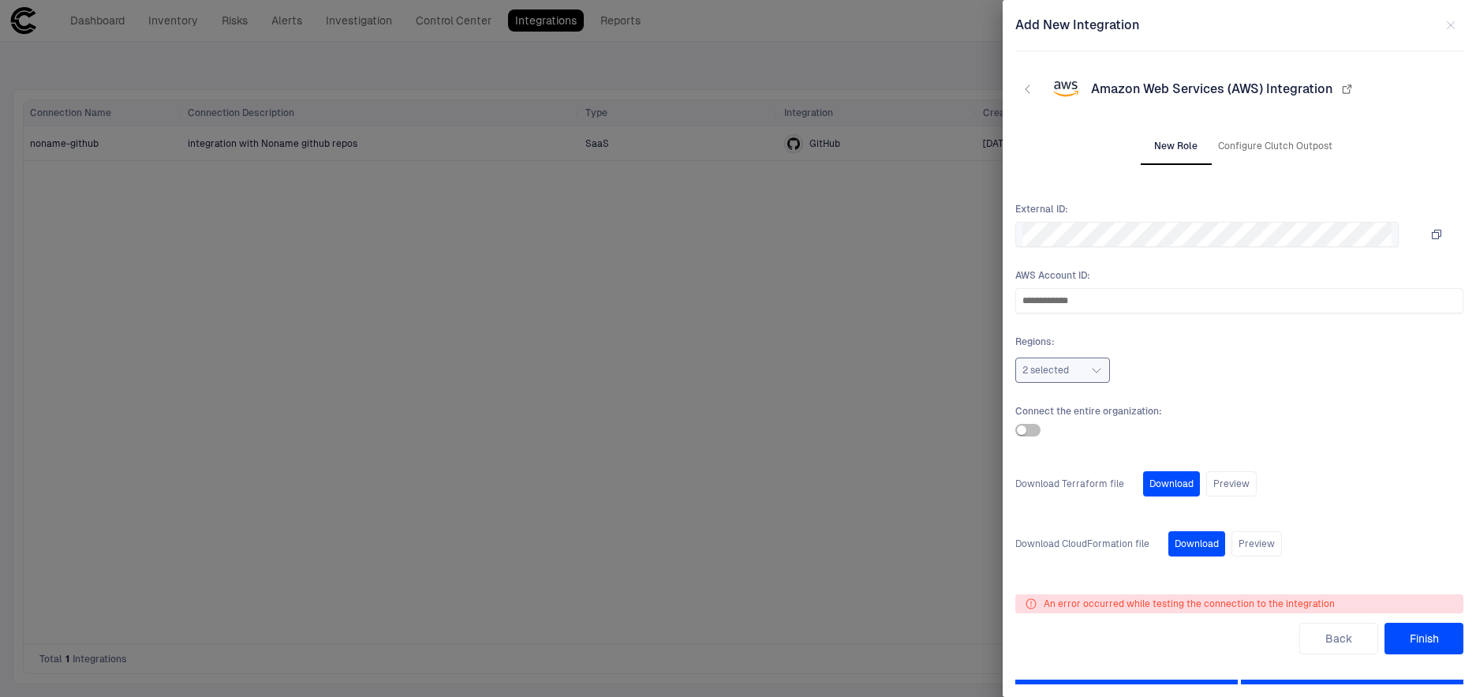
click at [1408, 635] on button "Finish" at bounding box center [1423, 638] width 79 height 32
click at [1243, 544] on button "Preview" at bounding box center [1256, 543] width 50 height 25
click at [1419, 567] on icon "button" at bounding box center [1419, 568] width 13 height 13
click at [1444, 566] on icon "button" at bounding box center [1444, 568] width 13 height 13
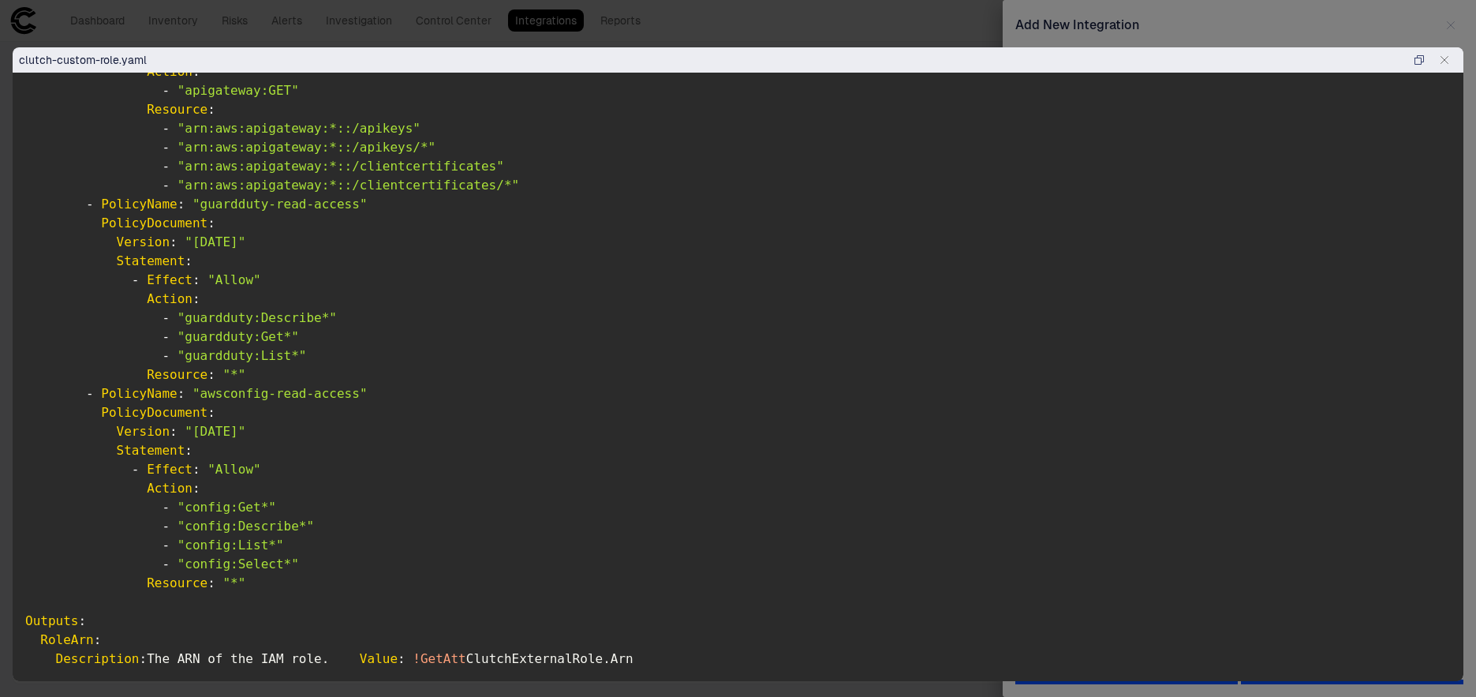
scroll to position [1197, 0]
click at [1447, 62] on icon "button" at bounding box center [1444, 60] width 7 height 7
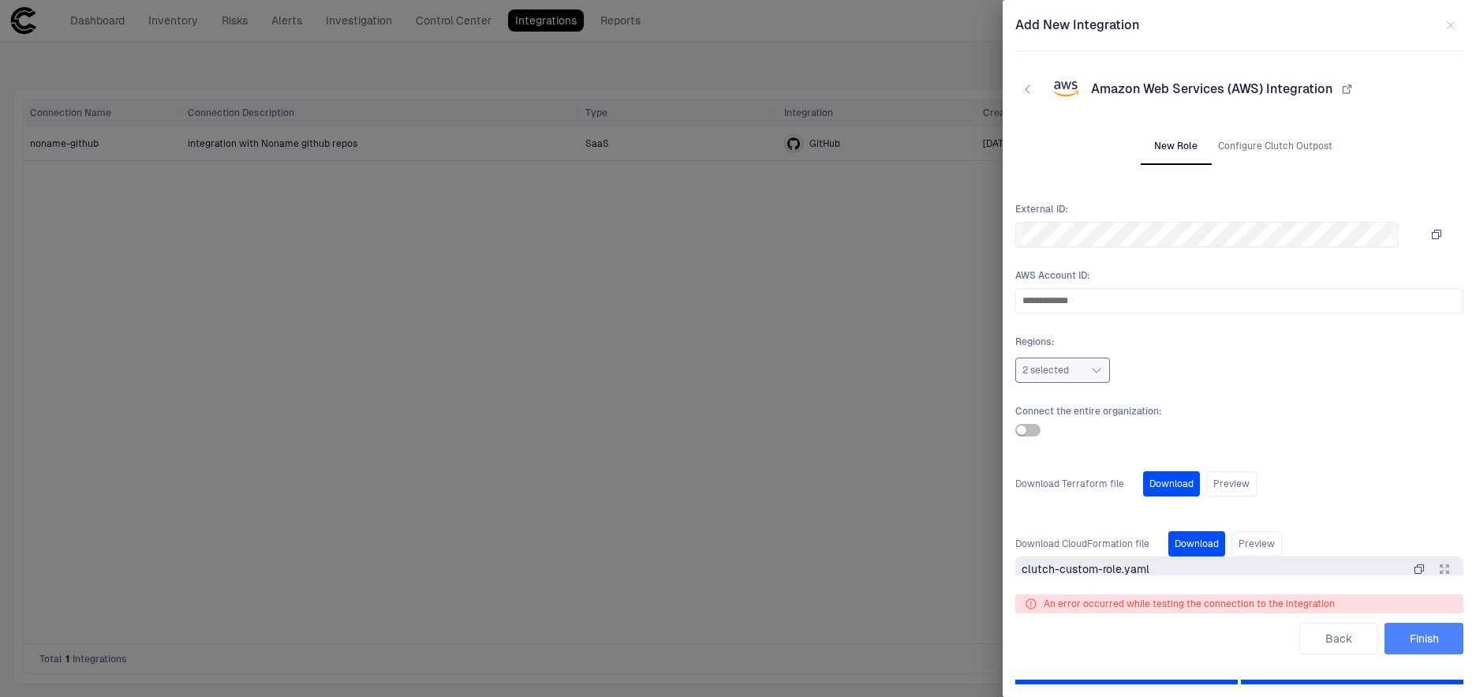
click at [1412, 637] on button "Finish" at bounding box center [1423, 638] width 79 height 32
click at [1346, 92] on icon "button" at bounding box center [1346, 89] width 13 height 13
click at [1055, 360] on button "2 selected" at bounding box center [1062, 369] width 95 height 25
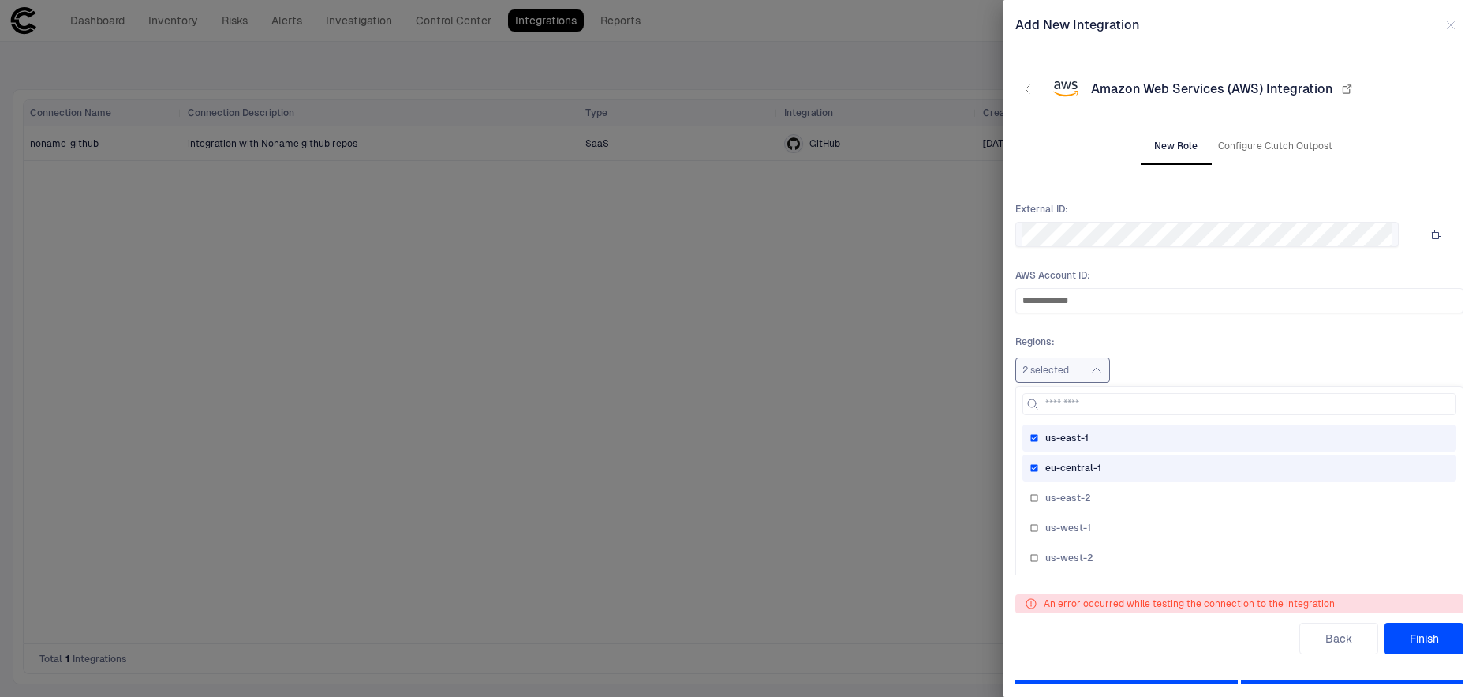
scroll to position [204, 0]
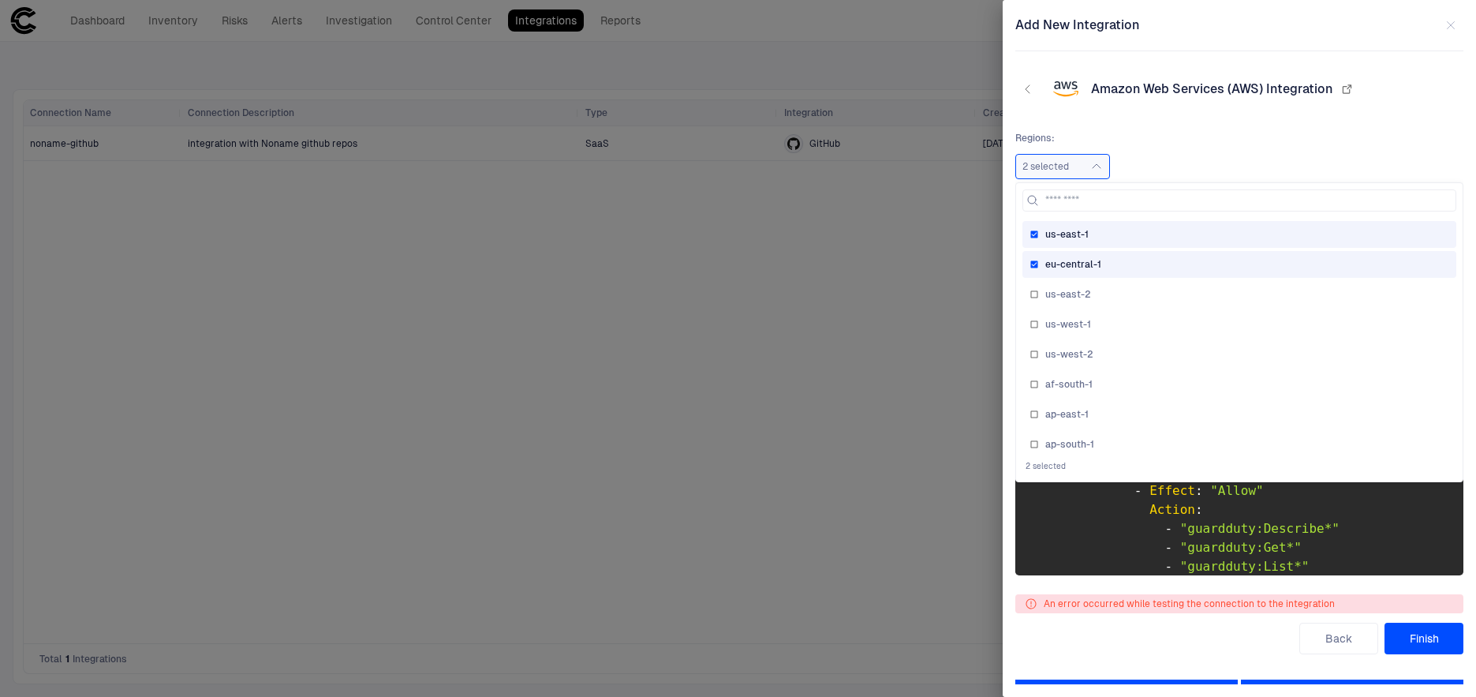
click at [1069, 260] on span "eu-central-1" at bounding box center [1073, 264] width 56 height 13
click at [1197, 106] on div "Add New Integration Amazon Web Services (AWS) Integration New Role Configure Cl…" at bounding box center [1239, 333] width 448 height 641
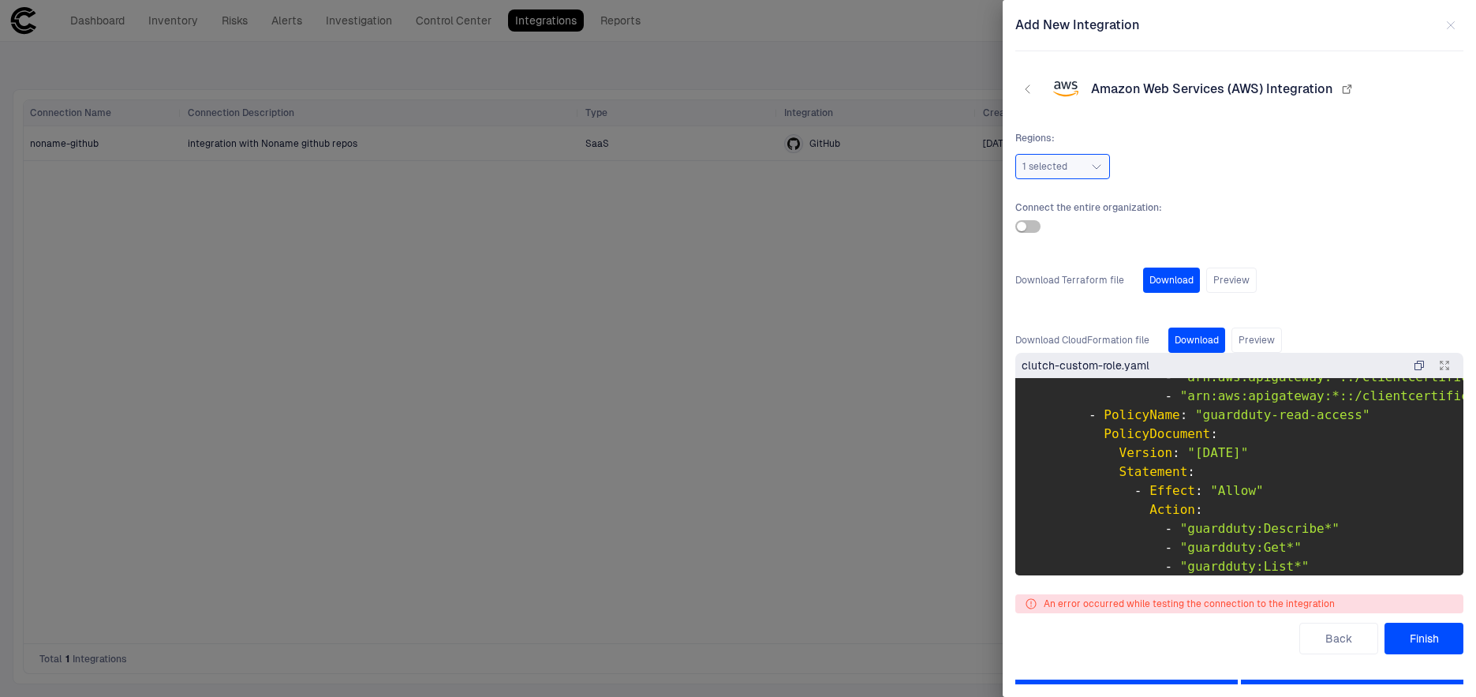
click at [1419, 634] on button "Finish" at bounding box center [1423, 638] width 79 height 32
click at [1451, 23] on icon "button" at bounding box center [1450, 25] width 13 height 13
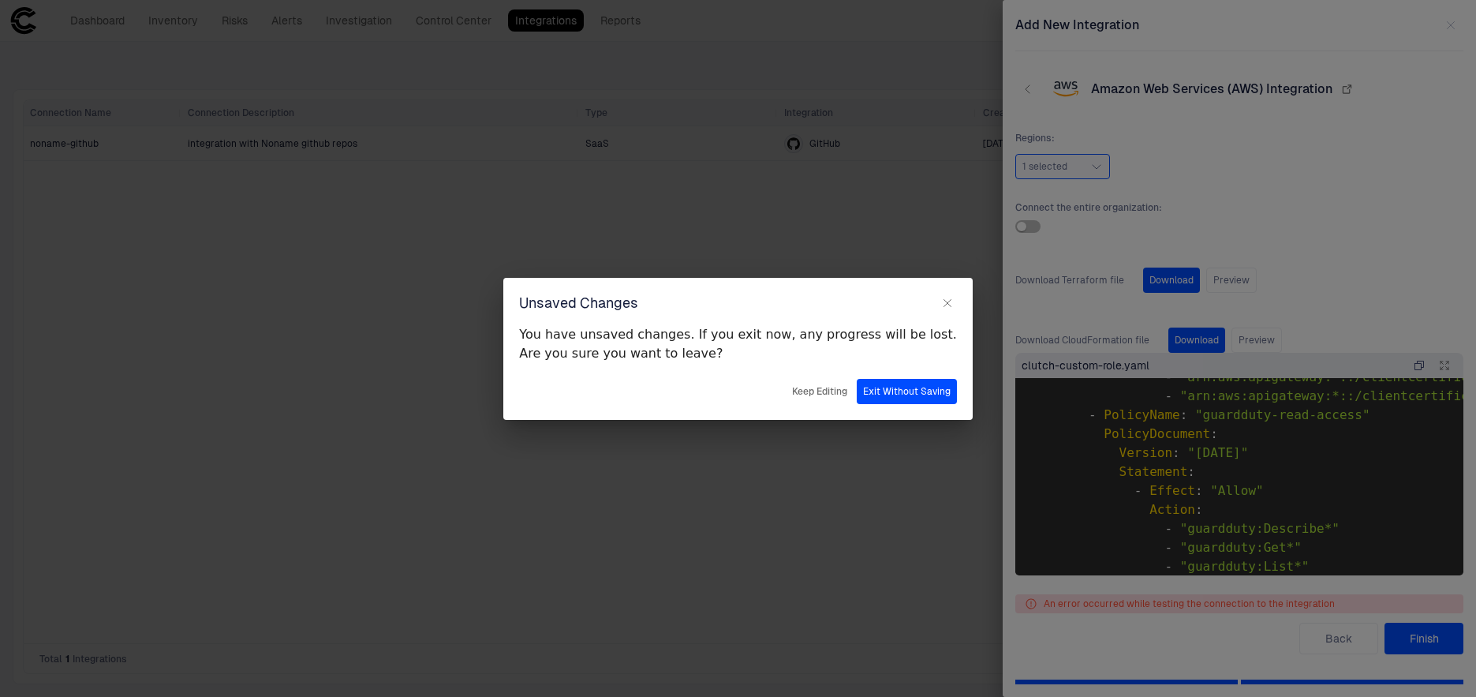
click at [863, 392] on button "Exit Without Saving" at bounding box center [907, 391] width 100 height 25
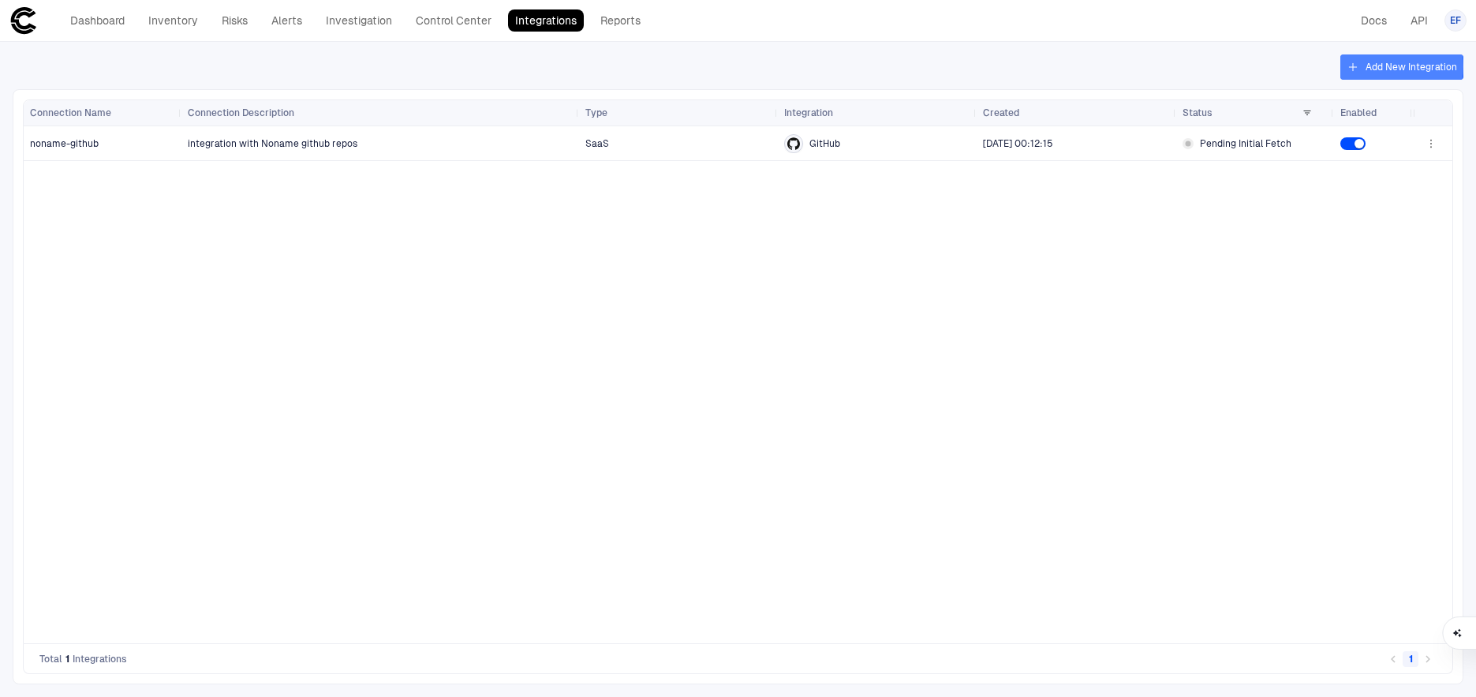
click at [1370, 66] on button "Add New Integration" at bounding box center [1401, 66] width 123 height 25
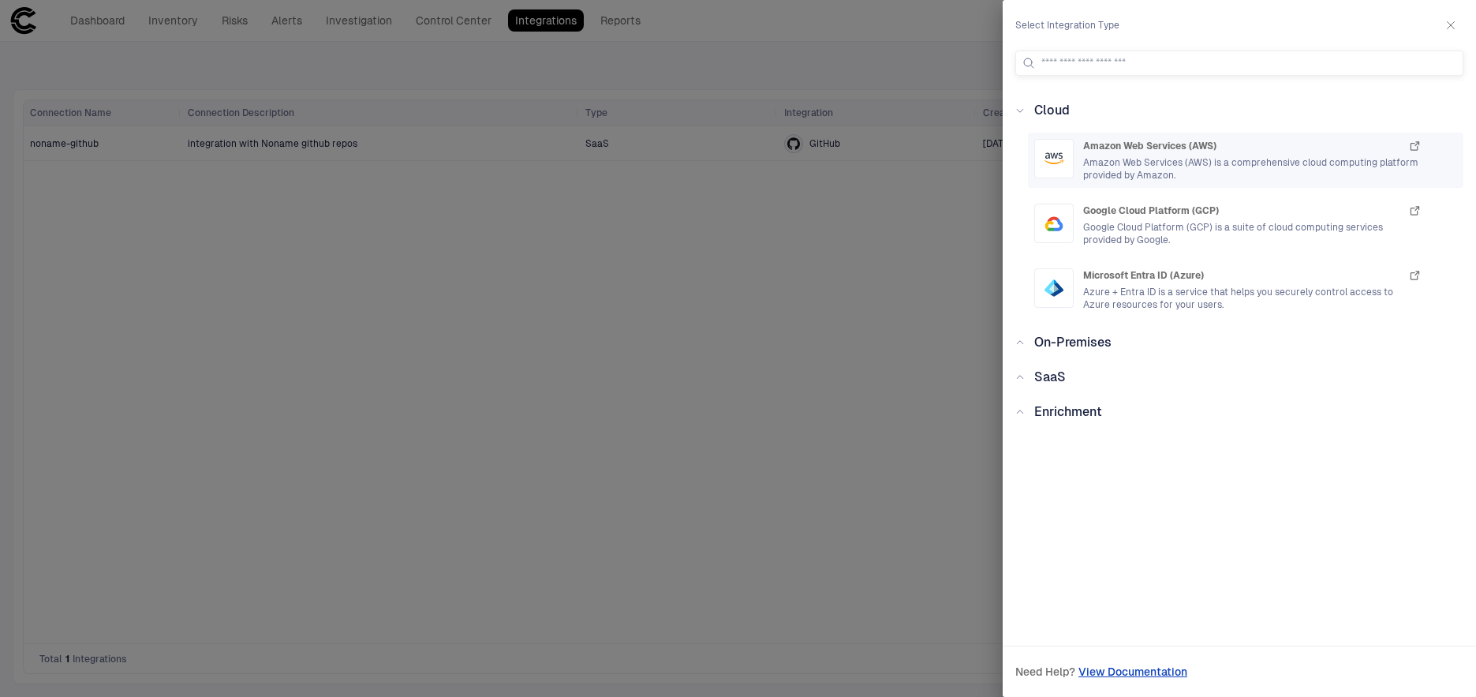
click at [1245, 161] on span "Amazon Web Services (AWS) is a comprehensive cloud computing platform provided …" at bounding box center [1252, 168] width 338 height 25
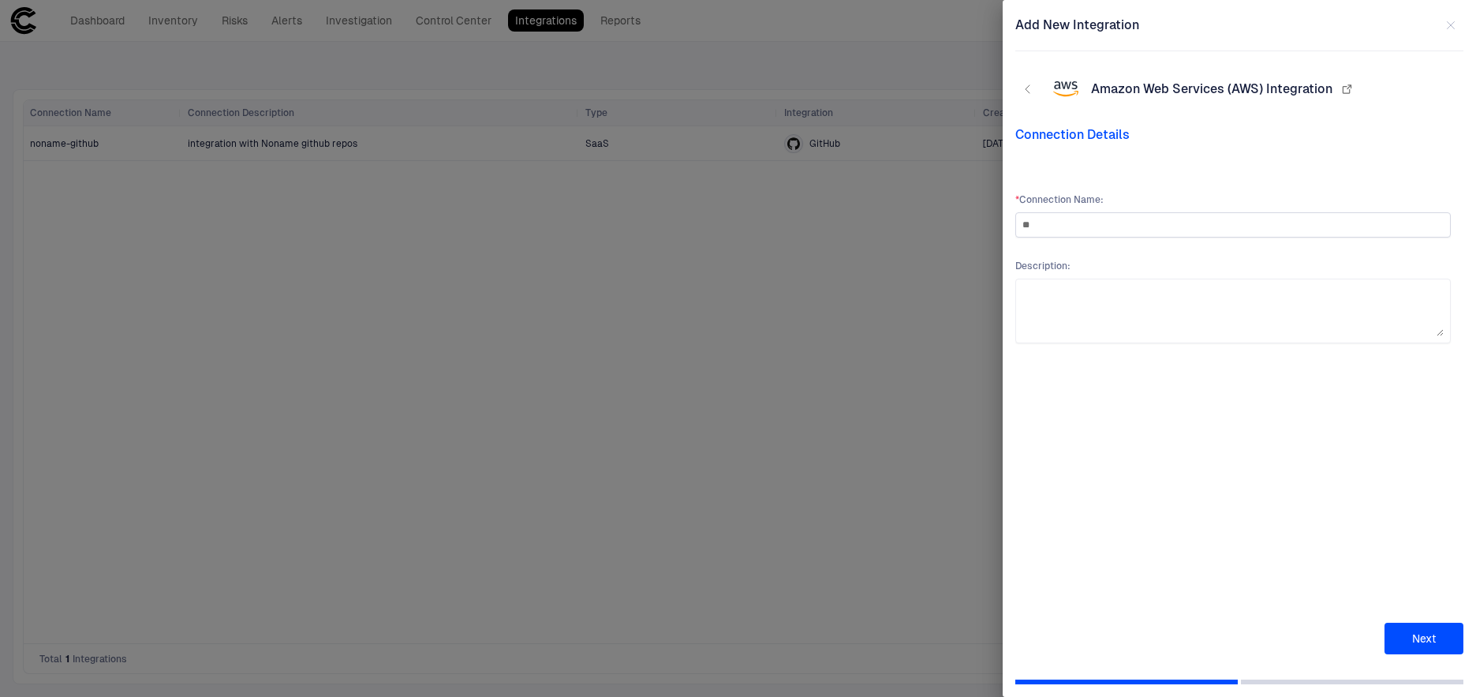
type input "**********"
click at [1113, 293] on textarea at bounding box center [1232, 311] width 421 height 50
paste textarea "**********"
type textarea "**********"
click at [1411, 642] on button "Next" at bounding box center [1423, 638] width 79 height 32
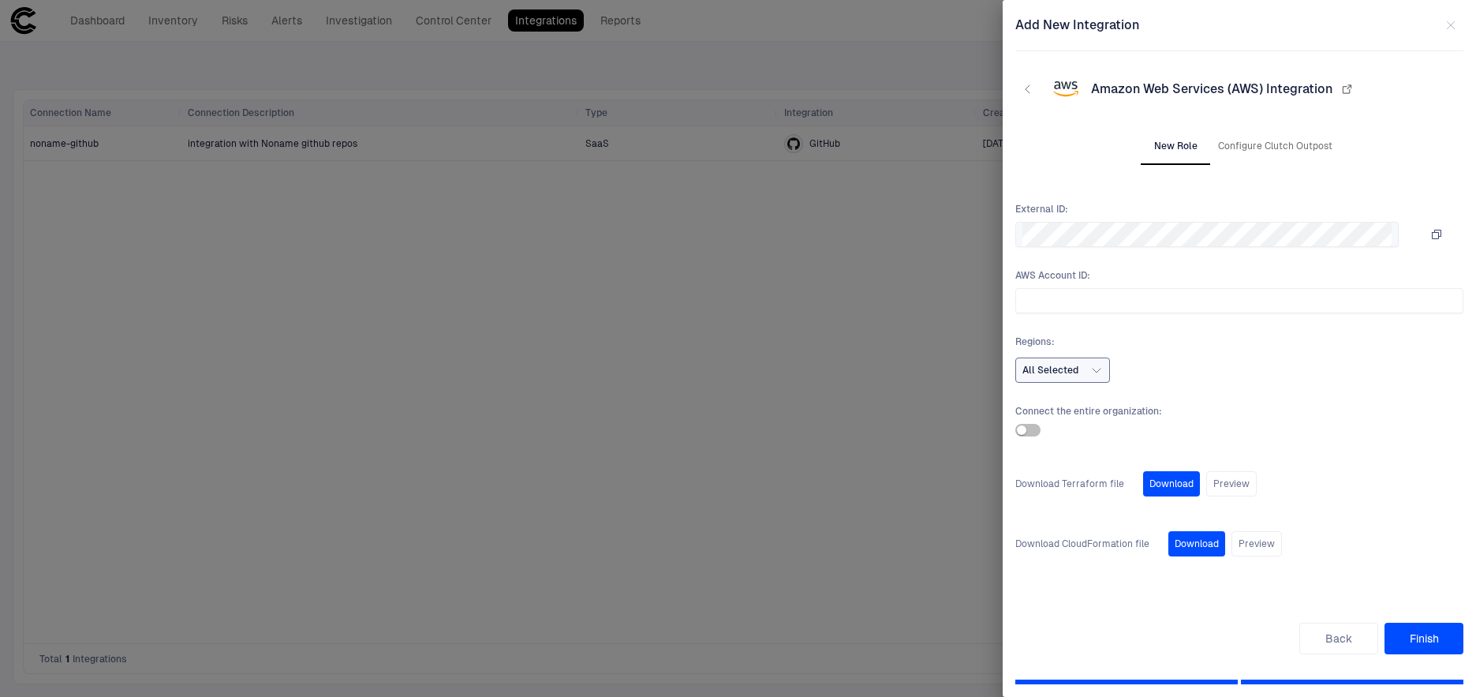
click at [1048, 364] on span "All Selected" at bounding box center [1050, 370] width 56 height 13
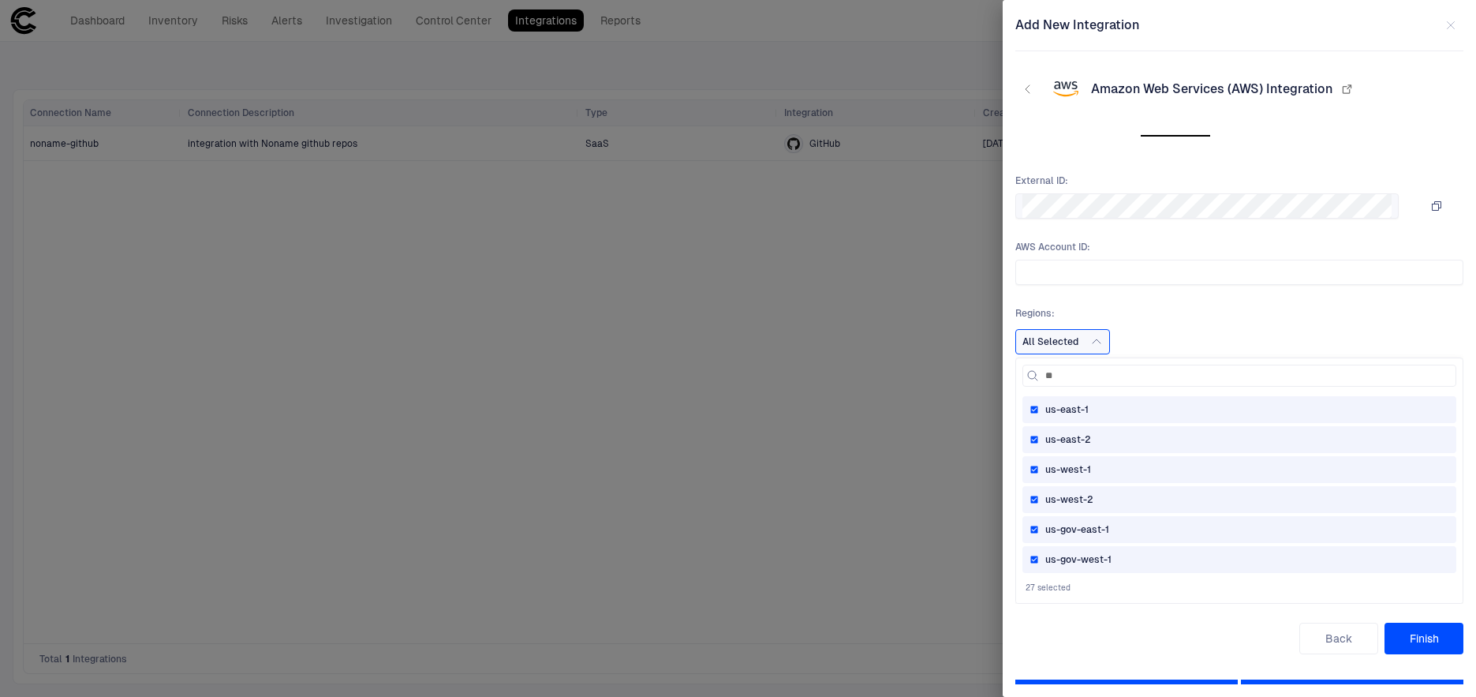
scroll to position [28, 0]
type input "***"
click at [1074, 554] on span "us-gov-west-1" at bounding box center [1078, 559] width 66 height 13
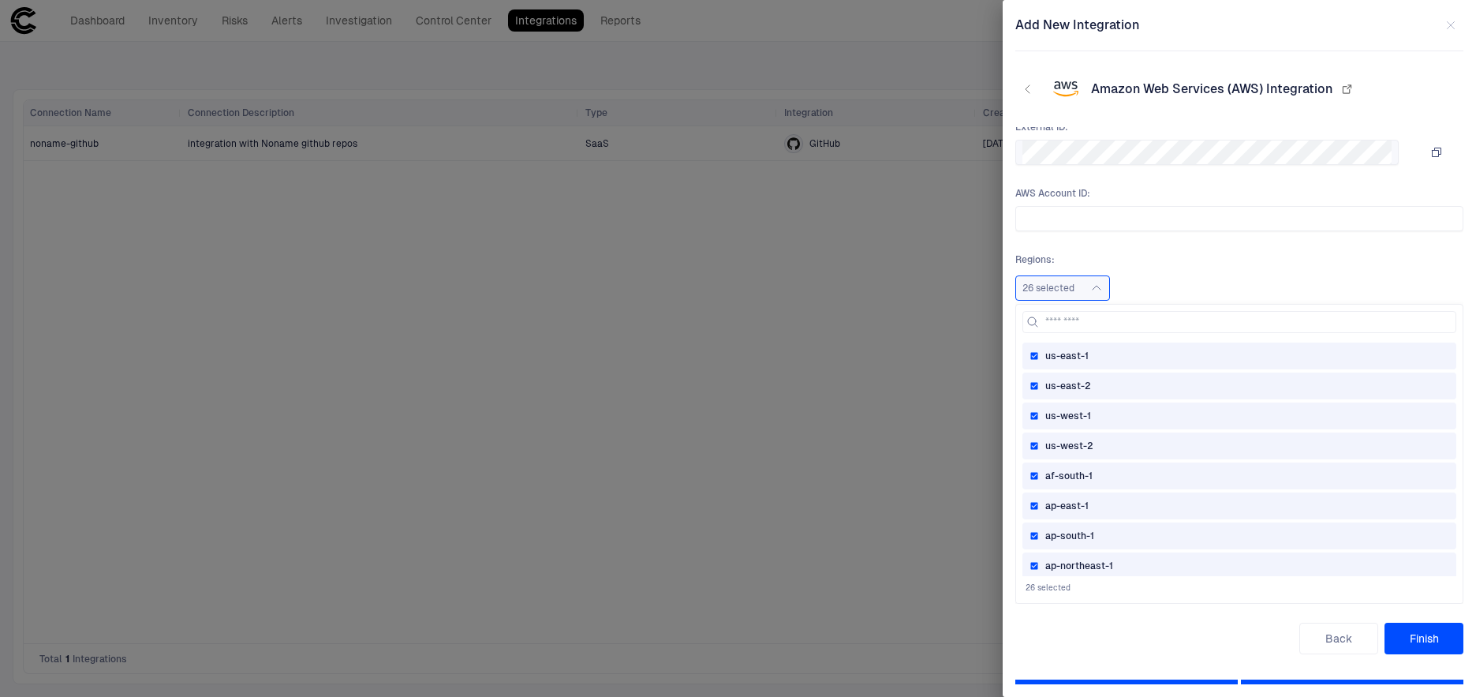
click at [1074, 530] on span "ap-south-1" at bounding box center [1069, 535] width 49 height 13
click at [1074, 500] on span "ap-east-1" at bounding box center [1066, 505] width 43 height 13
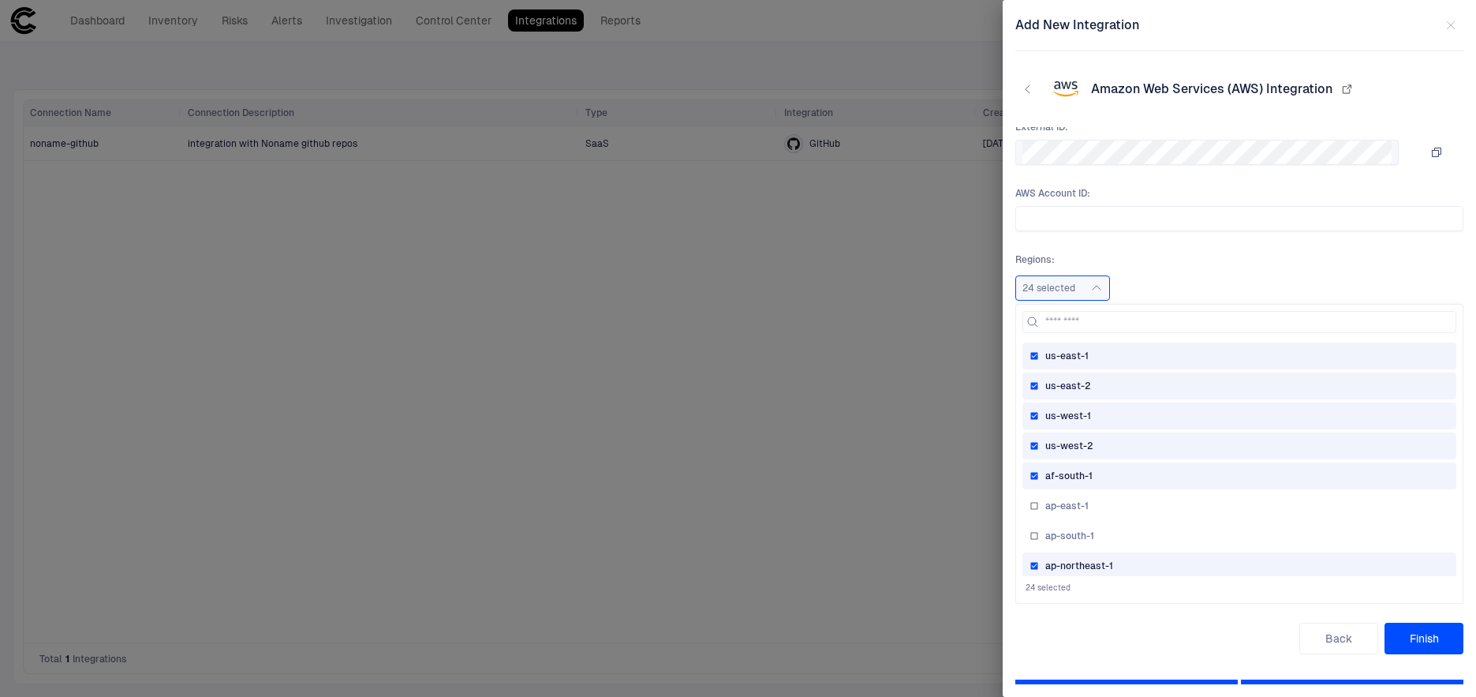
click at [1074, 476] on span "af-south-1" at bounding box center [1068, 475] width 47 height 13
click at [1074, 449] on span "us-west-2" at bounding box center [1069, 445] width 48 height 13
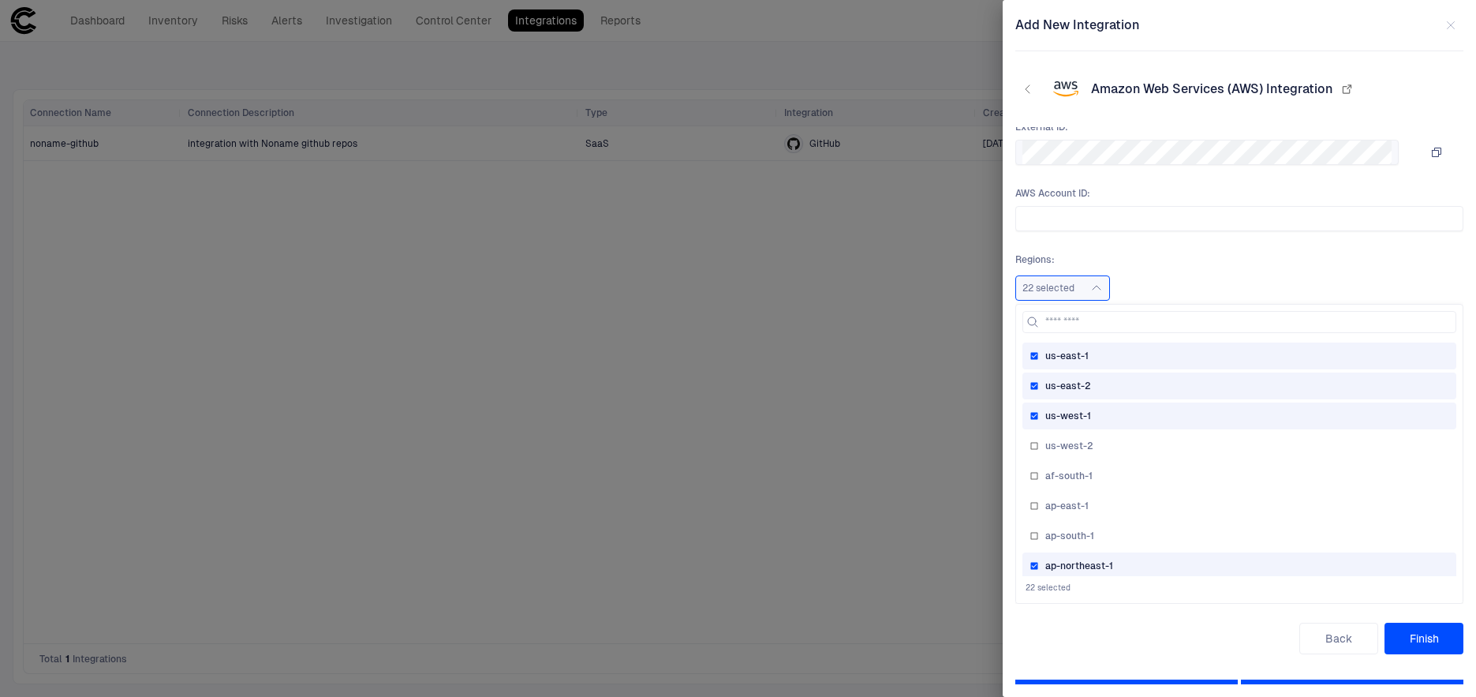
click at [1074, 416] on span "us-west-1" at bounding box center [1068, 415] width 46 height 13
click at [1074, 382] on span "us-east-2" at bounding box center [1068, 385] width 46 height 13
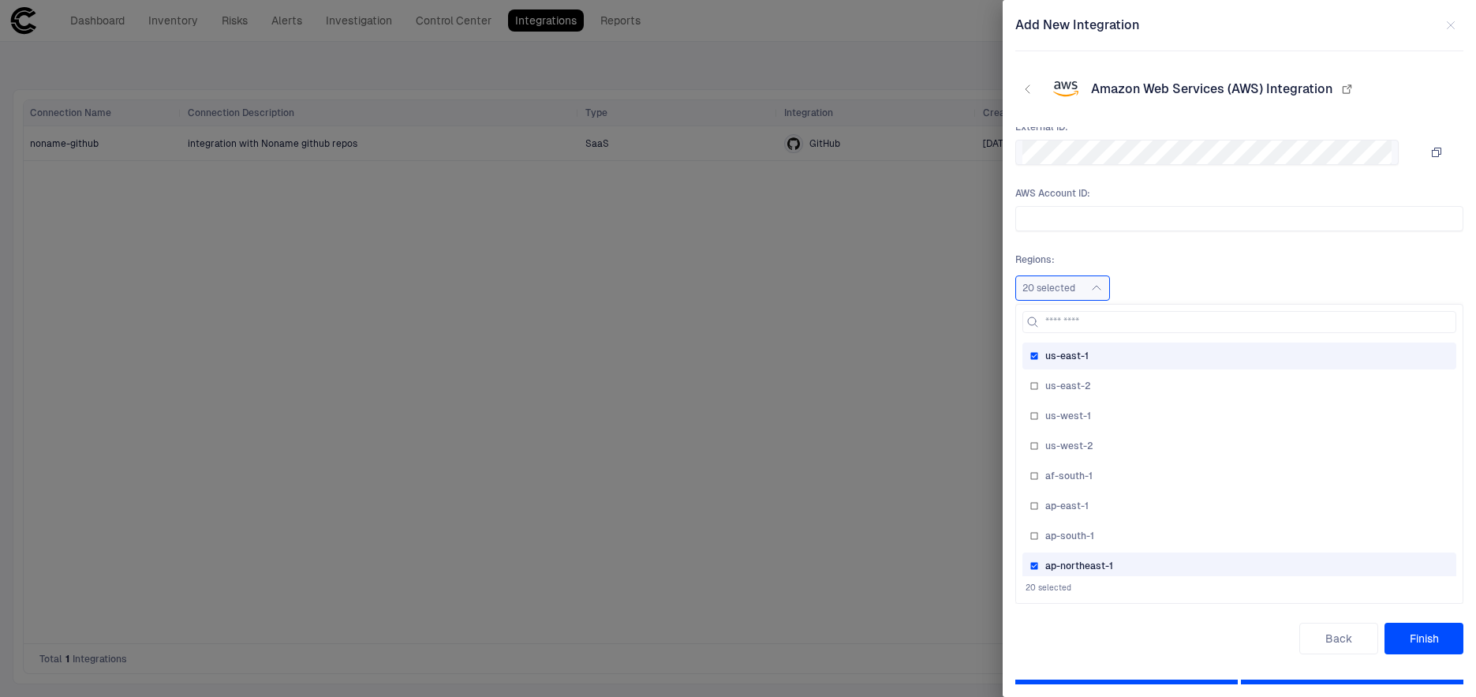
click at [1074, 568] on span "ap-northeast-1" at bounding box center [1079, 565] width 68 height 13
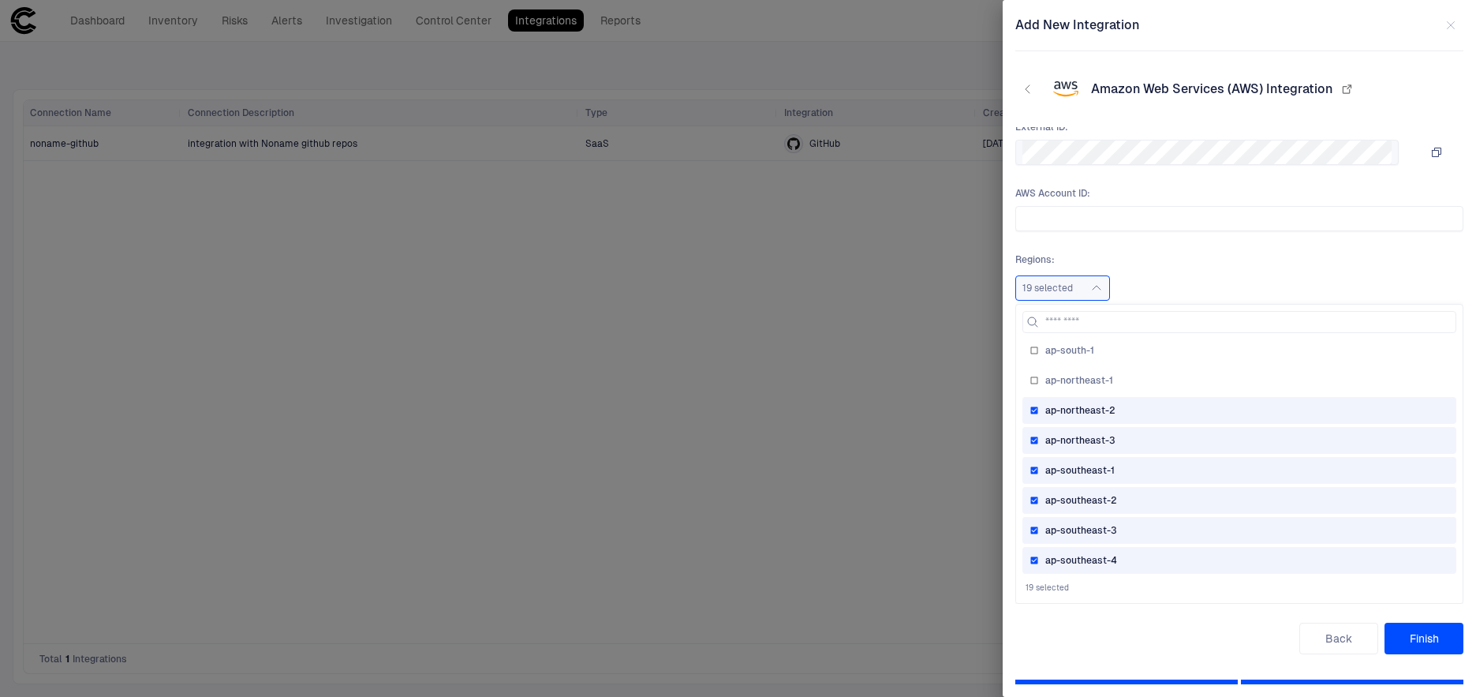
scroll to position [202, 0]
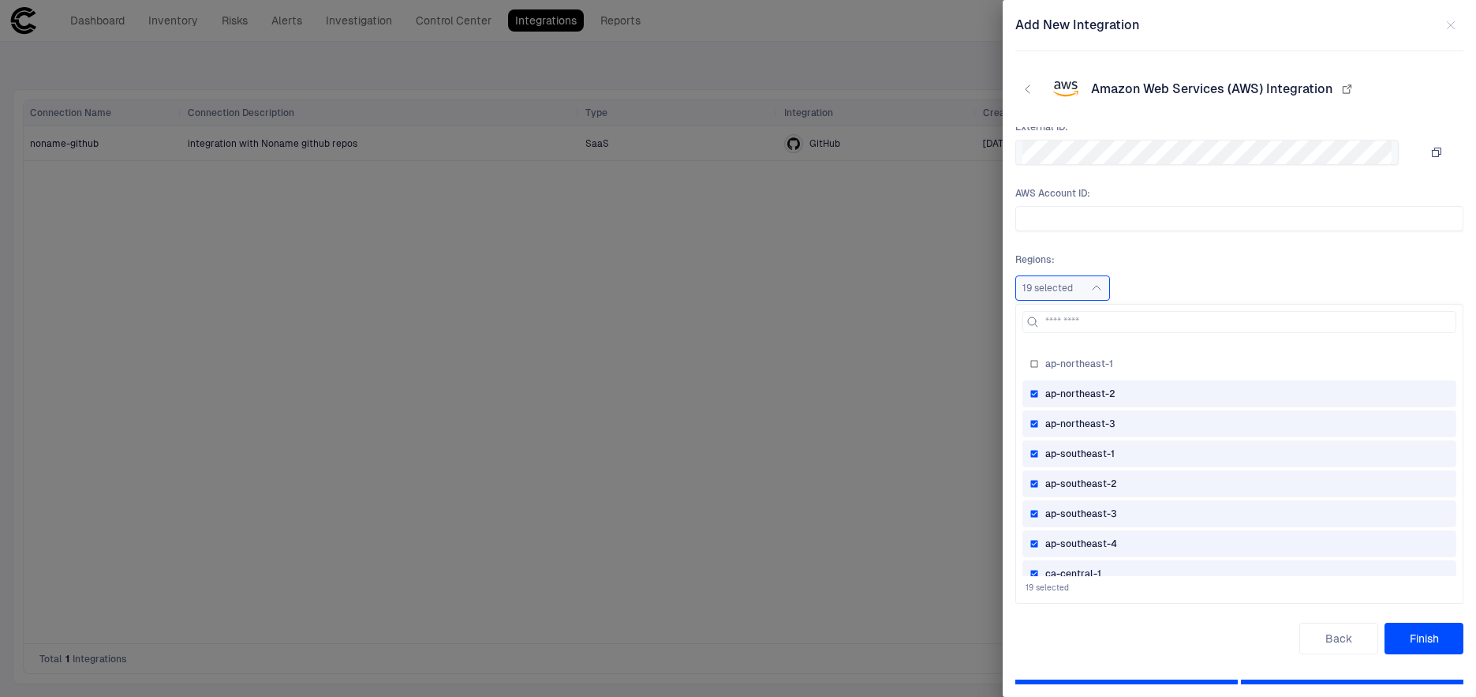
click at [1149, 394] on div "ap-northeast-2" at bounding box center [1239, 393] width 420 height 13
click at [1147, 422] on div "ap-northeast-3" at bounding box center [1239, 423] width 420 height 13
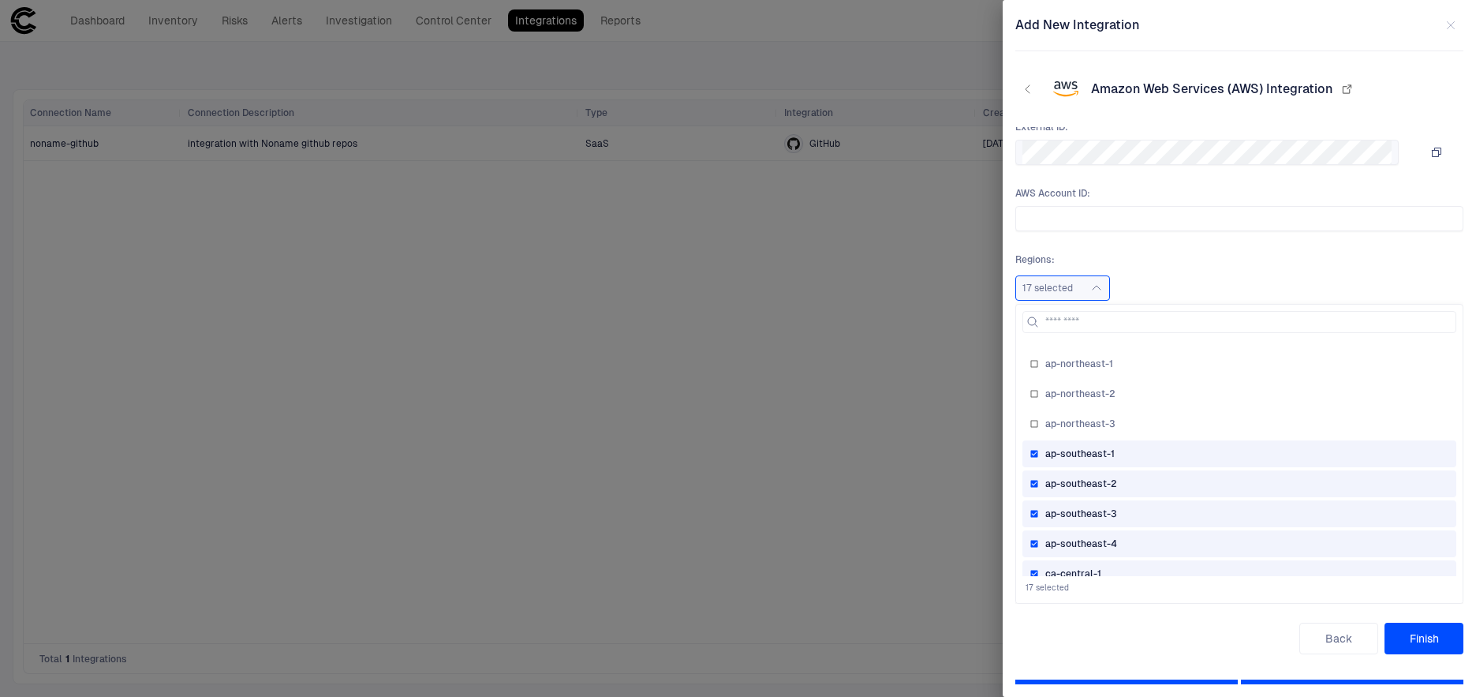
drag, startPoint x: 1147, startPoint y: 452, endPoint x: 1143, endPoint y: 510, distance: 57.7
click at [1143, 510] on div "us-east-1 us-east-2 us-west-1 us-west-2 af-south-1 [GEOGRAPHIC_DATA]-east-1 [GE…" at bounding box center [1239, 457] width 434 height 237
click at [1142, 487] on div "ap-southeast-2" at bounding box center [1239, 483] width 420 height 13
click at [1142, 460] on div "ap-southeast-1" at bounding box center [1239, 453] width 434 height 27
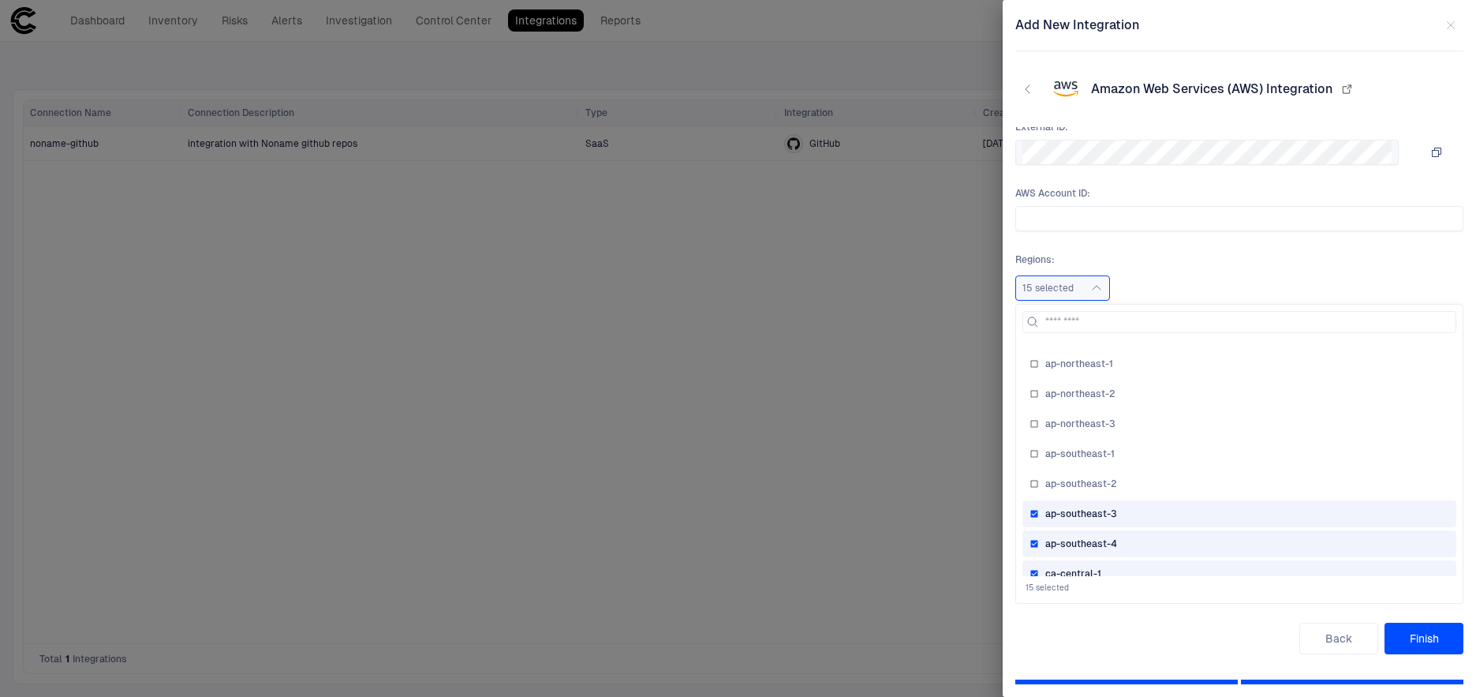
click at [1142, 511] on div "ap-southeast-3" at bounding box center [1239, 513] width 420 height 13
click at [1142, 551] on div "ap-southeast-4" at bounding box center [1239, 543] width 434 height 27
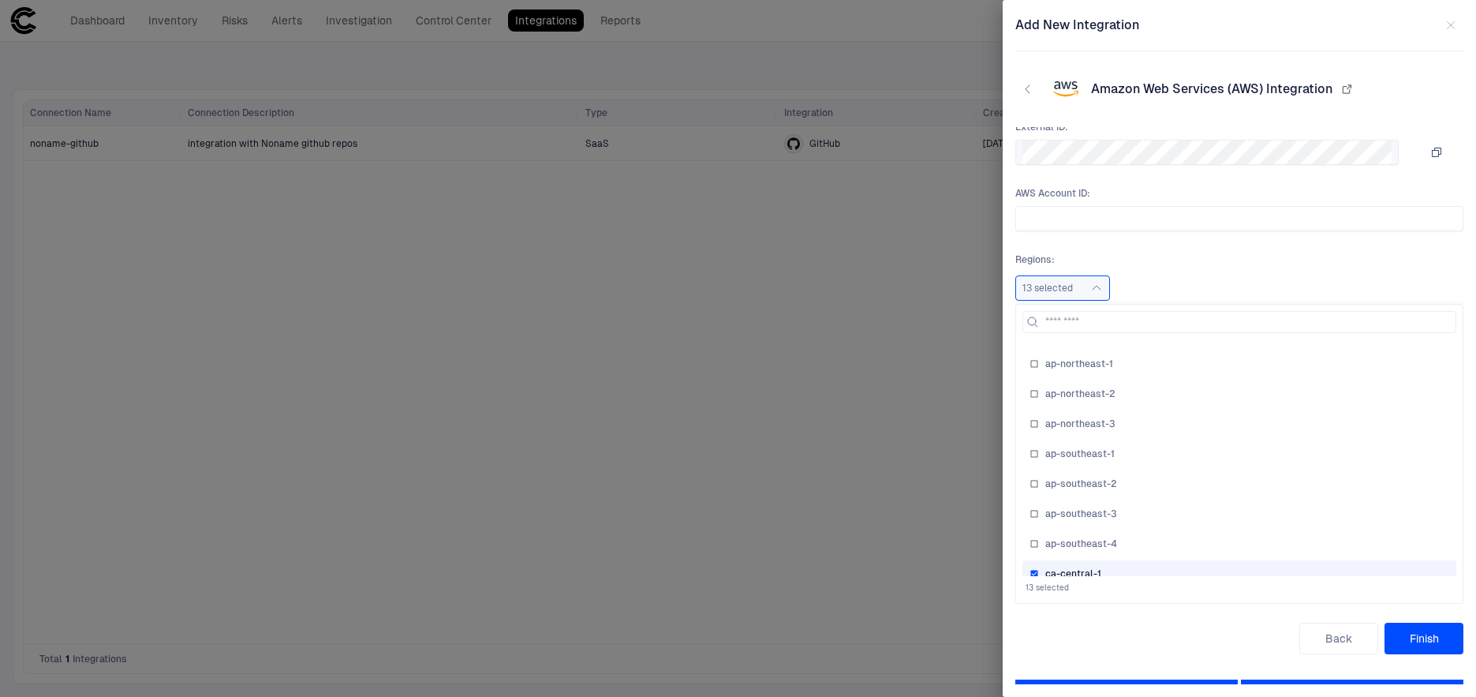
click at [1143, 561] on div "ca-central-1" at bounding box center [1239, 573] width 434 height 27
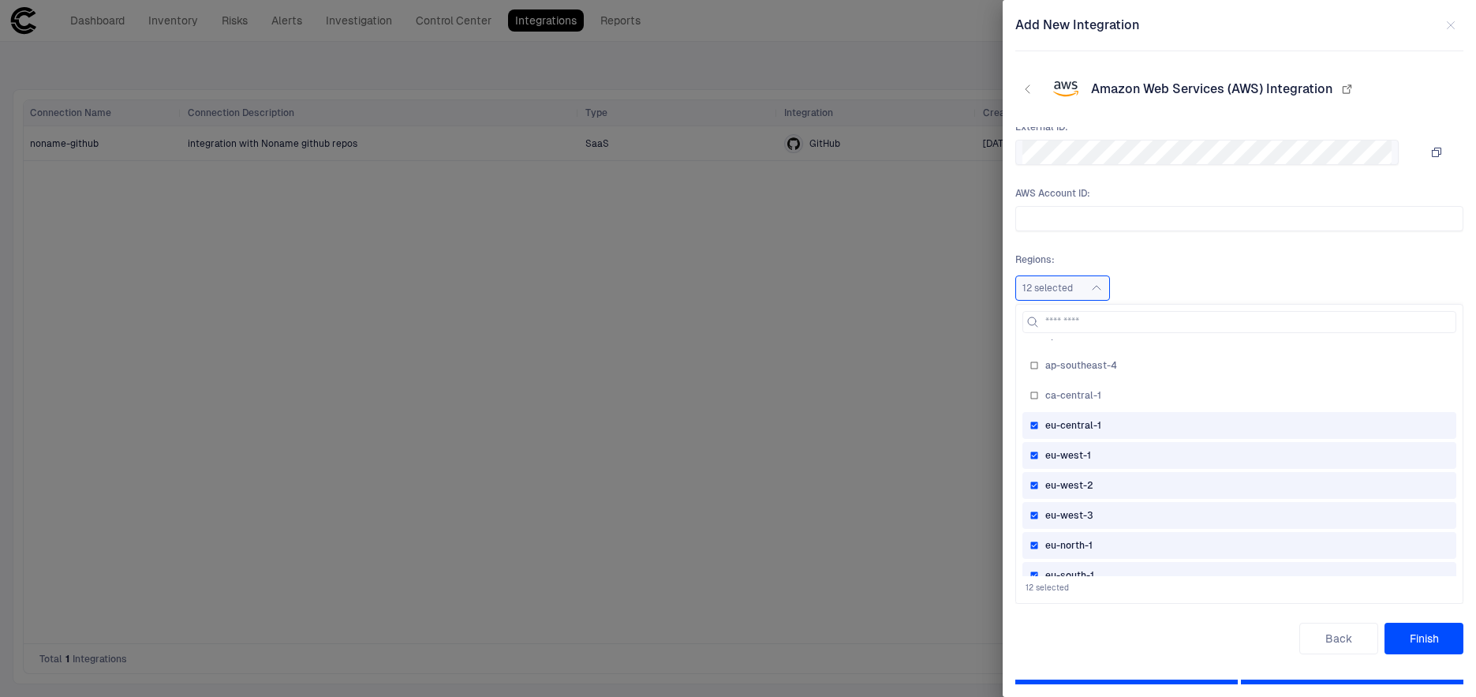
scroll to position [402, 0]
click at [1126, 401] on div "eu-central-1" at bounding box center [1239, 404] width 420 height 13
click at [1125, 435] on div "eu-west-1" at bounding box center [1239, 434] width 420 height 13
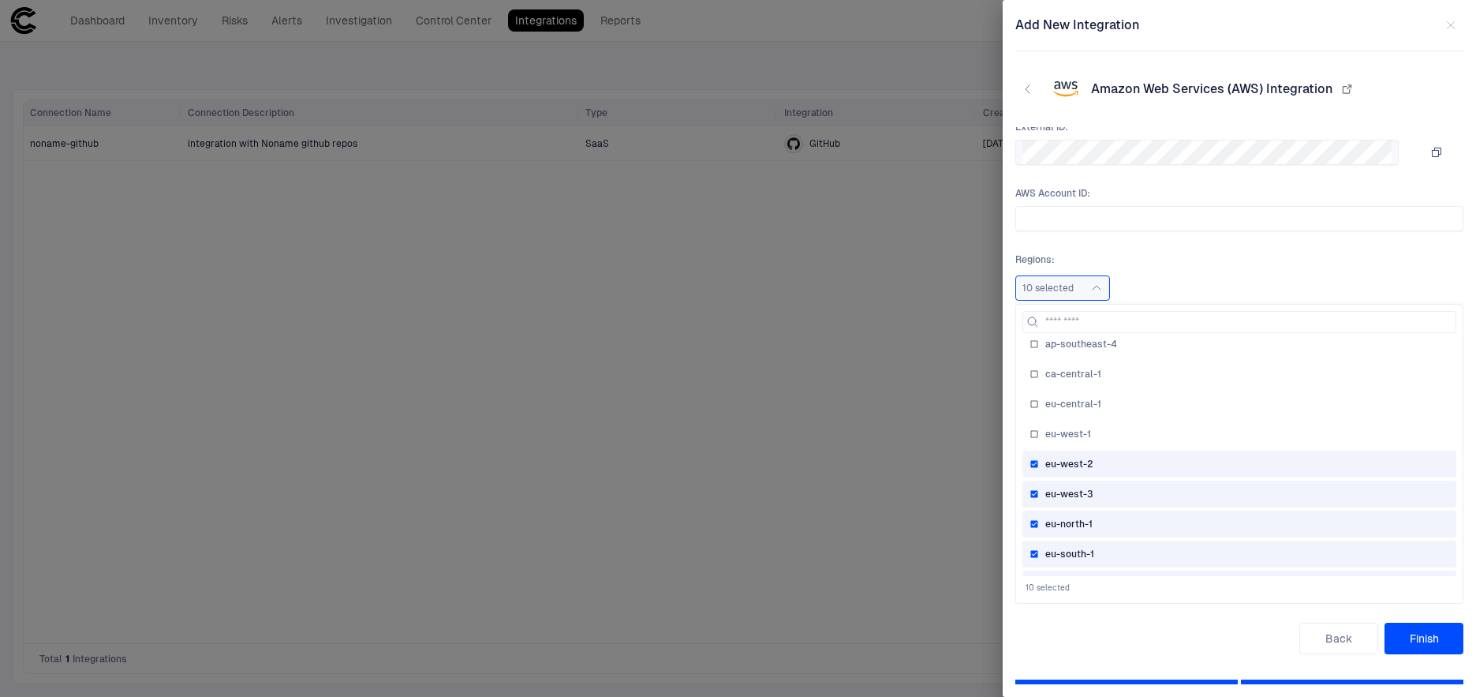
click at [1125, 464] on div "eu-west-2" at bounding box center [1239, 464] width 420 height 13
click at [1125, 498] on div "eu-west-3" at bounding box center [1239, 493] width 420 height 13
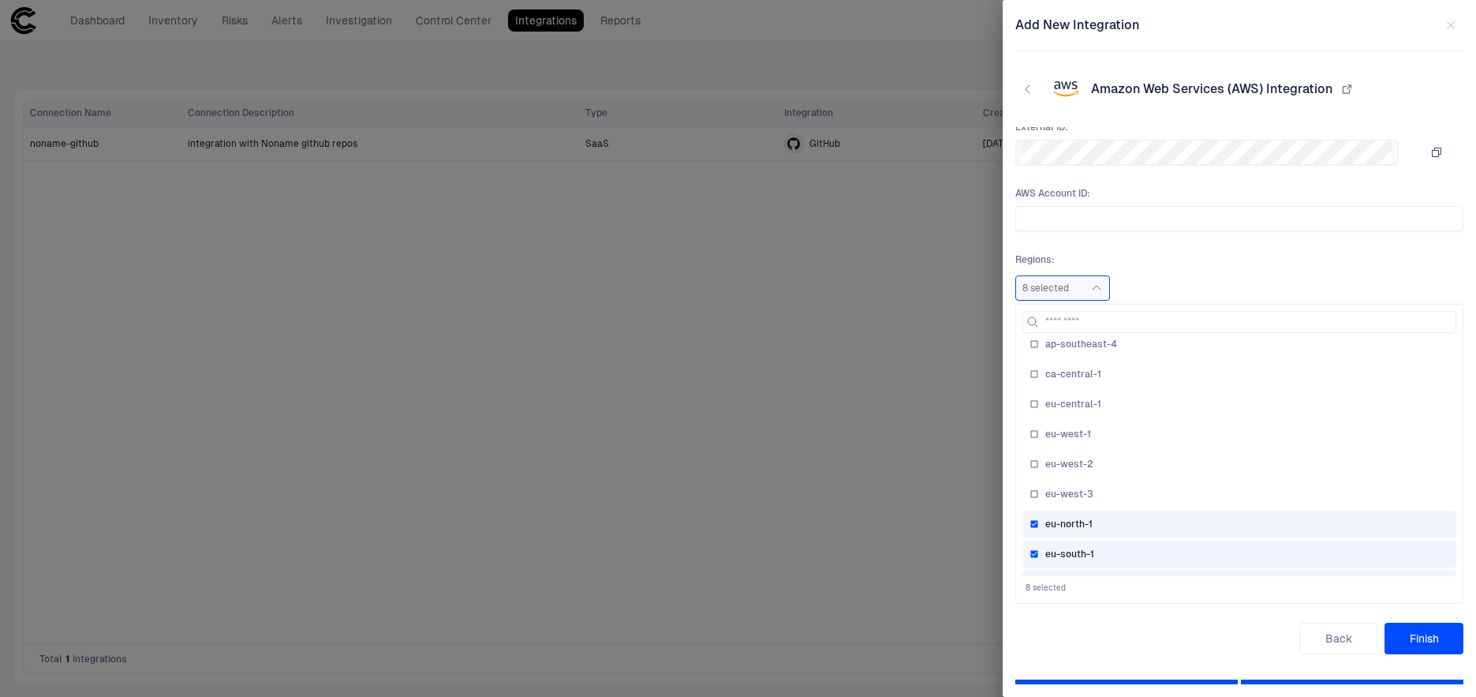
click at [1125, 527] on div "eu-north-1" at bounding box center [1239, 523] width 420 height 13
click at [1125, 553] on div "eu-south-1" at bounding box center [1239, 553] width 420 height 13
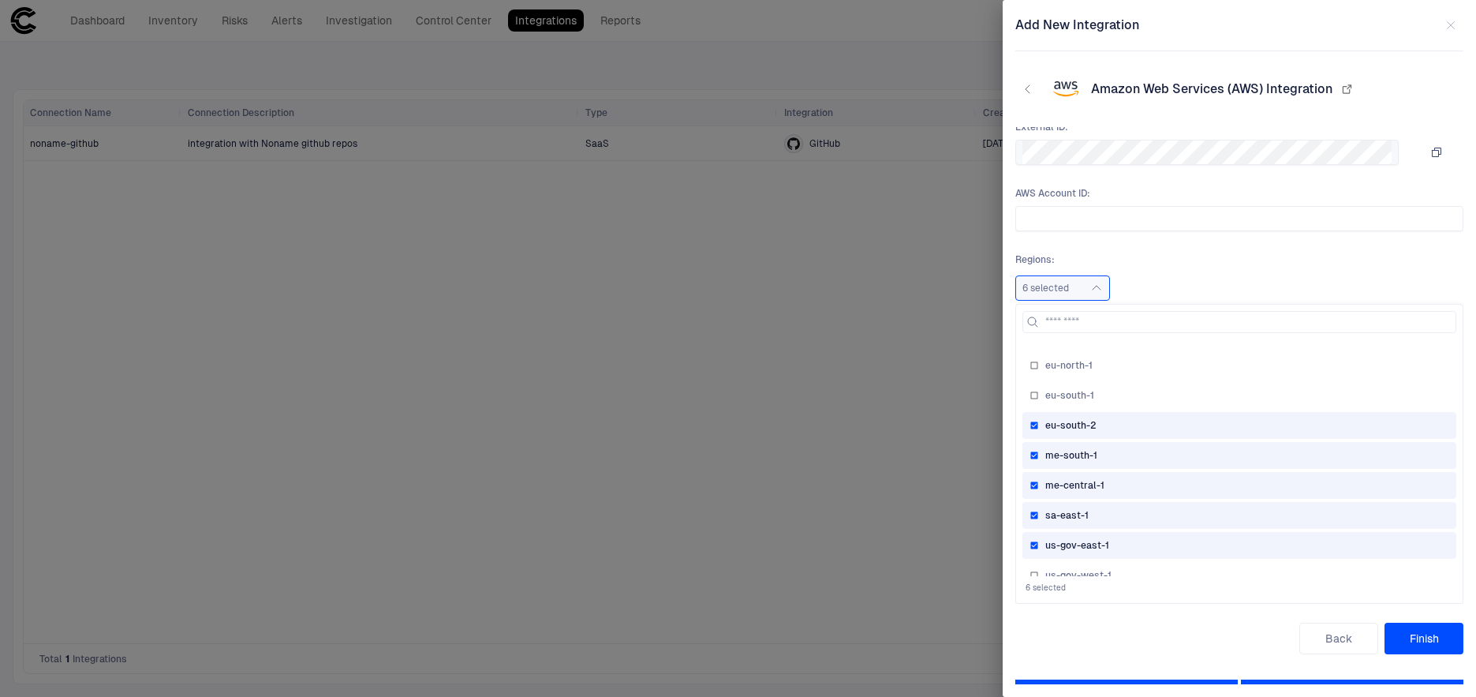
scroll to position [576, 0]
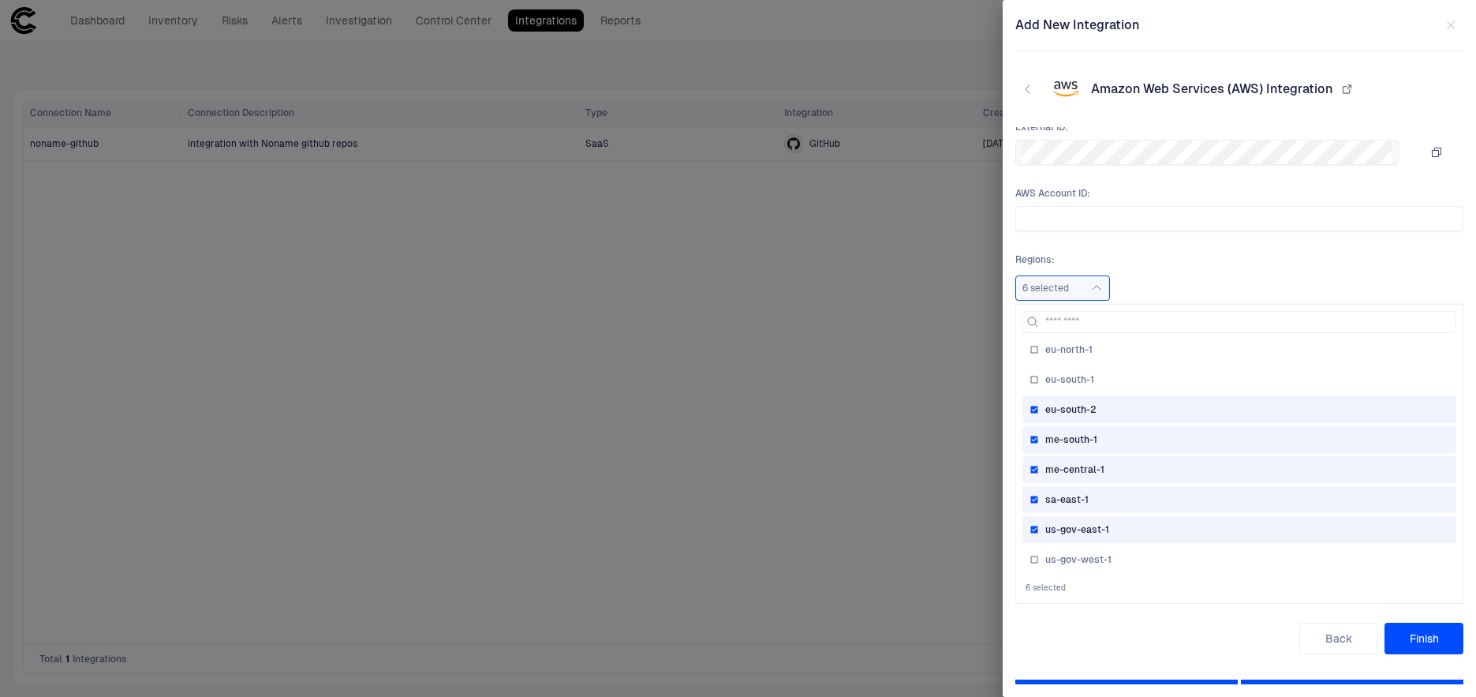
click at [1127, 409] on div "eu-south-2" at bounding box center [1239, 409] width 420 height 13
click at [1120, 442] on div "me-south-1" at bounding box center [1239, 439] width 420 height 13
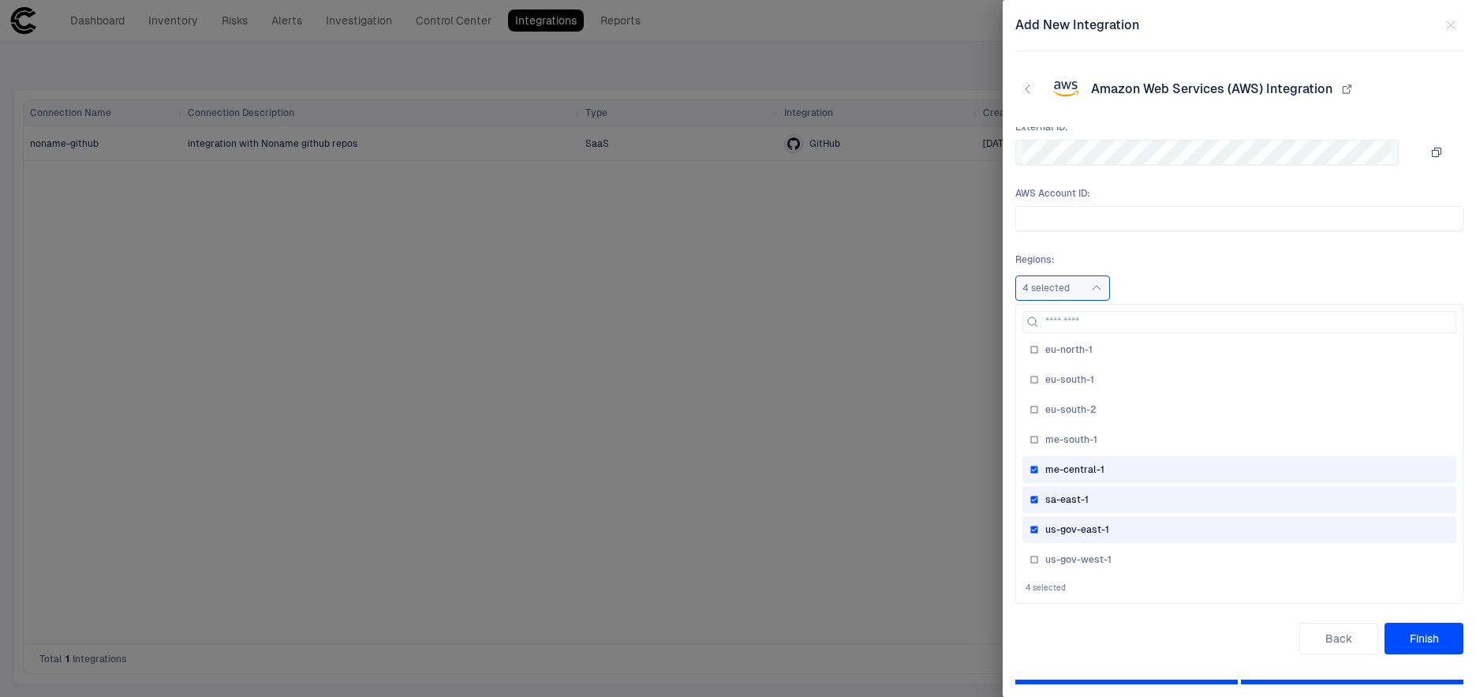
click at [1120, 468] on div "me-central-1" at bounding box center [1239, 469] width 420 height 13
click at [1120, 495] on div "sa-east-1" at bounding box center [1239, 499] width 420 height 13
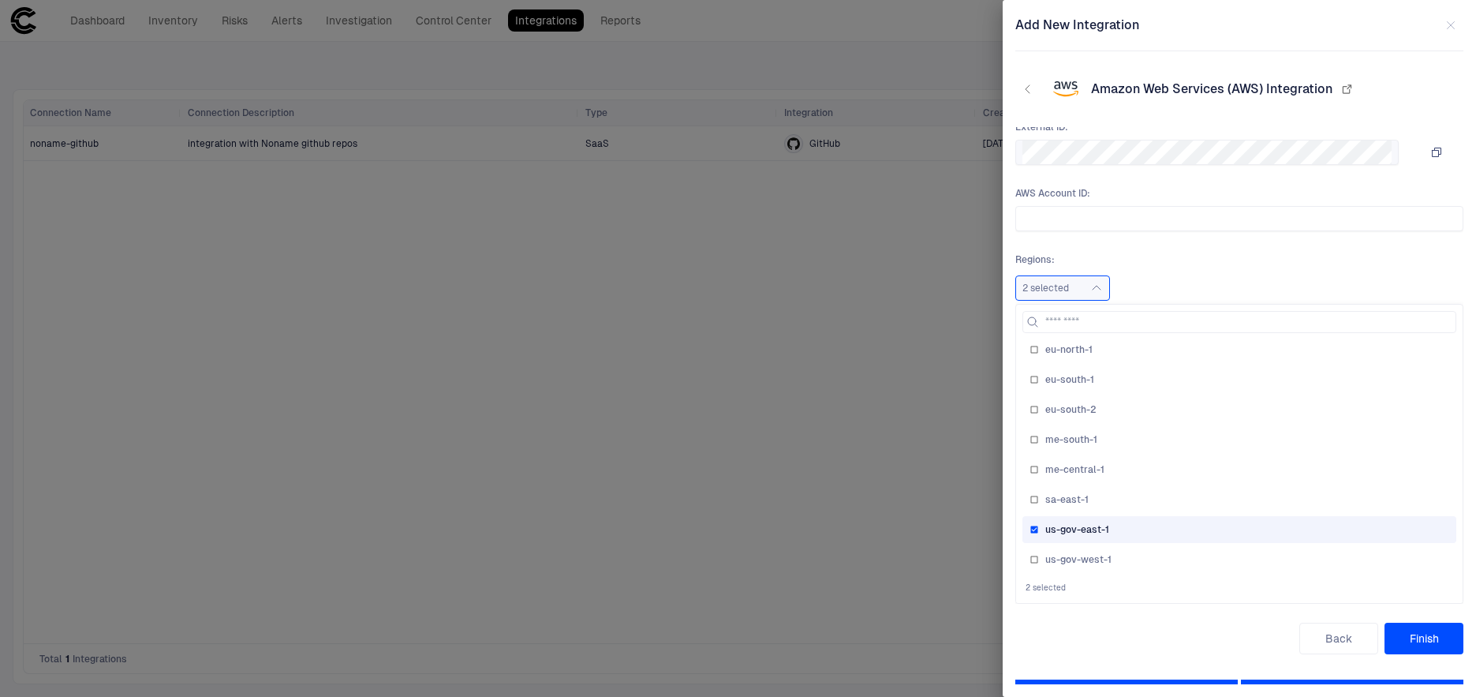
click at [1121, 518] on div "us-gov-east-1" at bounding box center [1239, 529] width 434 height 27
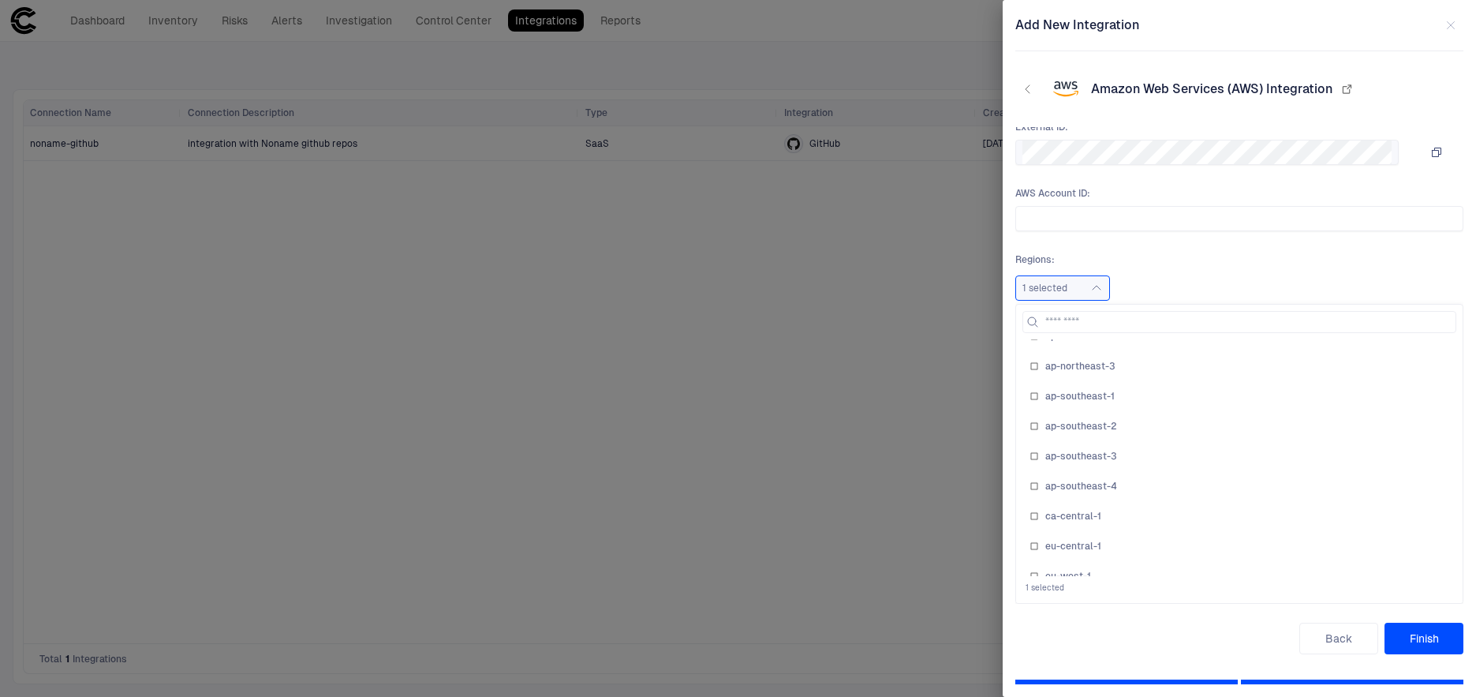
scroll to position [0, 0]
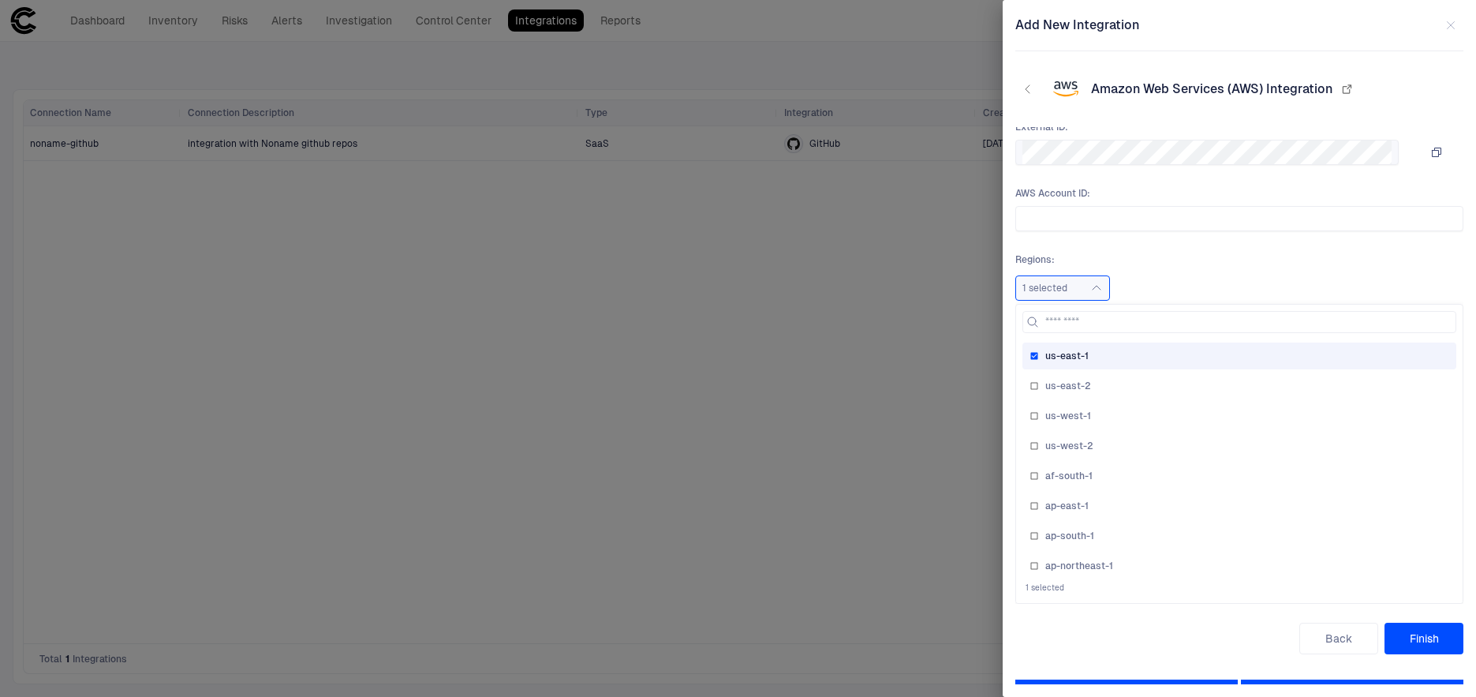
click at [1205, 253] on span "Regions :" at bounding box center [1239, 259] width 448 height 13
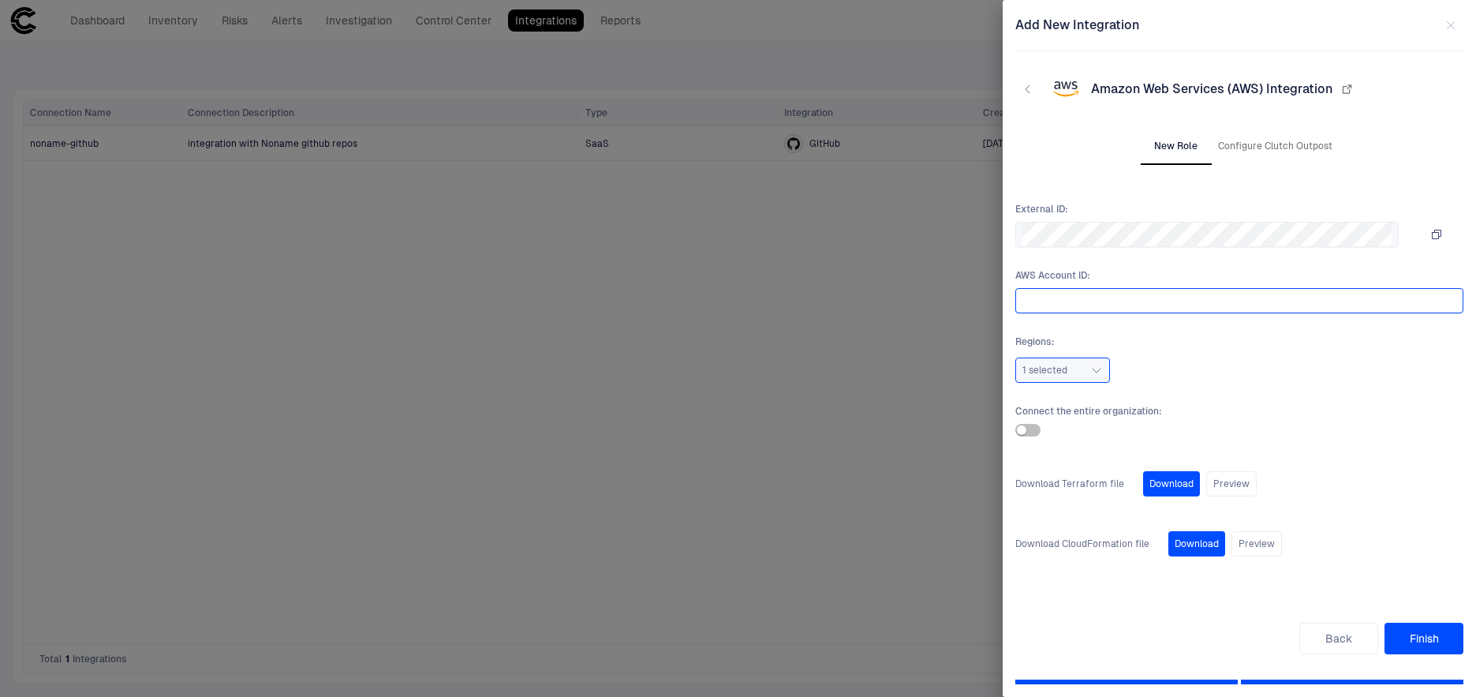
click at [1060, 297] on input "text" at bounding box center [1236, 301] width 428 height 24
paste input "**********"
type input "**********"
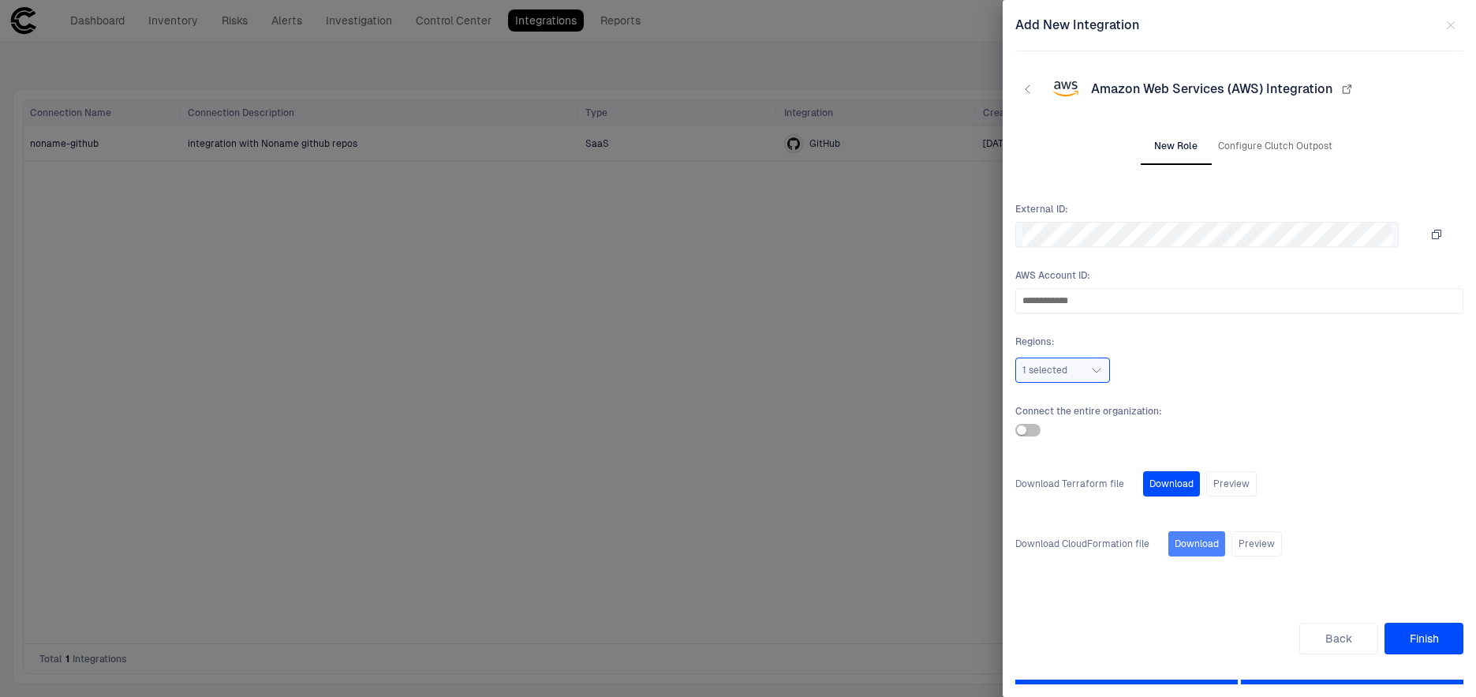
click at [1205, 544] on button "Download" at bounding box center [1196, 543] width 57 height 25
click at [1436, 232] on icon "button" at bounding box center [1436, 234] width 9 height 9
click at [1436, 232] on icon "button" at bounding box center [1436, 234] width 13 height 13
click at [1424, 637] on button "Finish" at bounding box center [1423, 638] width 79 height 32
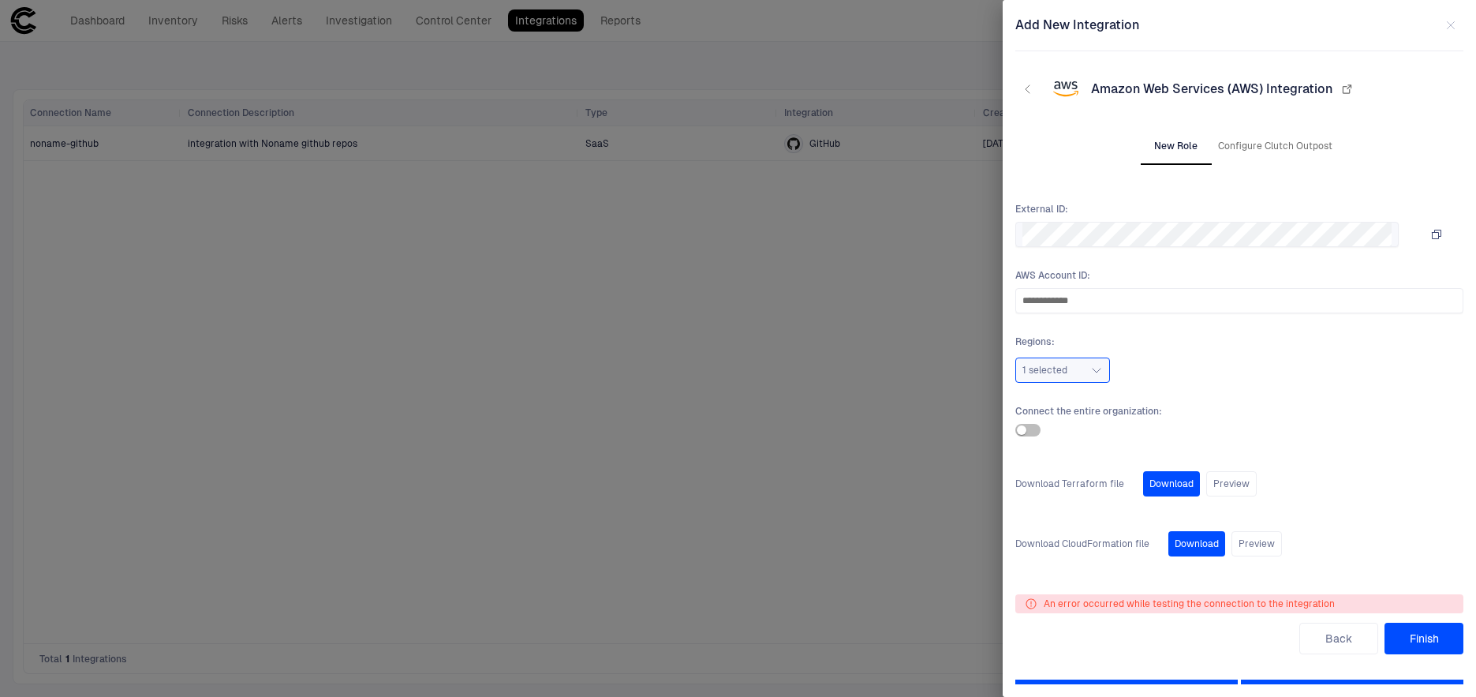
click at [1424, 637] on button "Finish" at bounding box center [1423, 638] width 79 height 32
click at [1425, 640] on button "Finish" at bounding box center [1423, 638] width 79 height 32
